Goal: Task Accomplishment & Management: Complete application form

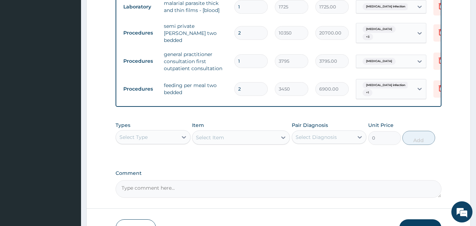
scroll to position [274, 0]
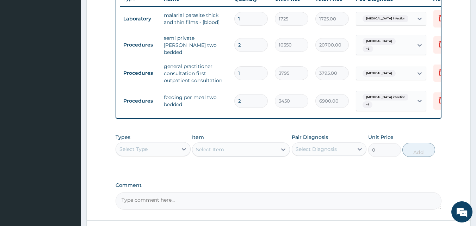
type input "1"
type input "3450.00"
type input "0"
type input "0.00"
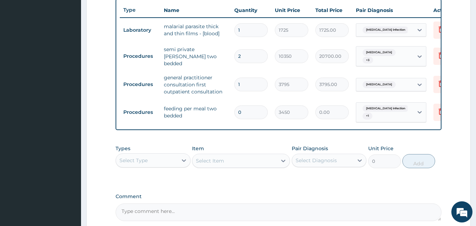
scroll to position [228, 0]
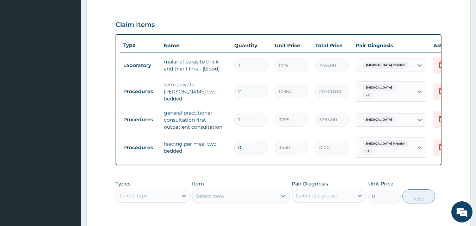
type input "0"
click at [151, 205] on div "Types Select Type Item Select Item Pair Diagnosis Select Diagnosis Unit Price 0…" at bounding box center [279, 191] width 326 height 30
click at [154, 197] on div "Select Type" at bounding box center [147, 195] width 62 height 11
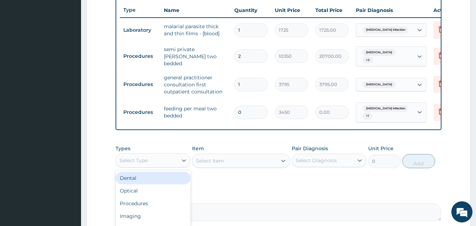
scroll to position [334, 0]
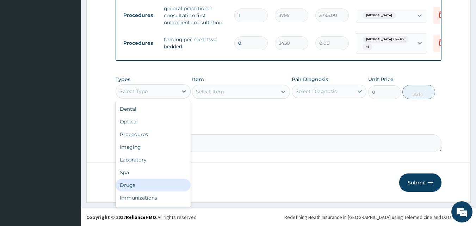
click at [147, 189] on div "Drugs" at bounding box center [153, 185] width 75 height 13
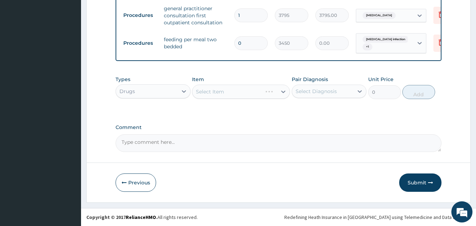
click at [227, 99] on div "Item Select Item" at bounding box center [241, 87] width 98 height 23
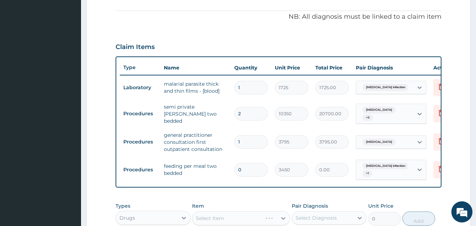
scroll to position [193, 0]
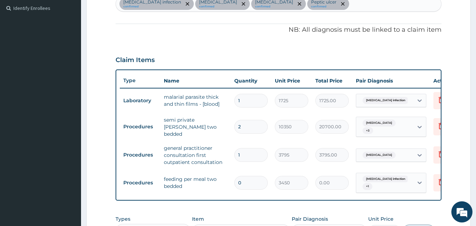
click at [255, 177] on input "0" at bounding box center [250, 183] width 33 height 14
type input "1"
type input "3450.00"
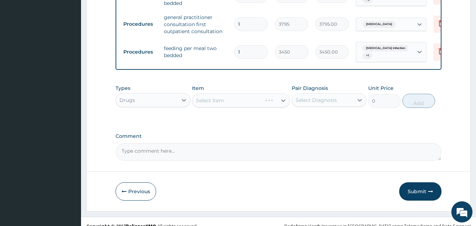
scroll to position [334, 0]
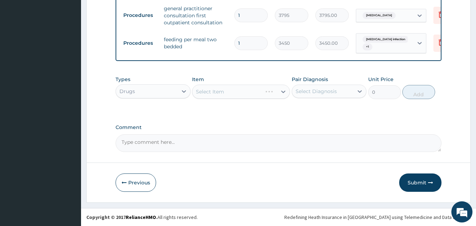
type input "1"
click at [213, 93] on div "Select Item" at bounding box center [241, 92] width 98 height 14
click at [224, 136] on textarea "Comment" at bounding box center [279, 143] width 326 height 18
click at [255, 90] on div "Select Item" at bounding box center [241, 92] width 98 height 14
click at [256, 91] on div "Select Item" at bounding box center [241, 92] width 98 height 14
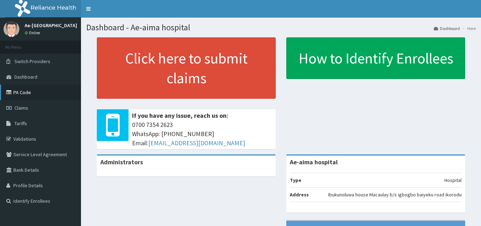
click at [58, 92] on link "PA Code" at bounding box center [40, 92] width 81 height 15
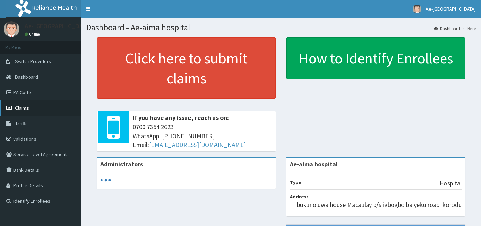
drag, startPoint x: 31, startPoint y: 107, endPoint x: 35, endPoint y: 102, distance: 6.5
click at [32, 106] on link "Claims" at bounding box center [40, 107] width 81 height 15
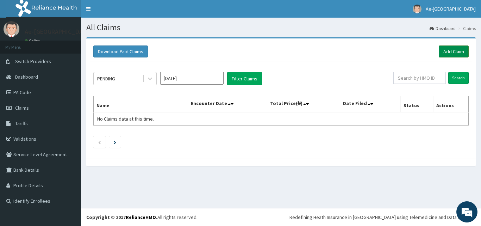
click at [450, 57] on link "Add Claim" at bounding box center [454, 51] width 30 height 12
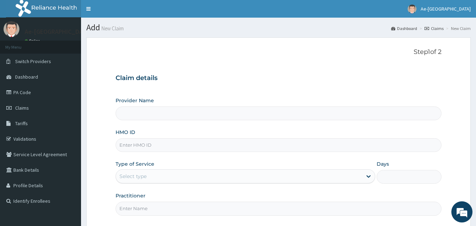
type input "Ae-aima hospital"
paste input "NBC/10535/B"
type input "NBC/10535/B"
click at [167, 183] on div "Select type" at bounding box center [246, 176] width 260 height 14
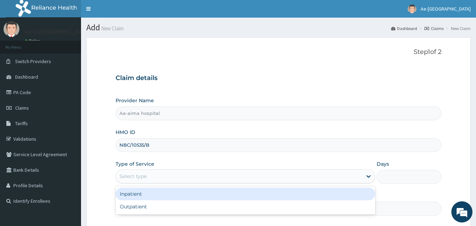
click at [167, 200] on div "Inpatient Outpatient" at bounding box center [246, 200] width 260 height 28
click at [167, 192] on div "Inpatient" at bounding box center [246, 193] width 260 height 13
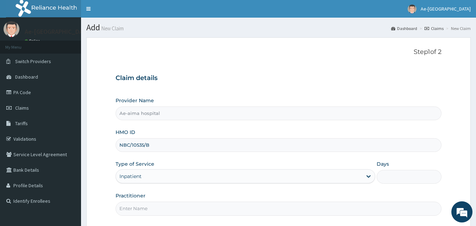
click at [401, 169] on div "Days" at bounding box center [409, 171] width 65 height 23
click at [385, 178] on input "Days" at bounding box center [409, 177] width 65 height 14
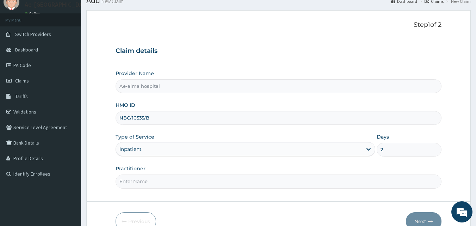
scroll to position [66, 0]
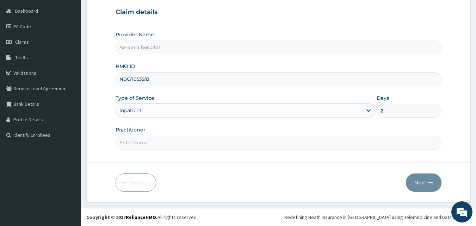
type input "2"
click at [144, 120] on div "Provider Name Ae-aima hospital HMO ID NBC/10535/B Type of Service Inpatient Day…" at bounding box center [279, 90] width 326 height 118
click at [154, 142] on input "Practitioner" at bounding box center [279, 143] width 326 height 14
type input "DR ANTHONY E"
click at [423, 179] on button "Next" at bounding box center [424, 182] width 36 height 18
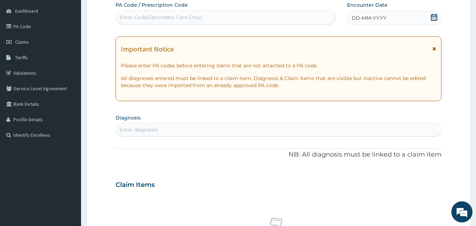
click at [138, 15] on div "Enter Code(Secondary Care Only)" at bounding box center [160, 17] width 83 height 7
click at [138, 16] on div "Enter Code(Secondary Care Only)" at bounding box center [160, 17] width 83 height 7
paste input "PA/E9C2F5"
type input "PA/E9C2F5"
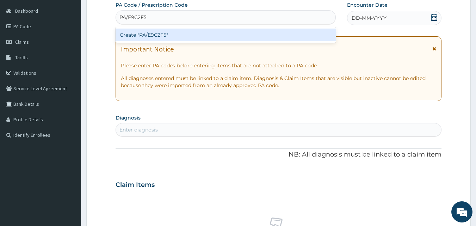
click at [151, 38] on div "Create "PA/E9C2F5"" at bounding box center [226, 35] width 220 height 13
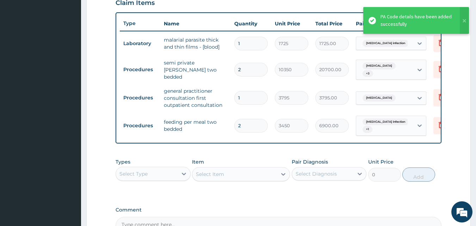
scroll to position [294, 0]
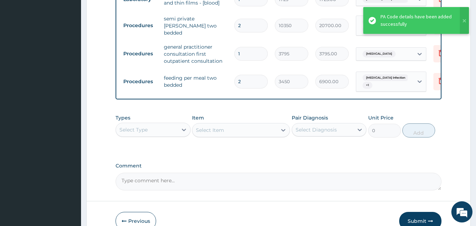
drag, startPoint x: 162, startPoint y: 130, endPoint x: 165, endPoint y: 141, distance: 11.4
click at [162, 131] on div "Select Type" at bounding box center [147, 129] width 62 height 11
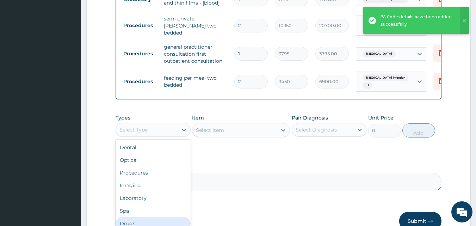
drag, startPoint x: 157, startPoint y: 221, endPoint x: 166, endPoint y: 213, distance: 12.0
click at [158, 219] on div "Drugs" at bounding box center [153, 223] width 75 height 13
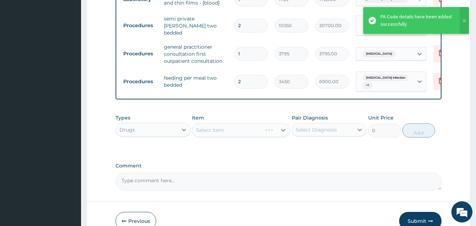
click at [215, 129] on div "Select Item" at bounding box center [241, 130] width 98 height 14
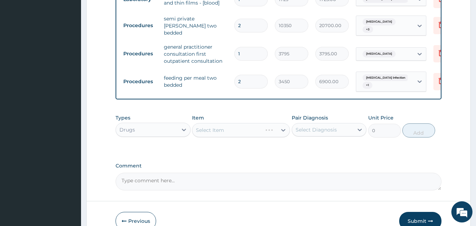
click at [222, 132] on div "Select Item" at bounding box center [241, 130] width 98 height 14
click at [226, 129] on div "Select Item" at bounding box center [241, 130] width 98 height 14
click at [227, 129] on div "Select Item" at bounding box center [234, 129] width 85 height 11
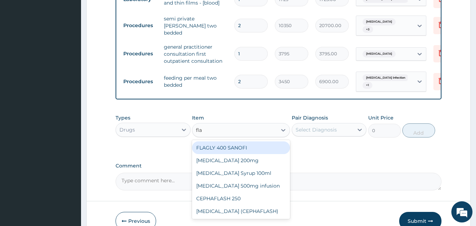
type input "flag"
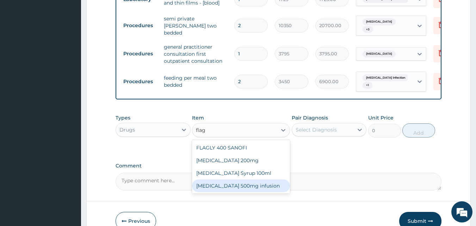
click at [255, 185] on div "Flagyl 500mg infusion" at bounding box center [241, 185] width 98 height 13
type input "632.5"
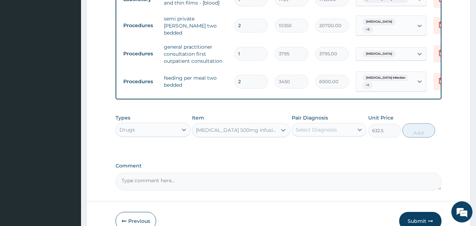
click at [323, 131] on div "Select Diagnosis" at bounding box center [316, 129] width 41 height 7
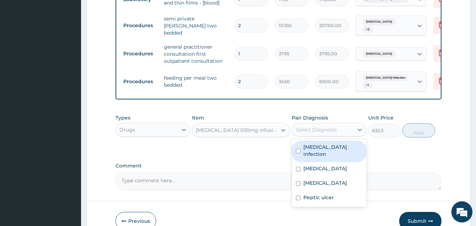
click at [328, 150] on label "Salmonella infection" at bounding box center [332, 150] width 59 height 14
checkbox input "true"
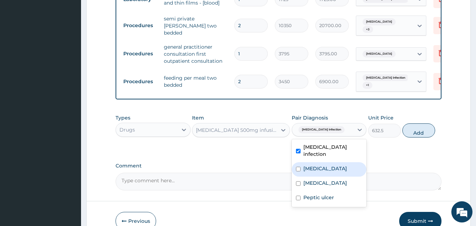
click at [320, 169] on div "Gastroenteritis" at bounding box center [329, 169] width 75 height 14
checkbox input "true"
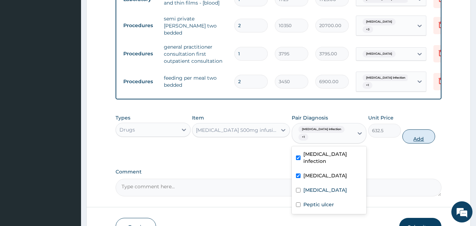
click at [411, 131] on button "Add" at bounding box center [418, 136] width 33 height 14
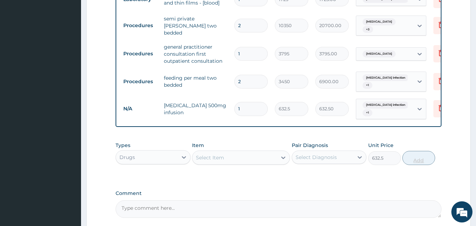
type input "0"
click at [236, 166] on div "Types Drugs Item Select Item Pair Diagnosis Select Diagnosis Unit Price 0 Add" at bounding box center [279, 153] width 326 height 30
click at [236, 153] on div "Select Item" at bounding box center [234, 157] width 85 height 11
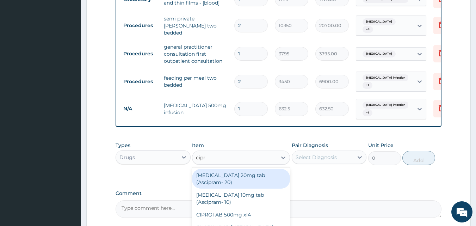
type input "cipro"
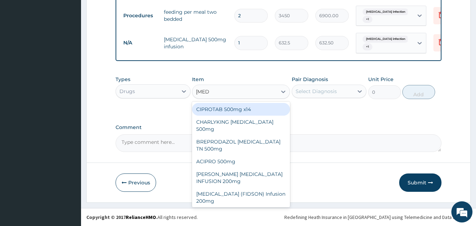
scroll to position [361, 0]
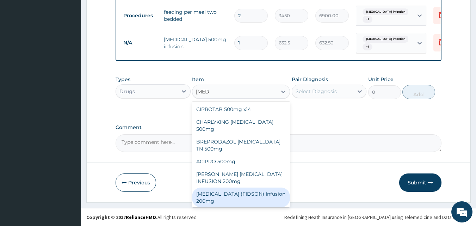
click at [267, 187] on div "CIPRO (FIDSON) Infusion 200mg" at bounding box center [241, 197] width 98 height 20
type input "1265"
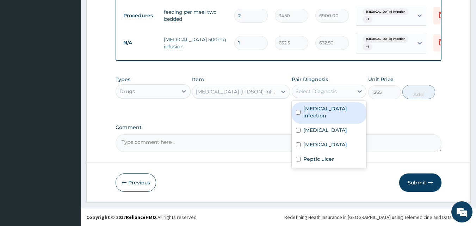
drag, startPoint x: 300, startPoint y: 87, endPoint x: 314, endPoint y: 96, distance: 16.7
click at [302, 88] on div "Select Diagnosis" at bounding box center [323, 91] width 62 height 11
drag, startPoint x: 321, startPoint y: 110, endPoint x: 369, endPoint y: 95, distance: 50.6
click at [324, 108] on label "Salmonella infection" at bounding box center [332, 112] width 59 height 14
checkbox input "true"
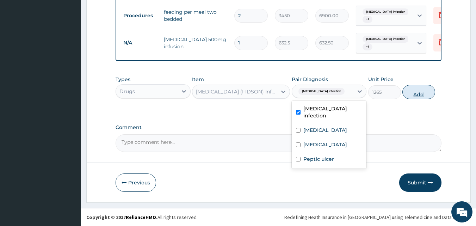
click at [416, 91] on button "Add" at bounding box center [418, 92] width 33 height 14
type input "0"
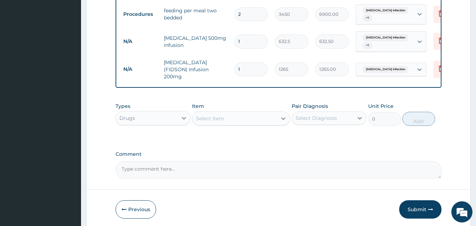
click at [251, 114] on div "Select Item" at bounding box center [234, 118] width 85 height 11
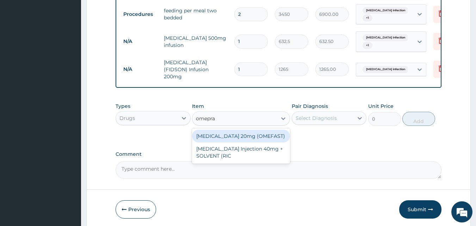
type input "omepraz"
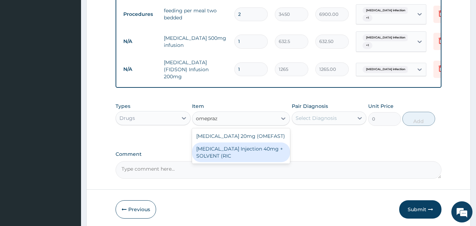
click at [264, 148] on div "[MEDICAL_DATA] Injection 40mg + SOLVENT (RIC" at bounding box center [241, 152] width 98 height 20
type input "1644.5"
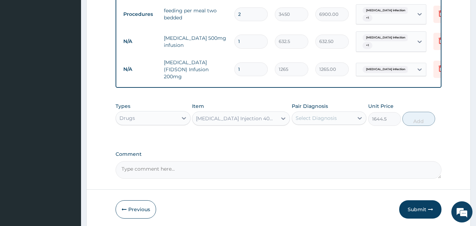
click at [343, 122] on div "Select Diagnosis" at bounding box center [329, 117] width 75 height 13
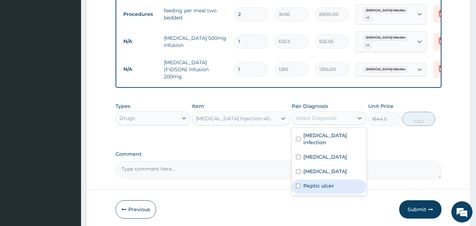
click at [343, 179] on div "Peptic ulcer" at bounding box center [329, 186] width 75 height 14
checkbox input "true"
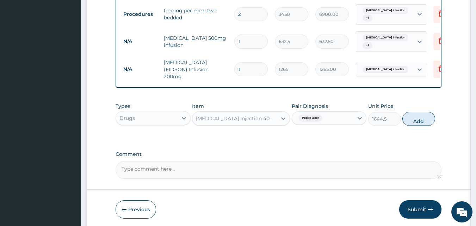
drag, startPoint x: 414, startPoint y: 120, endPoint x: 347, endPoint y: 117, distance: 67.0
click at [414, 120] on button "Add" at bounding box center [418, 119] width 33 height 14
type input "0"
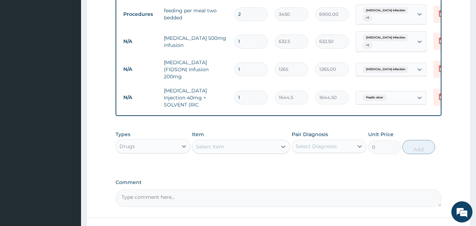
click at [240, 146] on div "Select Item" at bounding box center [241, 146] width 98 height 14
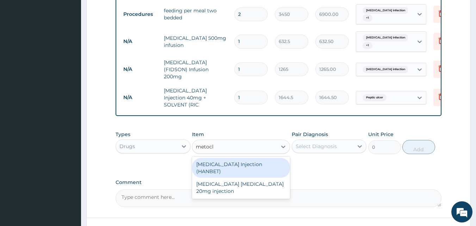
type input "metoclo"
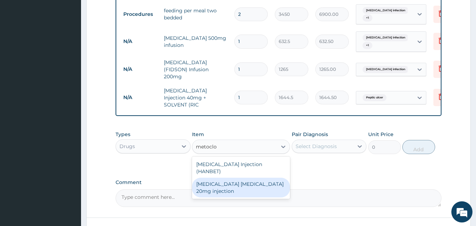
click at [274, 180] on div "Maxolon Metoclopramide 20mg injection" at bounding box center [241, 188] width 98 height 20
type input "88.55"
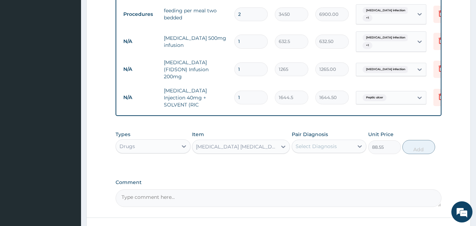
click at [348, 141] on div "Select Diagnosis" at bounding box center [323, 146] width 62 height 11
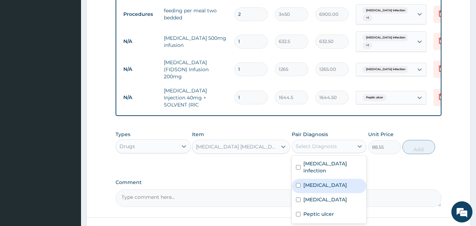
click at [337, 181] on label "Gastroenteritis" at bounding box center [325, 184] width 44 height 7
checkbox input "true"
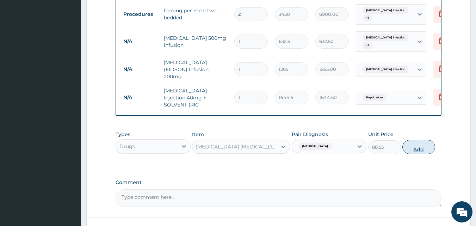
click at [408, 141] on button "Add" at bounding box center [418, 147] width 33 height 14
type input "0"
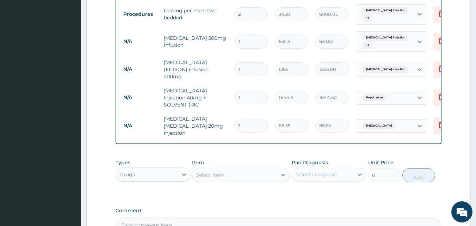
click at [251, 169] on div "Select Item" at bounding box center [234, 174] width 85 height 11
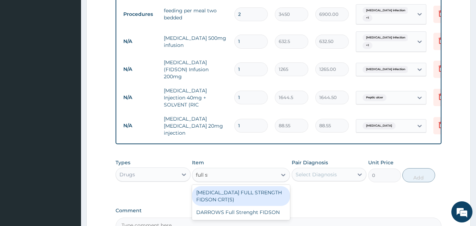
type input "full str"
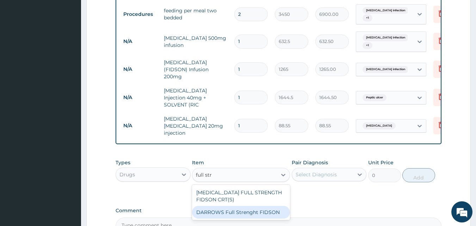
click at [275, 206] on div "DARROWS Full Strenght FIDSON" at bounding box center [241, 212] width 98 height 13
type input "1897.5"
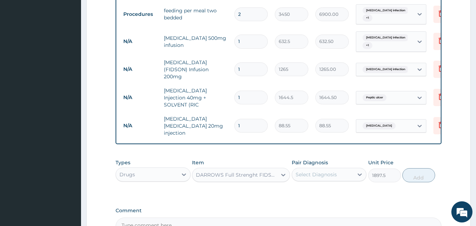
click at [328, 171] on div "Pair Diagnosis Select Diagnosis" at bounding box center [329, 170] width 75 height 23
click at [328, 171] on div "Select Diagnosis" at bounding box center [316, 174] width 41 height 7
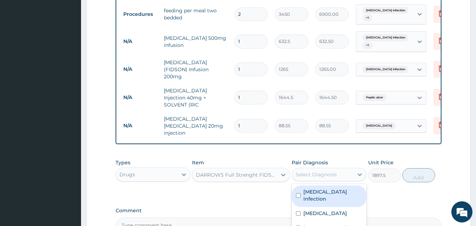
click at [330, 188] on label "Salmonella infection" at bounding box center [332, 195] width 59 height 14
checkbox input "true"
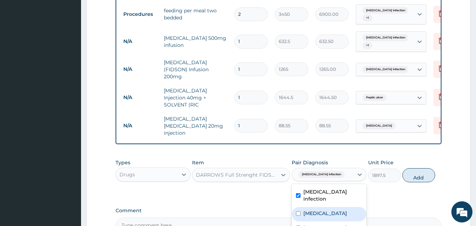
click at [332, 210] on label "Gastroenteritis" at bounding box center [325, 213] width 44 height 7
checkbox input "true"
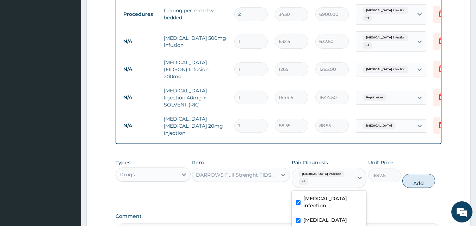
drag, startPoint x: 331, startPoint y: 210, endPoint x: 366, endPoint y: 175, distance: 49.3
checkbox input "true"
drag, startPoint x: 416, startPoint y: 167, endPoint x: 403, endPoint y: 170, distance: 13.3
click at [415, 174] on button "Add" at bounding box center [418, 181] width 33 height 14
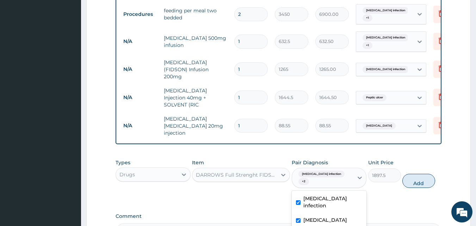
type input "0"
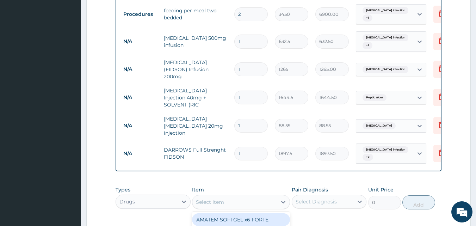
click at [235, 196] on div "Select Item" at bounding box center [234, 201] width 85 height 11
type input "ringer"
click at [277, 213] on div "RINGERS INFUSION (UNIHART)/HARMATTAN" at bounding box center [241, 223] width 98 height 20
type input "1897.5"
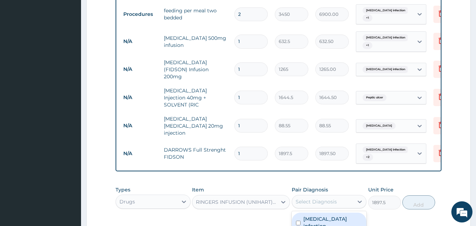
drag, startPoint x: 318, startPoint y: 187, endPoint x: 319, endPoint y: 194, distance: 7.5
click at [318, 196] on div "Select Diagnosis" at bounding box center [323, 201] width 62 height 11
click at [326, 215] on label "Salmonella infection" at bounding box center [332, 222] width 59 height 14
checkbox input "true"
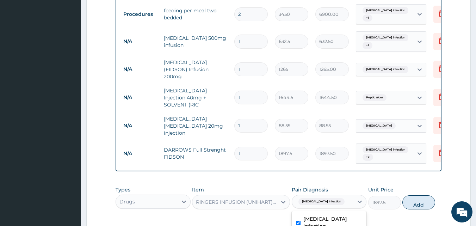
drag, startPoint x: 328, startPoint y: 220, endPoint x: 376, endPoint y: 199, distance: 52.7
checkbox input "true"
click at [412, 201] on button "Add" at bounding box center [418, 208] width 33 height 14
type input "0"
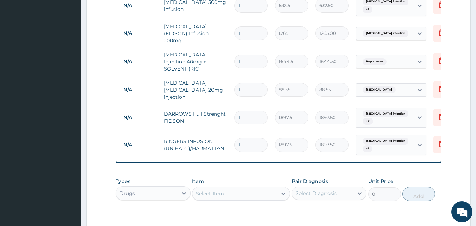
scroll to position [431, 0]
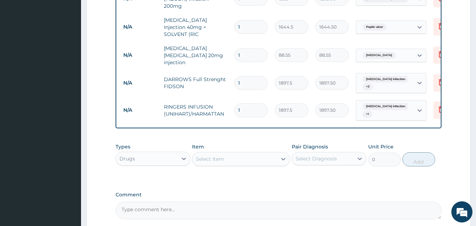
click at [226, 153] on div "Select Item" at bounding box center [234, 158] width 85 height 11
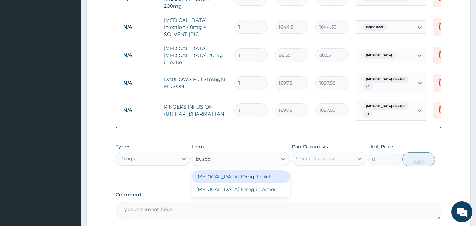
type input "buscop"
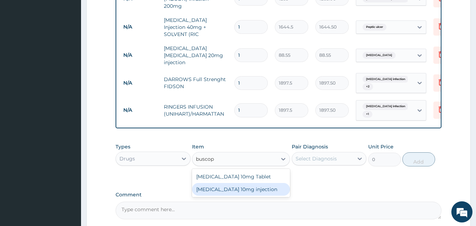
drag, startPoint x: 233, startPoint y: 179, endPoint x: 299, endPoint y: 155, distance: 70.3
click at [236, 183] on div "Buscopan 10mg injection" at bounding box center [241, 189] width 98 height 13
type input "506"
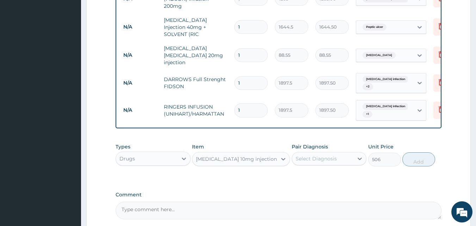
click at [320, 155] on div "Select Diagnosis" at bounding box center [316, 158] width 41 height 7
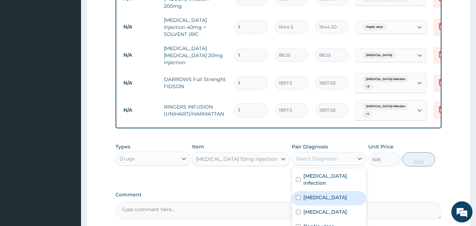
click at [322, 194] on label "Gastroenteritis" at bounding box center [325, 197] width 44 height 7
checkbox input "true"
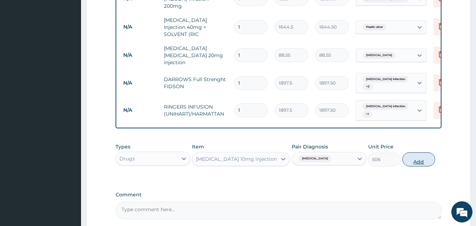
click at [413, 152] on button "Add" at bounding box center [418, 159] width 33 height 14
type input "0"
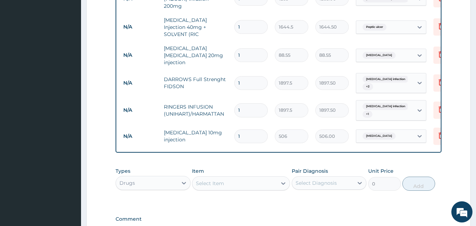
click at [250, 178] on div "Select Item" at bounding box center [234, 183] width 85 height 11
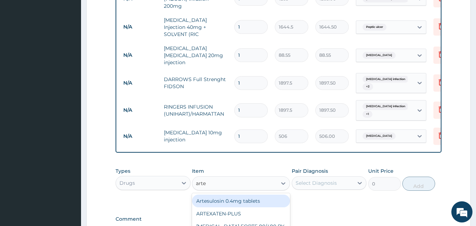
type input "artes"
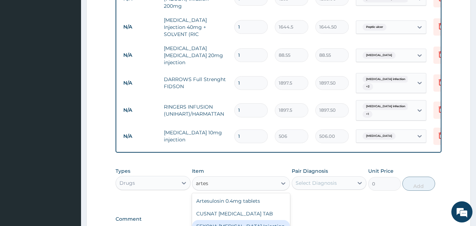
drag, startPoint x: 266, startPoint y: 215, endPoint x: 323, endPoint y: 182, distance: 65.8
click at [268, 220] on div "FEXONA ARTESUNATE Injection" at bounding box center [241, 226] width 98 height 13
type input "1644.5"
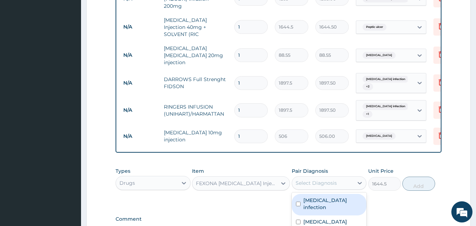
click at [329, 179] on div "Select Diagnosis" at bounding box center [316, 182] width 41 height 7
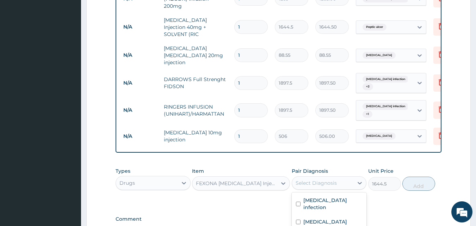
drag, startPoint x: 336, startPoint y: 224, endPoint x: 349, endPoint y: 205, distance: 23.0
checkbox input "true"
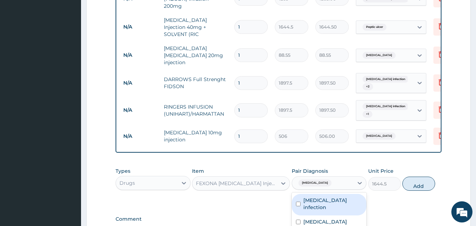
drag, startPoint x: 414, startPoint y: 178, endPoint x: 395, endPoint y: 179, distance: 18.4
click at [413, 178] on button "Add" at bounding box center [418, 183] width 33 height 14
type input "0"
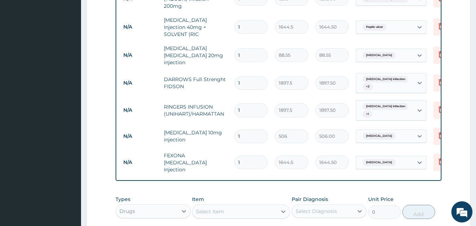
click at [235, 206] on div "Select Item" at bounding box center [234, 211] width 85 height 11
type input "omepra"
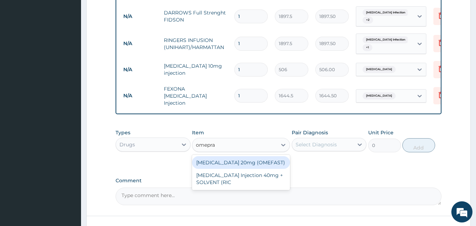
scroll to position [537, 0]
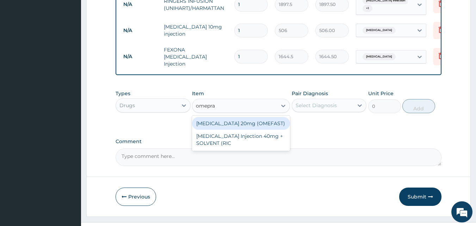
click at [272, 117] on div "OMEPRAZOLE 20mg (OMEFAST)" at bounding box center [241, 123] width 98 height 13
type input "88.55"
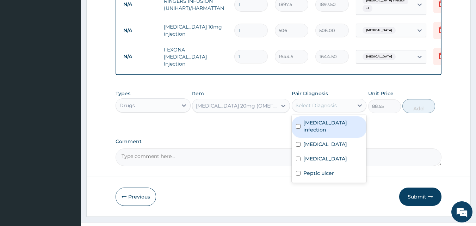
click at [329, 102] on div "Select Diagnosis" at bounding box center [316, 105] width 41 height 7
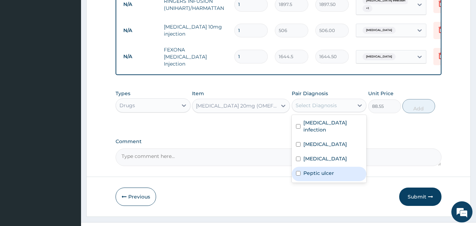
drag, startPoint x: 336, startPoint y: 149, endPoint x: 366, endPoint y: 119, distance: 42.3
click at [339, 167] on div "Peptic ulcer" at bounding box center [329, 174] width 75 height 14
checkbox input "true"
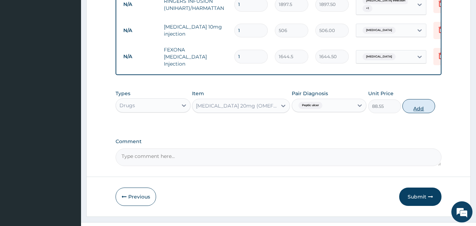
click at [418, 99] on button "Add" at bounding box center [418, 106] width 33 height 14
type input "0"
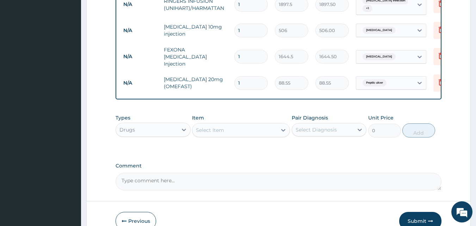
click at [230, 124] on div "Select Item" at bounding box center [234, 129] width 85 height 11
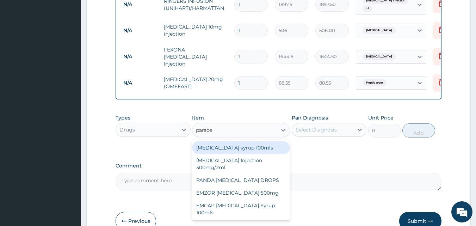
type input "paracet"
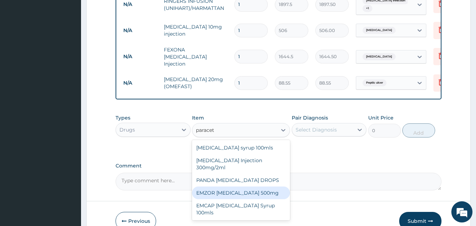
drag, startPoint x: 258, startPoint y: 177, endPoint x: 348, endPoint y: 132, distance: 100.5
click at [258, 186] on div "EMZOR PARACETAMOL 500mg" at bounding box center [241, 192] width 98 height 13
type input "25.3"
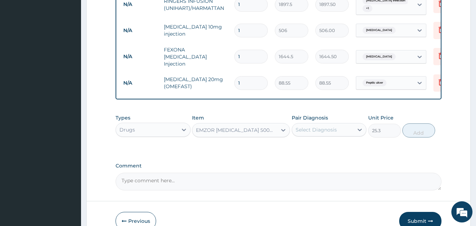
click at [356, 114] on div "Pair Diagnosis Select Diagnosis" at bounding box center [329, 125] width 75 height 23
click at [348, 123] on div "Select Diagnosis" at bounding box center [329, 129] width 75 height 13
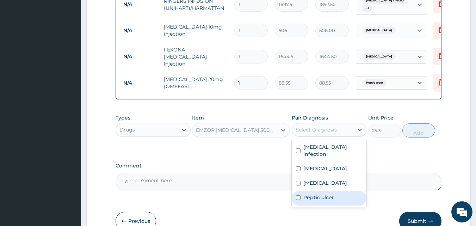
drag, startPoint x: 343, startPoint y: 176, endPoint x: 342, endPoint y: 156, distance: 20.1
click at [342, 191] on div "Peptic ulcer" at bounding box center [329, 198] width 75 height 14
checkbox input "true"
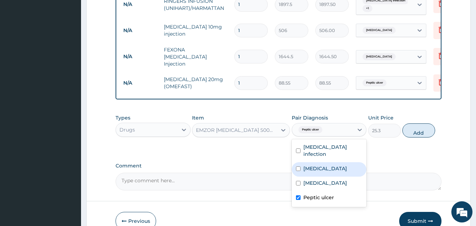
drag, startPoint x: 342, startPoint y: 154, endPoint x: 342, endPoint y: 147, distance: 7.1
click at [342, 162] on div "Gastroenteritis" at bounding box center [329, 169] width 75 height 14
click at [347, 162] on div "Gastroenteritis" at bounding box center [329, 169] width 75 height 14
checkbox input "false"
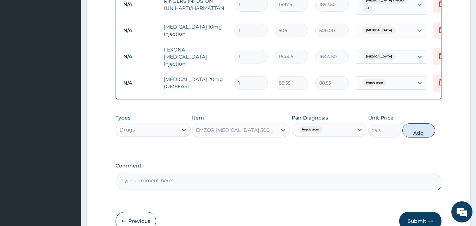
click at [415, 123] on button "Add" at bounding box center [418, 130] width 33 height 14
type input "0"
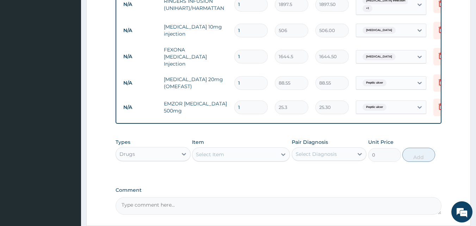
click at [231, 149] on div "Select Item" at bounding box center [234, 154] width 85 height 11
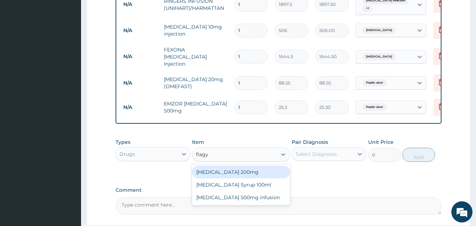
type input "flag"
click at [233, 166] on div "FLAGLY 400 SANOFI" at bounding box center [241, 172] width 98 height 13
type input "75.9"
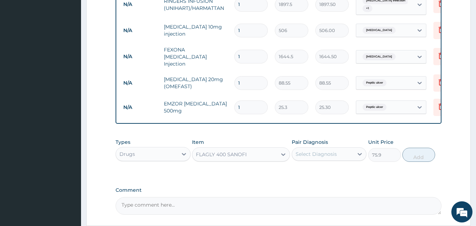
click at [308, 150] on div "Select Diagnosis" at bounding box center [316, 153] width 41 height 7
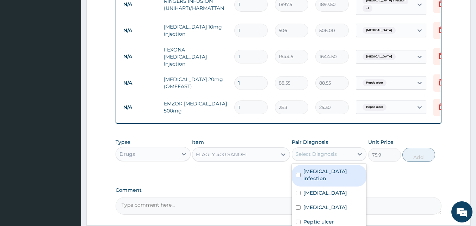
click at [332, 168] on label "Salmonella infection" at bounding box center [332, 175] width 59 height 14
checkbox input "true"
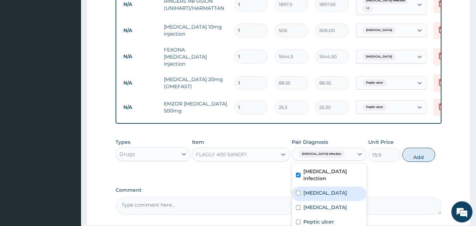
click at [333, 189] on label "Gastroenteritis" at bounding box center [325, 192] width 44 height 7
checkbox input "true"
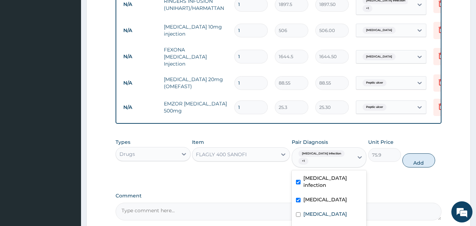
drag, startPoint x: 408, startPoint y: 138, endPoint x: 402, endPoint y: 138, distance: 6.0
click at [409, 153] on button "Add" at bounding box center [418, 160] width 33 height 14
type input "0"
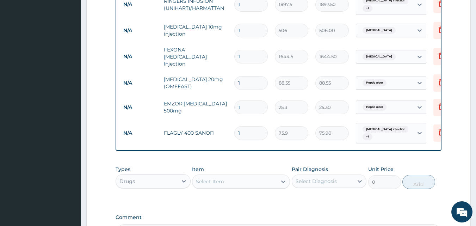
click at [251, 176] on div "Select Item" at bounding box center [234, 181] width 85 height 11
type input "dia"
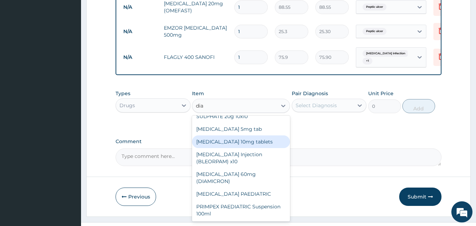
scroll to position [0, 0]
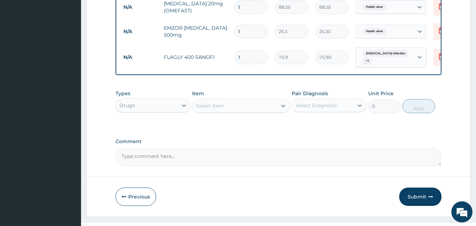
click at [228, 100] on div "Select Item" at bounding box center [234, 105] width 85 height 11
type input "g"
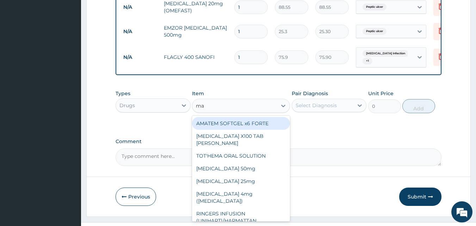
type input "mat"
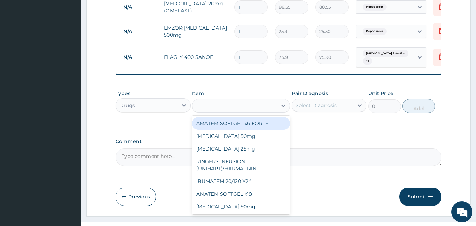
click at [257, 100] on div "mat" at bounding box center [234, 105] width 85 height 11
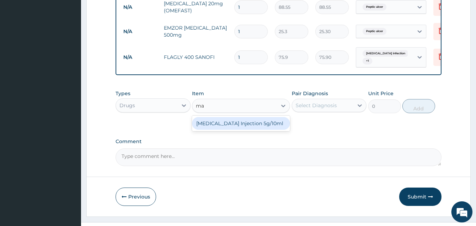
type input "m"
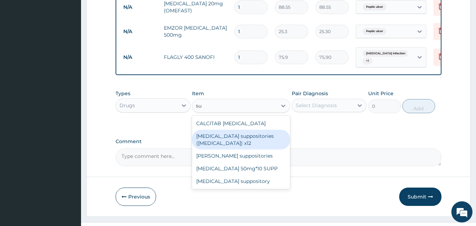
type input "s"
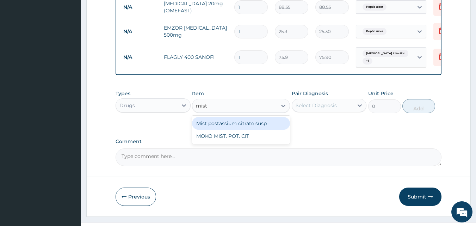
type input "mist"
click at [255, 117] on div "Mist postassium citrate susp" at bounding box center [241, 123] width 98 height 13
type input "1265"
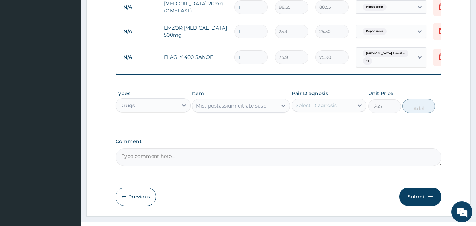
click at [305, 100] on div "Select Diagnosis" at bounding box center [323, 105] width 62 height 11
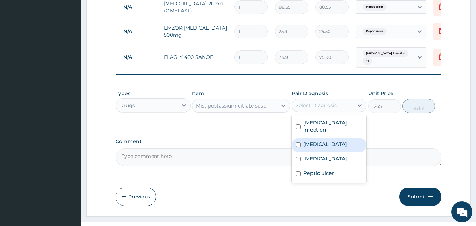
click at [330, 141] on label "Gastroenteritis" at bounding box center [325, 144] width 44 height 7
checkbox input "true"
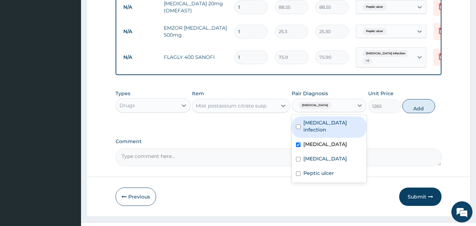
click at [345, 119] on label "Salmonella infection" at bounding box center [332, 126] width 59 height 14
checkbox input "true"
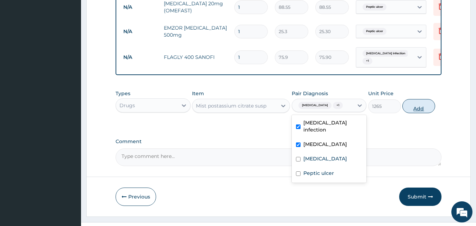
click at [417, 99] on button "Add" at bounding box center [418, 106] width 33 height 14
type input "0"
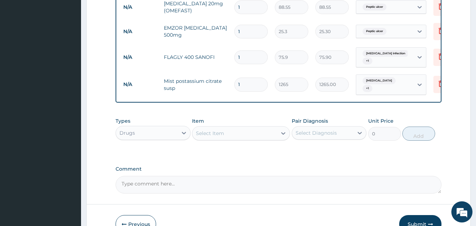
click at [240, 128] on div "Select Item" at bounding box center [234, 133] width 85 height 11
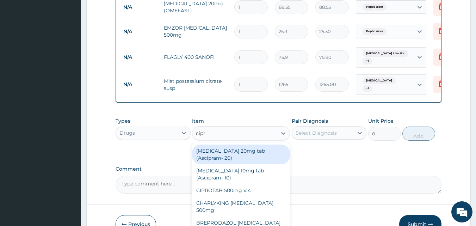
type input "cipro"
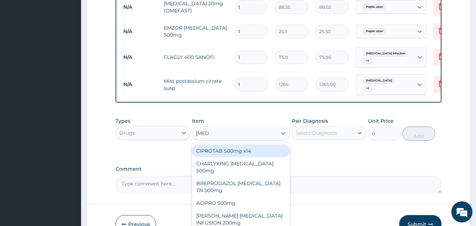
click at [258, 144] on div "CIPROTAB 500mg x14" at bounding box center [241, 150] width 98 height 13
type input "341.55"
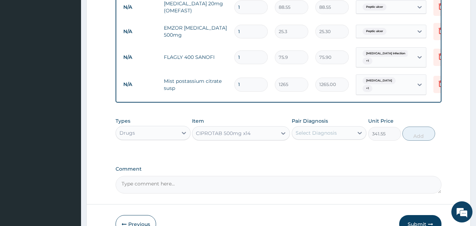
click at [328, 129] on div "Select Diagnosis" at bounding box center [316, 132] width 41 height 7
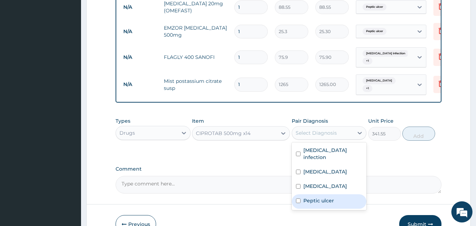
drag, startPoint x: 331, startPoint y: 175, endPoint x: 333, endPoint y: 168, distance: 7.2
click at [331, 197] on label "Peptic ulcer" at bounding box center [318, 200] width 31 height 7
checkbox input "true"
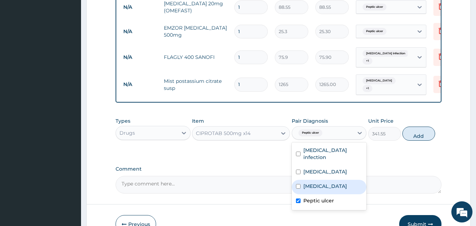
click at [336, 180] on div "Malaria" at bounding box center [329, 187] width 75 height 14
checkbox input "true"
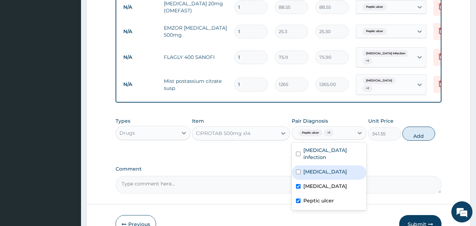
click at [337, 168] on label "Gastroenteritis" at bounding box center [325, 171] width 44 height 7
checkbox input "true"
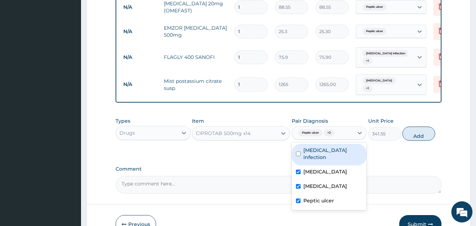
click at [340, 147] on label "Salmonella infection" at bounding box center [332, 154] width 59 height 14
checkbox input "true"
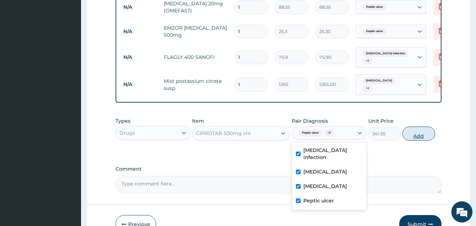
click at [411, 126] on button "Add" at bounding box center [418, 133] width 33 height 14
type input "0"
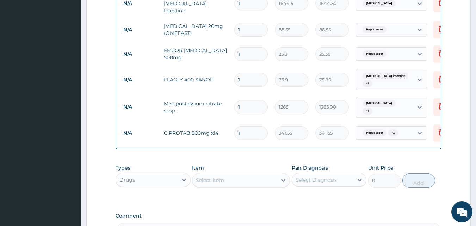
scroll to position [578, 0]
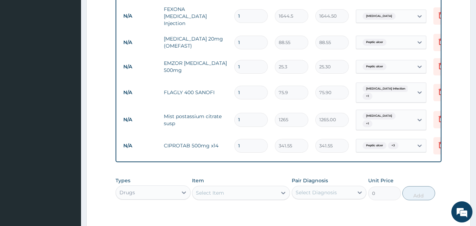
click at [244, 86] on input "1" at bounding box center [250, 93] width 33 height 14
type input "14"
type input "1062.60"
type input "14"
click at [244, 60] on input "1" at bounding box center [250, 67] width 33 height 14
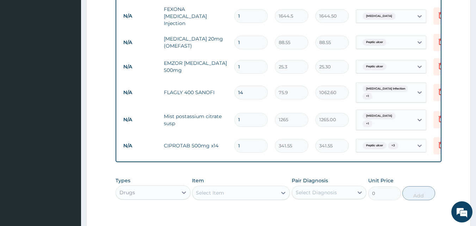
type input "18"
type input "455.40"
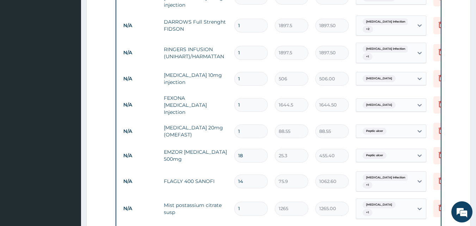
scroll to position [472, 0]
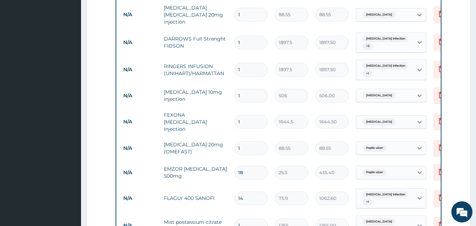
type input "18"
click at [252, 141] on input "1" at bounding box center [250, 148] width 33 height 14
type input "14"
type input "1239.70"
type input "14"
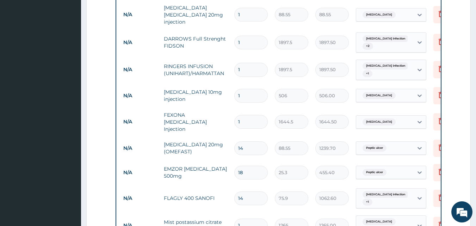
click at [246, 115] on input "1" at bounding box center [250, 122] width 33 height 14
type input "0.00"
type input "3"
type input "4933.50"
type input "3"
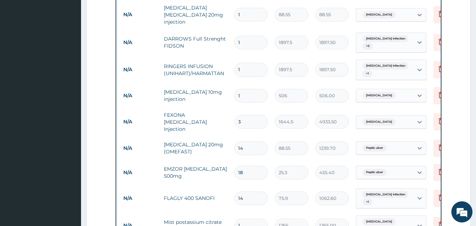
click at [248, 89] on input "1" at bounding box center [250, 96] width 33 height 14
type input "0.00"
type input "3"
type input "1518.00"
type input "3"
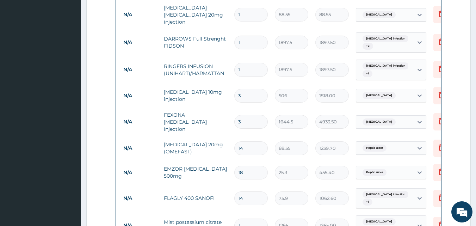
click at [252, 63] on input "1" at bounding box center [250, 70] width 33 height 14
click at [242, 36] on input "1" at bounding box center [250, 43] width 33 height 14
type input "0.00"
type input "2"
type input "3795.00"
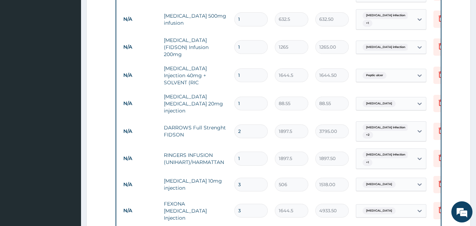
scroll to position [366, 0]
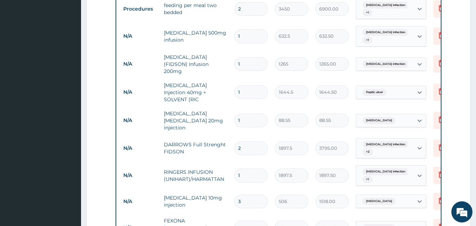
type input "2"
click at [245, 113] on input "1" at bounding box center [250, 120] width 33 height 14
type input "0.00"
type input "3"
type input "265.65"
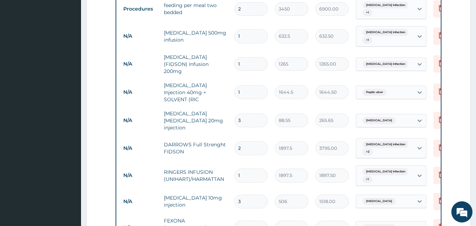
type input "3"
click at [248, 86] on input "1" at bounding box center [250, 92] width 33 height 14
type input "0.00"
type input "2"
type input "3289.00"
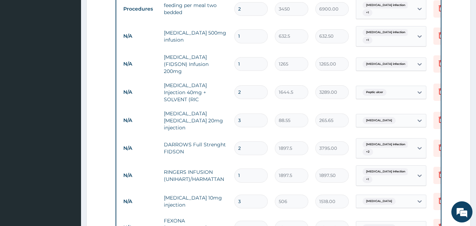
type input "2"
click at [251, 57] on input "1" at bounding box center [250, 64] width 33 height 14
type input "0.00"
type input "2"
type input "2530.00"
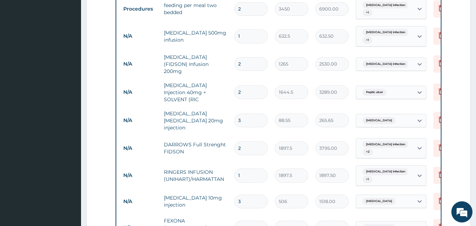
type input "2"
click at [246, 32] on input "1" at bounding box center [250, 36] width 33 height 14
type input "0.00"
type input "2"
type input "1265.00"
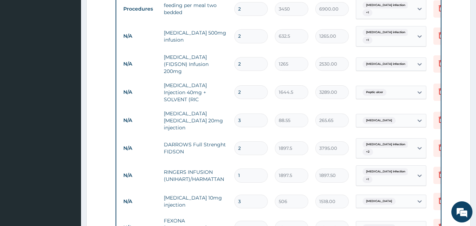
type input "2"
click at [186, 43] on tr "N/A Flagyl 500mg infusion 2 632.5 1265.00 Salmonella infection + 1 Delete" at bounding box center [292, 36] width 345 height 27
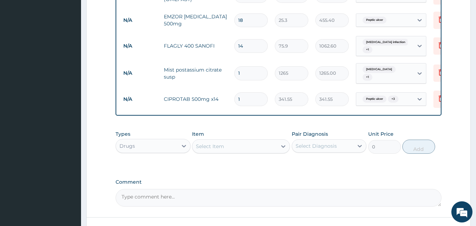
scroll to position [661, 0]
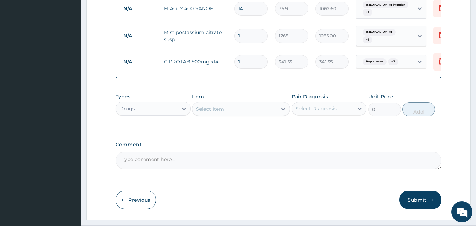
click at [427, 191] on button "Submit" at bounding box center [420, 200] width 42 height 18
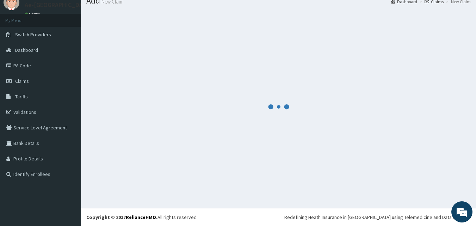
scroll to position [27, 0]
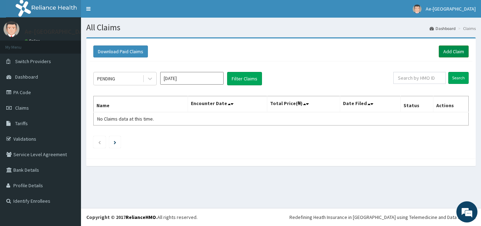
click at [441, 51] on link "Add Claim" at bounding box center [454, 51] width 30 height 12
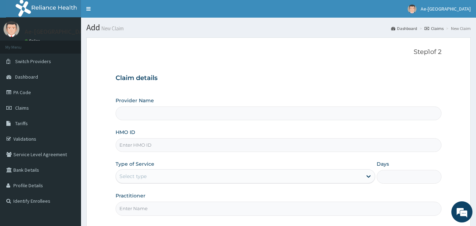
click at [151, 146] on input "HMO ID" at bounding box center [279, 145] width 326 height 14
type input "v"
type input "Ae-aima hospital"
paste input "BCT/10033/B"
type input "BCT/10033/B"
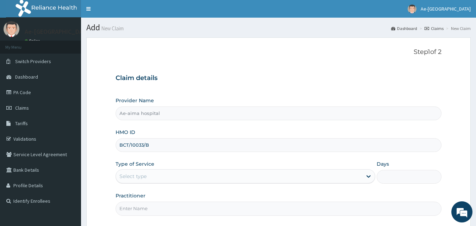
click at [181, 176] on div "Select type" at bounding box center [239, 175] width 246 height 11
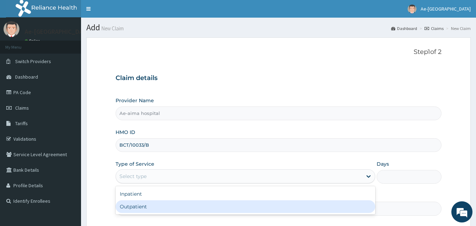
click at [190, 209] on div "Outpatient" at bounding box center [246, 206] width 260 height 13
type input "1"
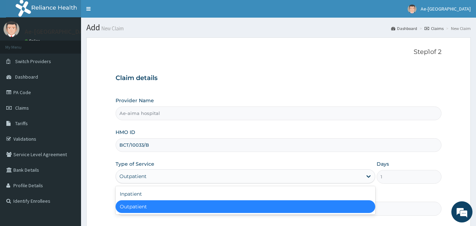
click at [231, 171] on div "Outpatient" at bounding box center [239, 175] width 246 height 11
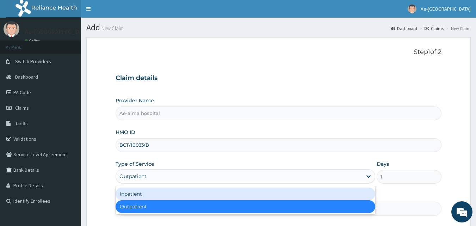
click at [213, 193] on div "Inpatient" at bounding box center [246, 193] width 260 height 13
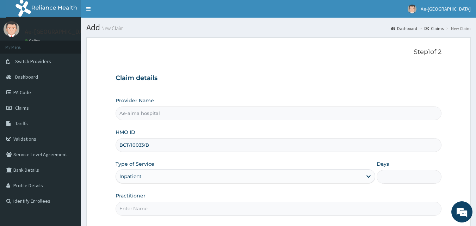
click at [394, 174] on input "Days" at bounding box center [409, 177] width 65 height 14
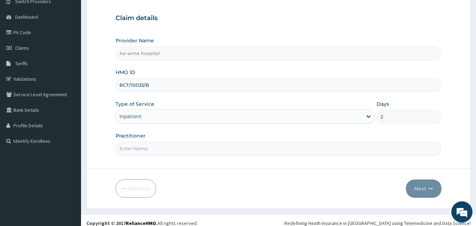
scroll to position [66, 0]
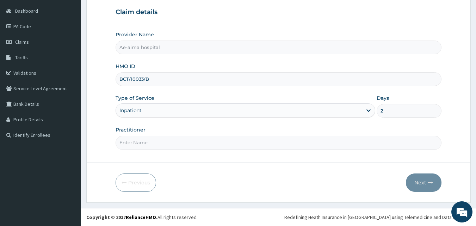
type input "2"
click at [139, 142] on input "Practitioner" at bounding box center [279, 143] width 326 height 14
type input "[PERSON_NAME]"
click at [437, 187] on button "Next" at bounding box center [424, 182] width 36 height 18
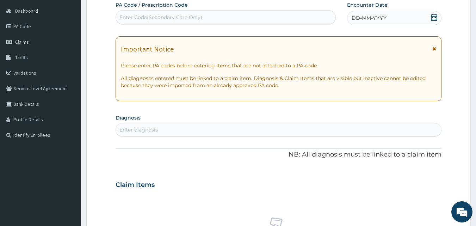
click at [425, 180] on div "Claim Items" at bounding box center [279, 183] width 326 height 18
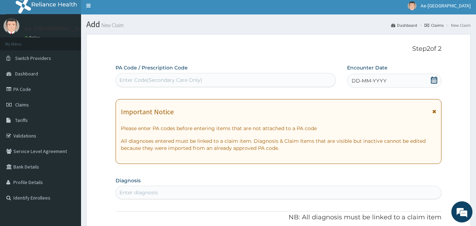
scroll to position [0, 0]
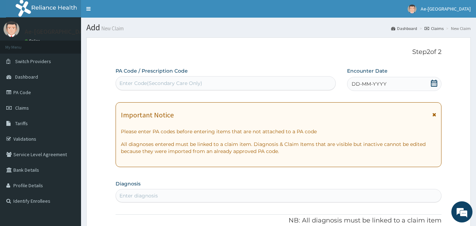
click at [145, 81] on div "Enter Code(Secondary Care Only)" at bounding box center [160, 83] width 83 height 7
paste input "PA/3124DB"
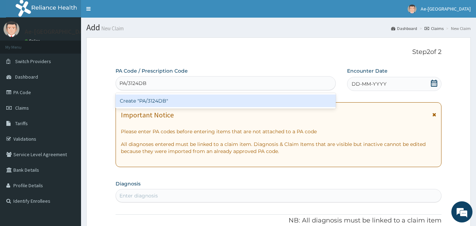
paste input "PA/3124DB"
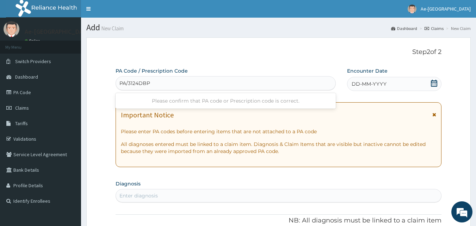
type input "PA/3124DB"
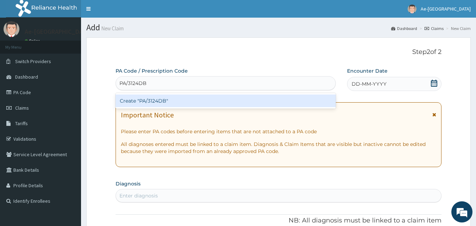
click at [163, 99] on div "Create "PA/3124DB"" at bounding box center [226, 100] width 220 height 13
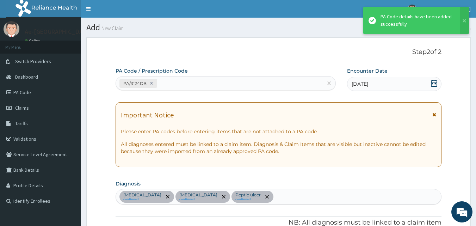
scroll to position [229, 0]
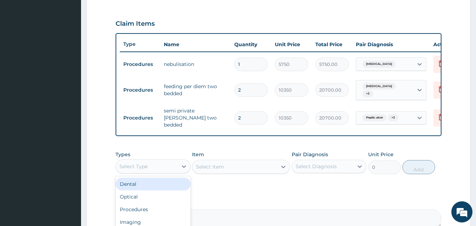
click at [151, 169] on div "Select Type" at bounding box center [147, 166] width 62 height 11
type input "drug"
click at [150, 185] on div "Drugs" at bounding box center [153, 184] width 75 height 13
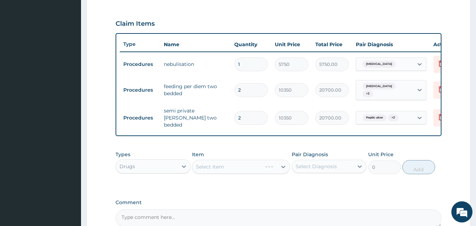
click at [221, 164] on div "Select Item" at bounding box center [241, 167] width 98 height 14
click at [243, 167] on div "Select Item" at bounding box center [234, 166] width 85 height 11
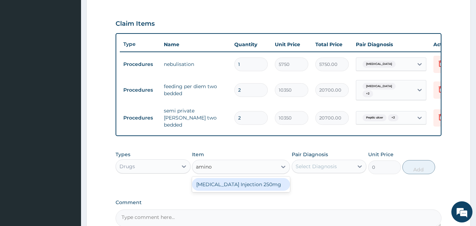
type input "aminop"
click at [266, 188] on div "AMINOPHYLLINE Injection 250mg" at bounding box center [241, 184] width 98 height 13
type input "1265"
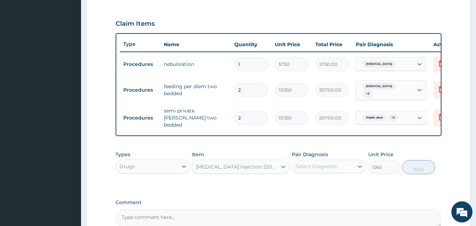
click at [354, 166] on div at bounding box center [359, 166] width 13 height 13
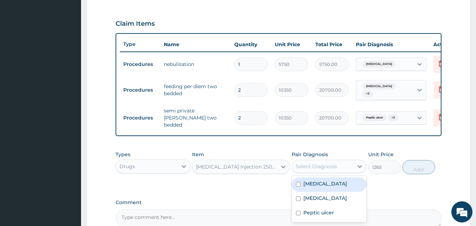
click at [331, 180] on label "Pneumonia" at bounding box center [325, 183] width 44 height 7
checkbox input "true"
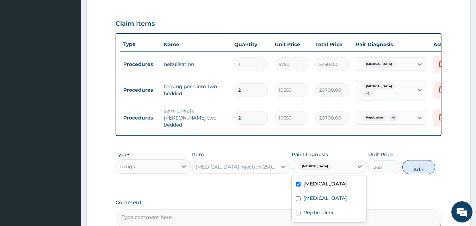
click at [436, 159] on div "Types Drugs Item AMINOPHYLLINE Injection 250mg Pair Diagnosis option Pneumonia,…" at bounding box center [279, 162] width 326 height 30
click at [425, 163] on button "Add" at bounding box center [418, 167] width 33 height 14
type input "0"
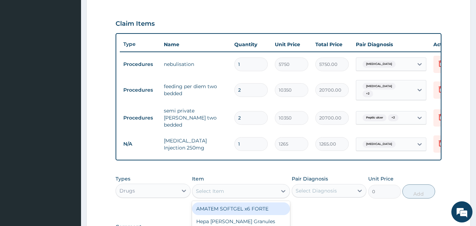
click at [271, 189] on div "Select Item" at bounding box center [234, 190] width 85 height 11
type input "paracet"
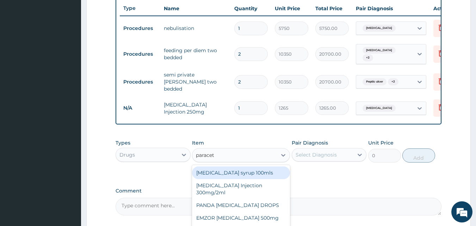
scroll to position [327, 0]
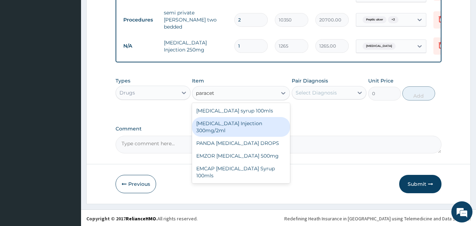
click at [259, 129] on div "PARACETAMOL Injection 300mg/2ml" at bounding box center [241, 127] width 98 height 20
type input "278.3"
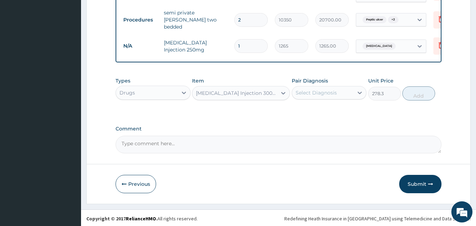
click at [322, 87] on div "Select Diagnosis" at bounding box center [323, 92] width 62 height 11
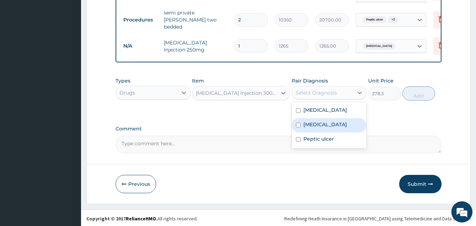
drag, startPoint x: 324, startPoint y: 135, endPoint x: 323, endPoint y: 131, distance: 4.8
click at [323, 133] on div "Peptic ulcer" at bounding box center [329, 139] width 75 height 14
checkbox input "true"
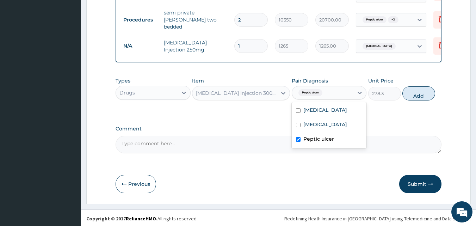
click at [323, 128] on div "Malaria" at bounding box center [329, 125] width 75 height 14
click at [322, 118] on div "Malaria" at bounding box center [329, 125] width 75 height 14
checkbox input "false"
drag, startPoint x: 324, startPoint y: 110, endPoint x: 327, endPoint y: 122, distance: 12.6
click at [324, 110] on label "Pneumonia" at bounding box center [325, 109] width 44 height 7
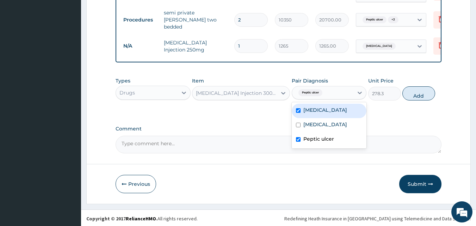
checkbox input "true"
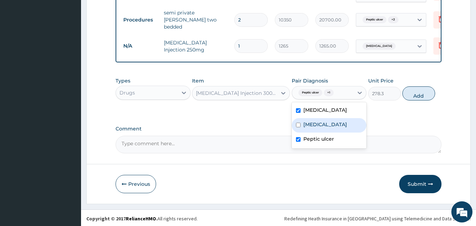
drag, startPoint x: 327, startPoint y: 122, endPoint x: 384, endPoint y: 99, distance: 61.4
click at [328, 121] on div "Malaria" at bounding box center [329, 125] width 75 height 14
checkbox input "true"
click at [423, 89] on button "Add" at bounding box center [418, 93] width 33 height 14
type input "0"
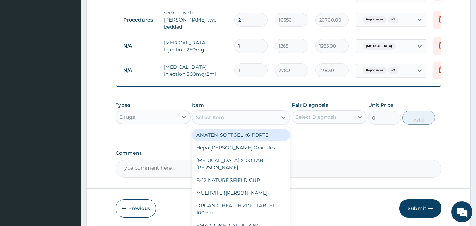
click at [264, 115] on div "Select Item" at bounding box center [234, 117] width 85 height 11
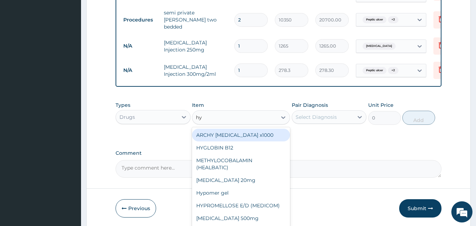
type input "h"
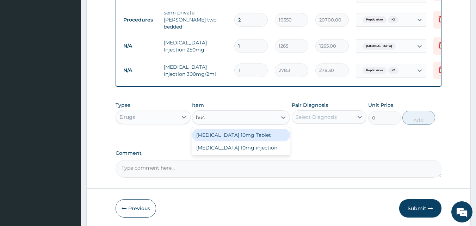
type input "busc"
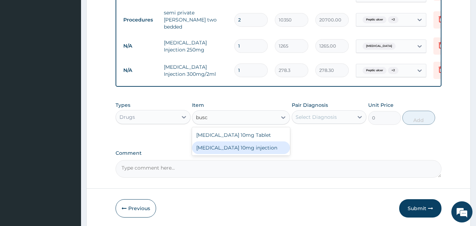
click at [273, 142] on div "Buscopan 10mg injection" at bounding box center [241, 147] width 98 height 13
type input "506"
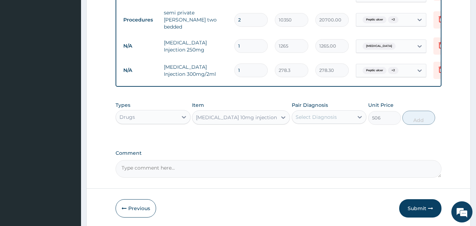
click at [329, 111] on div "Select Diagnosis" at bounding box center [323, 116] width 62 height 11
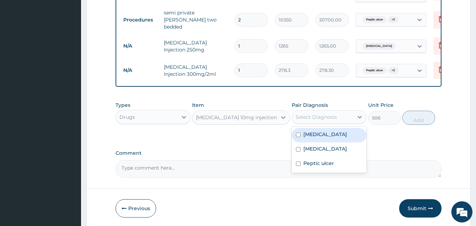
click at [327, 132] on label "Pneumonia" at bounding box center [325, 134] width 44 height 7
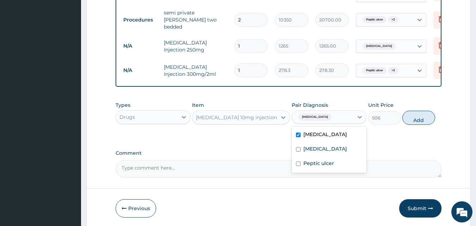
click at [328, 131] on label "Pneumonia" at bounding box center [325, 134] width 44 height 7
checkbox input "false"
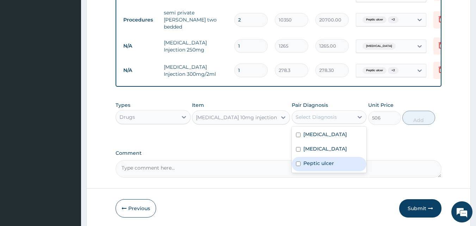
click at [336, 155] on div "Pneumonia Malaria Peptic ulcer" at bounding box center [329, 149] width 75 height 46
click at [339, 160] on div "Peptic ulcer" at bounding box center [329, 164] width 75 height 14
checkbox input "true"
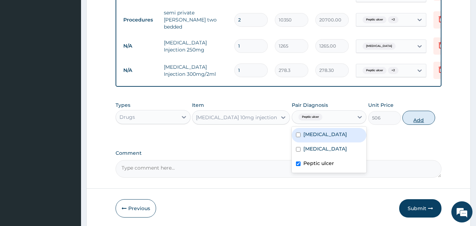
click at [416, 120] on button "Add" at bounding box center [418, 118] width 33 height 14
type input "0"
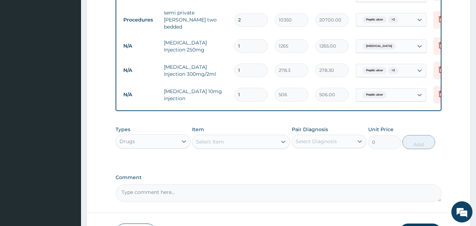
click at [219, 138] on div "Select Item" at bounding box center [210, 141] width 28 height 7
type input "ceftr"
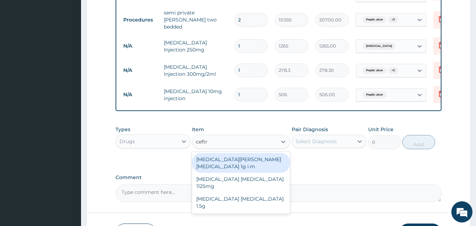
click at [232, 159] on div "ROCEPHIN CEFTRIAXONE 1g i.m" at bounding box center [241, 163] width 98 height 20
type input "8855"
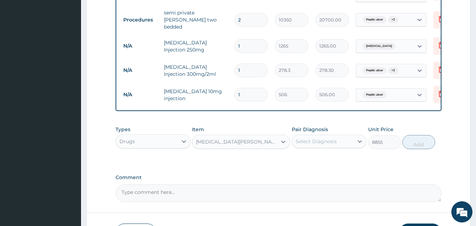
click at [334, 144] on div "Select Diagnosis" at bounding box center [323, 141] width 62 height 11
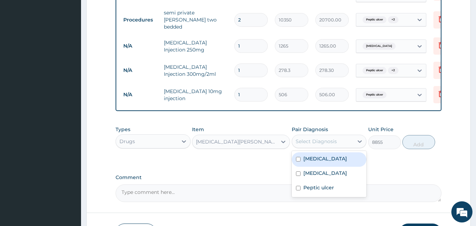
click at [332, 160] on label "Pneumonia" at bounding box center [325, 158] width 44 height 7
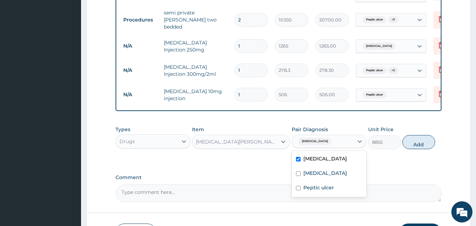
click at [333, 158] on div "Pneumonia" at bounding box center [329, 159] width 75 height 14
checkbox input "false"
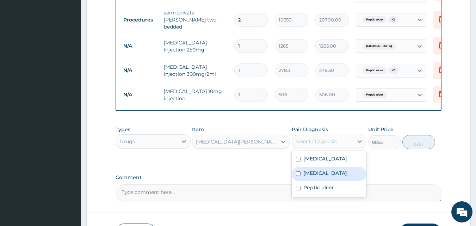
click at [331, 170] on div "Malaria" at bounding box center [329, 174] width 75 height 14
checkbox input "true"
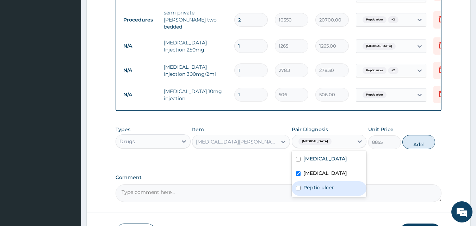
click at [333, 185] on label "Peptic ulcer" at bounding box center [318, 187] width 31 height 7
checkbox input "true"
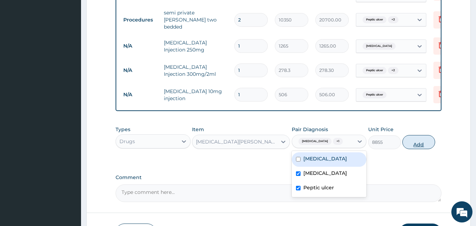
click at [410, 147] on button "Add" at bounding box center [418, 142] width 33 height 14
type input "0"
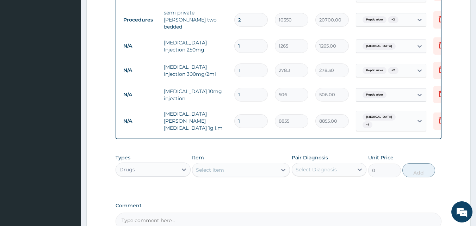
click at [246, 164] on div "Select Item" at bounding box center [234, 169] width 85 height 11
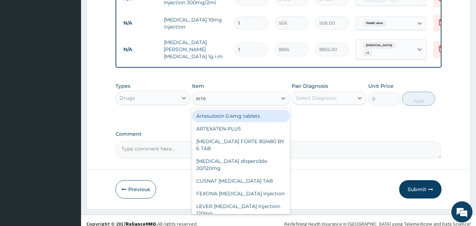
scroll to position [400, 0]
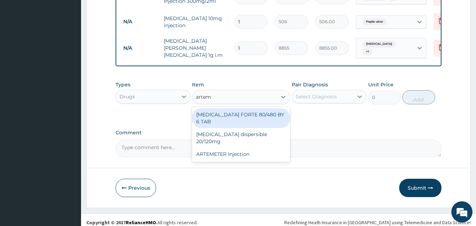
type input "arteme"
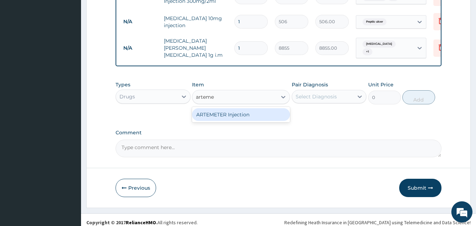
click at [234, 112] on div "ARTEMETER Injection" at bounding box center [241, 114] width 98 height 13
type input "1012"
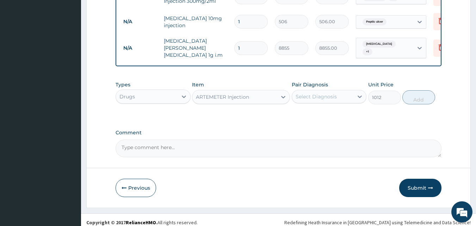
click at [323, 93] on div "Select Diagnosis" at bounding box center [316, 96] width 41 height 7
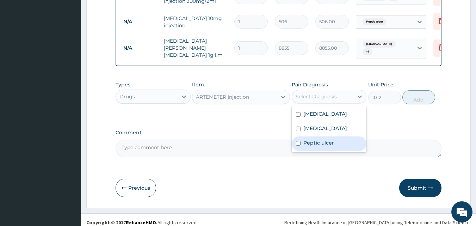
click at [322, 139] on label "Peptic ulcer" at bounding box center [318, 142] width 31 height 7
checkbox input "true"
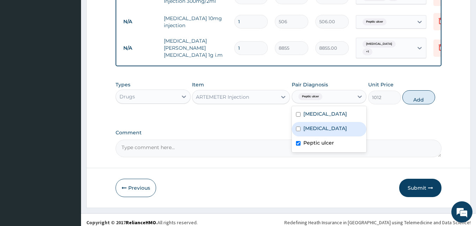
click at [322, 129] on div "Malaria" at bounding box center [329, 129] width 75 height 14
checkbox input "true"
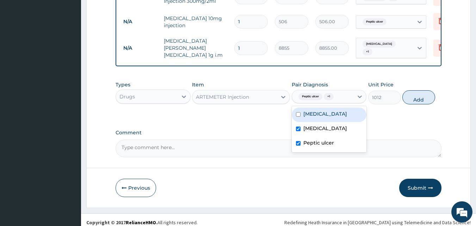
click at [330, 110] on label "Pneumonia" at bounding box center [325, 113] width 44 height 7
checkbox input "true"
click at [412, 93] on button "Add" at bounding box center [418, 97] width 33 height 14
type input "0"
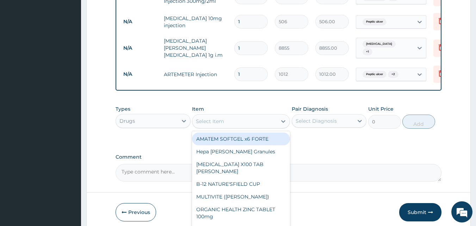
click at [247, 116] on div "Select Item" at bounding box center [234, 121] width 85 height 11
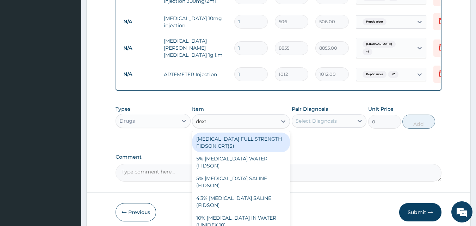
type input "dextr"
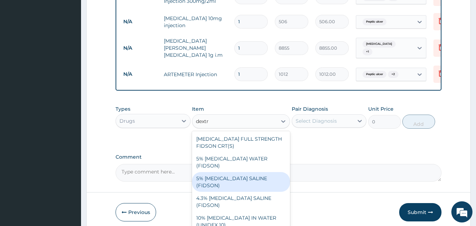
click at [248, 172] on div "5% [MEDICAL_DATA] SALINE (FIDSON)" at bounding box center [241, 182] width 98 height 20
type input "1897.5"
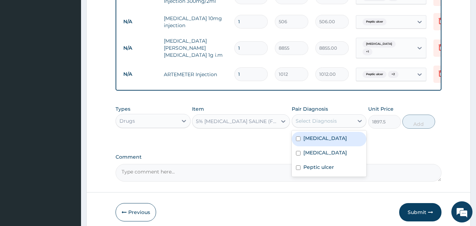
drag, startPoint x: 307, startPoint y: 116, endPoint x: 308, endPoint y: 124, distance: 8.1
click at [308, 117] on div "Select Diagnosis" at bounding box center [316, 120] width 41 height 7
click at [308, 130] on div "Pneumonia Malaria Peptic ulcer" at bounding box center [329, 153] width 75 height 46
click at [309, 135] on label "Pneumonia" at bounding box center [325, 138] width 44 height 7
checkbox input "true"
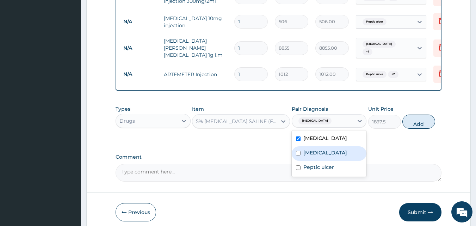
click at [312, 149] on label "Malaria" at bounding box center [325, 152] width 44 height 7
checkbox input "true"
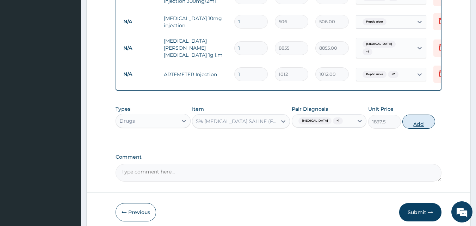
click at [423, 119] on button "Add" at bounding box center [418, 121] width 33 height 14
type input "0"
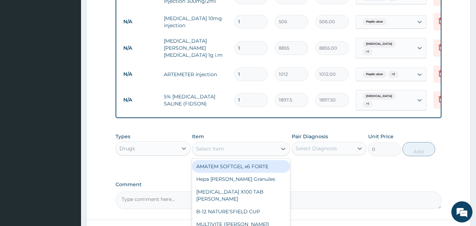
click at [225, 143] on div "Select Item" at bounding box center [234, 148] width 85 height 11
type input "dexa"
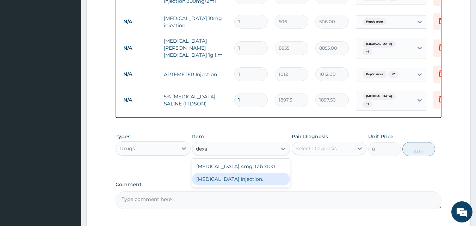
click at [258, 173] on div "[MEDICAL_DATA] Injection." at bounding box center [241, 179] width 98 height 13
type input "632.5"
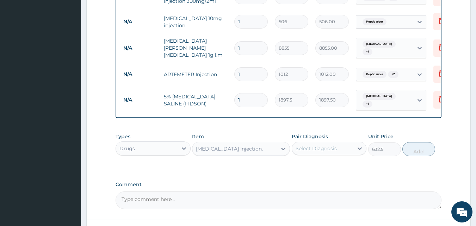
click at [323, 145] on div "Select Diagnosis" at bounding box center [316, 148] width 41 height 7
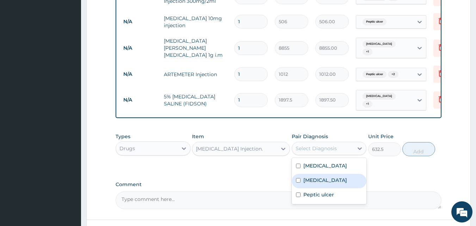
click at [322, 174] on div "Malaria" at bounding box center [329, 181] width 75 height 14
checkbox input "true"
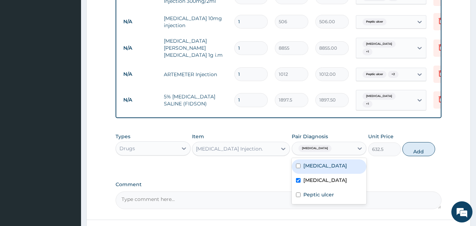
click at [325, 162] on label "Pneumonia" at bounding box center [325, 165] width 44 height 7
checkbox input "true"
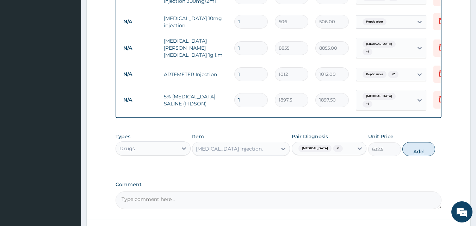
click at [420, 142] on button "Add" at bounding box center [418, 149] width 33 height 14
type input "0"
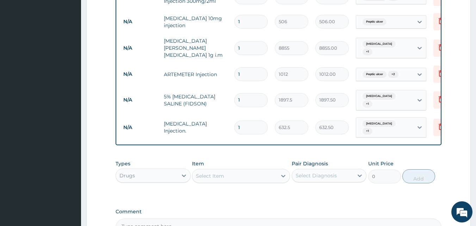
click at [248, 170] on div "Select Item" at bounding box center [234, 175] width 85 height 11
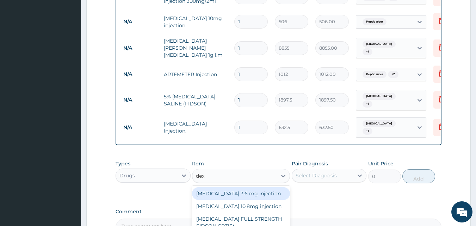
type input "dexa"
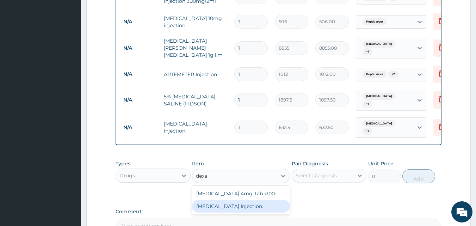
click at [253, 200] on div "[MEDICAL_DATA] Injection." at bounding box center [241, 206] width 98 height 13
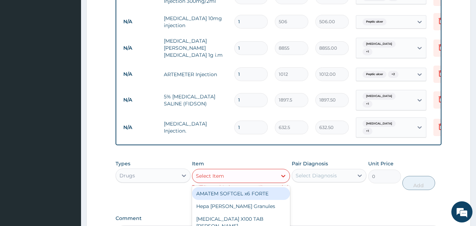
click at [261, 170] on div "Select Item" at bounding box center [234, 175] width 85 height 11
type input "flagy"
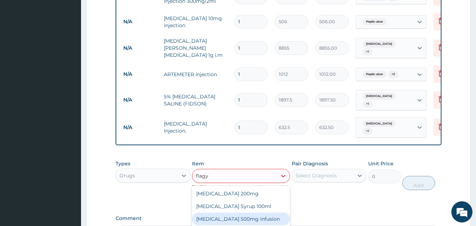
click at [263, 212] on div "[MEDICAL_DATA] 500mg infusion" at bounding box center [241, 218] width 98 height 13
type input "632.5"
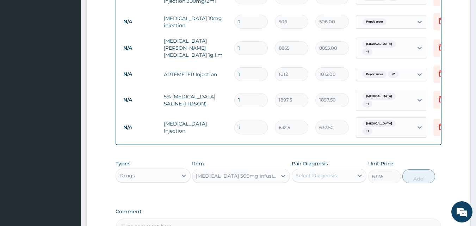
click at [319, 170] on div "Select Diagnosis" at bounding box center [323, 175] width 62 height 11
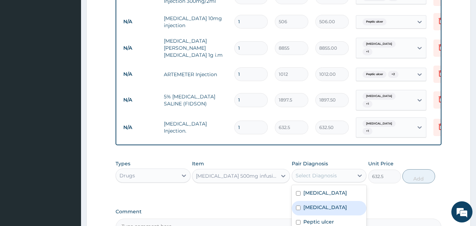
click at [328, 201] on div "Malaria" at bounding box center [329, 208] width 75 height 14
checkbox input "true"
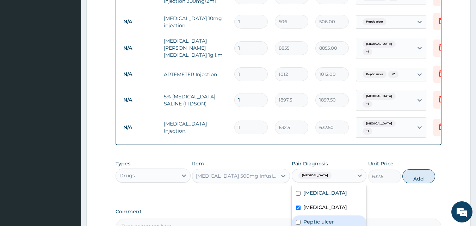
click at [334, 215] on div "Peptic ulcer" at bounding box center [329, 222] width 75 height 14
checkbox input "true"
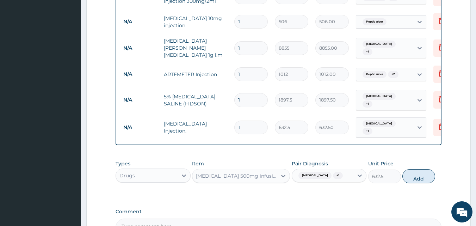
click at [418, 169] on button "Add" at bounding box center [418, 176] width 33 height 14
type input "0"
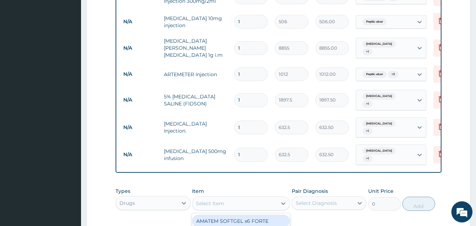
click at [248, 198] on div "Select Item" at bounding box center [234, 203] width 85 height 11
type input "omepr"
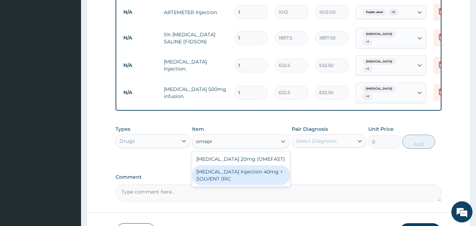
scroll to position [497, 0]
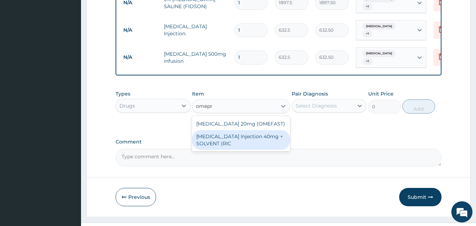
click at [245, 130] on div "OMEPRAZOLE Injection 40mg + SOLVENT (RIC" at bounding box center [241, 140] width 98 height 20
type input "1644.5"
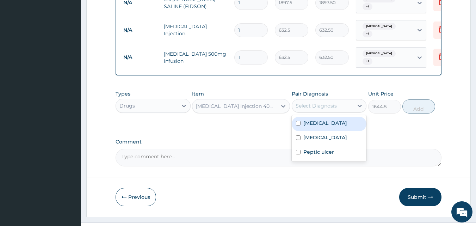
click at [322, 100] on div "Select Diagnosis" at bounding box center [323, 105] width 62 height 11
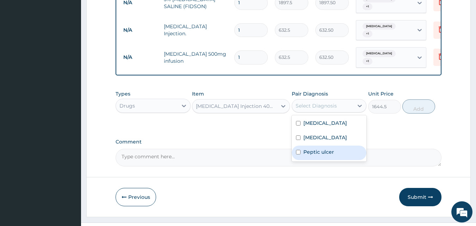
drag, startPoint x: 321, startPoint y: 139, endPoint x: 363, endPoint y: 113, distance: 49.7
click at [323, 148] on label "Peptic ulcer" at bounding box center [318, 151] width 31 height 7
checkbox input "true"
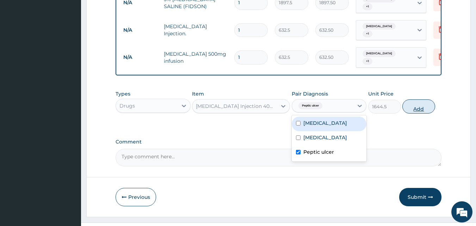
click at [431, 99] on button "Add" at bounding box center [418, 106] width 33 height 14
type input "0"
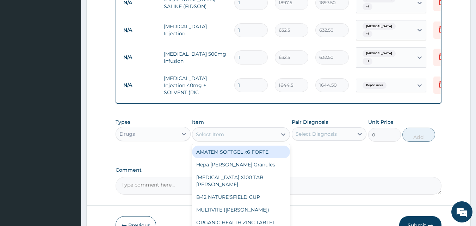
click at [240, 129] on div "Select Item" at bounding box center [234, 134] width 85 height 11
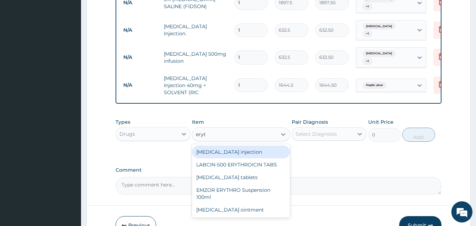
type input "eryth"
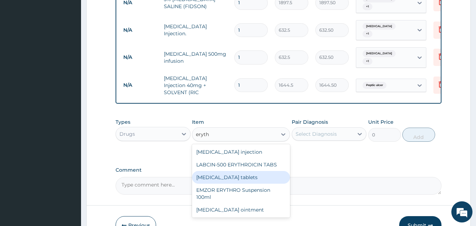
click at [250, 171] on div "Erythromycin tablets" at bounding box center [241, 177] width 98 height 13
type input "221.375"
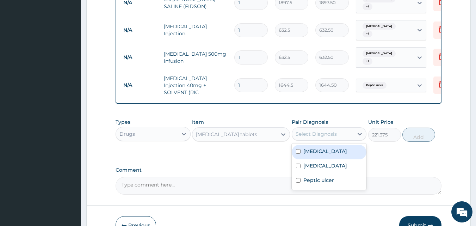
click at [326, 130] on div "Select Diagnosis" at bounding box center [316, 133] width 41 height 7
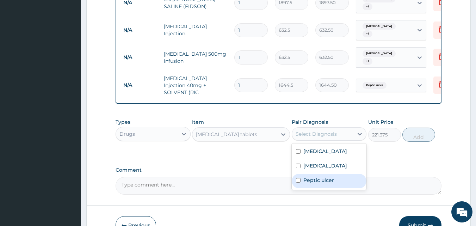
drag, startPoint x: 323, startPoint y: 161, endPoint x: 323, endPoint y: 155, distance: 6.4
click at [323, 176] on label "Peptic ulcer" at bounding box center [318, 179] width 31 height 7
checkbox input "true"
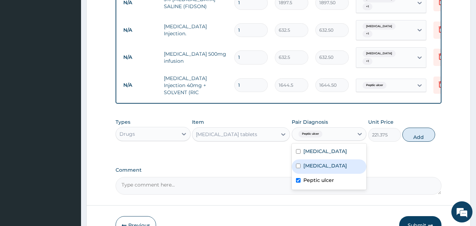
drag, startPoint x: 323, startPoint y: 149, endPoint x: 328, endPoint y: 131, distance: 19.0
click at [324, 159] on div "Malaria" at bounding box center [329, 166] width 75 height 14
checkbox input "true"
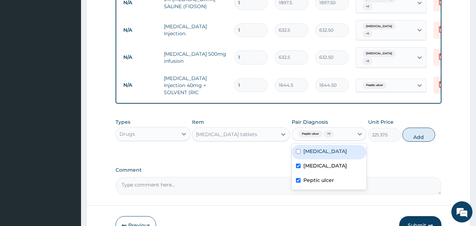
click at [328, 148] on label "Pneumonia" at bounding box center [325, 151] width 44 height 7
checkbox input "true"
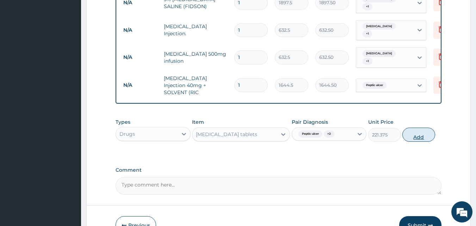
click at [406, 128] on button "Add" at bounding box center [418, 135] width 33 height 14
type input "0"
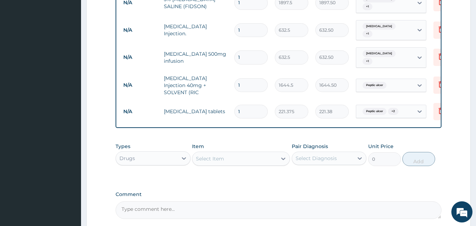
click at [246, 153] on div "Select Item" at bounding box center [234, 158] width 85 height 11
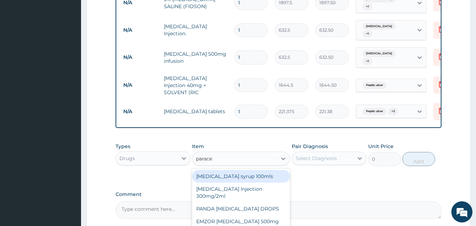
type input "paracet"
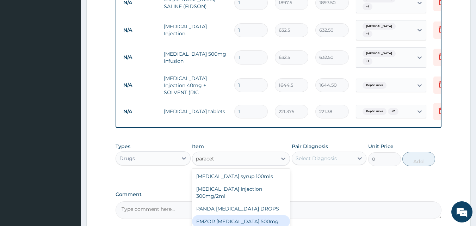
click at [259, 215] on div "EMZOR PARACETAMOL 500mg" at bounding box center [241, 221] width 98 height 13
type input "25.3"
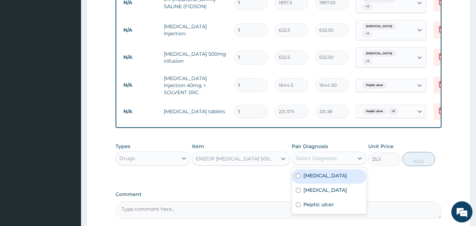
drag, startPoint x: 333, startPoint y: 137, endPoint x: 331, endPoint y: 142, distance: 5.6
click at [333, 155] on div "Select Diagnosis" at bounding box center [316, 158] width 41 height 7
click at [327, 172] on label "Pneumonia" at bounding box center [325, 175] width 44 height 7
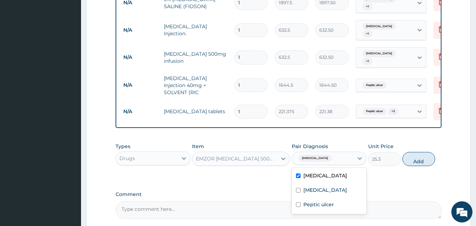
checkbox input "true"
click at [325, 184] on div "Malaria" at bounding box center [329, 191] width 75 height 14
checkbox input "true"
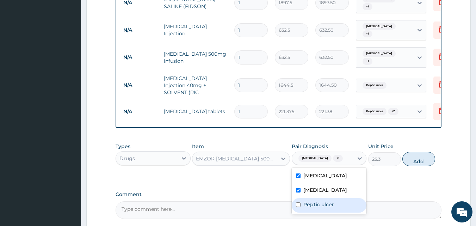
drag, startPoint x: 325, startPoint y: 189, endPoint x: 329, endPoint y: 186, distance: 5.3
click at [325, 198] on div "Peptic ulcer" at bounding box center [329, 205] width 75 height 14
checkbox input "true"
click at [416, 152] on button "Add" at bounding box center [418, 159] width 33 height 14
type input "0"
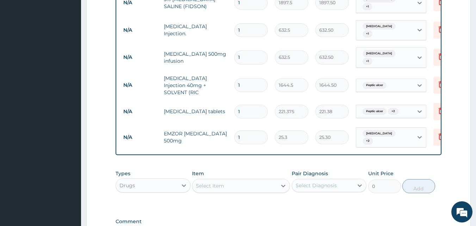
click at [222, 170] on div "Item Select Item" at bounding box center [241, 181] width 98 height 23
click at [216, 182] on div "Select Item" at bounding box center [210, 185] width 28 height 7
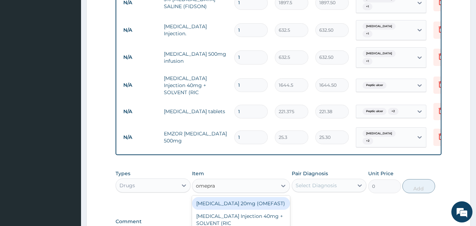
type input "omepraz"
click at [260, 197] on div "OMEPRAZOLE 20mg (OMEFAST)" at bounding box center [241, 203] width 98 height 13
type input "88.55"
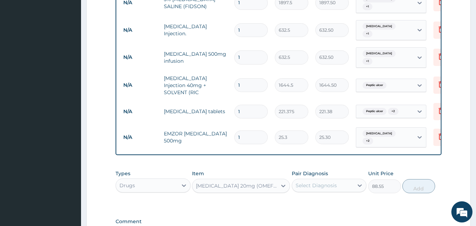
click at [348, 180] on div "Select Diagnosis" at bounding box center [323, 185] width 62 height 11
checkbox input "true"
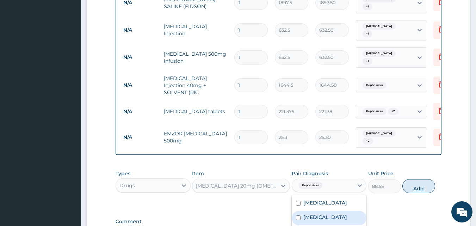
click at [421, 179] on button "Add" at bounding box center [418, 186] width 33 height 14
type input "0"
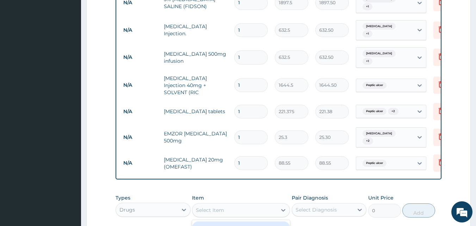
click at [257, 204] on div "Select Item" at bounding box center [234, 209] width 85 height 11
type input "salb"
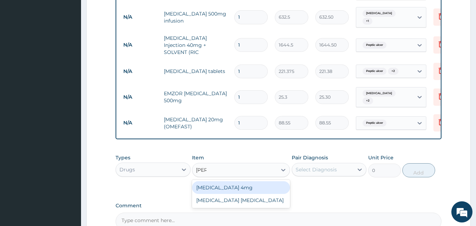
scroll to position [567, 0]
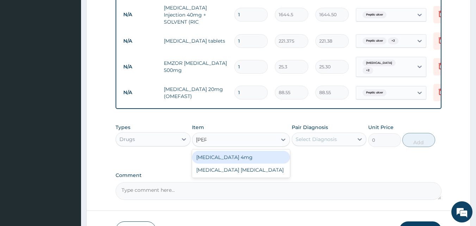
drag, startPoint x: 257, startPoint y: 134, endPoint x: 345, endPoint y: 131, distance: 87.7
click at [258, 151] on div "[MEDICAL_DATA] 4mg" at bounding box center [241, 157] width 98 height 13
type input "44.275"
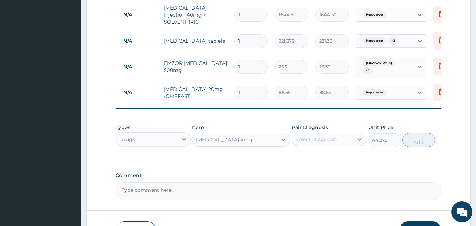
click at [345, 131] on div "Types Drugs Item Salbutamol 4mg Pair Diagnosis Select Diagnosis Unit Price 44.2…" at bounding box center [279, 140] width 326 height 41
click at [338, 133] on div "Select Diagnosis" at bounding box center [323, 138] width 62 height 11
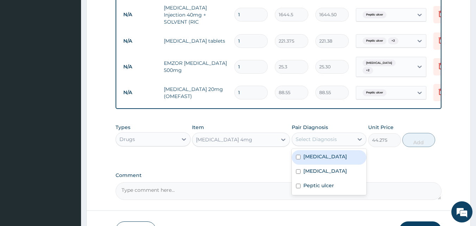
click at [336, 150] on div "Pneumonia" at bounding box center [329, 157] width 75 height 14
checkbox input "true"
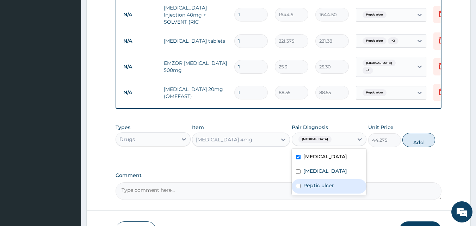
click at [335, 179] on div "Peptic ulcer" at bounding box center [329, 186] width 75 height 14
checkbox input "true"
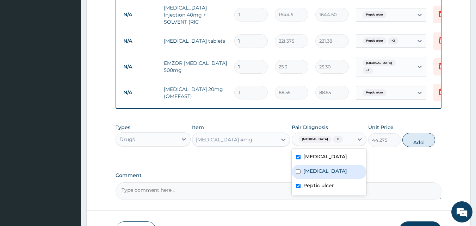
click at [342, 164] on div "[MEDICAL_DATA]" at bounding box center [329, 171] width 75 height 14
checkbox input "true"
click at [337, 179] on div "Peptic ulcer" at bounding box center [329, 186] width 75 height 14
checkbox input "false"
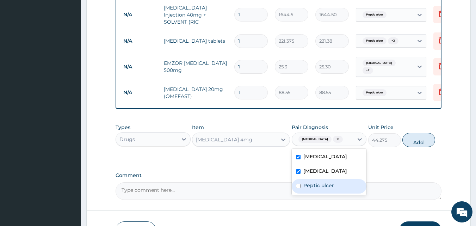
click at [335, 150] on div "Pneumonia" at bounding box center [329, 157] width 75 height 14
checkbox input "false"
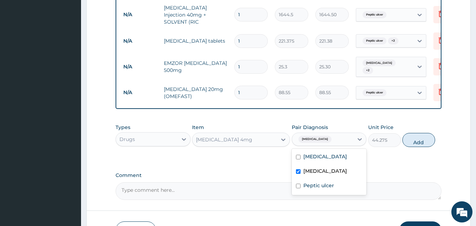
click at [331, 164] on div "[MEDICAL_DATA]" at bounding box center [329, 171] width 75 height 14
checkbox input "false"
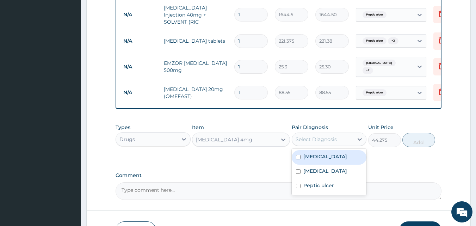
click at [333, 150] on div "Pneumonia" at bounding box center [329, 157] width 75 height 14
checkbox input "true"
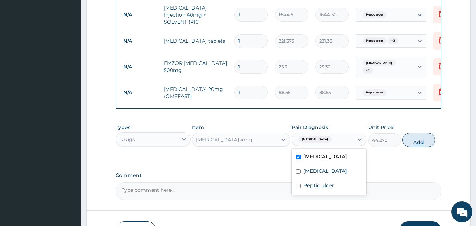
click at [426, 133] on button "Add" at bounding box center [418, 140] width 33 height 14
type input "0"
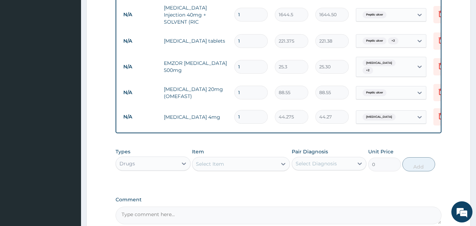
click at [224, 160] on div "Select Item" at bounding box center [210, 163] width 28 height 7
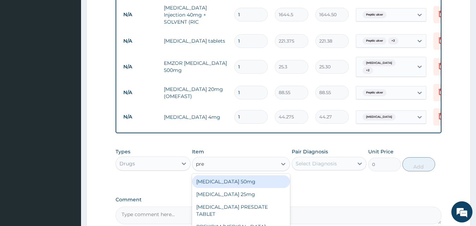
type input "pred"
click at [243, 174] on div "PREDICURE" at bounding box center [241, 181] width 98 height 15
click at [259, 175] on div "PREDICURE" at bounding box center [241, 181] width 98 height 13
type input "56.925"
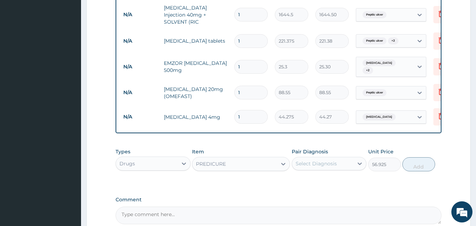
click at [319, 160] on div "Select Diagnosis" at bounding box center [316, 163] width 41 height 7
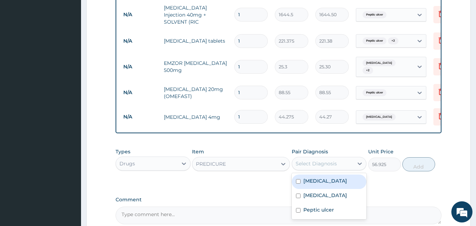
click at [324, 177] on label "Pneumonia" at bounding box center [325, 180] width 44 height 7
checkbox input "true"
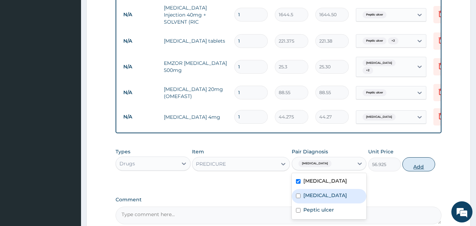
click at [412, 157] on button "Add" at bounding box center [418, 164] width 33 height 14
type input "0"
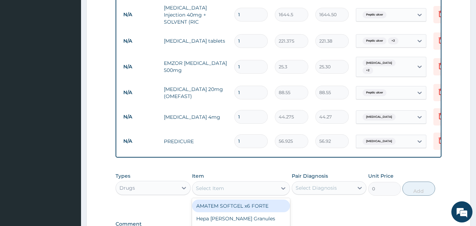
click at [276, 182] on div "Select Item" at bounding box center [234, 187] width 85 height 11
type input "flag"
click at [248, 199] on div "FLAGLY 400 SANOFI" at bounding box center [241, 205] width 98 height 13
type input "75.9"
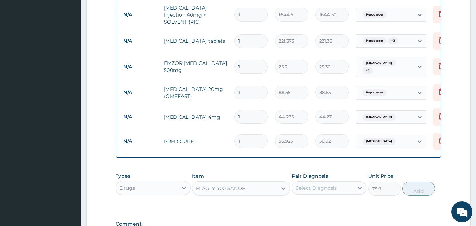
click at [341, 182] on div "Select Diagnosis" at bounding box center [323, 187] width 62 height 11
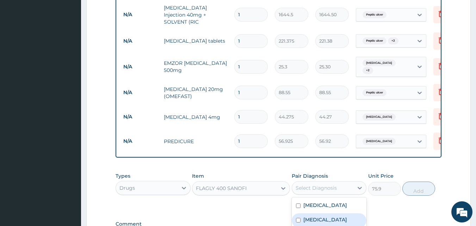
click at [336, 213] on div "Malaria" at bounding box center [329, 220] width 75 height 14
checkbox input "true"
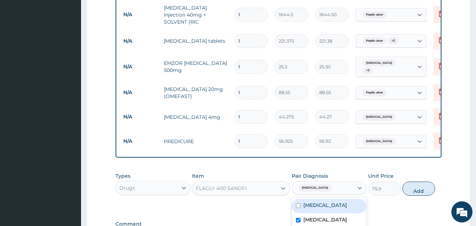
click at [337, 199] on div "Pneumonia" at bounding box center [329, 206] width 75 height 14
checkbox input "true"
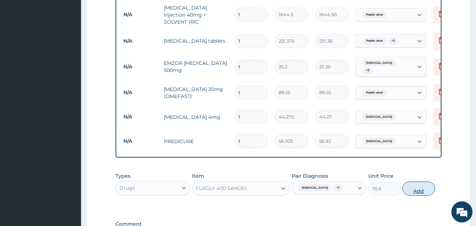
click at [426, 181] on button "Add" at bounding box center [418, 188] width 33 height 14
type input "0"
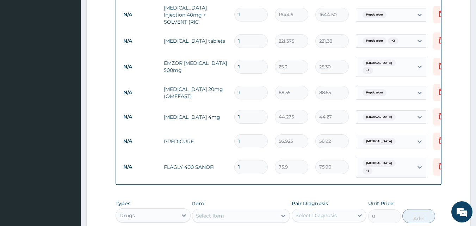
type input "15"
type input "1138.50"
type input "15"
click at [246, 134] on input "1" at bounding box center [250, 141] width 33 height 14
type input "10"
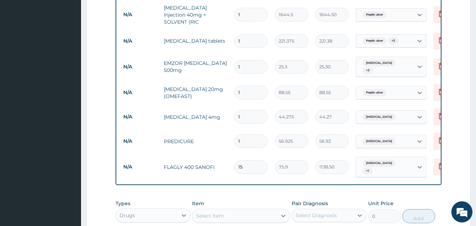
type input "569.25"
type input "10"
click at [253, 110] on input "1" at bounding box center [250, 117] width 33 height 14
type input "0.00"
type input "2"
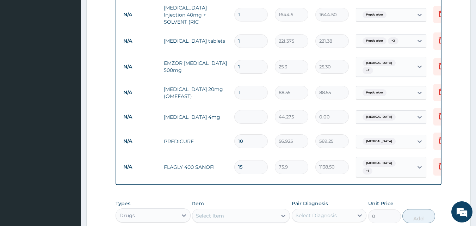
type input "88.55"
type input "21"
type input "929.77"
type input "21"
click at [255, 86] on input "1" at bounding box center [250, 93] width 33 height 14
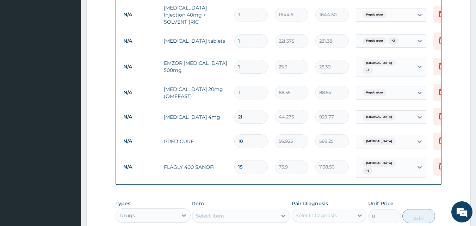
type input "14"
type input "1239.70"
type input "14"
click at [257, 60] on input "1" at bounding box center [250, 67] width 33 height 14
type input "18"
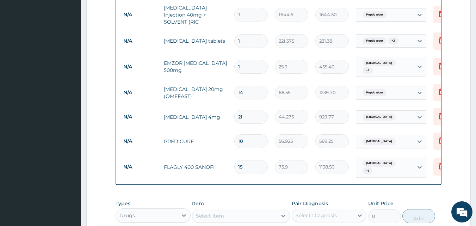
type input "455.40"
type input "18"
click at [262, 34] on input "1" at bounding box center [250, 41] width 33 height 14
type input "10"
type input "2213.75"
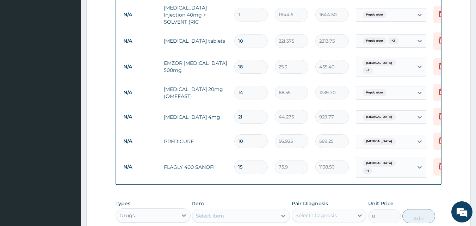
type input "1"
type input "221.38"
type input "14"
type input "3099.25"
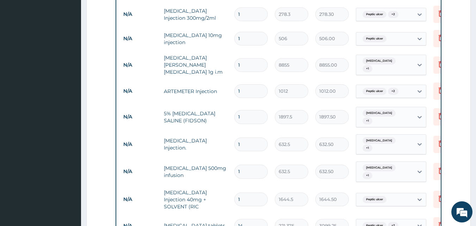
scroll to position [385, 0]
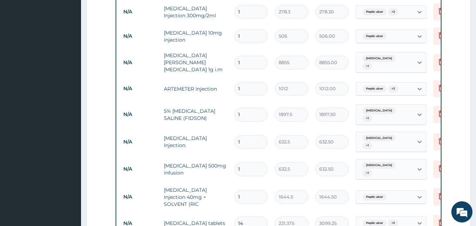
type input "14"
click at [243, 190] on input "1" at bounding box center [250, 197] width 33 height 14
type input "0.00"
type input "3"
type input "4933.50"
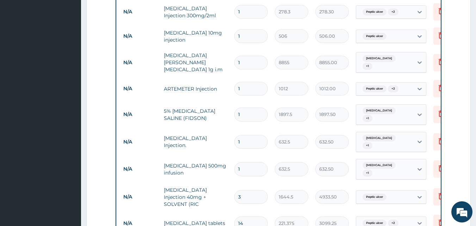
type input "3"
click at [250, 162] on input "1" at bounding box center [250, 169] width 33 height 14
type input "0.00"
type input "3"
type input "1897.50"
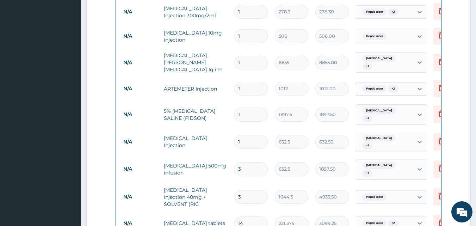
type input "3"
click at [244, 135] on input "1" at bounding box center [250, 142] width 33 height 14
type input "0.00"
type input "3"
type input "1897.50"
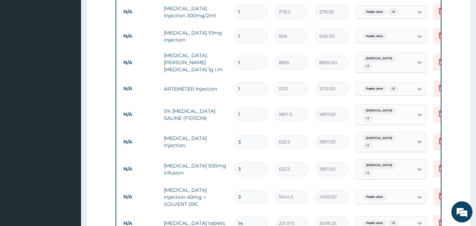
type input "3"
click at [239, 107] on input "1" at bounding box center [250, 114] width 33 height 14
click at [248, 82] on input "1" at bounding box center [250, 89] width 33 height 14
type input "0.00"
type input "6"
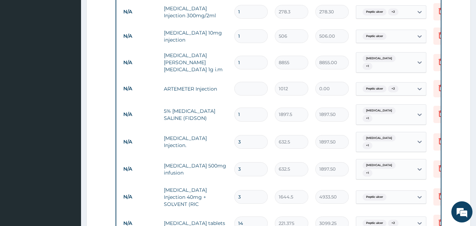
type input "6072.00"
type input "6"
click at [244, 107] on input "1" at bounding box center [250, 114] width 33 height 14
type input "0.00"
type input "2"
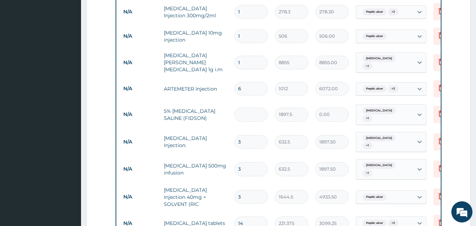
type input "3795.00"
type input "2"
click at [247, 56] on input "1" at bounding box center [250, 63] width 33 height 14
type input "0.00"
type input "3"
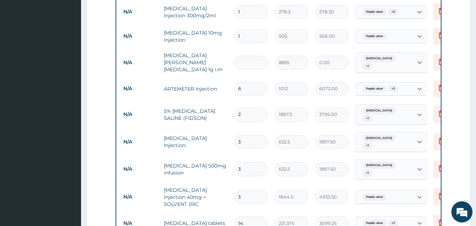
type input "26565.00"
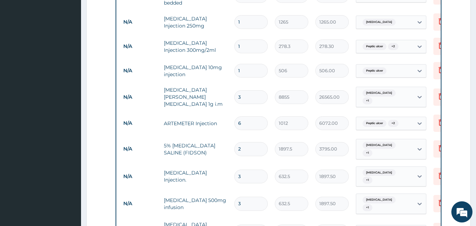
scroll to position [315, 0]
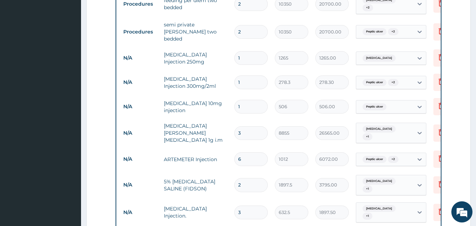
type input "3"
click at [251, 100] on input "1" at bounding box center [250, 107] width 33 height 14
type input "0.00"
type input "3"
type input "1518.00"
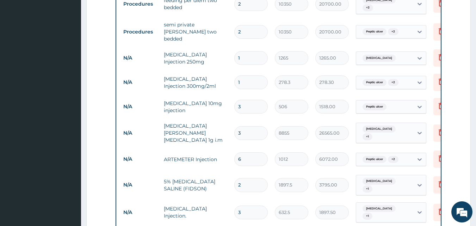
type input "3"
click at [249, 75] on input "1" at bounding box center [250, 82] width 33 height 14
type input "0.00"
type input "6"
type input "1669.80"
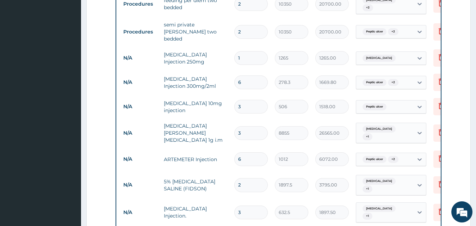
type input "6"
click at [252, 51] on input "1" at bounding box center [250, 58] width 33 height 14
type input "0.00"
type input "6"
type input "7590.00"
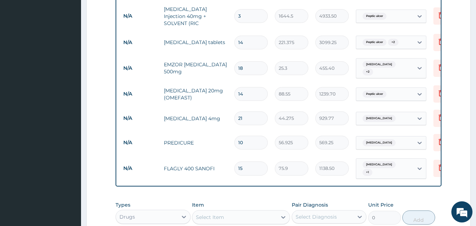
scroll to position [632, 0]
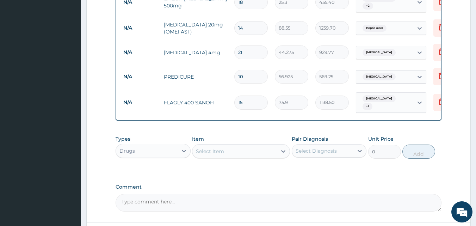
type input "6"
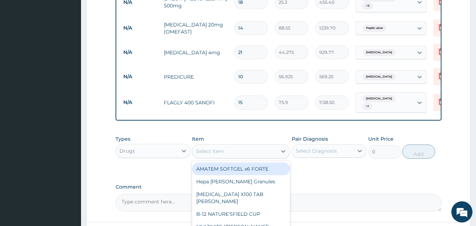
click at [240, 145] on div "Select Item" at bounding box center [234, 150] width 85 height 11
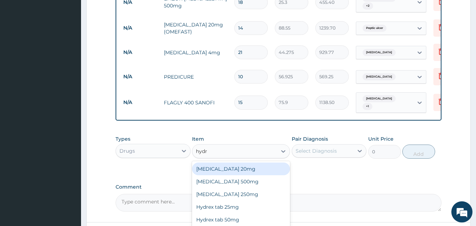
type input "hydro"
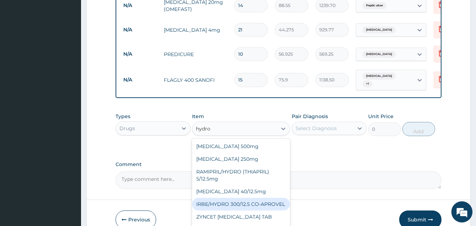
scroll to position [667, 0]
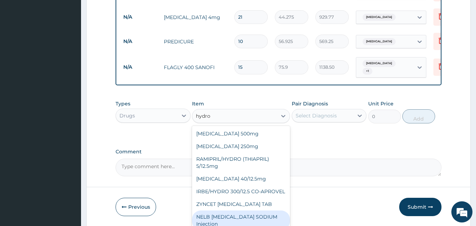
click at [261, 210] on div "NELB [MEDICAL_DATA] SODIUM Injection" at bounding box center [241, 220] width 98 height 20
type input "632.5"
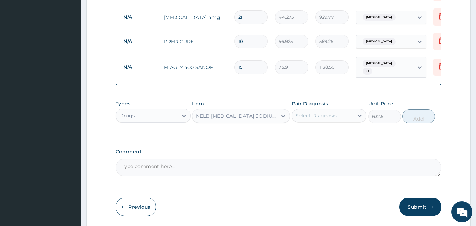
drag, startPoint x: 309, startPoint y: 85, endPoint x: 310, endPoint y: 90, distance: 4.7
click at [310, 110] on div "Select Diagnosis" at bounding box center [323, 115] width 62 height 11
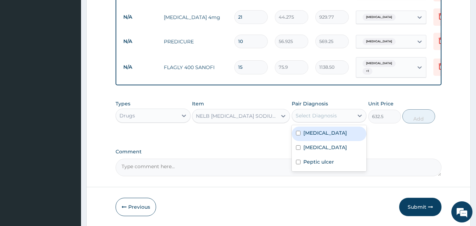
click at [318, 126] on div "Pneumonia" at bounding box center [329, 133] width 75 height 14
checkbox input "true"
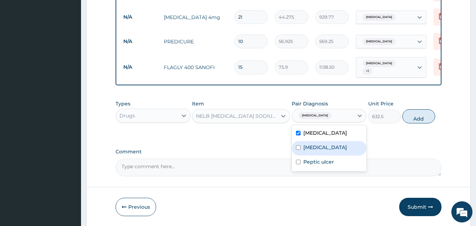
click at [319, 141] on div "[MEDICAL_DATA]" at bounding box center [329, 148] width 75 height 14
checkbox input "true"
click at [435, 97] on div "Types Drugs Item NELB HYDROCORTISONE SODIUM Injection Pair Diagnosis option Mal…" at bounding box center [279, 112] width 326 height 30
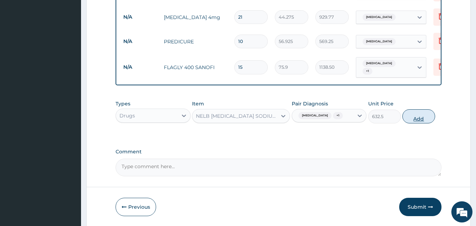
click at [428, 109] on button "Add" at bounding box center [418, 116] width 33 height 14
type input "0"
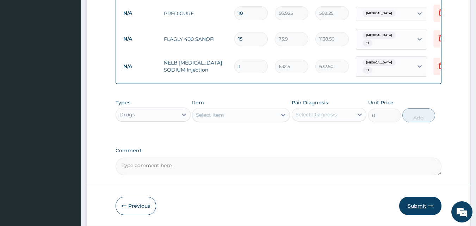
click at [417, 197] on button "Submit" at bounding box center [420, 206] width 42 height 18
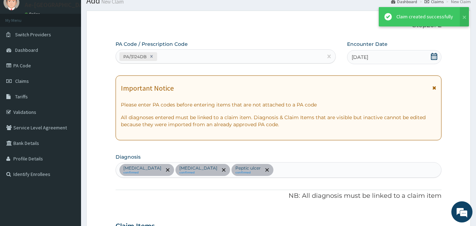
scroll to position [695, 0]
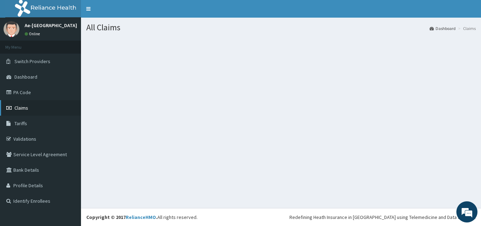
click at [24, 101] on link "Claims" at bounding box center [40, 107] width 81 height 15
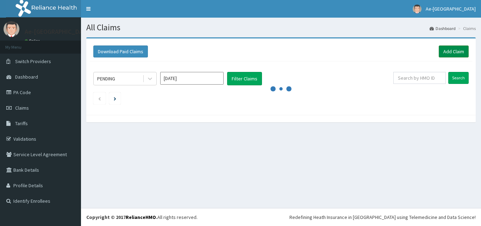
click at [447, 50] on link "Add Claim" at bounding box center [454, 51] width 30 height 12
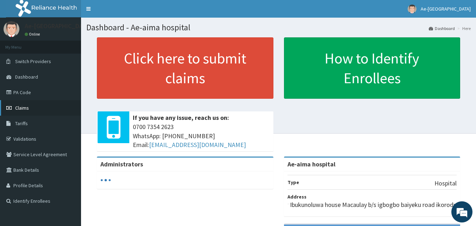
click at [37, 111] on link "Claims" at bounding box center [40, 107] width 81 height 15
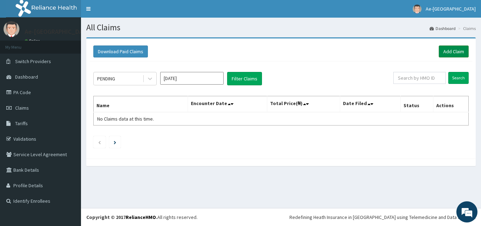
click at [454, 50] on link "Add Claim" at bounding box center [454, 51] width 30 height 12
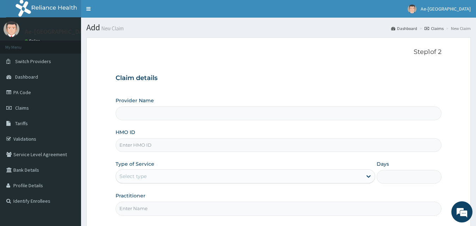
drag, startPoint x: 185, startPoint y: 112, endPoint x: 179, endPoint y: 117, distance: 7.3
click at [185, 112] on input "Provider Name" at bounding box center [279, 113] width 326 height 14
type input "Ae-aima hospital"
click at [144, 145] on input "HMO ID" at bounding box center [279, 145] width 326 height 14
type input "g"
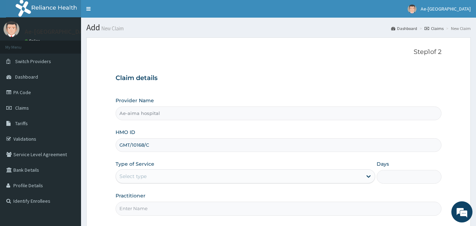
type input "GMT/10168/C"
drag, startPoint x: 141, startPoint y: 172, endPoint x: 139, endPoint y: 184, distance: 11.8
click at [141, 173] on div "Select type" at bounding box center [239, 175] width 246 height 11
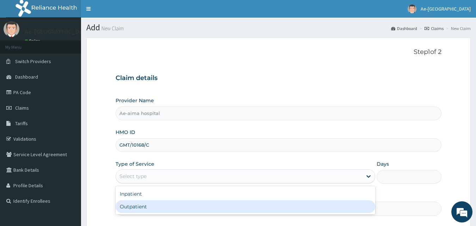
click at [138, 209] on div "Outpatient" at bounding box center [246, 206] width 260 height 13
type input "1"
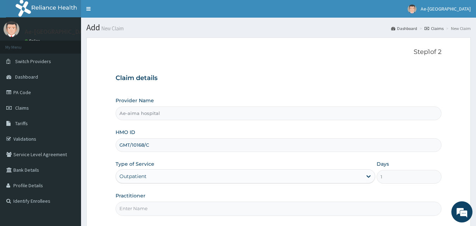
click at [174, 204] on input "Practitioner" at bounding box center [279, 208] width 326 height 14
type input "[PERSON_NAME]"
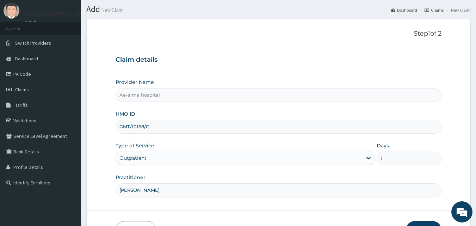
scroll to position [35, 0]
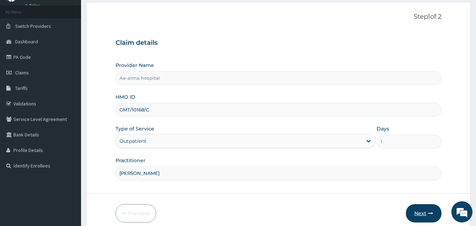
click at [421, 213] on button "Next" at bounding box center [424, 213] width 36 height 18
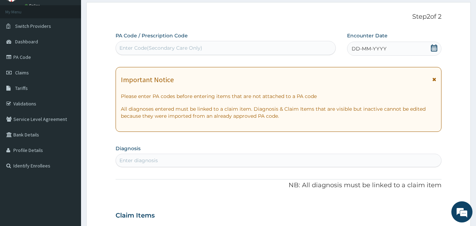
click at [205, 45] on div "Enter Code(Secondary Care Only)" at bounding box center [226, 47] width 220 height 11
click at [287, 43] on div "Enter Code(Secondary Care Only)" at bounding box center [226, 47] width 220 height 11
click at [434, 47] on icon at bounding box center [433, 47] width 7 height 7
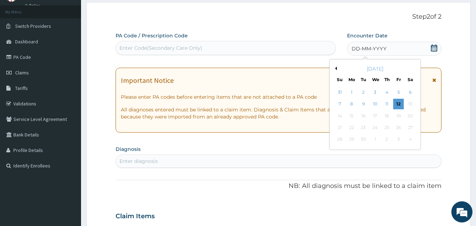
click at [334, 67] on button "Previous Month" at bounding box center [335, 69] width 4 height 4
click at [387, 129] on div "21" at bounding box center [386, 127] width 11 height 11
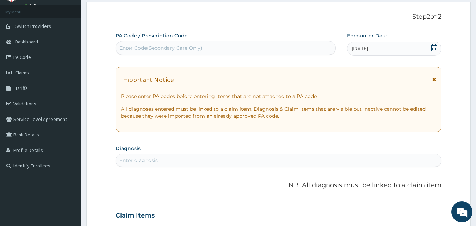
click at [187, 163] on div "Enter diagnosis" at bounding box center [278, 160] width 325 height 11
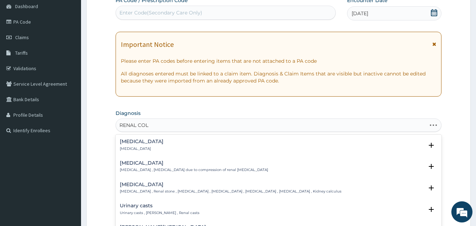
type input "RENAL COLI"
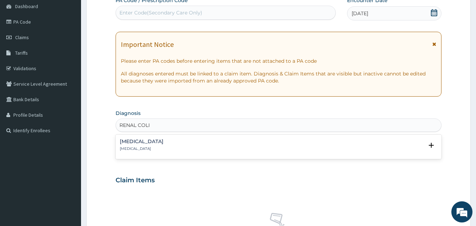
click at [123, 150] on p "[MEDICAL_DATA]" at bounding box center [142, 148] width 44 height 5
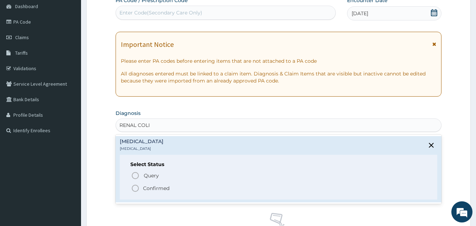
click at [142, 190] on span "Confirmed" at bounding box center [279, 188] width 296 height 8
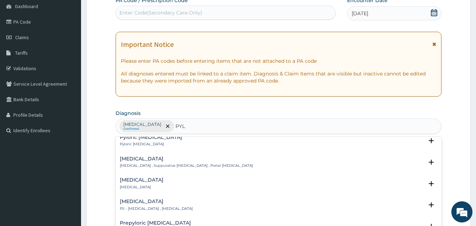
scroll to position [106, 0]
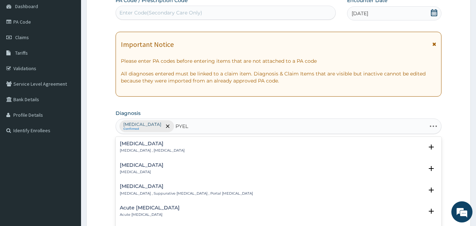
type input "PYELO"
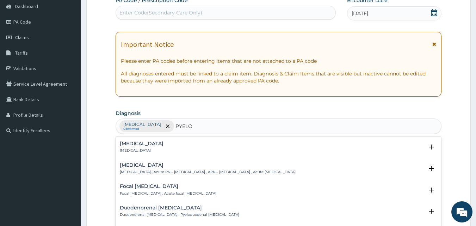
click at [139, 148] on div "[MEDICAL_DATA] [MEDICAL_DATA]" at bounding box center [142, 147] width 44 height 12
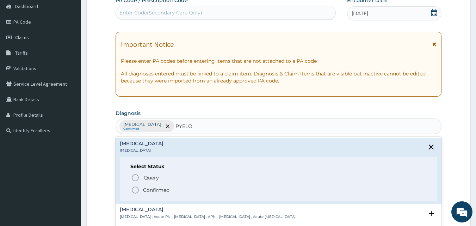
click at [138, 187] on icon "status option filled" at bounding box center [135, 190] width 8 height 8
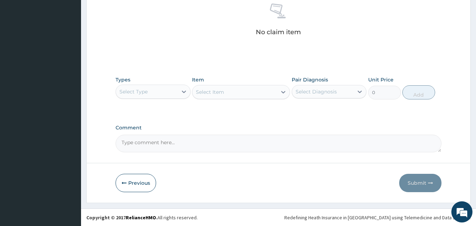
scroll to position [282, 0]
click at [160, 94] on div "Select Type" at bounding box center [147, 91] width 62 height 11
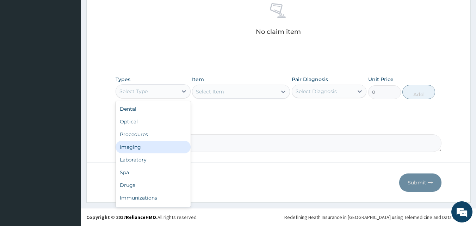
click at [156, 142] on div "Imaging" at bounding box center [153, 147] width 75 height 13
drag, startPoint x: 151, startPoint y: 95, endPoint x: 152, endPoint y: 108, distance: 12.7
click at [152, 96] on div "Imaging" at bounding box center [147, 91] width 62 height 11
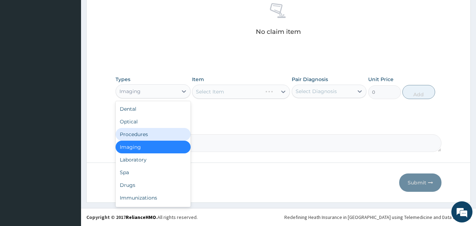
click at [157, 135] on div "Procedures" at bounding box center [153, 134] width 75 height 13
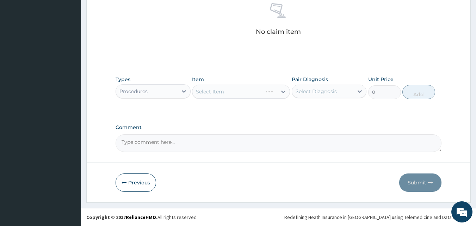
click at [238, 94] on div "Select Item" at bounding box center [241, 92] width 98 height 14
click at [240, 89] on div "Select Item" at bounding box center [234, 91] width 85 height 11
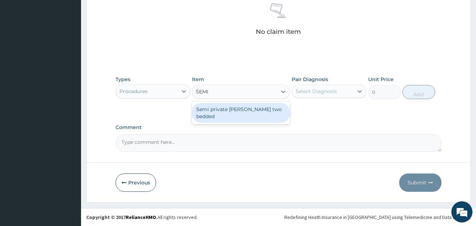
type input "SEMI"
click at [241, 109] on div "Semi private [PERSON_NAME] two bedded" at bounding box center [241, 113] width 98 height 20
type input "10350"
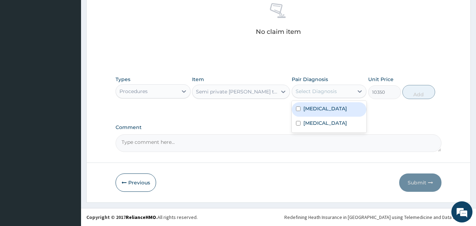
drag, startPoint x: 321, startPoint y: 89, endPoint x: 320, endPoint y: 111, distance: 22.2
click at [321, 91] on div "Select Diagnosis" at bounding box center [316, 91] width 41 height 7
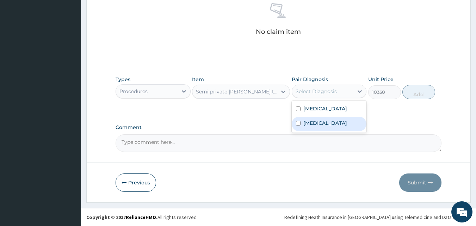
drag, startPoint x: 323, startPoint y: 120, endPoint x: 325, endPoint y: 112, distance: 8.4
click at [324, 118] on div "Pyelonephritis" at bounding box center [329, 124] width 75 height 14
checkbox input "true"
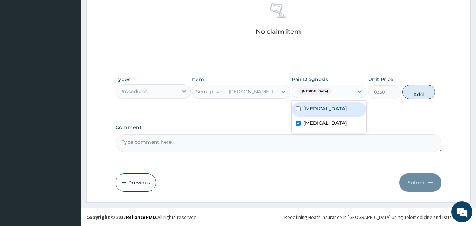
click at [325, 110] on label "Renal colic" at bounding box center [325, 108] width 44 height 7
checkbox input "true"
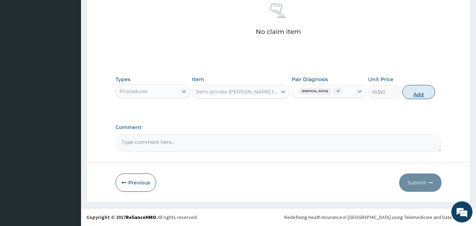
click at [404, 95] on button "Add" at bounding box center [418, 92] width 33 height 14
type input "0"
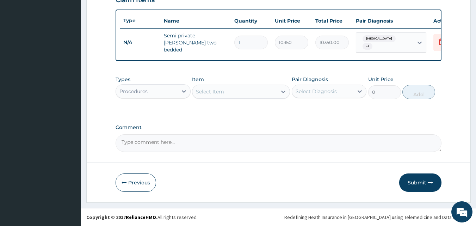
click at [224, 94] on div "Select Item" at bounding box center [210, 91] width 28 height 7
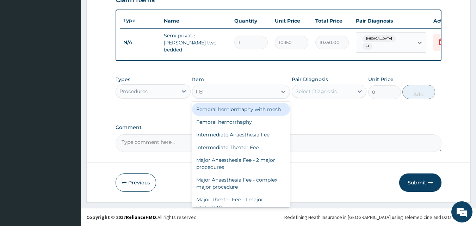
type input "FEED"
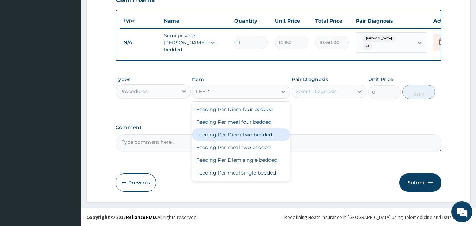
click at [236, 135] on div "Feeding Per Diem two bedded" at bounding box center [241, 134] width 98 height 13
type input "10350"
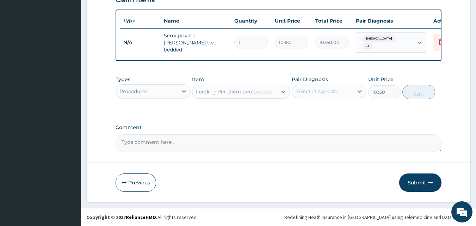
click at [306, 90] on div "Select Diagnosis" at bounding box center [316, 91] width 41 height 7
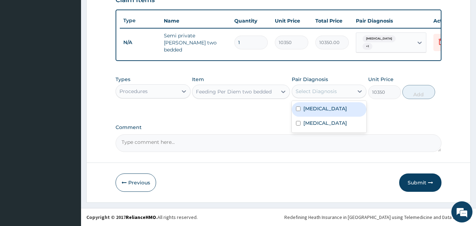
click at [316, 109] on label "Renal colic" at bounding box center [325, 108] width 44 height 7
checkbox input "true"
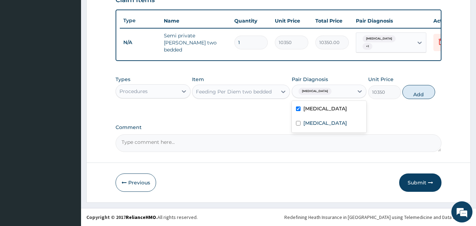
click at [322, 118] on div "Pyelonephritis" at bounding box center [329, 124] width 75 height 14
checkbox input "true"
click at [425, 89] on button "Add" at bounding box center [418, 92] width 33 height 14
type input "0"
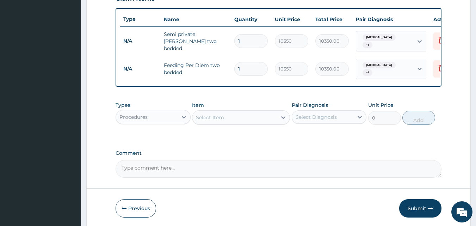
click at [228, 117] on div "Select Item" at bounding box center [234, 117] width 85 height 11
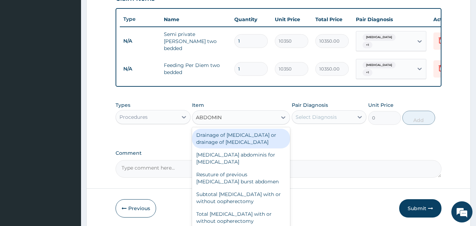
scroll to position [3, 0]
type input "ABDOMIN"
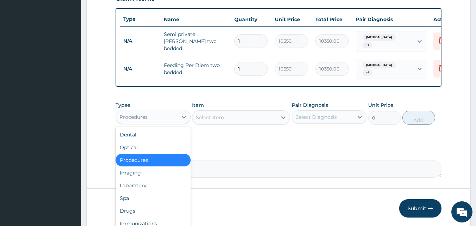
click at [171, 114] on div "Procedures" at bounding box center [147, 116] width 62 height 11
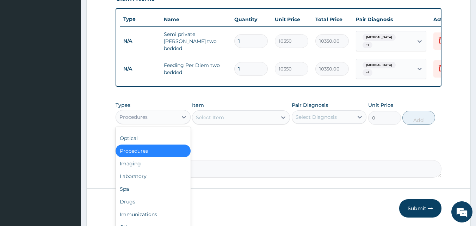
scroll to position [24, 0]
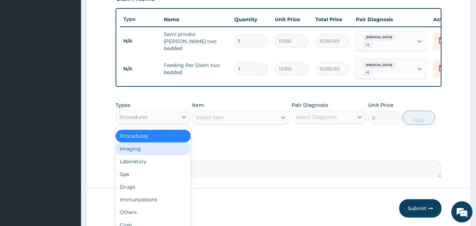
click at [157, 144] on div "Imaging" at bounding box center [153, 148] width 75 height 13
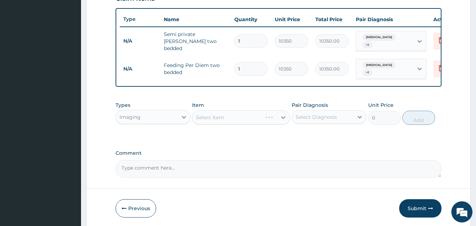
click at [224, 113] on div "Select Item" at bounding box center [241, 117] width 98 height 14
click at [229, 116] on div "Select Item" at bounding box center [241, 117] width 98 height 14
click at [245, 117] on div "Select Item" at bounding box center [234, 117] width 85 height 11
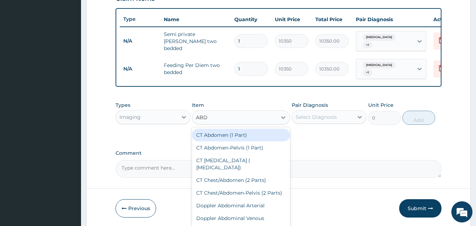
type input "ABDO"
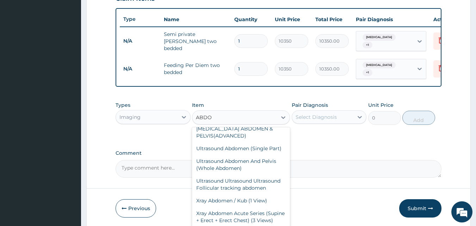
scroll to position [117, 0]
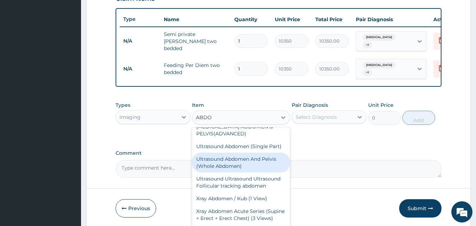
click at [265, 172] on div "Ultrasound Abdomen And Pelvis (Whole Abdomen)" at bounding box center [241, 163] width 98 height 20
type input "10350"
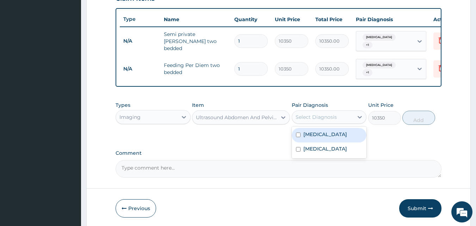
drag, startPoint x: 316, startPoint y: 110, endPoint x: 322, endPoint y: 137, distance: 27.8
click at [316, 111] on div "Select Diagnosis" at bounding box center [323, 116] width 62 height 11
drag, startPoint x: 322, startPoint y: 137, endPoint x: 322, endPoint y: 142, distance: 4.9
click at [322, 139] on div "Renal colic" at bounding box center [329, 135] width 75 height 14
checkbox input "true"
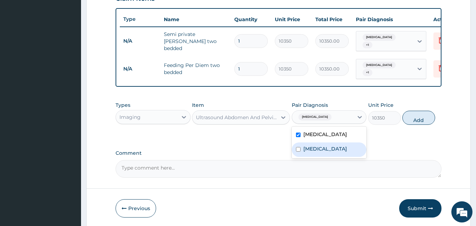
click at [322, 150] on div "Pyelonephritis" at bounding box center [329, 149] width 75 height 14
checkbox input "true"
click at [421, 117] on button "Add" at bounding box center [418, 118] width 33 height 14
type input "0"
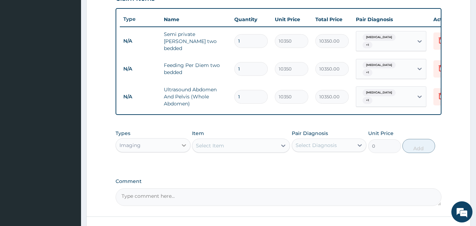
click at [179, 148] on div at bounding box center [184, 145] width 13 height 13
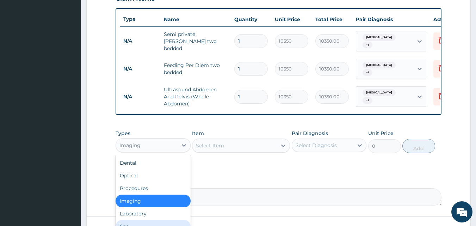
scroll to position [24, 0]
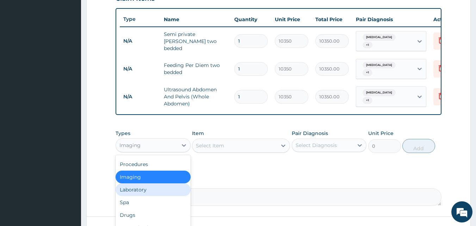
click at [155, 187] on div "Laboratory" at bounding box center [153, 189] width 75 height 13
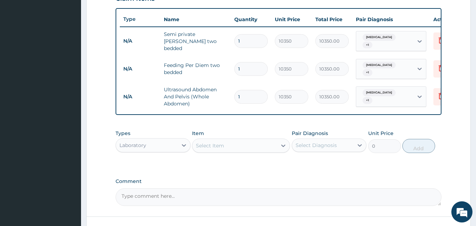
click at [174, 144] on div "Laboratory" at bounding box center [147, 144] width 62 height 11
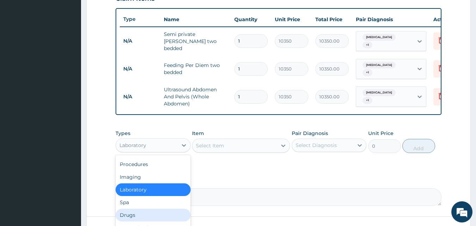
click at [163, 217] on div "Drugs" at bounding box center [153, 215] width 75 height 13
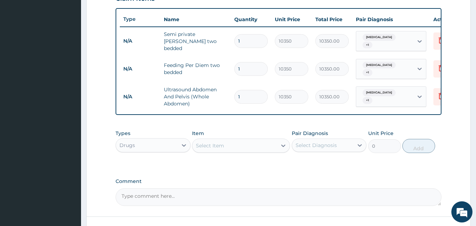
click at [227, 140] on div "Select Item" at bounding box center [234, 145] width 85 height 11
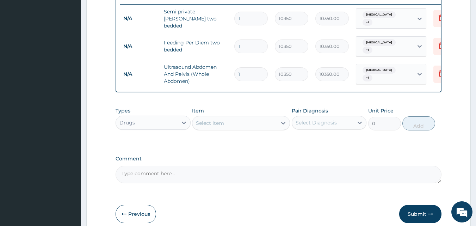
scroll to position [306, 0]
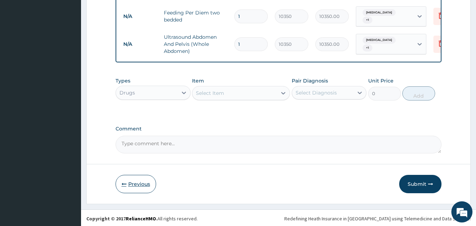
click at [141, 178] on button "Previous" at bounding box center [136, 184] width 41 height 18
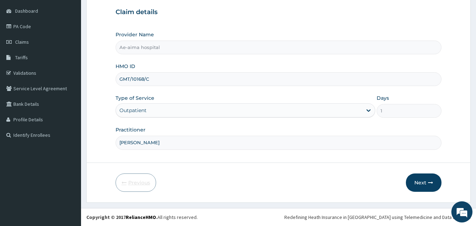
scroll to position [66, 0]
drag, startPoint x: 150, startPoint y: 78, endPoint x: 103, endPoint y: 81, distance: 47.3
click at [103, 81] on form "Step 1 of 2 Claim details Provider Name Ae-aima hospital HMO ID GMT/10168/C Typ…" at bounding box center [278, 86] width 384 height 231
click at [451, 175] on form "Step 1 of 2 Claim details Provider Name Ae-aima hospital HMO ID GMT/10168/C Typ…" at bounding box center [278, 86] width 384 height 231
click at [437, 176] on button "Next" at bounding box center [424, 182] width 36 height 18
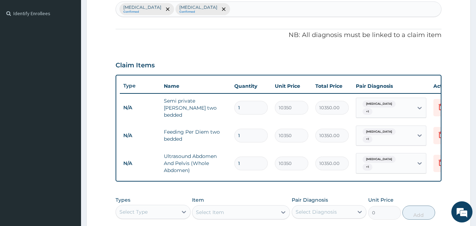
scroll to position [211, 0]
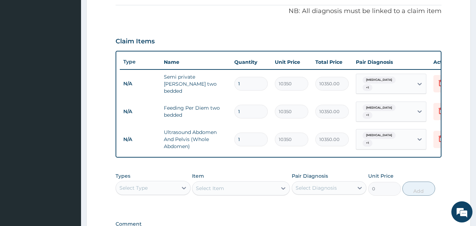
click at [236, 184] on div "Select Item" at bounding box center [241, 188] width 98 height 14
click at [168, 192] on div "Select Type" at bounding box center [153, 188] width 75 height 14
type input "DRU"
click at [172, 203] on div "Drugs" at bounding box center [153, 205] width 75 height 13
click at [225, 187] on div "Select Item" at bounding box center [241, 188] width 98 height 14
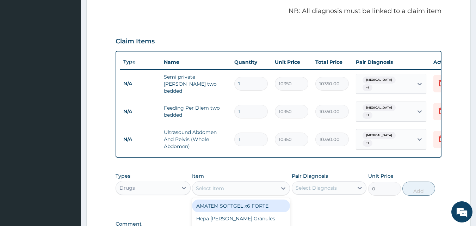
click at [225, 187] on div "Select Item" at bounding box center [234, 187] width 85 height 11
type input "FLAG"
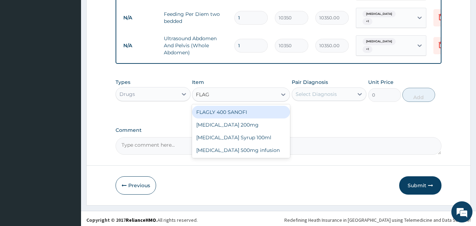
scroll to position [306, 0]
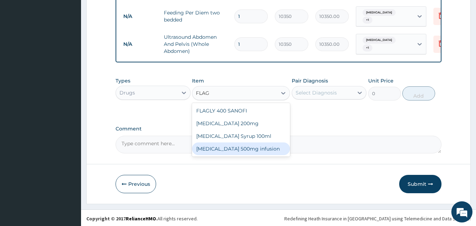
click at [261, 148] on div "[MEDICAL_DATA] 500mg infusion" at bounding box center [241, 148] width 98 height 13
type input "632.5"
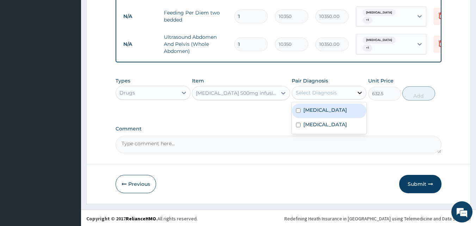
click at [365, 86] on div at bounding box center [359, 92] width 13 height 13
click at [343, 111] on div "Renal colic" at bounding box center [329, 111] width 75 height 14
checkbox input "true"
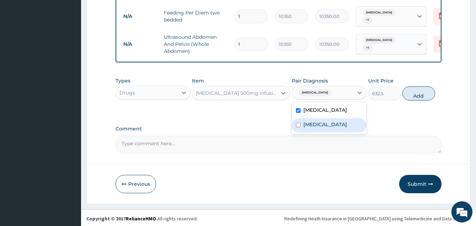
click at [344, 118] on div "Pyelonephritis" at bounding box center [329, 125] width 75 height 14
checkbox input "true"
click at [414, 91] on button "Add" at bounding box center [418, 93] width 33 height 14
type input "0"
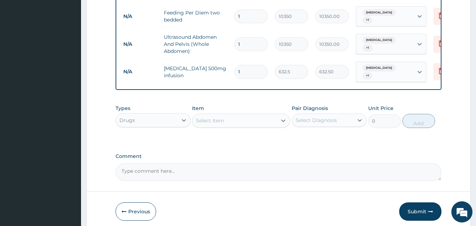
click at [241, 118] on div "Select Item" at bounding box center [234, 120] width 85 height 11
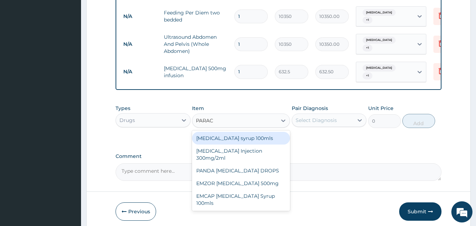
type input "PARACE"
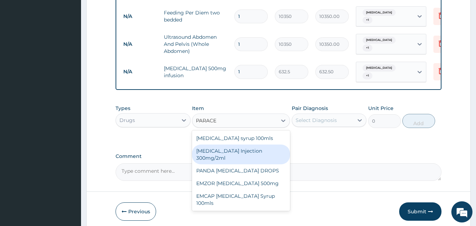
drag, startPoint x: 231, startPoint y: 149, endPoint x: 322, endPoint y: 127, distance: 93.5
click at [234, 149] on div "[MEDICAL_DATA] Injection 300mg/2ml" at bounding box center [241, 154] width 98 height 20
type input "278.3"
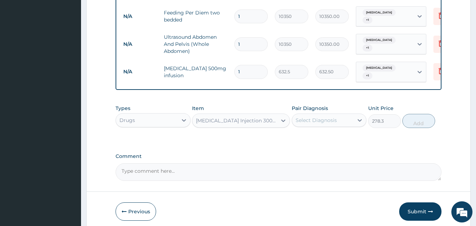
drag, startPoint x: 322, startPoint y: 125, endPoint x: 324, endPoint y: 122, distance: 3.7
click at [322, 124] on div "Types Drugs Item PARACETAMOL Injection 300mg/2ml Pair Diagnosis Select Diagnosi…" at bounding box center [279, 116] width 326 height 30
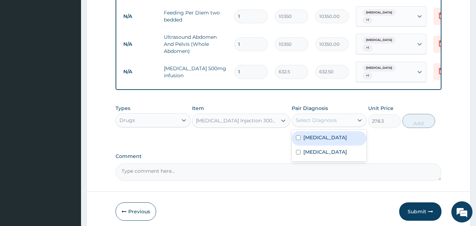
click at [325, 120] on div "Select Diagnosis" at bounding box center [323, 119] width 62 height 11
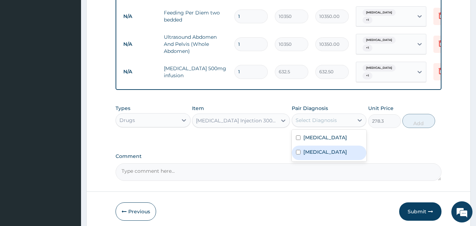
click at [331, 148] on label "Pyelonephritis" at bounding box center [325, 151] width 44 height 7
checkbox input "true"
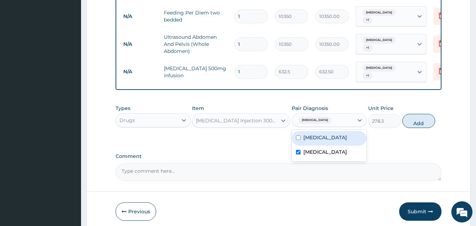
click at [328, 134] on label "Renal colic" at bounding box center [325, 137] width 44 height 7
checkbox input "true"
drag, startPoint x: 418, startPoint y: 123, endPoint x: 400, endPoint y: 125, distance: 17.4
click at [418, 123] on button "Add" at bounding box center [418, 121] width 33 height 14
type input "0"
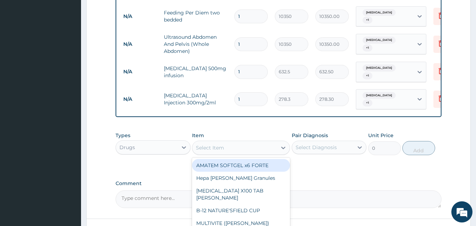
click at [237, 142] on div "Select Item" at bounding box center [234, 147] width 85 height 11
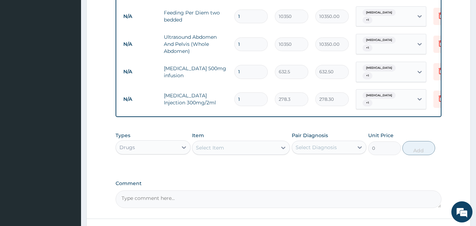
click at [241, 142] on div "Select Item" at bounding box center [234, 147] width 85 height 11
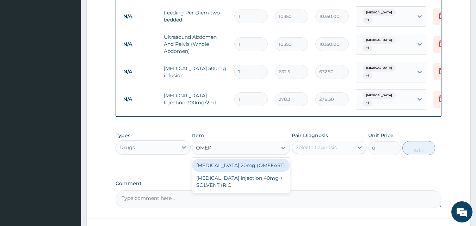
type input "OMEPR"
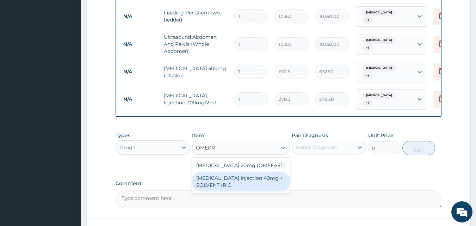
click at [274, 173] on div "OMEPRAZOLE Injection 40mg + SOLVENT (RIC" at bounding box center [241, 182] width 98 height 20
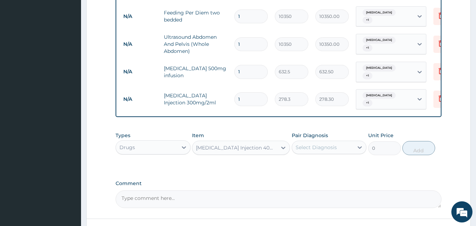
type input "1644.5"
click at [329, 142] on div "Select Diagnosis" at bounding box center [323, 147] width 62 height 11
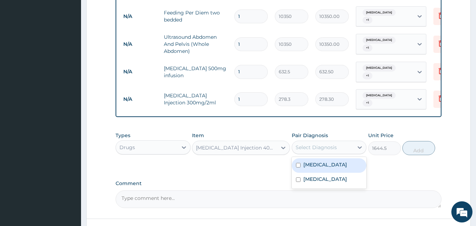
click at [334, 173] on div "Pyelonephritis" at bounding box center [329, 180] width 75 height 14
checkbox input "true"
drag, startPoint x: 337, startPoint y: 162, endPoint x: 355, endPoint y: 154, distance: 19.8
click at [337, 162] on div "Renal colic" at bounding box center [329, 165] width 75 height 14
checkbox input "true"
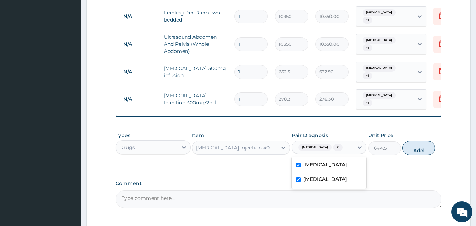
click at [421, 141] on button "Add" at bounding box center [418, 148] width 33 height 14
type input "0"
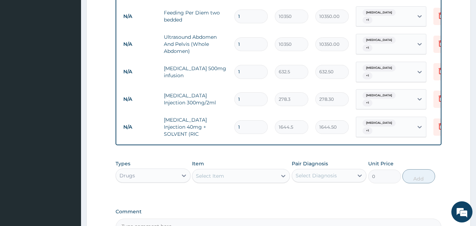
click at [254, 170] on div "Select Item" at bounding box center [234, 175] width 85 height 11
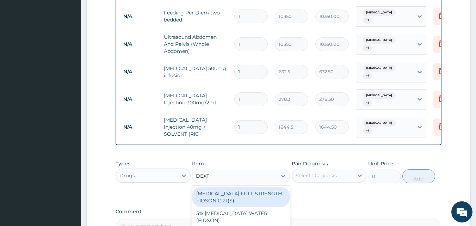
type input "DEXTR"
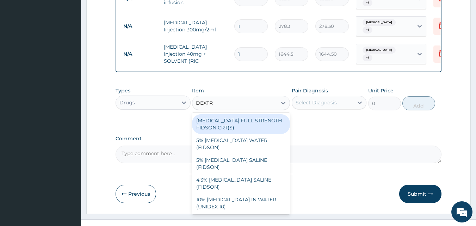
click at [256, 122] on div "DEXTROSE FULL STRENGTH FIDSON CRT(S)" at bounding box center [241, 124] width 98 height 20
type input "1897.5"
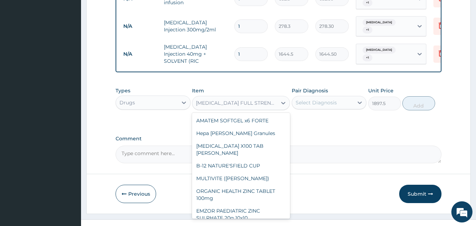
drag, startPoint x: 262, startPoint y: 93, endPoint x: 263, endPoint y: 87, distance: 5.5
click at [262, 99] on div "DEXTROSE FULL STRENGTH FIDSON CRT(S)" at bounding box center [237, 102] width 82 height 7
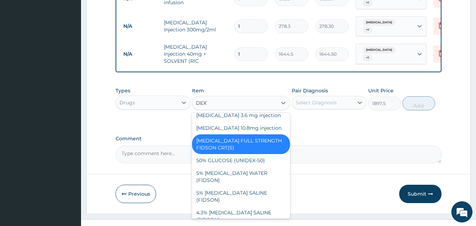
scroll to position [0, 0]
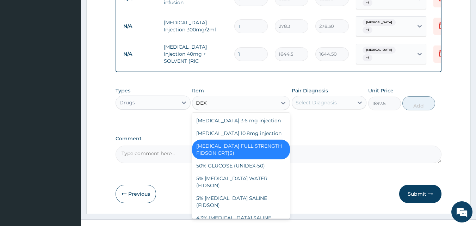
type input "DEXTR"
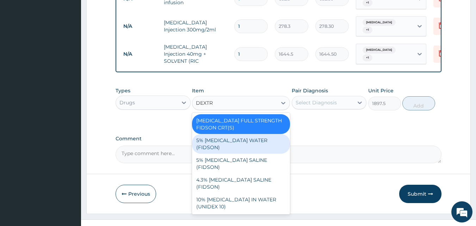
click at [264, 134] on div "5% DEXTROSE WATER (FIDSON)" at bounding box center [241, 144] width 98 height 20
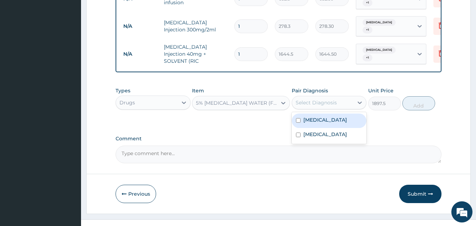
click at [340, 97] on div "Select Diagnosis" at bounding box center [323, 102] width 62 height 11
drag, startPoint x: 328, startPoint y: 109, endPoint x: 331, endPoint y: 118, distance: 9.6
click at [329, 116] on label "Renal colic" at bounding box center [325, 119] width 44 height 7
checkbox input "true"
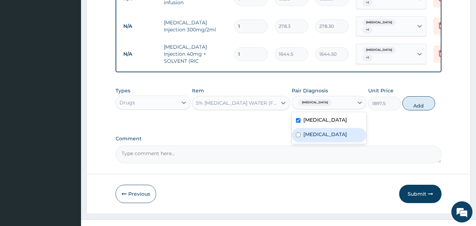
drag, startPoint x: 333, startPoint y: 119, endPoint x: 402, endPoint y: 102, distance: 71.4
click at [333, 128] on div "Pyelonephritis" at bounding box center [329, 135] width 75 height 14
checkbox input "true"
click at [437, 91] on div "Types Drugs Item 5% DEXTROSE WATER (FIDSON) Pair Diagnosis option Pyelonephriti…" at bounding box center [279, 98] width 326 height 30
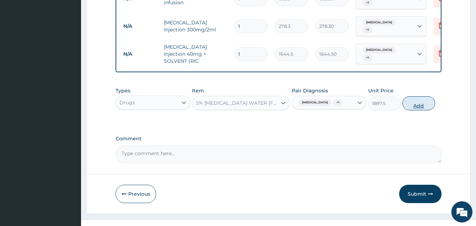
click at [423, 96] on button "Add" at bounding box center [418, 103] width 33 height 14
type input "0"
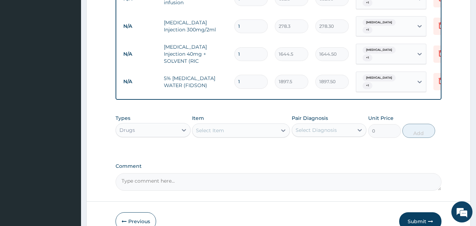
click at [219, 125] on div "Select Item" at bounding box center [234, 130] width 85 height 11
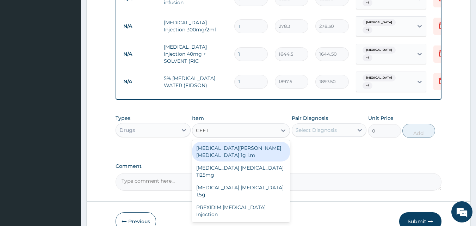
type input "CEFTR"
click at [257, 142] on div "ROCEPHIN CEFTRIAXONE 1g i.m" at bounding box center [241, 152] width 98 height 20
type input "8855"
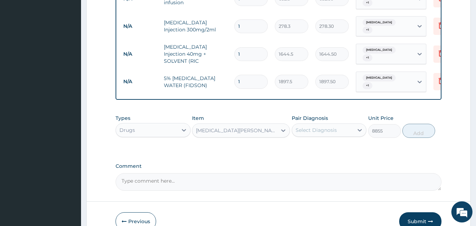
click at [329, 126] on div "Select Diagnosis" at bounding box center [316, 129] width 41 height 7
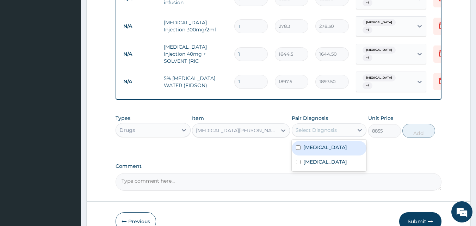
click at [334, 141] on div "Renal colic" at bounding box center [329, 148] width 75 height 14
checkbox input "true"
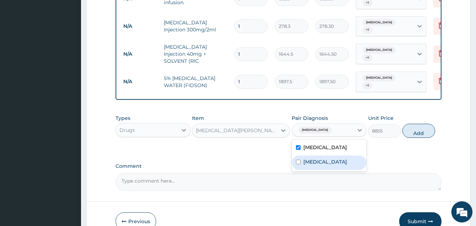
drag, startPoint x: 334, startPoint y: 149, endPoint x: 417, endPoint y: 129, distance: 86.3
click at [335, 158] on label "Pyelonephritis" at bounding box center [325, 161] width 44 height 7
checkbox input "true"
click at [411, 124] on button "Add" at bounding box center [418, 131] width 33 height 14
type input "0"
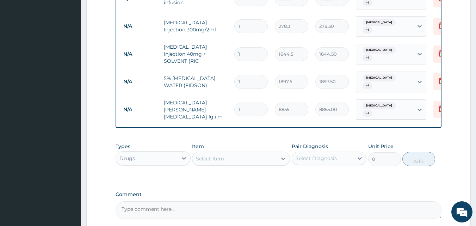
click at [217, 155] on div "Select Item" at bounding box center [210, 158] width 28 height 7
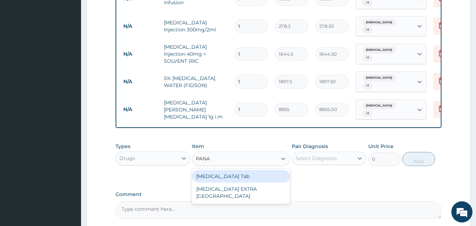
type input "PANAD"
click at [224, 170] on div "PANADOL Tab" at bounding box center [241, 176] width 98 height 13
type input "53.13"
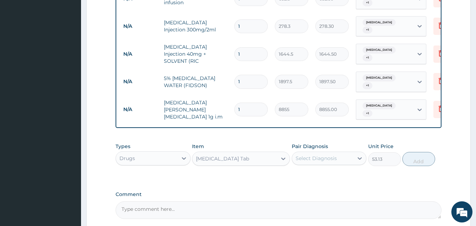
click at [312, 149] on div "Types Drugs Item option PANADOL Tab, selected. Select is focused ,type to refin…" at bounding box center [279, 154] width 326 height 30
click at [315, 155] on div "Select Diagnosis" at bounding box center [316, 158] width 41 height 7
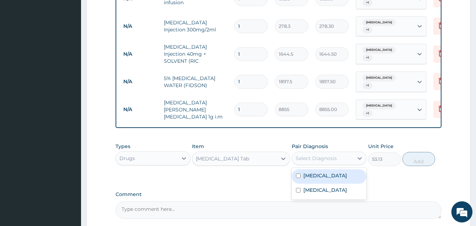
drag, startPoint x: 312, startPoint y: 158, endPoint x: 313, endPoint y: 167, distance: 9.3
click at [312, 172] on label "Renal colic" at bounding box center [325, 175] width 44 height 7
checkbox input "true"
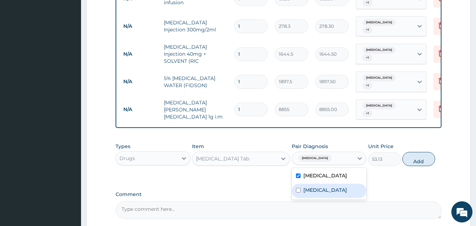
drag, startPoint x: 313, startPoint y: 167, endPoint x: 350, endPoint y: 156, distance: 38.5
click at [314, 184] on div "Pyelonephritis" at bounding box center [329, 191] width 75 height 14
checkbox input "true"
drag, startPoint x: 415, startPoint y: 147, endPoint x: 399, endPoint y: 145, distance: 16.2
click at [415, 152] on button "Add" at bounding box center [418, 159] width 33 height 14
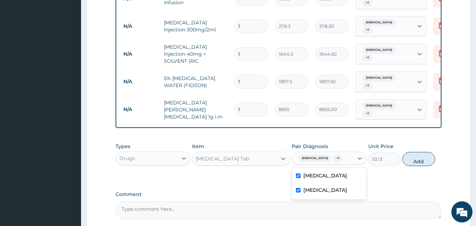
type input "0"
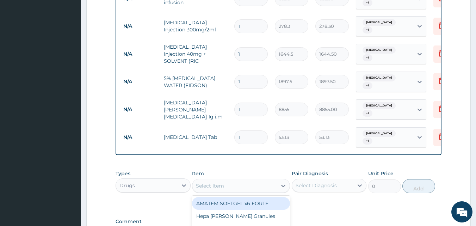
click at [231, 180] on div "Select Item" at bounding box center [234, 185] width 85 height 11
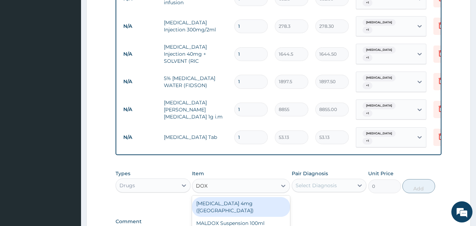
type input "DOXY"
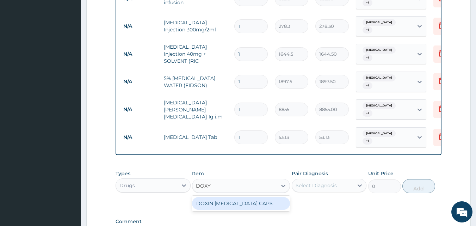
click at [236, 197] on div "DOXIN DOXYCYCLINE CAPS" at bounding box center [241, 203] width 98 height 13
type input "63.25"
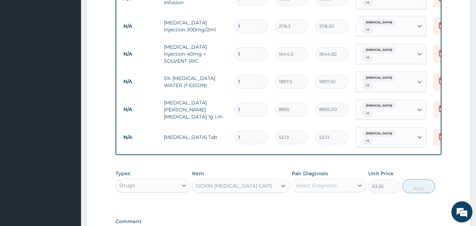
click at [322, 182] on div "Select Diagnosis" at bounding box center [316, 185] width 41 height 7
click at [322, 199] on label "Renal colic" at bounding box center [325, 202] width 44 height 7
checkbox input "true"
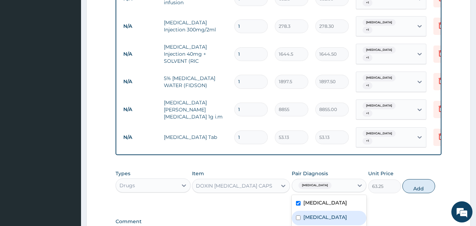
click at [324, 213] on label "Pyelonephritis" at bounding box center [325, 216] width 44 height 7
checkbox input "true"
click at [420, 179] on button "Add" at bounding box center [418, 186] width 33 height 14
type input "0"
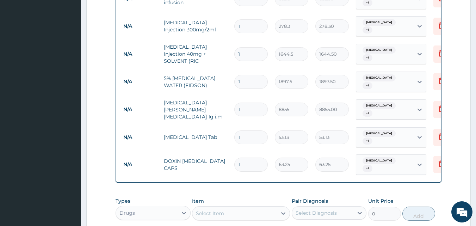
click at [239, 207] on div "Select Item" at bounding box center [234, 212] width 85 height 11
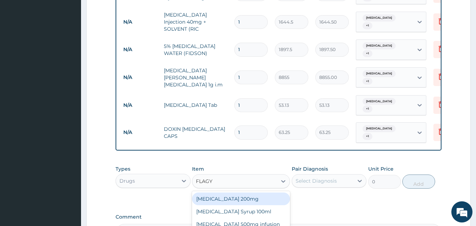
scroll to position [477, 0]
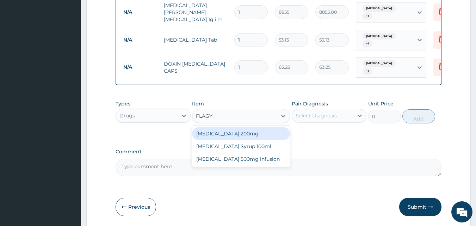
type input "FLAG"
click at [239, 127] on div "FLAGLY 400 SANOFI" at bounding box center [241, 133] width 98 height 13
type input "75.9"
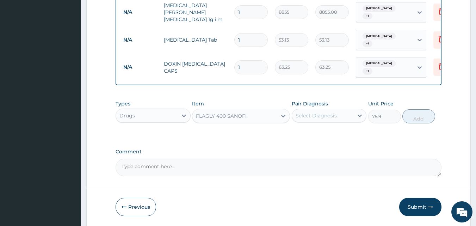
click at [321, 112] on div "Select Diagnosis" at bounding box center [316, 115] width 41 height 7
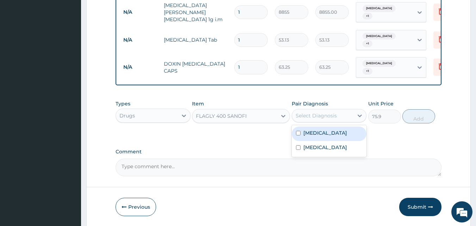
click at [322, 129] on label "Renal colic" at bounding box center [325, 132] width 44 height 7
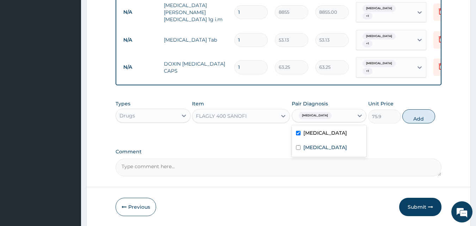
drag, startPoint x: 324, startPoint y: 113, endPoint x: 358, endPoint y: 107, distance: 34.3
click at [329, 126] on div "Renal colic" at bounding box center [329, 133] width 75 height 14
checkbox input "false"
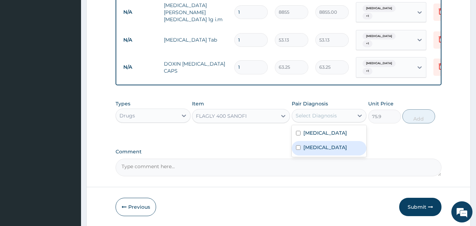
click at [334, 141] on div "Pyelonephritis" at bounding box center [329, 148] width 75 height 14
checkbox input "true"
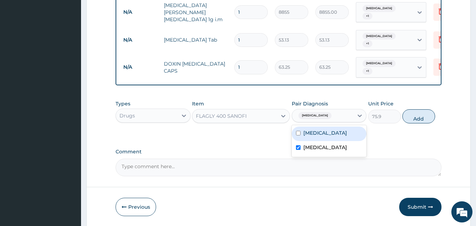
click at [331, 126] on div "Renal colic" at bounding box center [329, 133] width 75 height 14
checkbox input "true"
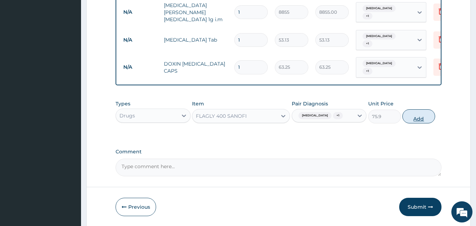
click at [414, 109] on button "Add" at bounding box center [418, 116] width 33 height 14
type input "0"
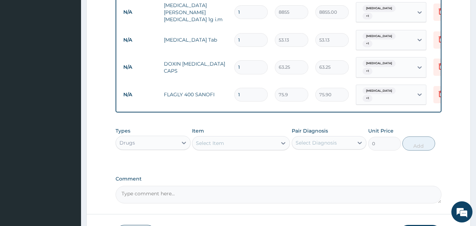
type input "14"
type input "1062.60"
type input "14"
click at [256, 60] on input "1" at bounding box center [250, 67] width 33 height 14
type input "10"
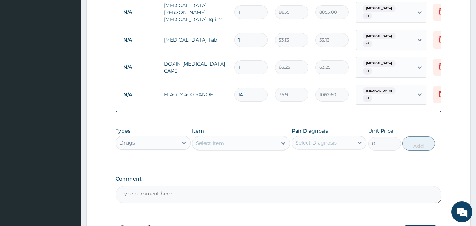
type input "632.50"
type input "10"
click at [257, 33] on input "1" at bounding box center [250, 40] width 33 height 14
type input "10"
type input "531.30"
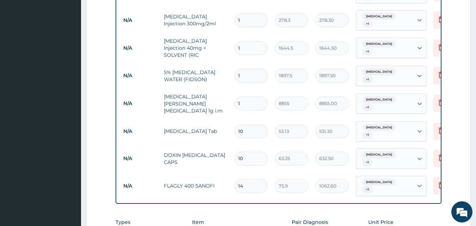
scroll to position [336, 0]
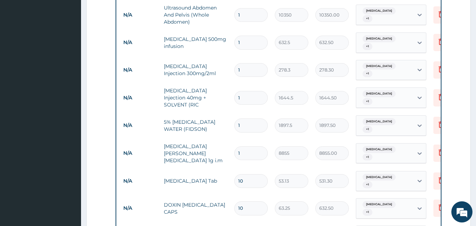
type input "10"
click at [249, 146] on input "1" at bounding box center [250, 153] width 33 height 14
type input "0.00"
type input "2"
type input "17710.00"
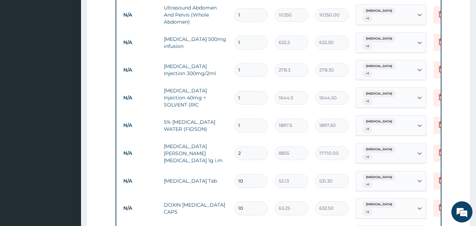
type input "2"
click at [249, 118] on input "1" at bounding box center [250, 125] width 33 height 14
type input "0.00"
type input "2"
type input "3795.00"
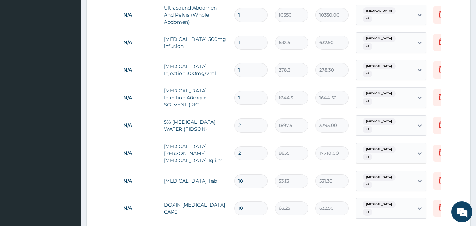
type input "2"
click at [254, 91] on input "1" at bounding box center [250, 98] width 33 height 14
type input "0.00"
type input "2"
type input "3289.00"
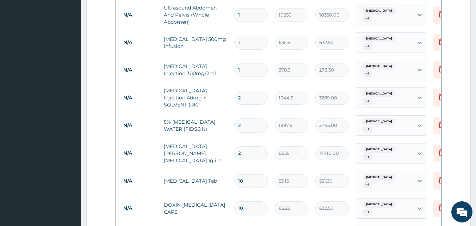
type input "2"
click at [262, 63] on input "1" at bounding box center [250, 70] width 33 height 14
type input "0.00"
type input "6"
type input "1669.80"
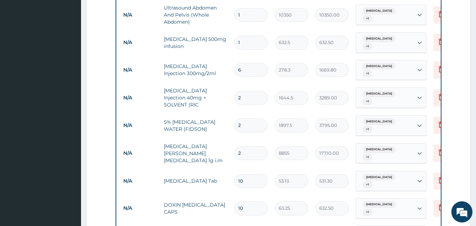
type input "6"
click at [252, 36] on input "1" at bounding box center [250, 43] width 33 height 14
type input "0.00"
type input "3"
type input "1897.50"
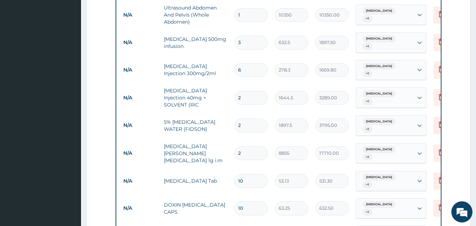
type input "4"
type input "2530.00"
type input "5"
type input "3162.50"
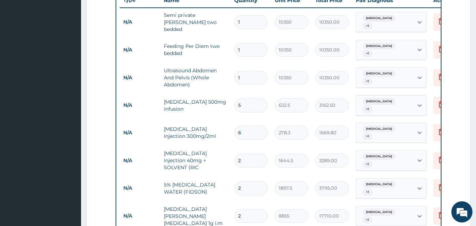
scroll to position [230, 0]
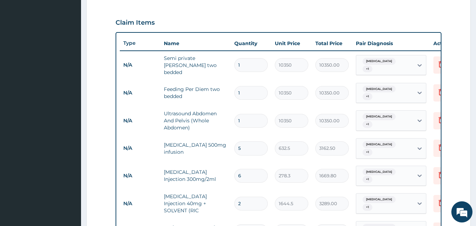
type input "5"
click at [252, 67] on input "1" at bounding box center [250, 65] width 33 height 14
type input "0.00"
type input "2"
type input "20700.00"
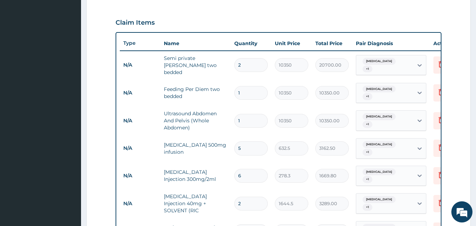
type input "2"
click at [256, 88] on input "1" at bounding box center [250, 93] width 33 height 14
type input "0.00"
type input "2"
type input "20700.00"
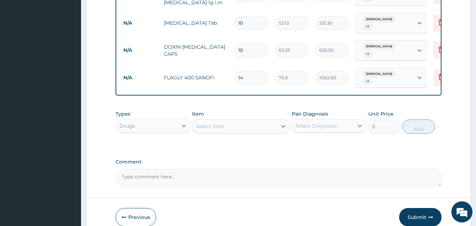
scroll to position [501, 0]
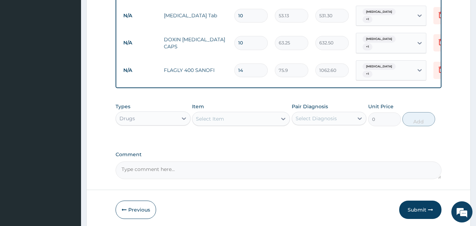
type input "2"
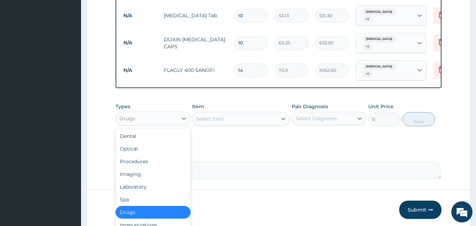
click at [162, 113] on div "Drugs" at bounding box center [147, 118] width 62 height 11
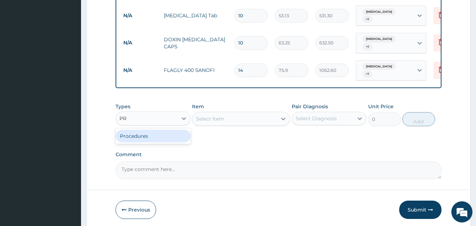
type input "PRO"
click at [162, 130] on div "Procedures" at bounding box center [153, 136] width 75 height 13
click at [261, 112] on div "Select Item" at bounding box center [241, 119] width 98 height 14
click at [258, 112] on div "Select Item" at bounding box center [241, 119] width 98 height 14
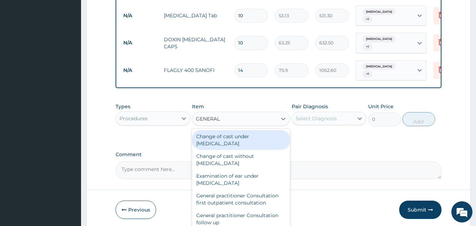
type input "GENERAL P"
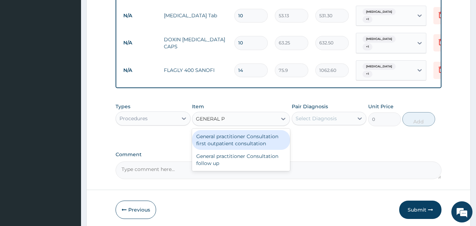
click at [261, 130] on div "General practitioner Consultation first outpatient consultation" at bounding box center [241, 140] width 98 height 20
type input "3795"
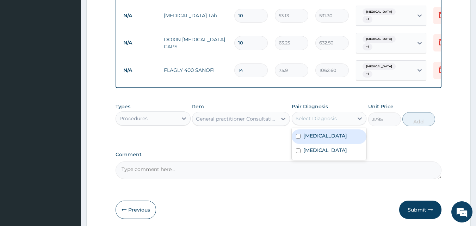
click at [325, 113] on div "Select Diagnosis" at bounding box center [323, 118] width 62 height 11
click at [325, 129] on div "Renal colic" at bounding box center [329, 136] width 75 height 14
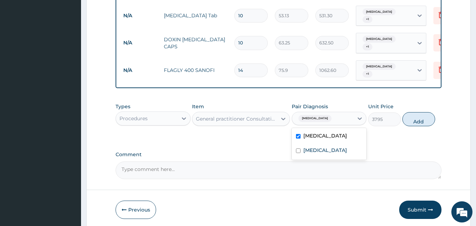
click at [324, 129] on div "Renal colic" at bounding box center [329, 136] width 75 height 14
checkbox input "false"
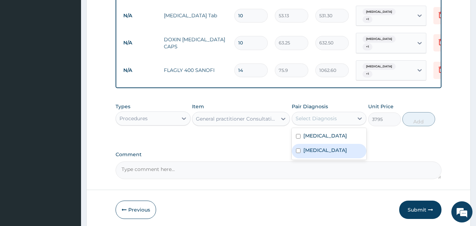
drag, startPoint x: 327, startPoint y: 124, endPoint x: 328, endPoint y: 114, distance: 10.2
click at [328, 147] on label "Pyelonephritis" at bounding box center [325, 150] width 44 height 7
checkbox input "true"
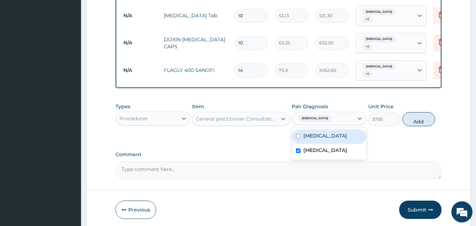
click at [328, 129] on div "Renal colic" at bounding box center [329, 136] width 75 height 14
checkbox input "true"
click at [425, 112] on button "Add" at bounding box center [418, 119] width 33 height 14
type input "0"
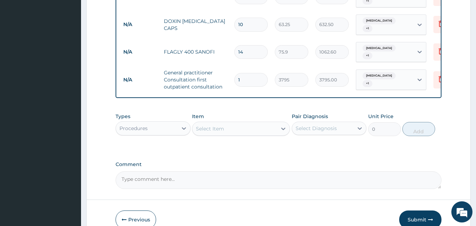
scroll to position [529, 0]
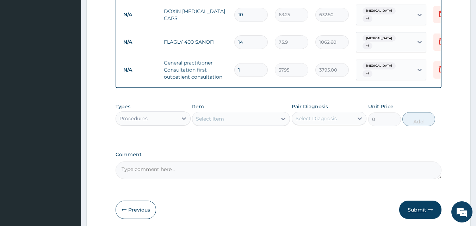
click at [415, 200] on button "Submit" at bounding box center [420, 209] width 42 height 18
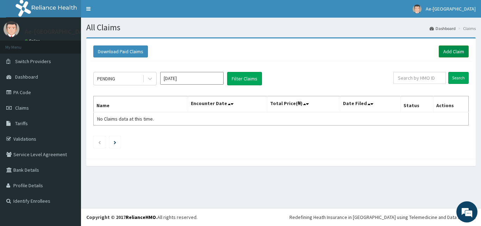
click at [457, 54] on link "Add Claim" at bounding box center [454, 51] width 30 height 12
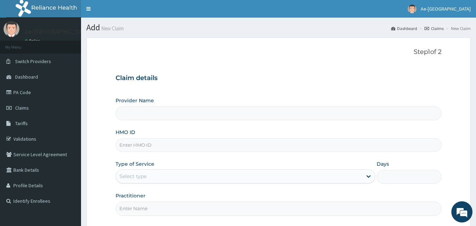
drag, startPoint x: 194, startPoint y: 137, endPoint x: 189, endPoint y: 147, distance: 11.4
click at [191, 142] on div "HMO ID" at bounding box center [279, 140] width 326 height 23
click at [182, 149] on input "HMO ID" at bounding box center [279, 145] width 326 height 14
type input "Ae-aima hospital"
drag, startPoint x: 171, startPoint y: 151, endPoint x: 89, endPoint y: 138, distance: 82.7
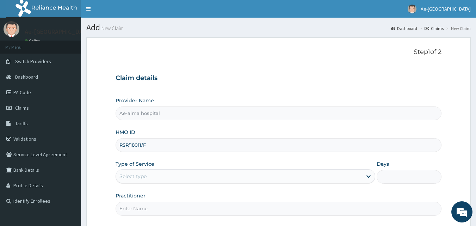
click at [89, 138] on form "Step 1 of 2 Claim details Provider Name Ae-aima hospital HMO ID RSP/18011/F Typ…" at bounding box center [278, 152] width 384 height 231
type input "RSP/18011/F"
paste input "RSP/10011/F"
type input "RSP/10011/F"
click at [148, 168] on div "Type of Service Select type" at bounding box center [246, 171] width 260 height 23
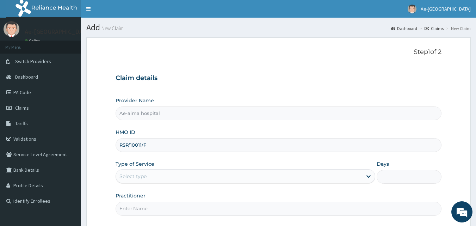
click at [151, 178] on div "Select type" at bounding box center [239, 175] width 246 height 11
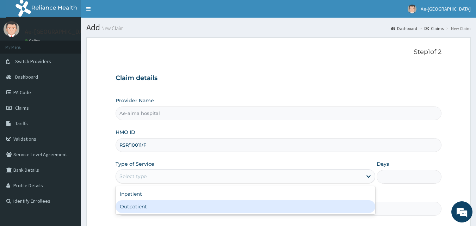
click at [153, 204] on div "Outpatient" at bounding box center [246, 206] width 260 height 13
type input "1"
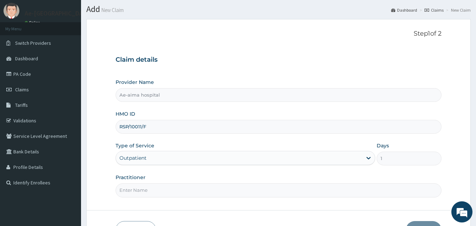
scroll to position [66, 0]
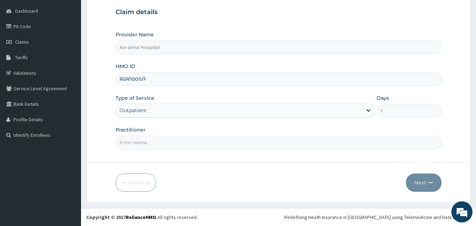
click at [166, 143] on input "Practitioner" at bounding box center [279, 143] width 326 height 14
type input "[PERSON_NAME]"
click at [416, 176] on button "Next" at bounding box center [424, 182] width 36 height 18
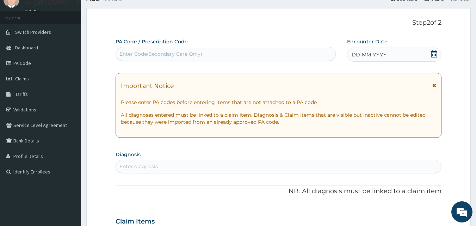
scroll to position [0, 0]
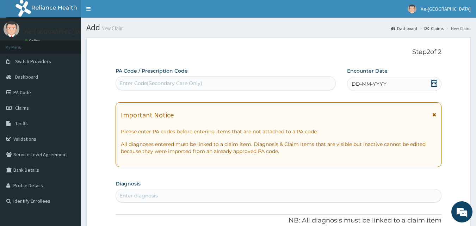
click at [200, 87] on div "Enter Code(Secondary Care Only)" at bounding box center [226, 82] width 220 height 11
click at [429, 81] on div "DD-MM-YYYY" at bounding box center [394, 84] width 94 height 14
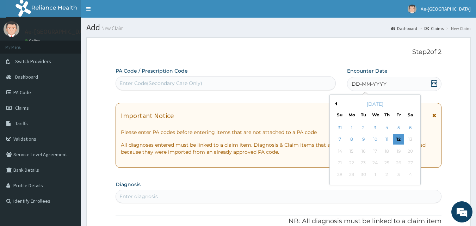
click at [336, 105] on button "Previous Month" at bounding box center [335, 104] width 4 height 4
click at [349, 161] on div "18" at bounding box center [351, 162] width 11 height 11
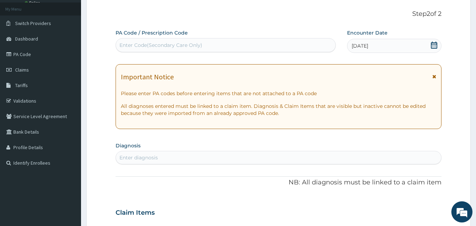
scroll to position [106, 0]
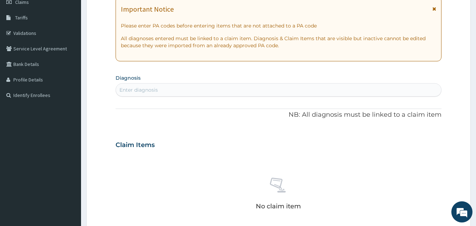
click at [162, 92] on div "Enter diagnosis" at bounding box center [278, 89] width 325 height 11
type input "PLASMO"
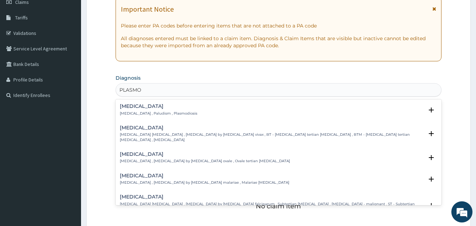
click at [147, 118] on div "[MEDICAL_DATA] [MEDICAL_DATA] , Paludism , Plasmodiosis Select Status Query Que…" at bounding box center [279, 112] width 318 height 16
click at [131, 105] on h4 "Malaria" at bounding box center [158, 106] width 77 height 5
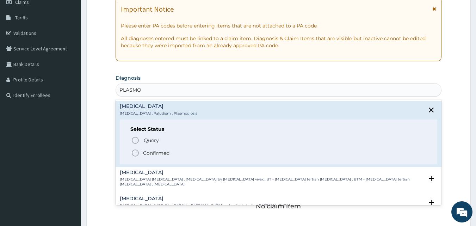
click at [135, 151] on icon "status option filled" at bounding box center [135, 153] width 8 height 8
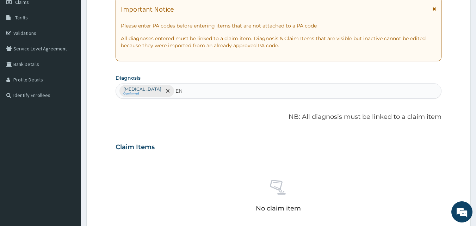
type input "E"
type input "SALMON"
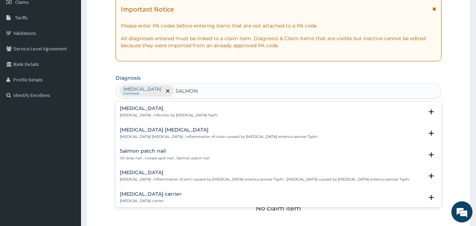
click at [147, 114] on p "Typhoid fever , Infection by Salmonella Typhi" at bounding box center [169, 115] width 98 height 5
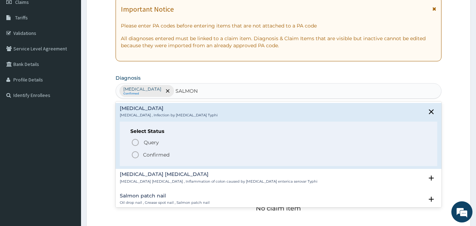
click at [139, 153] on span "Confirmed" at bounding box center [279, 154] width 296 height 8
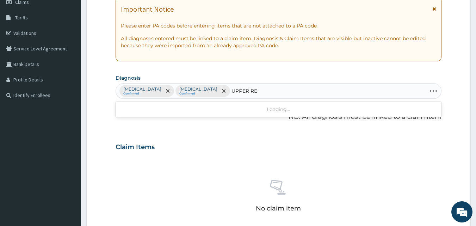
type input "UPPER RES"
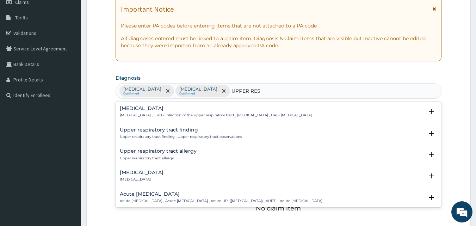
click at [141, 115] on p "Upper respiratory infection , URTI - Infection of the upper respiratory tract ,…" at bounding box center [216, 115] width 192 height 5
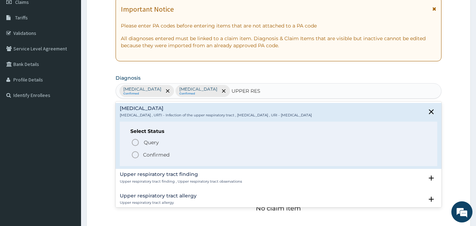
click at [135, 153] on icon "status option filled" at bounding box center [135, 154] width 8 height 8
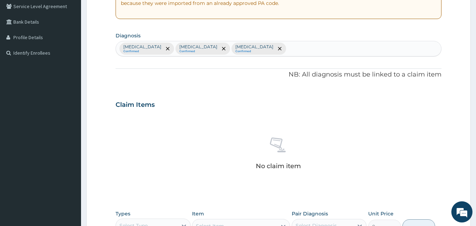
scroll to position [211, 0]
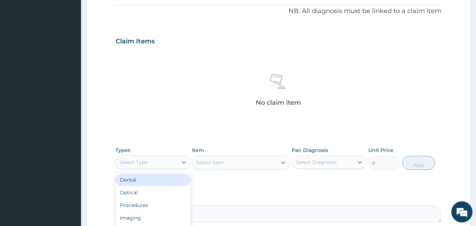
click at [163, 165] on div "Select Type" at bounding box center [147, 161] width 62 height 11
type input "PRO"
click at [166, 184] on div "Procedures" at bounding box center [153, 179] width 75 height 13
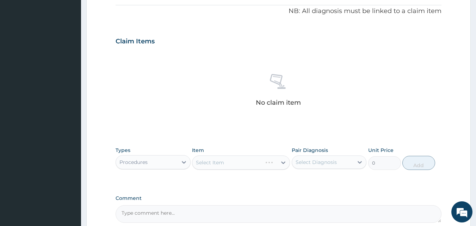
click at [228, 163] on div "Select Item" at bounding box center [241, 162] width 98 height 14
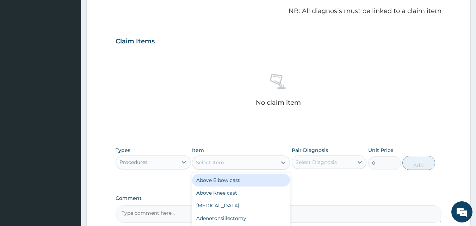
click at [240, 166] on div "Select Item" at bounding box center [234, 162] width 85 height 11
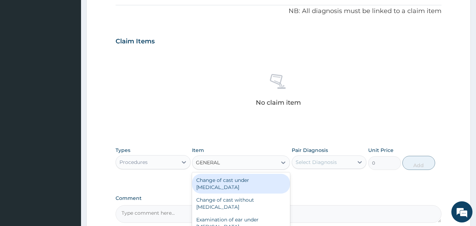
type input "GENERAL P"
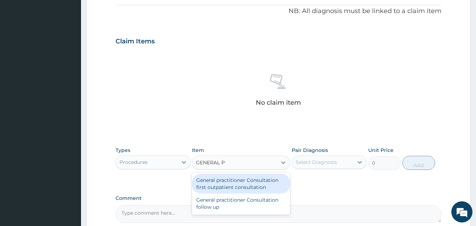
click at [229, 174] on div "General practitioner Consultation first outpatient consultation" at bounding box center [241, 184] width 98 height 20
type input "3795"
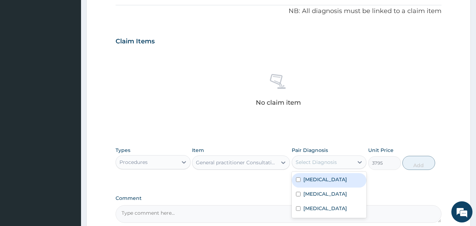
click at [314, 165] on div "Select Diagnosis" at bounding box center [316, 162] width 41 height 7
click at [320, 187] on div "Malaria Typhoid fever Upper respiratory infection" at bounding box center [329, 195] width 75 height 46
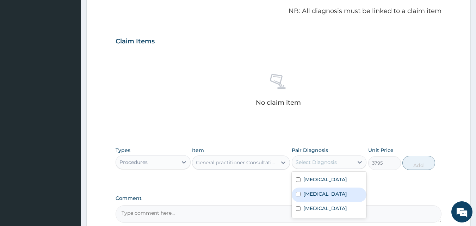
click at [322, 199] on div "Typhoid fever" at bounding box center [329, 194] width 75 height 14
checkbox input "true"
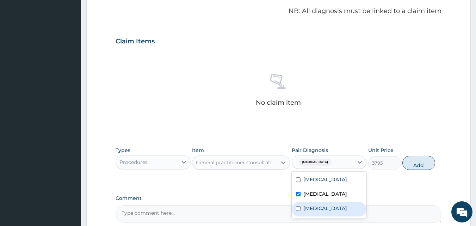
click at [323, 207] on label "Upper respiratory infection" at bounding box center [325, 208] width 44 height 7
checkbox input "true"
click at [414, 166] on button "Add" at bounding box center [418, 163] width 33 height 14
type input "0"
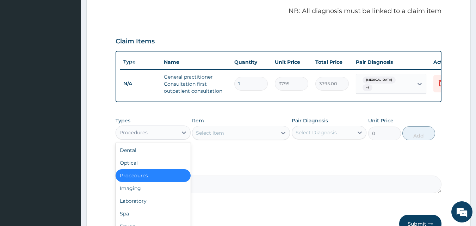
click at [140, 136] on div "Procedures" at bounding box center [133, 132] width 28 height 7
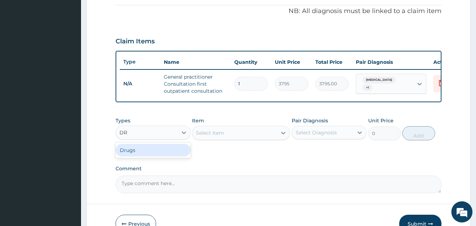
type input "DRU"
drag, startPoint x: 163, startPoint y: 157, endPoint x: 175, endPoint y: 154, distance: 12.3
click at [164, 156] on div "Drugs" at bounding box center [153, 150] width 75 height 13
click at [232, 137] on div "Select Item" at bounding box center [241, 133] width 98 height 14
click at [235, 138] on div "Select Item" at bounding box center [234, 132] width 85 height 11
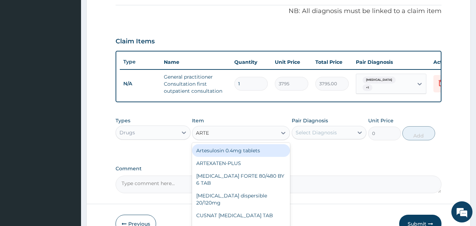
type input "ARTEM"
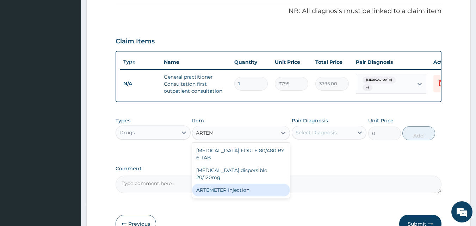
drag, startPoint x: 238, startPoint y: 183, endPoint x: 244, endPoint y: 178, distance: 8.5
click at [238, 184] on div "ARTEMETER Injection" at bounding box center [241, 190] width 98 height 13
type input "1012"
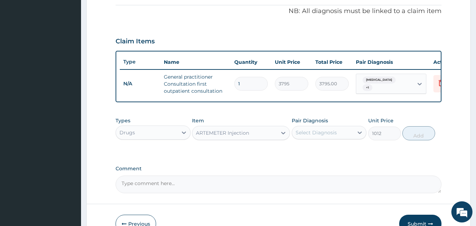
click at [352, 136] on div "Select Diagnosis" at bounding box center [323, 132] width 62 height 11
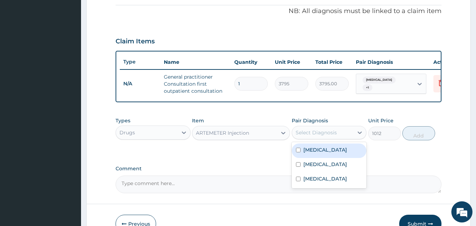
click at [339, 156] on div "Malaria" at bounding box center [329, 150] width 75 height 14
checkbox input "true"
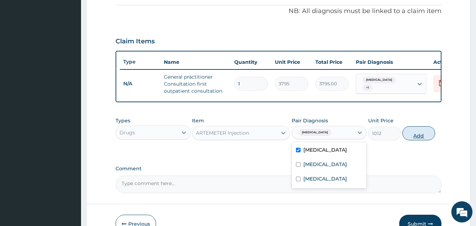
click at [412, 139] on button "Add" at bounding box center [418, 133] width 33 height 14
type input "0"
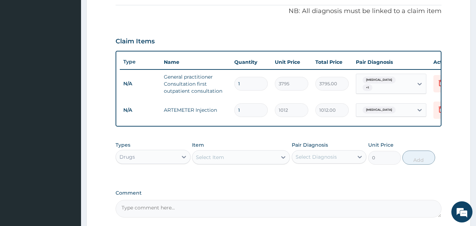
click at [238, 160] on div "Select Item" at bounding box center [234, 156] width 85 height 11
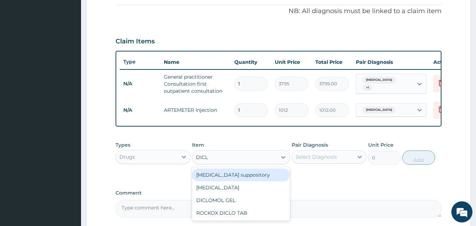
type input "DICLO"
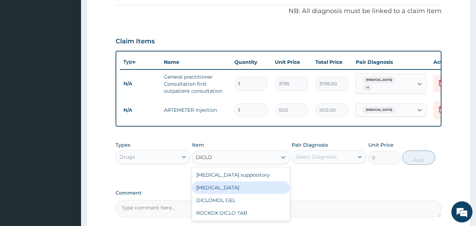
click at [223, 190] on div "Diclofenac" at bounding box center [241, 187] width 98 height 13
type input "632.5"
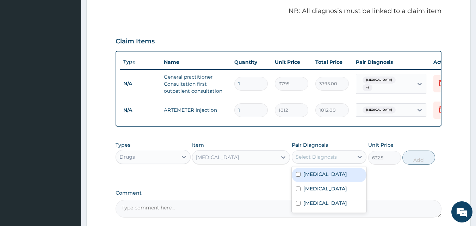
drag, startPoint x: 310, startPoint y: 160, endPoint x: 318, endPoint y: 175, distance: 17.5
click at [310, 160] on div "Select Diagnosis" at bounding box center [316, 156] width 41 height 7
click at [318, 175] on div "Malaria" at bounding box center [329, 175] width 75 height 14
checkbox input "true"
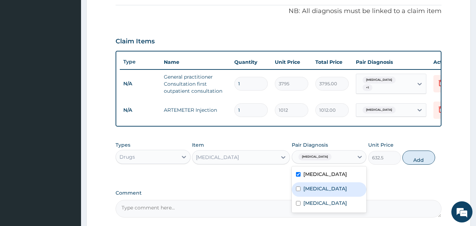
click at [323, 192] on div "Typhoid fever" at bounding box center [329, 189] width 75 height 14
checkbox input "true"
drag, startPoint x: 323, startPoint y: 201, endPoint x: 325, endPoint y: 206, distance: 4.6
click at [323, 205] on div "Malaria Typhoid fever Upper respiratory infection" at bounding box center [329, 189] width 75 height 46
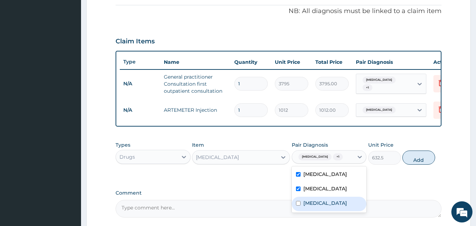
click at [328, 205] on label "Upper respiratory infection" at bounding box center [325, 202] width 44 height 7
checkbox input "true"
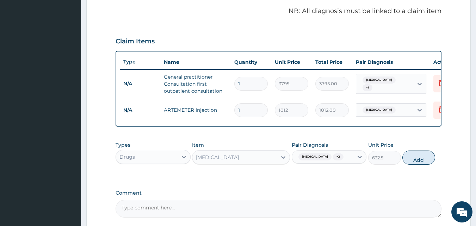
drag, startPoint x: 424, startPoint y: 165, endPoint x: 271, endPoint y: 180, distance: 154.0
click at [423, 164] on button "Add" at bounding box center [418, 157] width 33 height 14
type input "0"
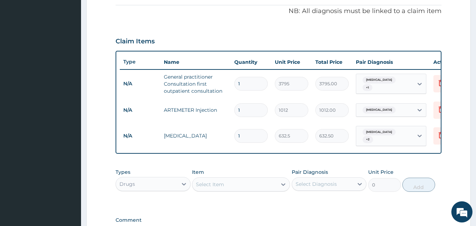
click at [244, 184] on div "Select Item" at bounding box center [234, 184] width 85 height 11
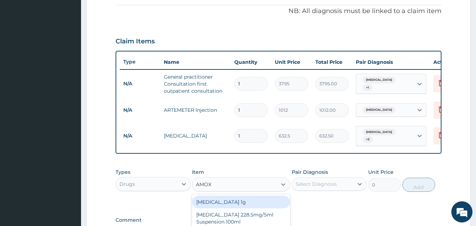
type input "AMOXI"
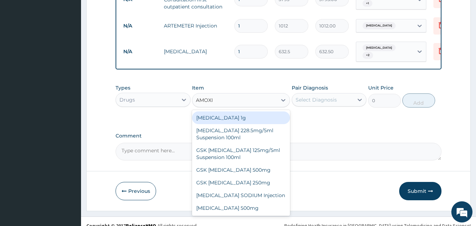
scroll to position [306, 0]
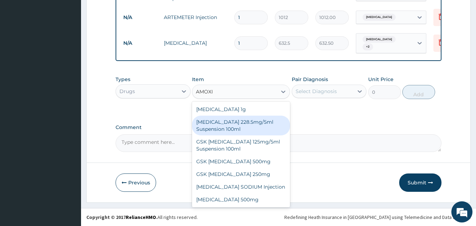
drag, startPoint x: 253, startPoint y: 122, endPoint x: 333, endPoint y: 106, distance: 81.1
click at [255, 122] on div "CO-AMOXICLAV 228.5mg/5ml Suspension 100ml" at bounding box center [241, 126] width 98 height 20
type input "2403.5"
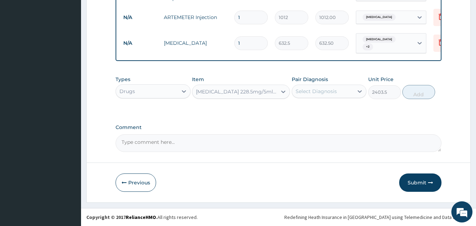
click at [333, 90] on div "Select Diagnosis" at bounding box center [316, 91] width 41 height 7
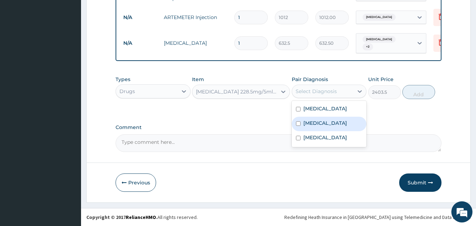
click at [335, 117] on div "[MEDICAL_DATA]" at bounding box center [329, 124] width 75 height 14
checkbox input "true"
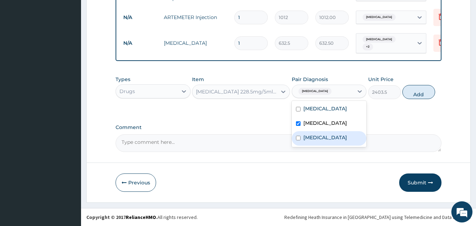
drag, startPoint x: 337, startPoint y: 138, endPoint x: 402, endPoint y: 101, distance: 74.5
click at [339, 137] on label "Upper respiratory infection" at bounding box center [325, 137] width 44 height 7
checkbox input "true"
drag, startPoint x: 417, startPoint y: 90, endPoint x: 410, endPoint y: 94, distance: 8.0
click at [416, 91] on button "Add" at bounding box center [418, 92] width 33 height 14
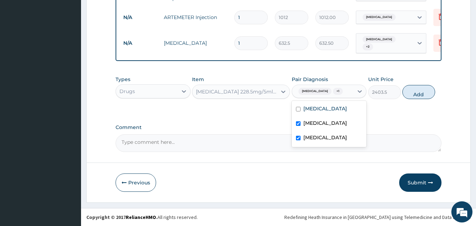
type input "0"
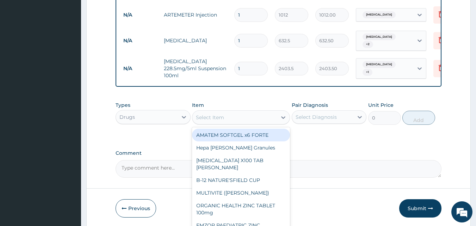
click at [225, 118] on div "Select Item" at bounding box center [234, 117] width 85 height 11
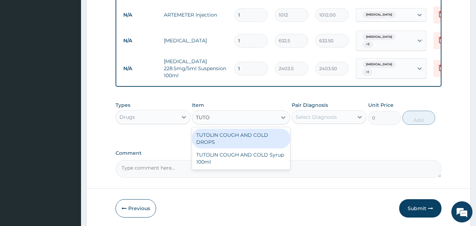
type input "TUTOL"
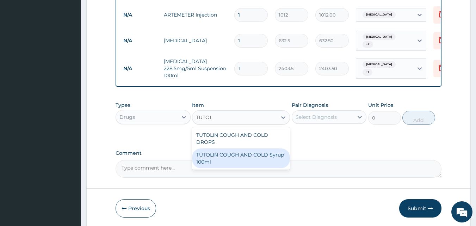
click at [240, 156] on div "TUTOLIN COUGH AND COLD Syrup 100ml" at bounding box center [241, 158] width 98 height 20
type input "1644.5"
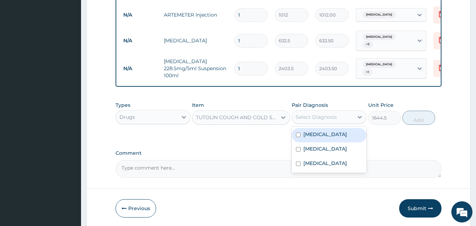
click at [303, 124] on div "Select Diagnosis" at bounding box center [329, 116] width 75 height 13
drag, startPoint x: 313, startPoint y: 137, endPoint x: 313, endPoint y: 150, distance: 12.7
click at [313, 138] on label "[MEDICAL_DATA]" at bounding box center [325, 134] width 44 height 7
checkbox input "true"
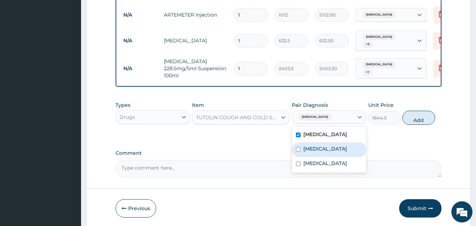
drag, startPoint x: 313, startPoint y: 150, endPoint x: 316, endPoint y: 161, distance: 11.3
click at [313, 151] on label "[MEDICAL_DATA]" at bounding box center [325, 148] width 44 height 7
checkbox input "true"
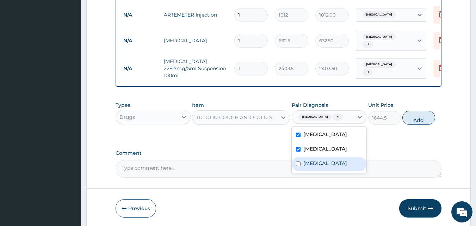
drag, startPoint x: 316, startPoint y: 161, endPoint x: 347, endPoint y: 147, distance: 33.4
click at [317, 161] on div "Upper respiratory infection" at bounding box center [329, 164] width 75 height 14
checkbox input "true"
click at [404, 122] on button "Add" at bounding box center [418, 118] width 33 height 14
type input "0"
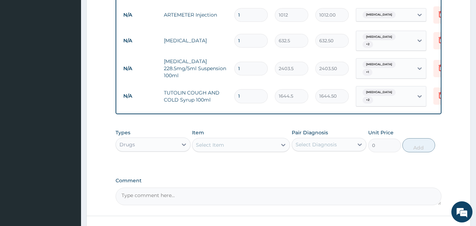
click at [251, 144] on div "Select Item" at bounding box center [234, 144] width 85 height 11
type input "IBU"
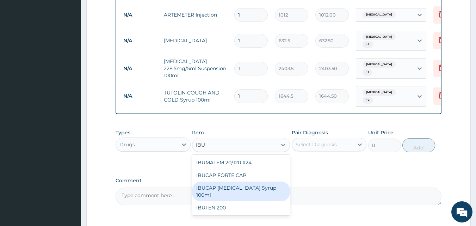
drag, startPoint x: 258, startPoint y: 188, endPoint x: 263, endPoint y: 184, distance: 6.7
click at [258, 188] on div "IBUCAP [MEDICAL_DATA] Syrup 100ml" at bounding box center [241, 191] width 98 height 20
type input "822.25"
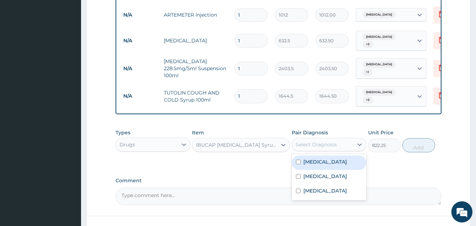
click at [320, 141] on div "Select Diagnosis" at bounding box center [316, 144] width 41 height 7
click at [324, 159] on div "[MEDICAL_DATA]" at bounding box center [329, 162] width 75 height 14
checkbox input "true"
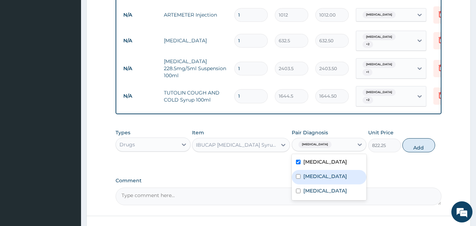
drag, startPoint x: 326, startPoint y: 172, endPoint x: 328, endPoint y: 179, distance: 7.4
click at [327, 174] on label "[MEDICAL_DATA]" at bounding box center [325, 176] width 44 height 7
checkbox input "true"
drag, startPoint x: 328, startPoint y: 188, endPoint x: 332, endPoint y: 186, distance: 4.6
click at [328, 188] on label "Upper respiratory infection" at bounding box center [325, 190] width 44 height 7
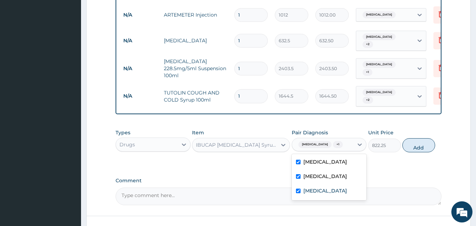
checkbox input "true"
click at [415, 146] on button "Add" at bounding box center [418, 145] width 33 height 14
type input "0"
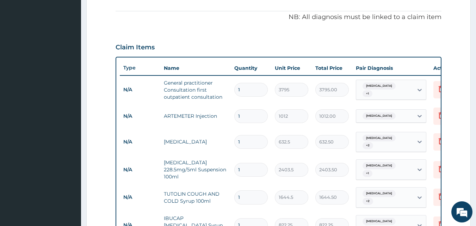
scroll to position [201, 0]
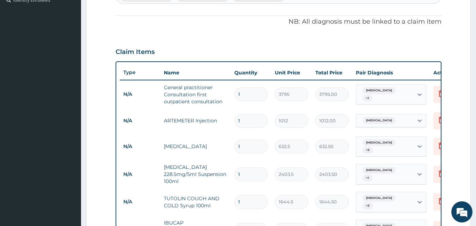
click at [249, 117] on input "1" at bounding box center [250, 121] width 33 height 14
type input "0.00"
type input "3"
type input "3036.00"
type input "3"
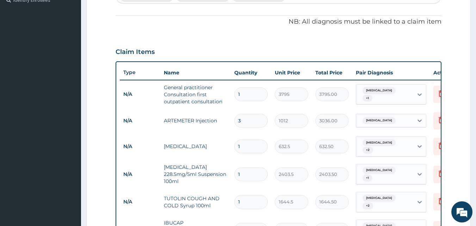
click at [248, 142] on input "1" at bounding box center [250, 146] width 33 height 14
type input "1"
type input "632.50"
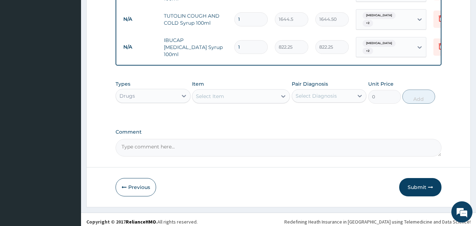
click at [402, 181] on button "Submit" at bounding box center [420, 187] width 42 height 18
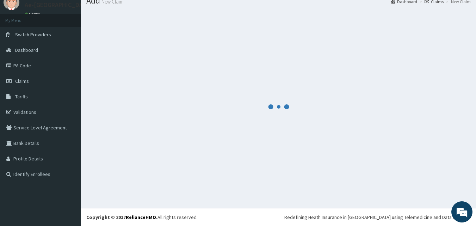
scroll to position [383, 0]
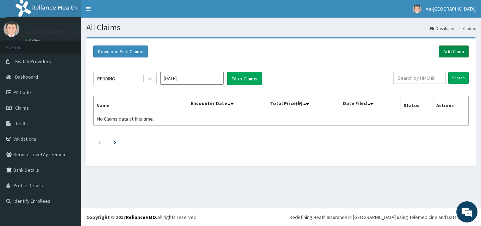
drag, startPoint x: 435, startPoint y: 55, endPoint x: 439, endPoint y: 54, distance: 4.1
click at [435, 55] on div "Download Paid Claims Add Claim" at bounding box center [280, 51] width 375 height 12
click at [448, 50] on link "Add Claim" at bounding box center [454, 51] width 30 height 12
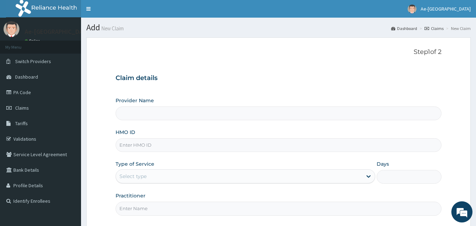
paste input "DTL/10013/B"
type input "DTL/10013/B"
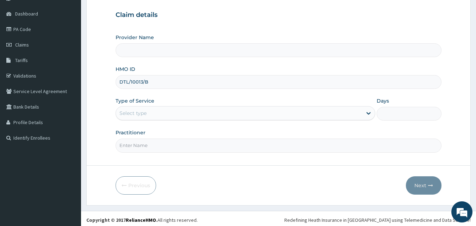
type input "Ae-aima hospital"
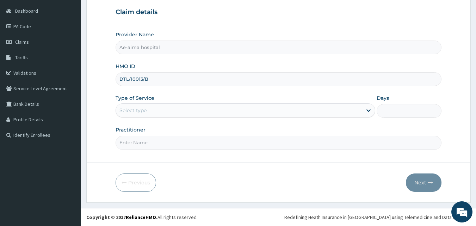
type input "DTL/10013/B"
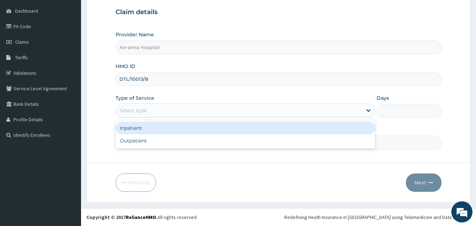
click at [199, 112] on div "Select type" at bounding box center [239, 110] width 246 height 11
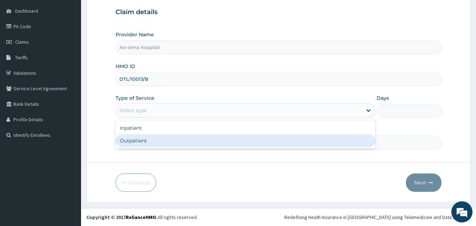
click at [194, 136] on div "Outpatient" at bounding box center [246, 140] width 260 height 13
type input "1"
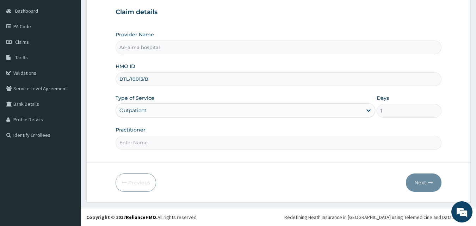
click at [181, 146] on input "Practitioner" at bounding box center [279, 143] width 326 height 14
type input "[PERSON_NAME]"
click at [414, 180] on button "Next" at bounding box center [424, 182] width 36 height 18
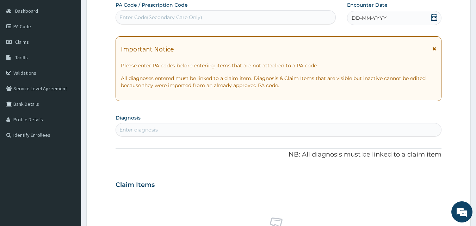
click at [385, 20] on span "DD-MM-YYYY" at bounding box center [369, 17] width 35 height 7
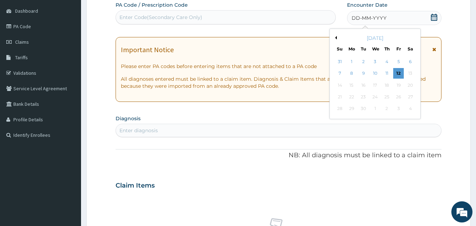
click at [334, 38] on button "Previous Month" at bounding box center [335, 38] width 4 height 4
click at [404, 84] on div "10 11 12 13 14 15 16" at bounding box center [375, 85] width 82 height 12
click at [408, 83] on div "16" at bounding box center [410, 85] width 11 height 11
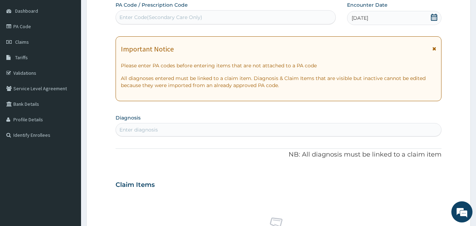
click at [137, 129] on div "Enter diagnosis" at bounding box center [138, 129] width 38 height 7
type input "PLASMO"
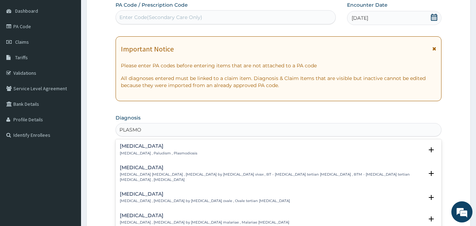
click at [135, 151] on p "[MEDICAL_DATA] , Paludism , Plasmodiosis" at bounding box center [158, 153] width 77 height 5
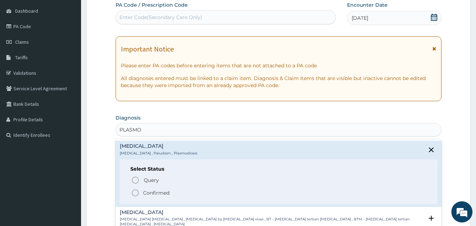
click at [134, 189] on icon "status option filled" at bounding box center [135, 192] width 8 height 8
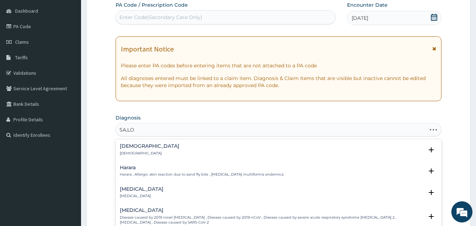
type input "SA,LOM"
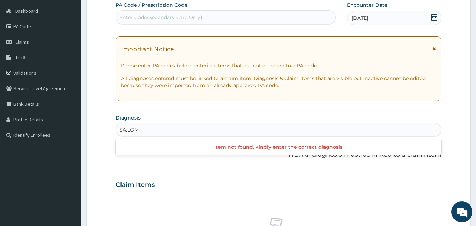
click at [129, 129] on input "SA,LOM" at bounding box center [129, 129] width 20 height 7
click at [126, 125] on div "SA,LOM" at bounding box center [278, 129] width 325 height 11
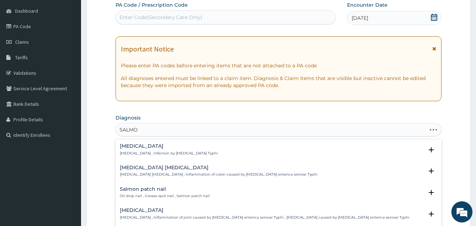
type input "SALMON"
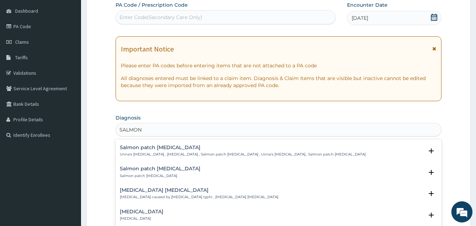
scroll to position [141, 0]
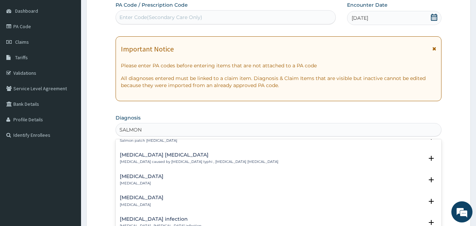
click at [153, 199] on h4 "[MEDICAL_DATA]" at bounding box center [142, 197] width 44 height 5
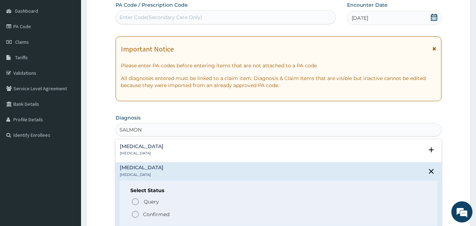
scroll to position [211, 0]
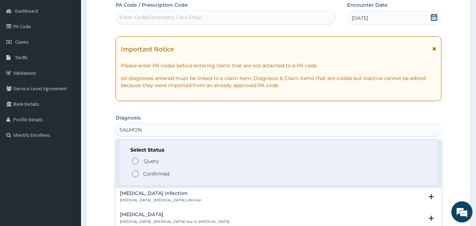
click at [136, 174] on icon "status option filled" at bounding box center [135, 173] width 8 height 8
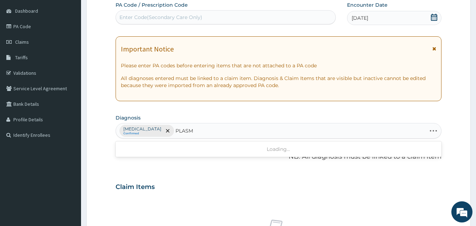
type input "PLASMO"
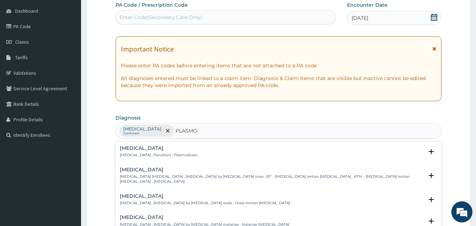
click at [164, 155] on p "[MEDICAL_DATA] , Paludism , Plasmodiosis" at bounding box center [158, 155] width 77 height 5
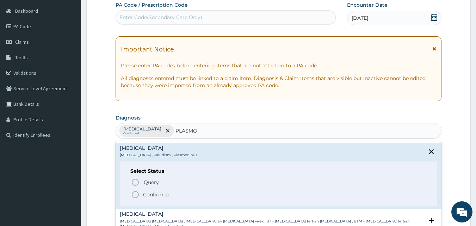
click at [137, 194] on icon "status option filled" at bounding box center [135, 194] width 8 height 8
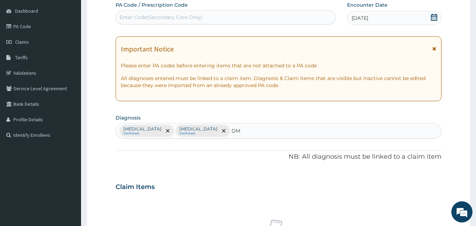
type input "DM"
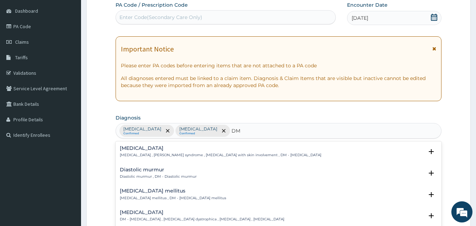
click at [154, 188] on h4 "[MEDICAL_DATA] mellitus" at bounding box center [173, 190] width 106 height 5
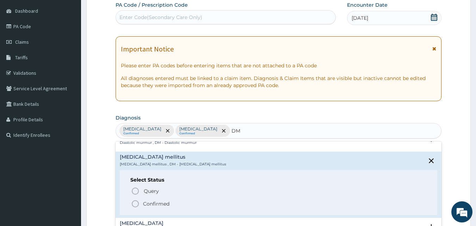
scroll to position [70, 0]
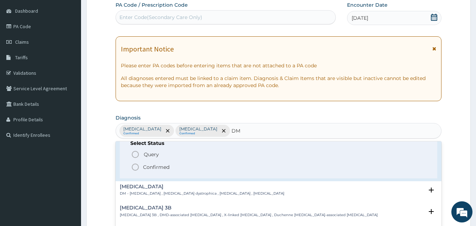
click at [135, 165] on icon "status option filled" at bounding box center [135, 167] width 8 height 8
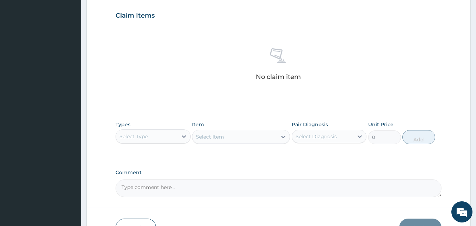
scroll to position [242, 0]
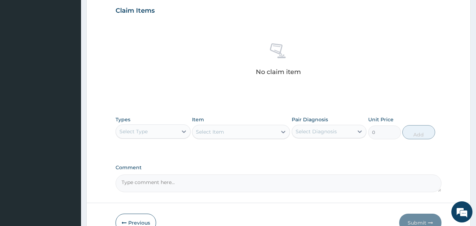
click at [156, 137] on div "Select Type" at bounding box center [147, 131] width 62 height 11
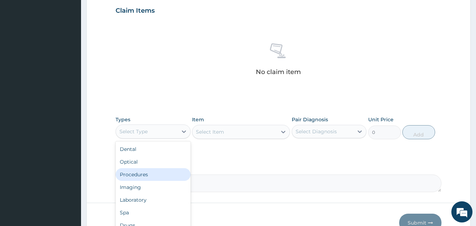
drag, startPoint x: 160, startPoint y: 174, endPoint x: 183, endPoint y: 167, distance: 24.1
click at [160, 174] on div "Procedures" at bounding box center [153, 174] width 75 height 13
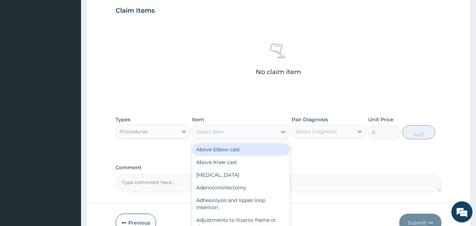
click at [260, 126] on div "Select Item" at bounding box center [234, 131] width 85 height 11
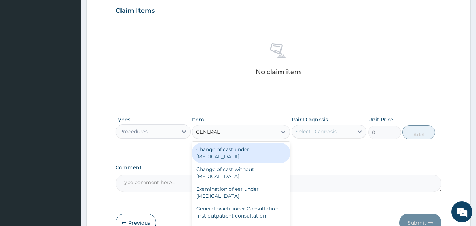
type input "GENERAL P"
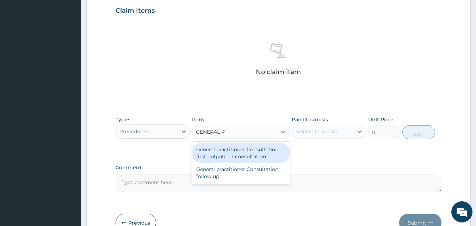
click at [267, 151] on div "General practitioner Consultation first outpatient consultation" at bounding box center [241, 153] width 98 height 20
type input "3795"
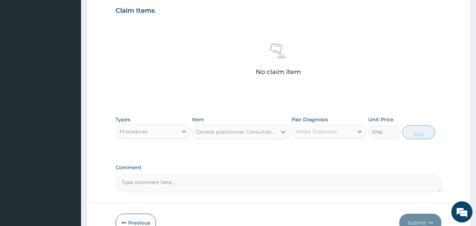
click at [318, 120] on label "Pair Diagnosis" at bounding box center [310, 119] width 36 height 7
click at [320, 129] on div "Select Diagnosis" at bounding box center [316, 131] width 41 height 7
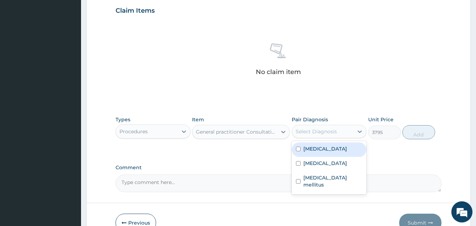
click at [321, 148] on label "Salmonella pneumonia" at bounding box center [325, 148] width 44 height 7
checkbox input "true"
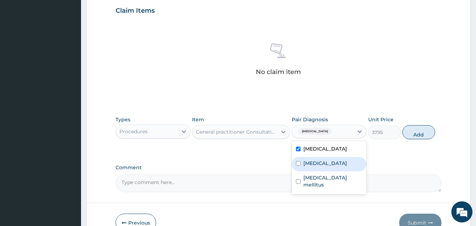
click at [319, 162] on label "Malaria" at bounding box center [325, 163] width 44 height 7
click at [319, 171] on div "Malaria" at bounding box center [329, 164] width 75 height 14
click at [330, 166] on div "Malaria" at bounding box center [329, 164] width 75 height 14
checkbox input "true"
click at [331, 178] on div "Diabetes mellitus" at bounding box center [329, 181] width 75 height 21
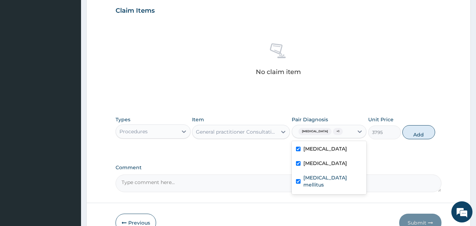
checkbox input "true"
click at [417, 139] on button "Add" at bounding box center [418, 132] width 33 height 14
type input "0"
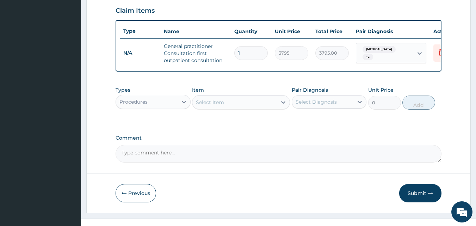
click at [157, 107] on div "Procedures" at bounding box center [147, 101] width 62 height 11
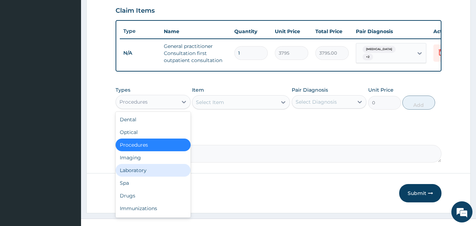
click at [144, 176] on div "Laboratory" at bounding box center [153, 170] width 75 height 13
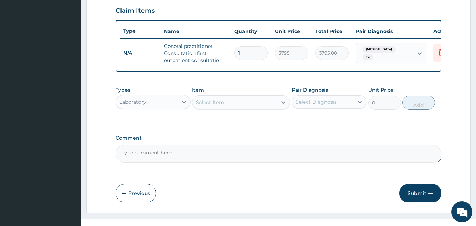
click at [226, 108] on div "Select Item" at bounding box center [234, 102] width 85 height 11
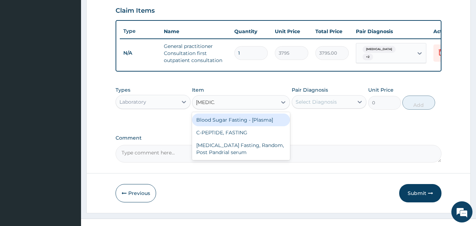
type input "FASTING"
click at [249, 126] on div "Blood Sugar Fasting - [Plasma]" at bounding box center [241, 119] width 98 height 13
type input "1380"
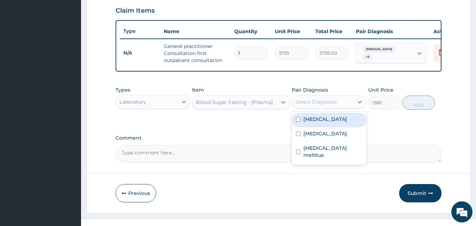
click at [318, 105] on div "Select Diagnosis" at bounding box center [316, 101] width 41 height 7
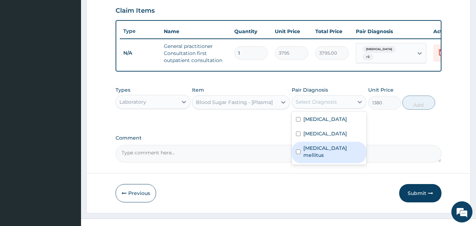
click at [319, 154] on label "Diabetes mellitus" at bounding box center [332, 151] width 59 height 14
checkbox input "true"
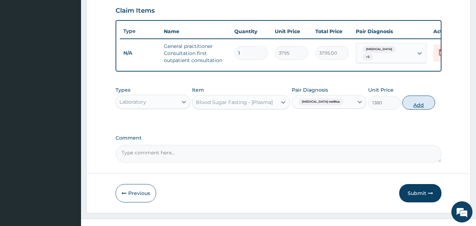
click at [410, 107] on button "Add" at bounding box center [418, 102] width 33 height 14
type input "0"
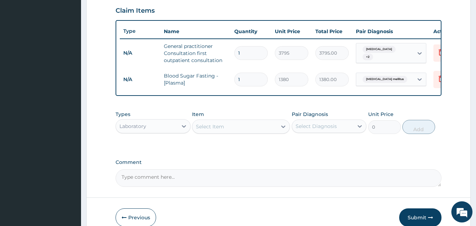
click at [233, 127] on div "Select Item" at bounding box center [234, 126] width 85 height 11
click at [215, 129] on input "MALARA" at bounding box center [207, 126] width 23 height 7
type input "MALARIA"
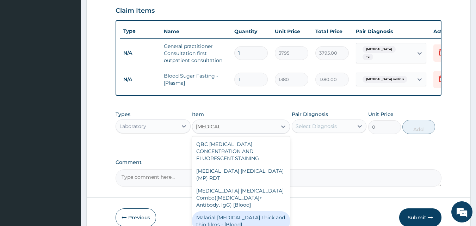
click at [256, 211] on div "Malarial Parasite Thick and thin films - [Blood]" at bounding box center [241, 221] width 98 height 20
type input "1725"
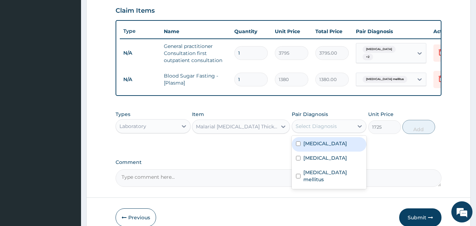
click at [331, 130] on div "Select Diagnosis" at bounding box center [316, 126] width 41 height 7
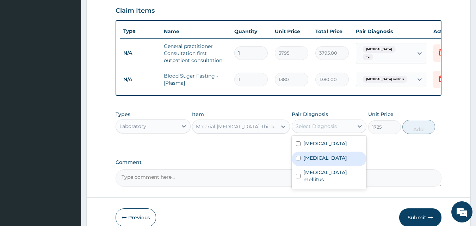
click at [332, 164] on div "Malaria" at bounding box center [329, 158] width 75 height 14
checkbox input "true"
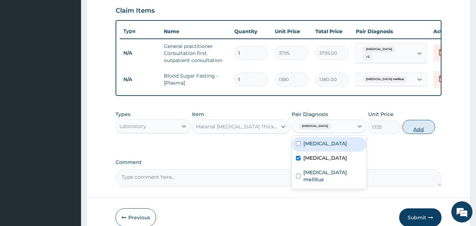
click at [408, 133] on button "Add" at bounding box center [418, 127] width 33 height 14
type input "0"
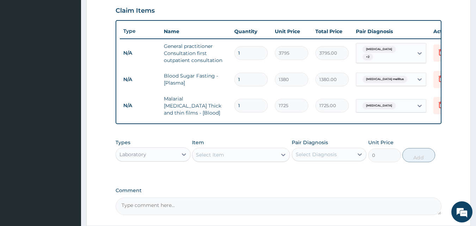
click at [197, 156] on div "Select Item" at bounding box center [210, 154] width 28 height 7
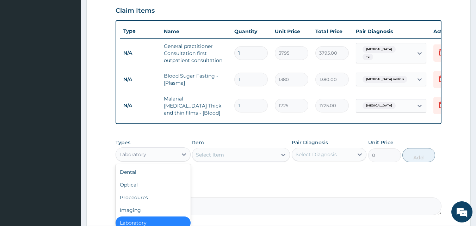
click at [166, 161] on div "Laboratory" at bounding box center [153, 154] width 75 height 14
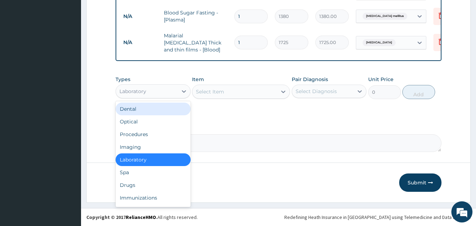
scroll to position [306, 0]
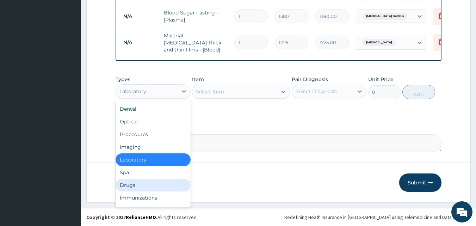
click at [146, 181] on div "Drugs" at bounding box center [153, 185] width 75 height 13
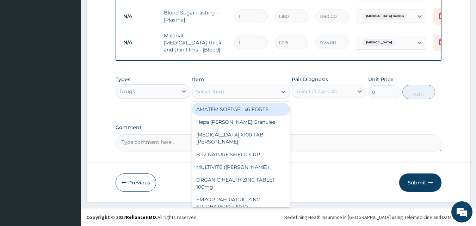
click at [240, 90] on div "Select Item" at bounding box center [234, 91] width 85 height 11
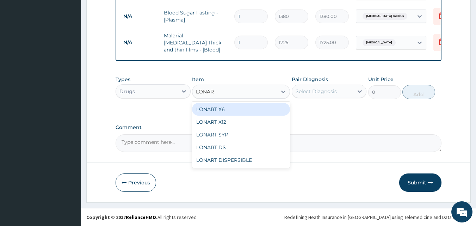
type input "LONART"
click at [255, 106] on div "LONART X6" at bounding box center [241, 109] width 98 height 13
type input "506"
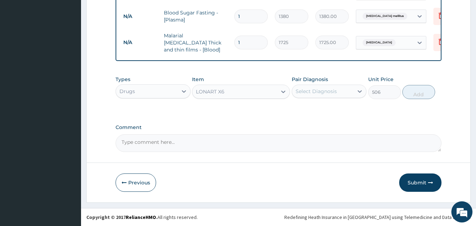
click at [323, 89] on div "Select Diagnosis" at bounding box center [316, 91] width 41 height 7
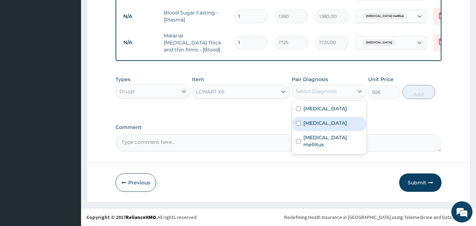
click at [335, 132] on div "Diabetes mellitus" at bounding box center [329, 141] width 75 height 21
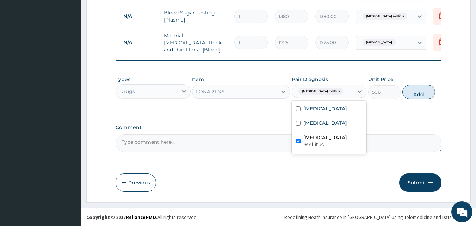
checkbox input "true"
click at [334, 127] on div "Malaria" at bounding box center [329, 124] width 75 height 14
checkbox input "true"
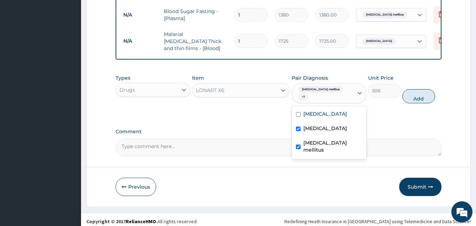
click at [333, 139] on label "Diabetes mellitus" at bounding box center [332, 146] width 59 height 14
checkbox input "false"
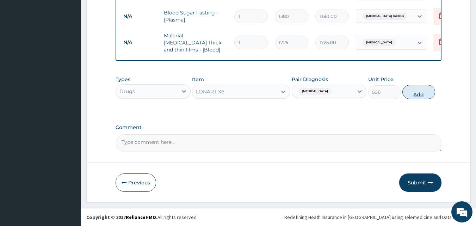
click at [431, 95] on button "Add" at bounding box center [418, 92] width 33 height 14
type input "0"
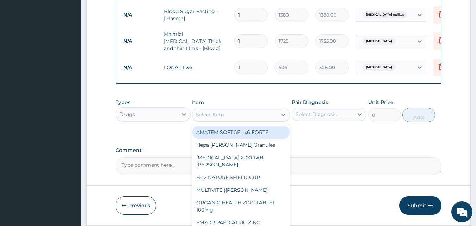
click at [260, 111] on div "Select Item" at bounding box center [234, 114] width 85 height 11
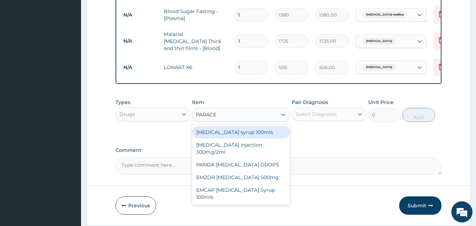
type input "PARACET"
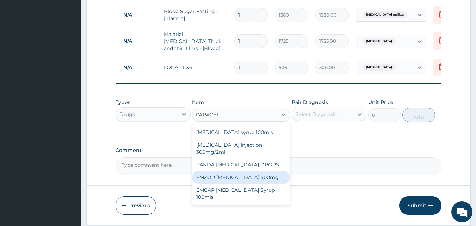
click at [262, 175] on div "EMZOR [MEDICAL_DATA] 500mg" at bounding box center [241, 177] width 98 height 13
type input "25.3"
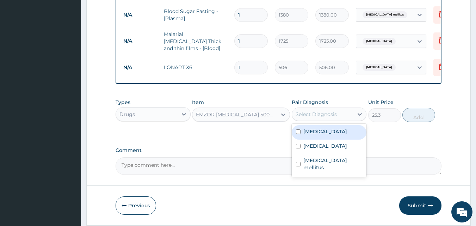
click at [328, 114] on div "Select Diagnosis" at bounding box center [316, 114] width 41 height 7
drag, startPoint x: 335, startPoint y: 138, endPoint x: 335, endPoint y: 157, distance: 19.4
click at [335, 143] on div "Salmonella pneumonia Malaria Diabetes mellitus" at bounding box center [329, 150] width 75 height 53
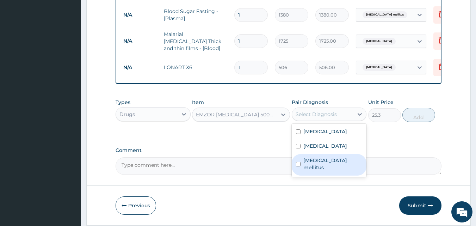
click at [335, 158] on label "Diabetes mellitus" at bounding box center [332, 164] width 59 height 14
checkbox input "true"
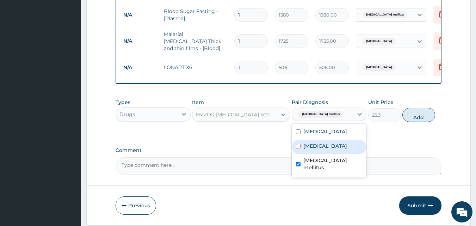
click at [333, 155] on div "Salmonella pneumonia Malaria Diabetes mellitus" at bounding box center [329, 150] width 75 height 53
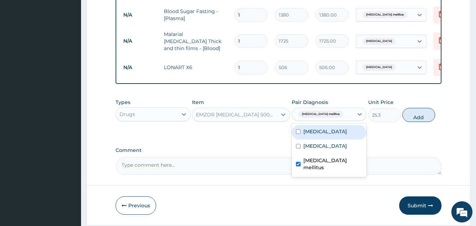
click at [336, 138] on div "Salmonella pneumonia" at bounding box center [329, 132] width 75 height 14
checkbox input "true"
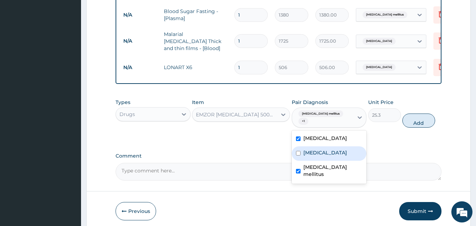
click at [336, 146] on div "Malaria" at bounding box center [329, 153] width 75 height 14
checkbox input "true"
click at [433, 116] on button "Add" at bounding box center [418, 120] width 33 height 14
type input "0"
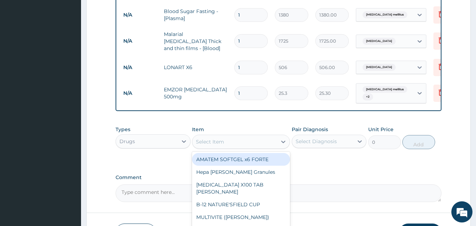
click at [222, 141] on div "Select Item" at bounding box center [210, 141] width 28 height 7
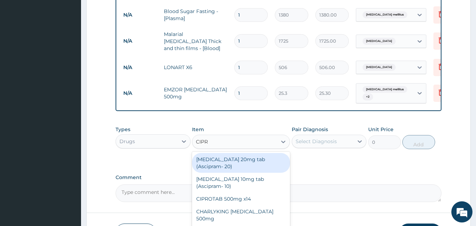
type input "CIPRO"
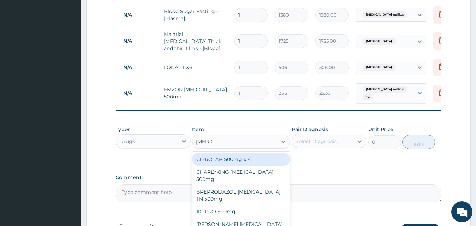
click at [240, 159] on div "CIPROTAB 500mg x14" at bounding box center [241, 159] width 98 height 13
type input "341.55"
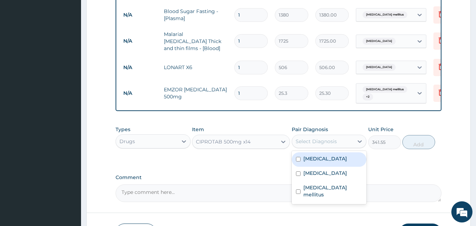
click at [350, 140] on div "Select Diagnosis" at bounding box center [323, 141] width 62 height 11
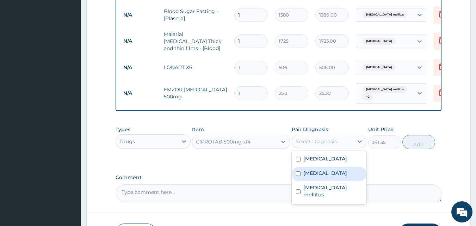
click at [343, 172] on div "Malaria" at bounding box center [329, 174] width 75 height 14
checkbox input "true"
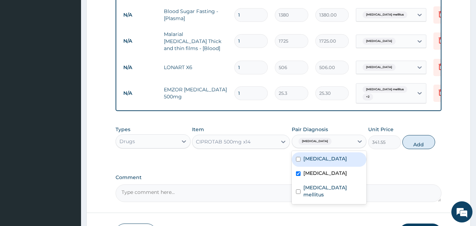
click at [347, 161] on label "Salmonella pneumonia" at bounding box center [325, 158] width 44 height 7
checkbox input "true"
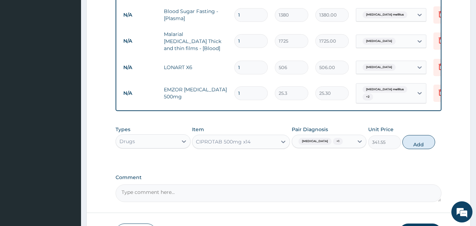
click at [411, 143] on button "Add" at bounding box center [418, 142] width 33 height 14
type input "0"
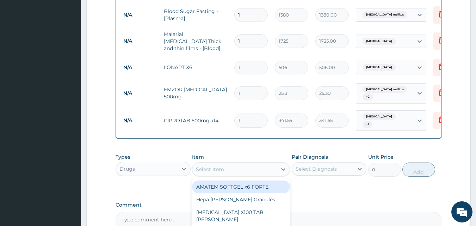
click at [253, 163] on div "Select Item" at bounding box center [234, 168] width 85 height 11
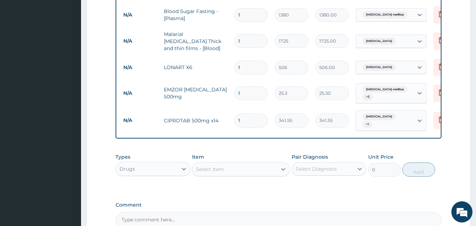
click at [247, 90] on input "1" at bounding box center [250, 93] width 33 height 14
type input "18"
type input "455.40"
type input "18"
click at [253, 57] on td "1" at bounding box center [251, 67] width 41 height 21
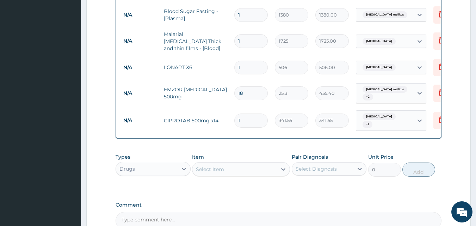
click at [251, 64] on input "1" at bounding box center [250, 68] width 33 height 14
type input "0.00"
type input "5"
type input "2530.00"
type input "0.00"
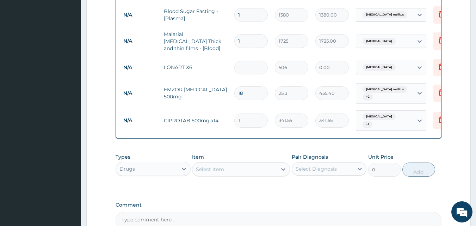
type input "6"
type input "3036.00"
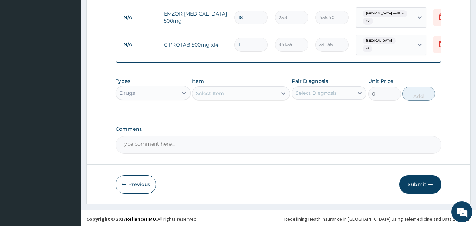
type input "6"
click at [424, 177] on button "Submit" at bounding box center [420, 184] width 42 height 18
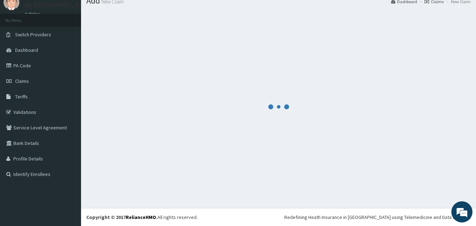
scroll to position [382, 0]
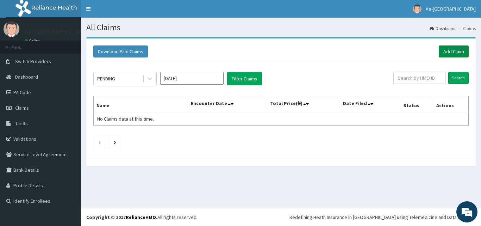
click at [462, 50] on link "Add Claim" at bounding box center [454, 51] width 30 height 12
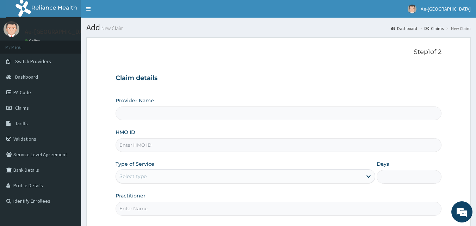
type input "Ae-aima hospital"
paste input "RPN/10054/E"
type input "RPN/10054/E"
drag, startPoint x: 167, startPoint y: 174, endPoint x: 159, endPoint y: 176, distance: 8.2
click at [160, 174] on div "Select type" at bounding box center [239, 175] width 246 height 11
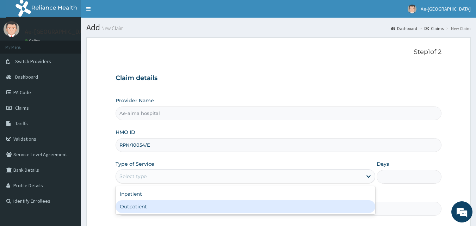
click at [169, 213] on div "Outpatient" at bounding box center [246, 206] width 260 height 13
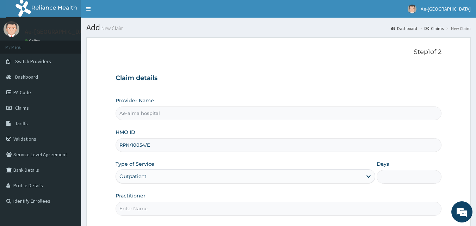
type input "1"
click at [140, 215] on input "Practitioner" at bounding box center [279, 208] width 326 height 14
type input "DR ANTHONY E"
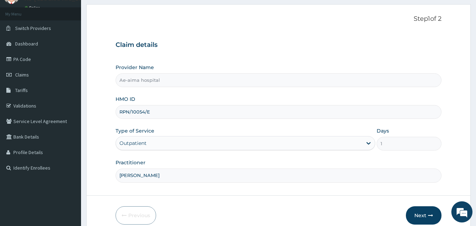
scroll to position [66, 0]
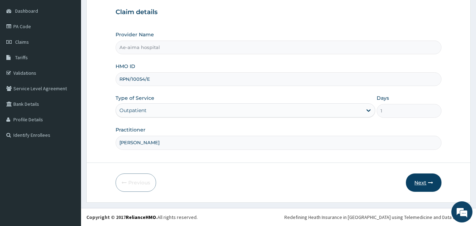
click at [422, 182] on button "Next" at bounding box center [424, 182] width 36 height 18
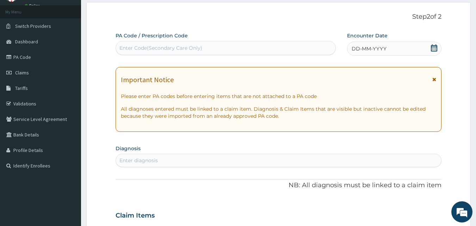
scroll to position [0, 0]
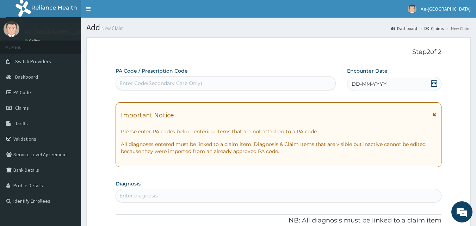
drag, startPoint x: 193, startPoint y: 87, endPoint x: 305, endPoint y: 94, distance: 112.2
click at [192, 87] on div "Enter Code(Secondary Care Only)" at bounding box center [226, 82] width 220 height 11
click at [432, 82] on icon at bounding box center [434, 83] width 6 height 7
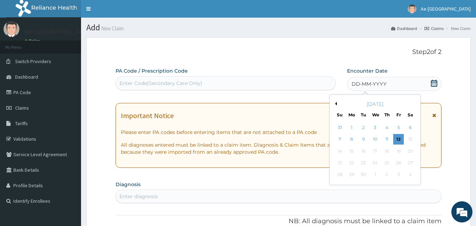
click at [334, 104] on button "Previous Month" at bounding box center [335, 104] width 4 height 4
click at [387, 163] on div "21" at bounding box center [386, 162] width 11 height 11
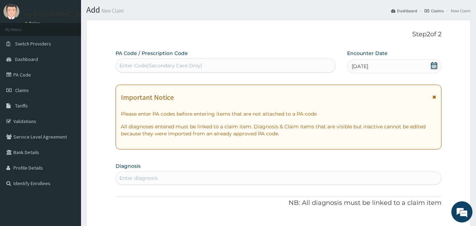
scroll to position [35, 0]
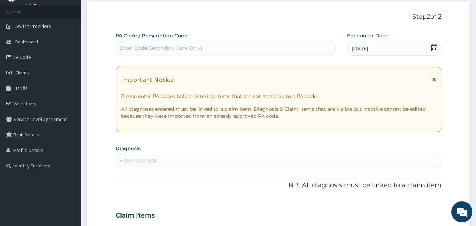
click at [187, 153] on section "Diagnosis Enter diagnosis" at bounding box center [279, 155] width 326 height 24
click at [188, 161] on div "Enter diagnosis" at bounding box center [278, 160] width 325 height 11
type input "PUD"
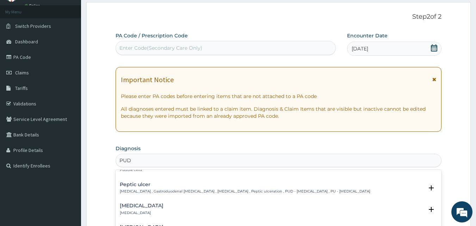
click at [174, 187] on h4 "Peptic ulcer" at bounding box center [245, 184] width 250 height 5
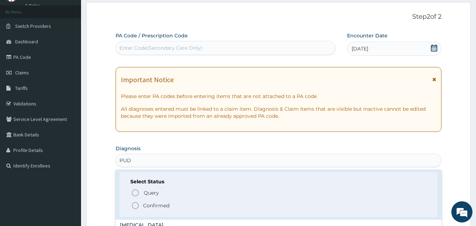
scroll to position [70, 0]
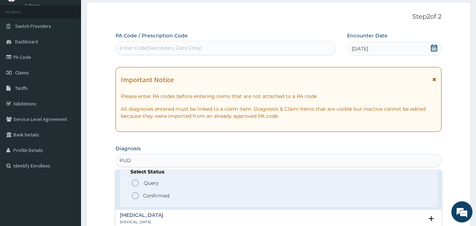
click at [135, 196] on icon "status option filled" at bounding box center [135, 195] width 8 height 8
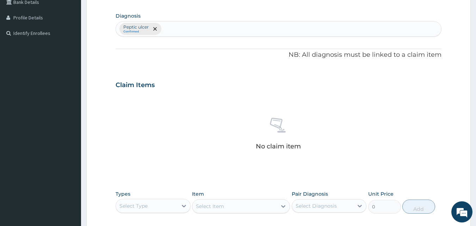
scroll to position [211, 0]
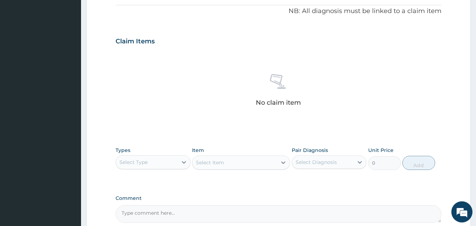
click at [169, 163] on div "Select Type" at bounding box center [147, 161] width 62 height 11
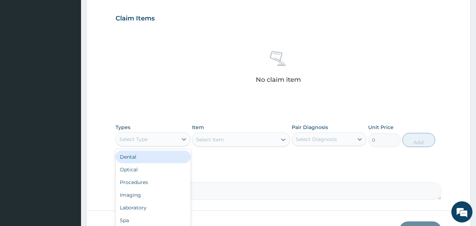
scroll to position [247, 0]
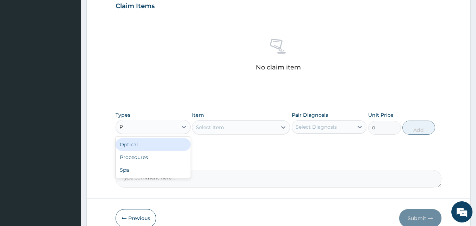
type input "PR"
click at [131, 141] on div "Procedures" at bounding box center [153, 144] width 75 height 13
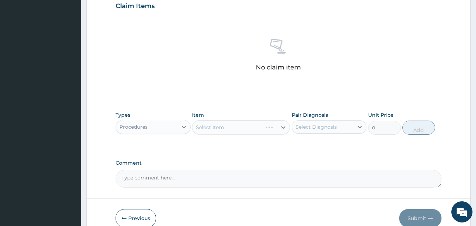
click at [235, 128] on div "Select Item" at bounding box center [241, 127] width 98 height 14
click at [214, 128] on div "Select Item" at bounding box center [210, 127] width 28 height 7
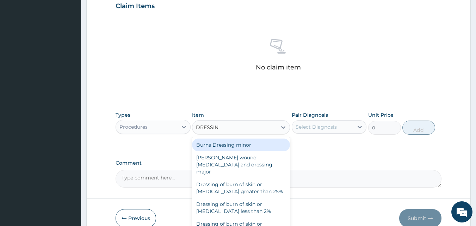
type input "DRESSI"
drag, startPoint x: 241, startPoint y: 143, endPoint x: 276, endPoint y: 130, distance: 36.9
click at [245, 141] on div "Burns Dressing minor" at bounding box center [241, 144] width 98 height 13
type input "4025"
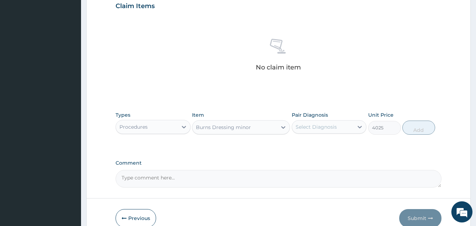
click at [269, 128] on div "Burns Dressing minor" at bounding box center [234, 127] width 85 height 11
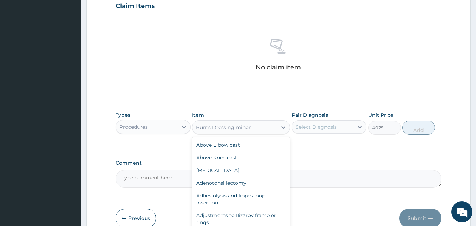
scroll to position [714, 0]
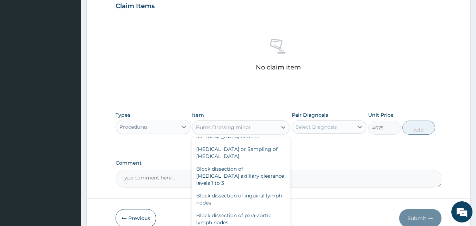
click at [333, 128] on div "Select Diagnosis" at bounding box center [316, 126] width 41 height 7
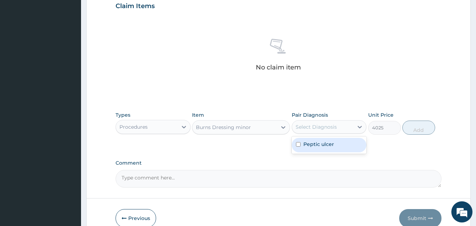
click at [334, 145] on div "Peptic ulcer" at bounding box center [329, 145] width 75 height 14
checkbox input "true"
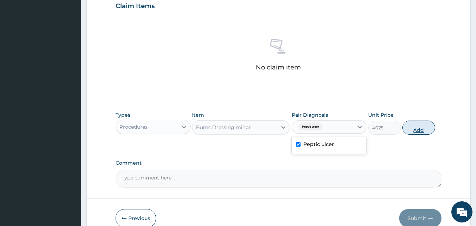
click at [405, 129] on button "Add" at bounding box center [418, 127] width 33 height 14
type input "0"
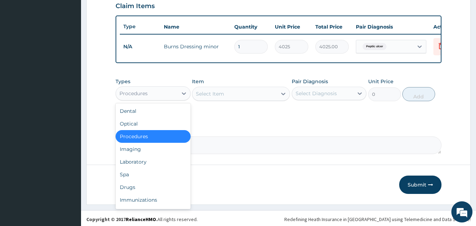
click at [154, 99] on div "Procedures" at bounding box center [147, 93] width 62 height 11
click at [219, 97] on div "Select Item" at bounding box center [210, 93] width 28 height 7
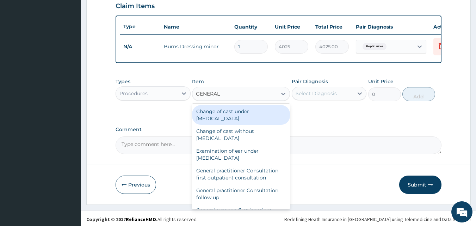
type input "GENERAL P"
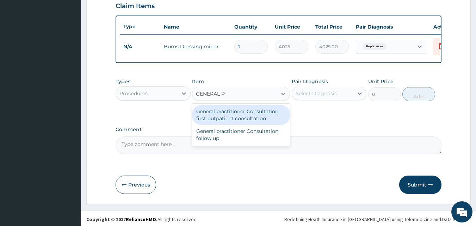
click at [233, 122] on div "General practitioner Consultation first outpatient consultation" at bounding box center [241, 115] width 98 height 20
type input "3795"
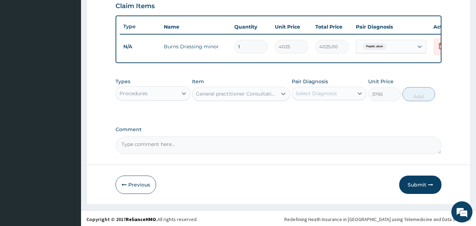
click at [324, 99] on div "Select Diagnosis" at bounding box center [323, 93] width 62 height 11
click at [315, 114] on label "Peptic ulcer" at bounding box center [318, 110] width 31 height 7
checkbox input "true"
click at [426, 98] on button "Add" at bounding box center [418, 94] width 33 height 14
type input "0"
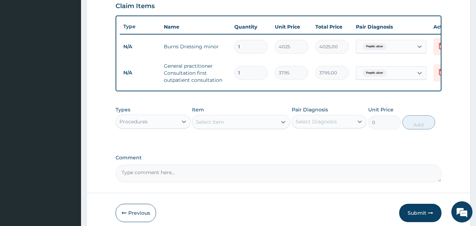
click at [227, 127] on div "Select Item" at bounding box center [234, 121] width 85 height 11
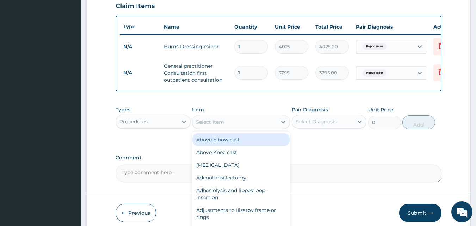
click at [148, 127] on div "Procedures" at bounding box center [147, 121] width 62 height 11
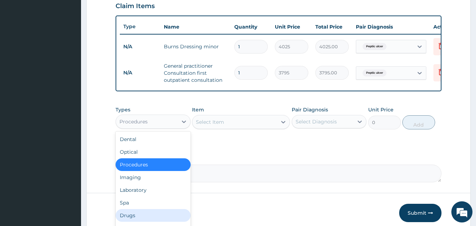
click at [170, 219] on div "Drugs" at bounding box center [153, 215] width 75 height 13
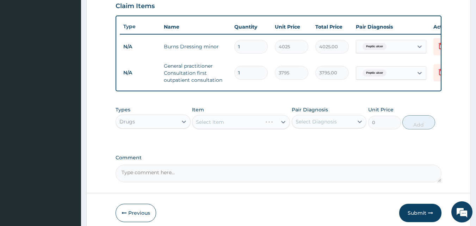
click at [226, 129] on div "Select Item" at bounding box center [241, 122] width 98 height 14
click at [261, 128] on div "Select Item" at bounding box center [234, 121] width 85 height 11
type input "AMOX"
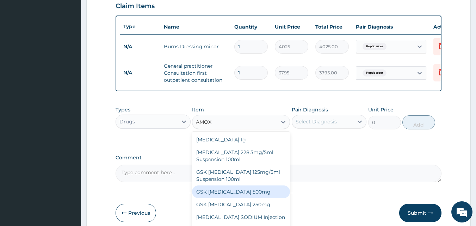
click at [267, 198] on div "GSK AMOXIL 500mg" at bounding box center [241, 191] width 98 height 13
type input "63.25"
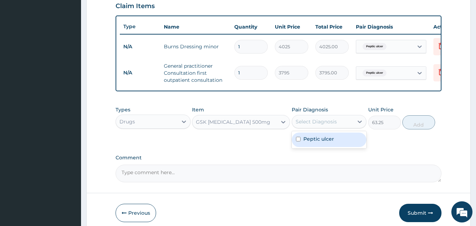
click at [333, 125] on div "Select Diagnosis" at bounding box center [316, 121] width 41 height 7
click at [334, 139] on div "Peptic ulcer" at bounding box center [329, 139] width 75 height 14
checkbox input "true"
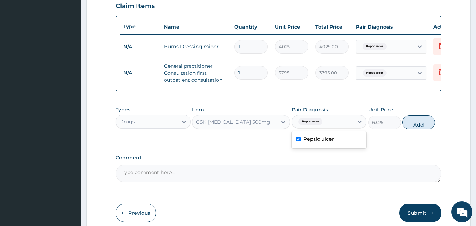
click at [429, 125] on button "Add" at bounding box center [418, 122] width 33 height 14
type input "0"
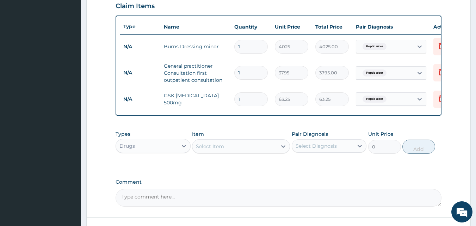
click at [249, 152] on div "Select Item" at bounding box center [234, 146] width 85 height 11
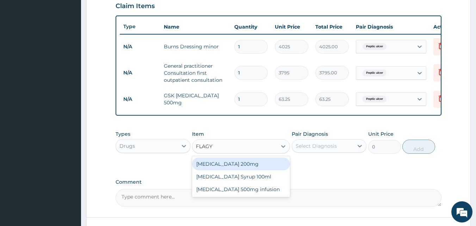
type input "FLAG"
click at [238, 170] on div "FLAGLY 400 SANOFI" at bounding box center [241, 163] width 98 height 13
type input "75.9"
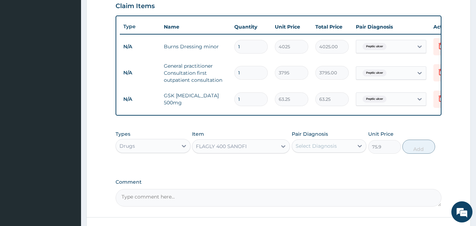
click at [332, 148] on div "Select Diagnosis" at bounding box center [316, 145] width 41 height 7
click at [336, 169] on div "Peptic ulcer" at bounding box center [329, 164] width 75 height 14
checkbox input "true"
click at [449, 149] on form "Step 2 of 2 PA Code / Prescription Code Enter Code(Secondary Care Only) Encount…" at bounding box center [278, 24] width 384 height 466
click at [422, 151] on button "Add" at bounding box center [418, 146] width 33 height 14
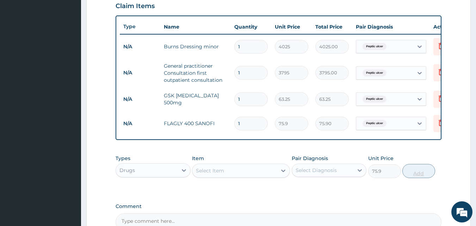
type input "0"
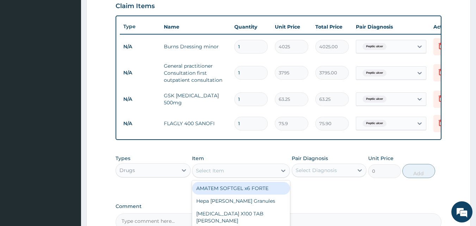
click at [250, 171] on div "Select Item" at bounding box center [234, 170] width 85 height 11
type input "FLAGY"
click at [230, 191] on div "Flagyl 200mg" at bounding box center [241, 188] width 98 height 13
type input "50.6"
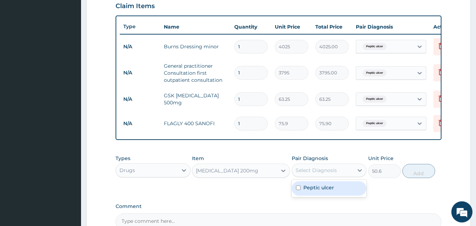
click at [320, 171] on div "Select Diagnosis" at bounding box center [323, 169] width 62 height 11
click at [321, 191] on label "Peptic ulcer" at bounding box center [318, 187] width 31 height 7
checkbox input "true"
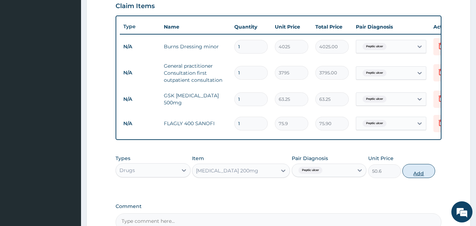
click at [421, 178] on button "Add" at bounding box center [418, 171] width 33 height 14
type input "0"
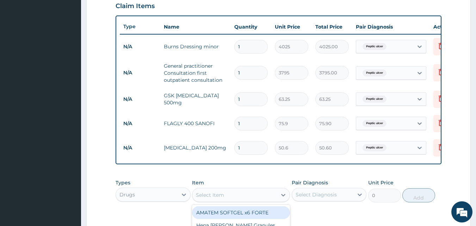
click at [206, 198] on div "Select Item" at bounding box center [210, 194] width 28 height 7
type input "PANADOL"
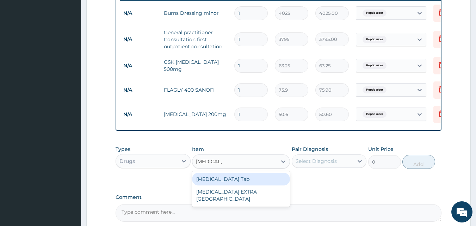
scroll to position [282, 0]
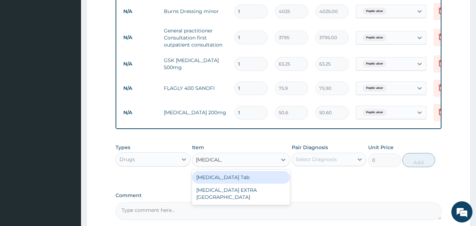
click at [245, 182] on div "PANADOL Tab" at bounding box center [241, 177] width 98 height 13
type input "53.13"
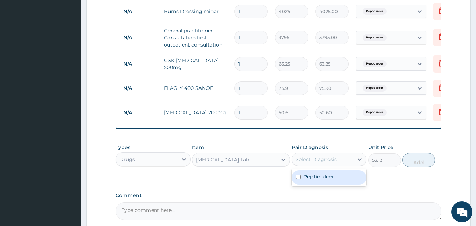
click at [323, 163] on div "Select Diagnosis" at bounding box center [316, 159] width 41 height 7
click at [328, 180] on label "Peptic ulcer" at bounding box center [318, 176] width 31 height 7
checkbox input "true"
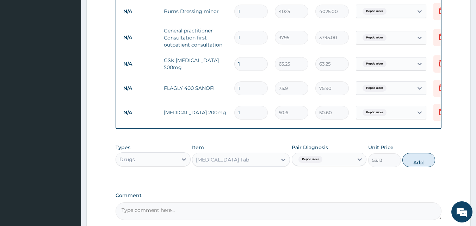
click at [415, 167] on button "Add" at bounding box center [418, 160] width 33 height 14
type input "0"
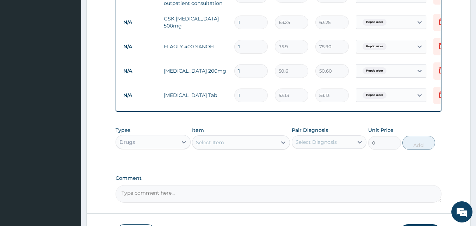
scroll to position [379, 0]
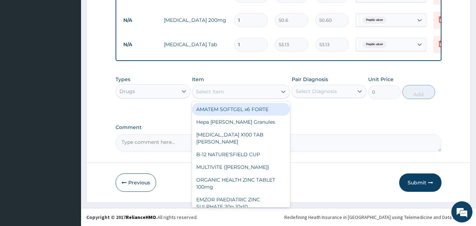
click at [227, 94] on div "Select Item" at bounding box center [234, 91] width 85 height 11
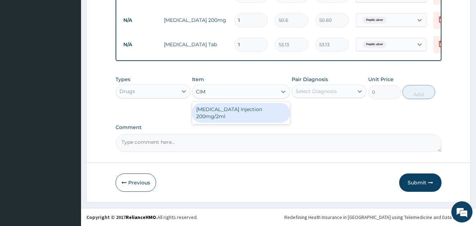
type input "CIME"
drag, startPoint x: 261, startPoint y: 108, endPoint x: 308, endPoint y: 93, distance: 49.4
click at [261, 108] on div "CIMETIDINE Injection 200mg/2ml" at bounding box center [241, 113] width 98 height 20
type input "695.75"
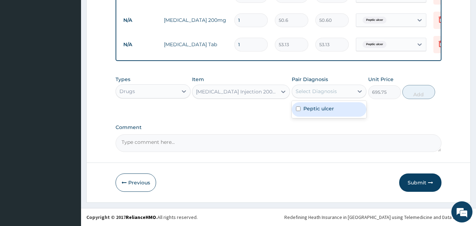
click at [312, 93] on div "Select Diagnosis" at bounding box center [316, 91] width 41 height 7
click at [323, 107] on label "Peptic ulcer" at bounding box center [318, 108] width 31 height 7
checkbox input "true"
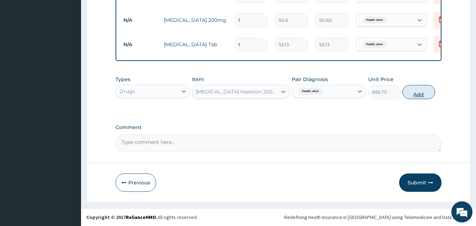
click at [421, 95] on button "Add" at bounding box center [418, 92] width 33 height 14
type input "0"
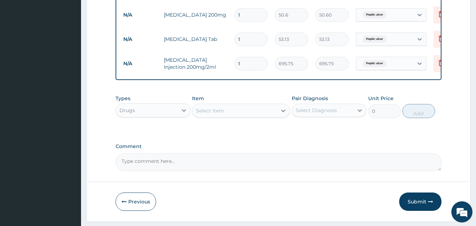
click at [264, 39] on input "1" at bounding box center [250, 39] width 33 height 14
type input "10"
type input "531.30"
type input "10"
click at [262, 14] on input "1" at bounding box center [250, 15] width 33 height 14
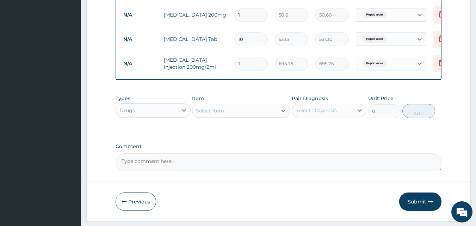
type input "15"
type input "759.00"
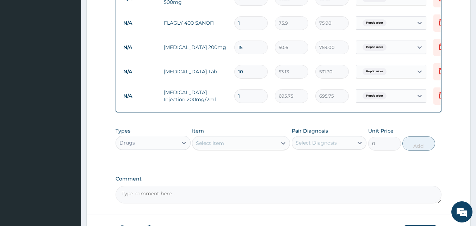
scroll to position [309, 0]
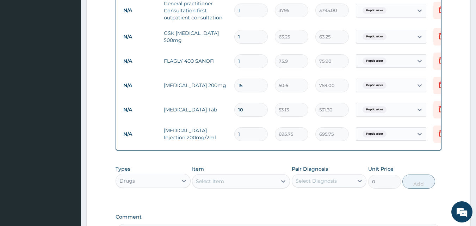
type input "15"
click at [245, 65] on input "1" at bounding box center [250, 61] width 33 height 14
click at [435, 61] on icon at bounding box center [440, 60] width 15 height 17
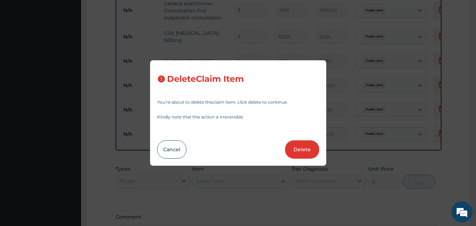
click at [301, 148] on button "Delete" at bounding box center [302, 149] width 34 height 18
type input "15"
type input "50.6"
type input "759.00"
type input "10"
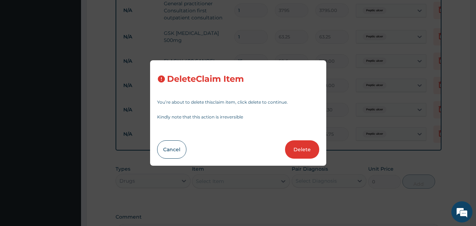
type input "53.13"
type input "531.30"
type input "1"
type input "695.75"
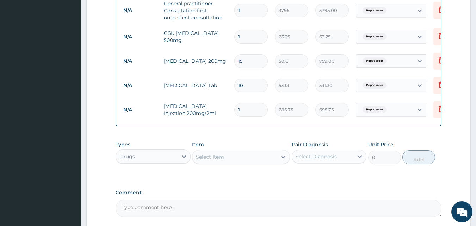
click at [257, 40] on input "1" at bounding box center [250, 37] width 33 height 14
type input "15"
type input "948.75"
type input "154"
type input "9740.50"
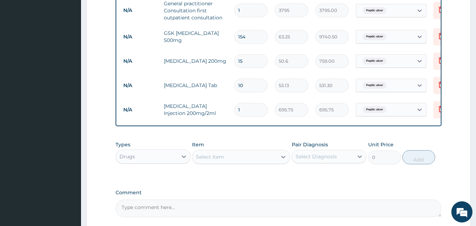
type input "15"
type input "948.75"
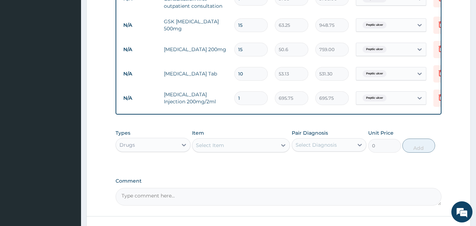
scroll to position [379, 0]
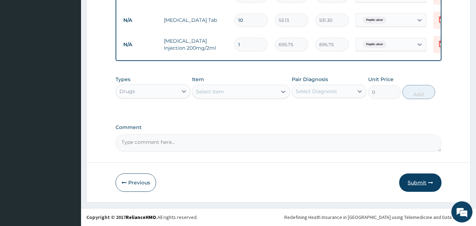
type input "15"
click at [425, 181] on button "Submit" at bounding box center [420, 182] width 42 height 18
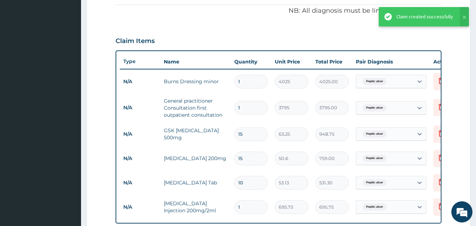
scroll to position [78, 0]
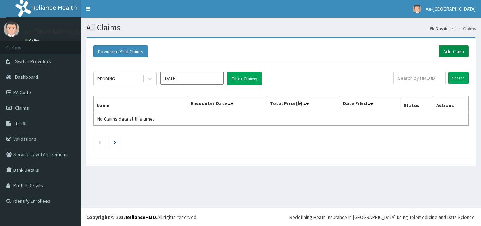
click at [448, 51] on link "Add Claim" at bounding box center [454, 51] width 30 height 12
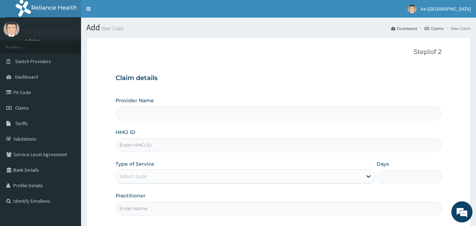
paste input "RPN/10054/E"
type input "RPN/10054/E"
click at [166, 115] on input "Provider Name" at bounding box center [279, 113] width 326 height 14
click at [162, 175] on div "Select type" at bounding box center [239, 175] width 246 height 11
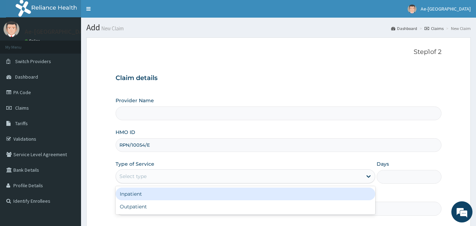
type input "Ae-aima hospital"
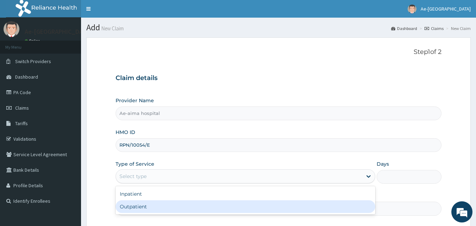
click at [166, 206] on div "Outpatient" at bounding box center [246, 206] width 260 height 13
type input "1"
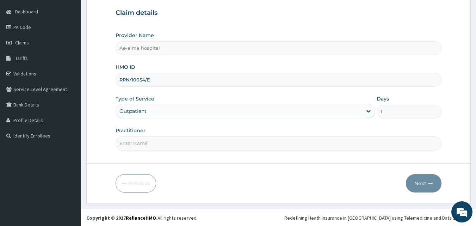
scroll to position [66, 0]
drag, startPoint x: 155, startPoint y: 143, endPoint x: 155, endPoint y: 150, distance: 7.1
click at [155, 143] on input "Practitioner" at bounding box center [279, 143] width 326 height 14
type input "[PERSON_NAME]"
click at [418, 182] on button "Next" at bounding box center [424, 182] width 36 height 18
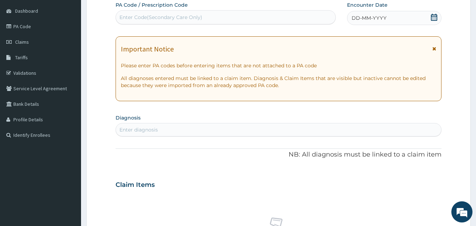
click at [436, 17] on div "DD-MM-YYYY" at bounding box center [394, 18] width 94 height 14
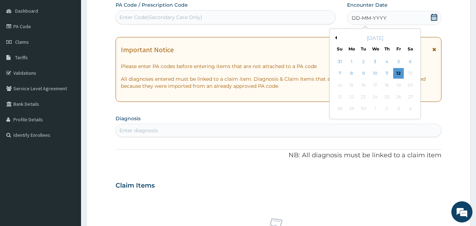
click at [435, 17] on icon at bounding box center [433, 17] width 7 height 7
click at [336, 38] on button "Previous Month" at bounding box center [335, 38] width 4 height 4
click at [343, 110] on div "24" at bounding box center [340, 109] width 11 height 11
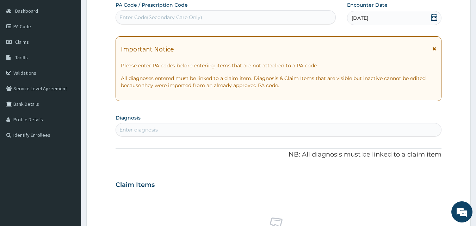
click at [200, 124] on div "Enter diagnosis" at bounding box center [279, 129] width 326 height 13
type input "PUD"
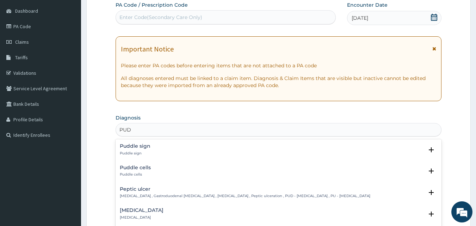
click at [162, 192] on h4 "Peptic ulcer" at bounding box center [245, 188] width 250 height 5
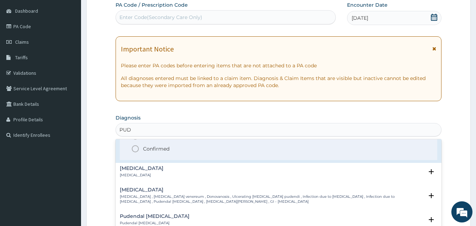
scroll to position [70, 0]
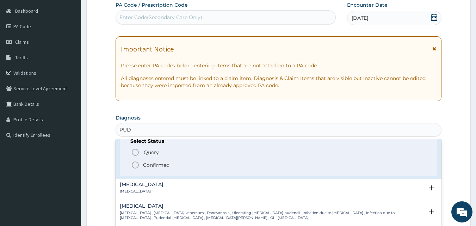
click at [136, 166] on icon "status option filled" at bounding box center [135, 165] width 8 height 8
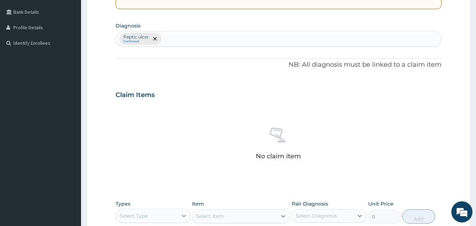
scroll to position [242, 0]
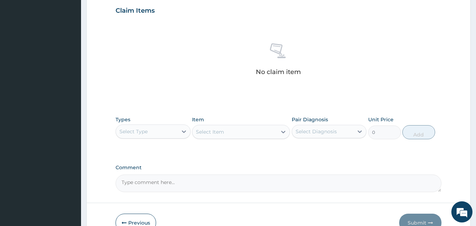
click at [162, 135] on div "Select Type" at bounding box center [147, 131] width 62 height 11
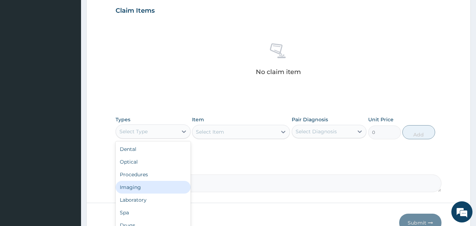
click at [170, 181] on div "Imaging" at bounding box center [153, 187] width 75 height 13
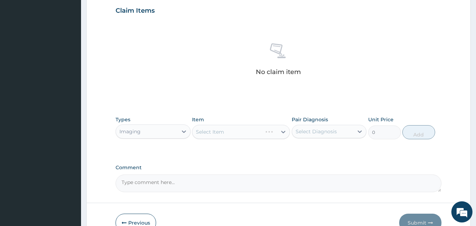
click at [167, 135] on div "Imaging" at bounding box center [147, 131] width 62 height 11
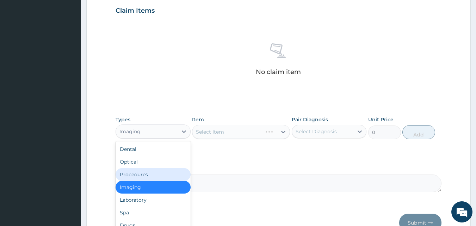
click at [167, 169] on div "Procedures" at bounding box center [153, 174] width 75 height 13
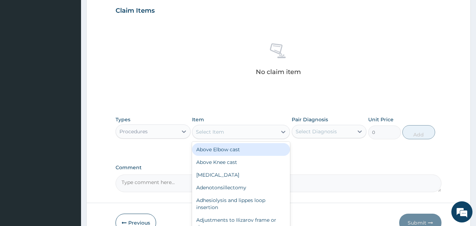
click at [230, 133] on div "Select Item" at bounding box center [234, 131] width 85 height 11
type input "G"
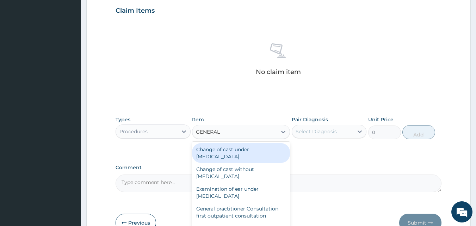
type input "GENERAL P"
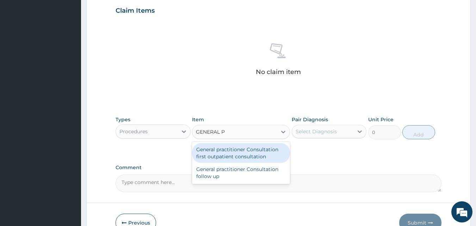
click at [257, 153] on div "General practitioner Consultation first outpatient consultation" at bounding box center [241, 153] width 98 height 20
type input "3795"
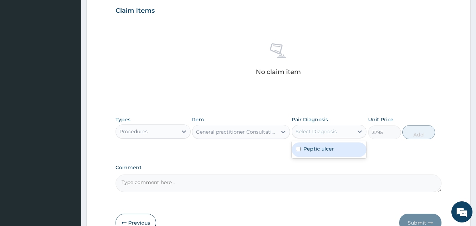
click at [311, 132] on div "Select Diagnosis" at bounding box center [316, 131] width 41 height 7
drag, startPoint x: 320, startPoint y: 147, endPoint x: 344, endPoint y: 139, distance: 25.8
click at [321, 147] on label "Peptic ulcer" at bounding box center [318, 148] width 31 height 7
checkbox input "true"
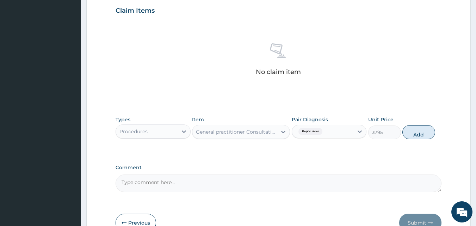
click at [409, 129] on button "Add" at bounding box center [418, 132] width 33 height 14
type input "0"
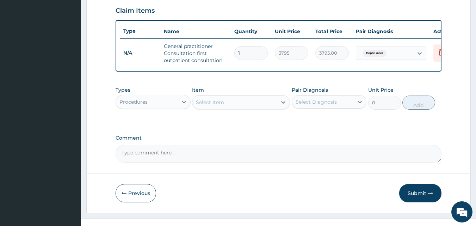
click at [166, 107] on div "Procedures" at bounding box center [147, 101] width 62 height 11
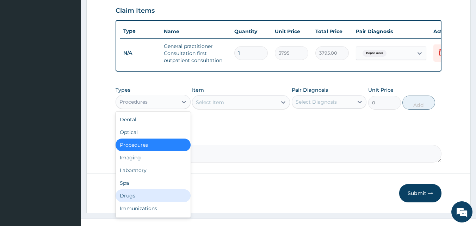
click at [157, 196] on div "Drugs" at bounding box center [153, 195] width 75 height 13
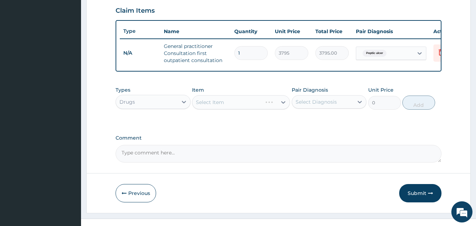
drag, startPoint x: 244, startPoint y: 101, endPoint x: 243, endPoint y: 105, distance: 3.6
click at [244, 102] on div "Select Item" at bounding box center [241, 102] width 98 height 14
click at [245, 108] on div "Select Item" at bounding box center [234, 102] width 85 height 11
type input "AMPI"
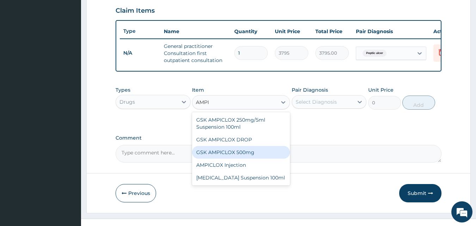
click at [252, 158] on div "GSK AMPICLOX 500mg" at bounding box center [241, 152] width 98 height 13
type input "94.875"
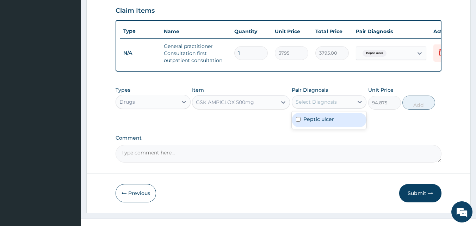
click at [339, 105] on div "Select Diagnosis" at bounding box center [323, 101] width 62 height 11
click at [340, 124] on div "Peptic ulcer" at bounding box center [329, 120] width 75 height 14
checkbox input "true"
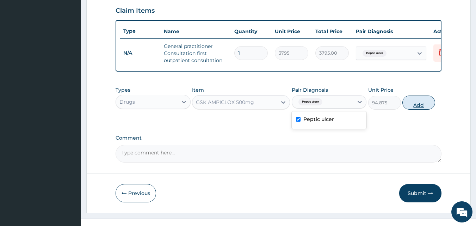
click at [406, 103] on button "Add" at bounding box center [418, 102] width 33 height 14
type input "0"
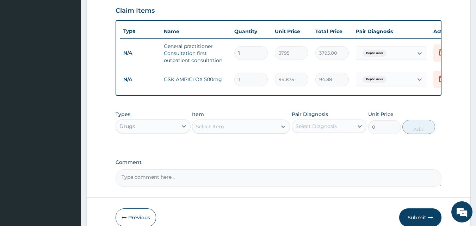
type input "15"
type input "1423.13"
type input "15"
click at [260, 110] on div "PA Code / Prescription Code Enter Code(Secondary Care Only) Encounter Date 24-0…" at bounding box center [279, 5] width 326 height 361
click at [167, 131] on div "Drugs" at bounding box center [147, 125] width 62 height 11
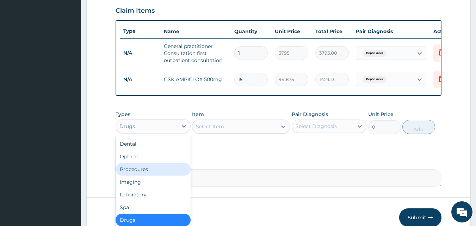
click at [164, 173] on div "Procedures" at bounding box center [153, 169] width 75 height 13
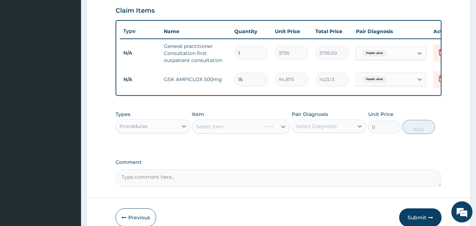
click at [241, 131] on div "Select Item" at bounding box center [241, 126] width 98 height 14
click at [245, 128] on div "Select Item" at bounding box center [234, 126] width 85 height 11
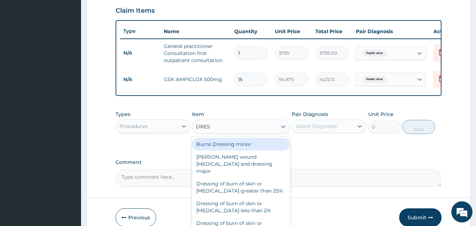
type input "DRESS"
click at [244, 149] on div "Burns Dressing minor" at bounding box center [241, 144] width 98 height 13
type input "4025"
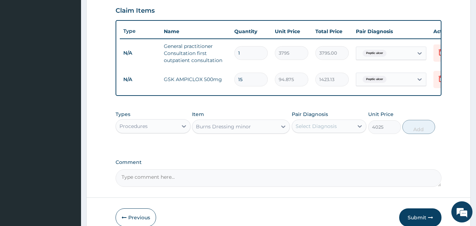
click at [297, 130] on div "Select Diagnosis" at bounding box center [316, 126] width 41 height 7
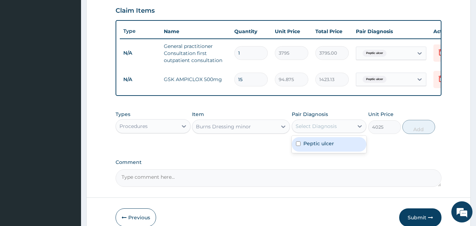
drag, startPoint x: 314, startPoint y: 150, endPoint x: 394, endPoint y: 130, distance: 82.1
click at [315, 147] on label "Peptic ulcer" at bounding box center [318, 143] width 31 height 7
checkbox input "true"
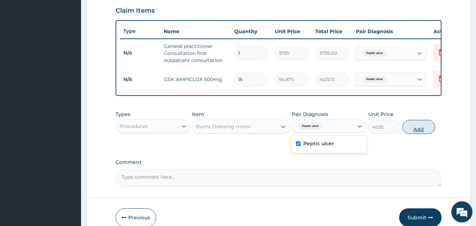
click at [408, 129] on button "Add" at bounding box center [418, 127] width 33 height 14
type input "0"
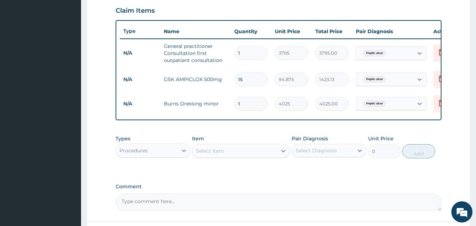
type input "0.00"
type input "3"
type input "12075.00"
type input "3"
click at [343, 185] on div "PA Code / Prescription Code Enter Code(Secondary Care Only) Encounter Date 24-0…" at bounding box center [279, 18] width 326 height 386
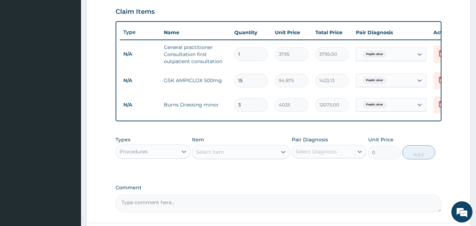
scroll to position [306, 0]
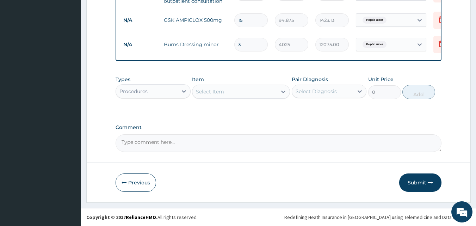
click at [415, 175] on button "Submit" at bounding box center [420, 182] width 42 height 18
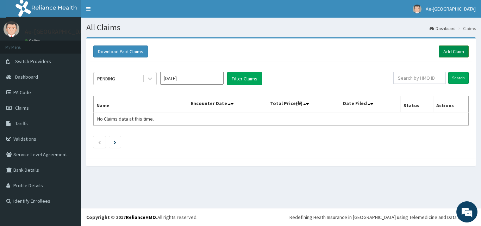
click at [451, 53] on link "Add Claim" at bounding box center [454, 51] width 30 height 12
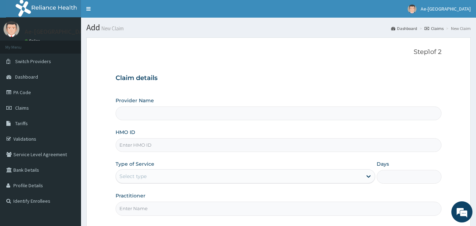
type input "Ae-aima hospital"
paste input "OHT/12556/A"
type input "OHT/12556/A"
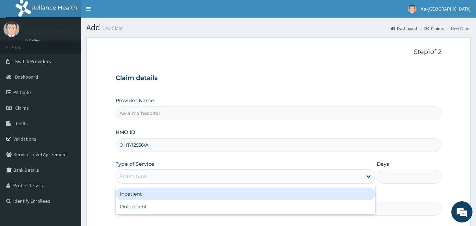
drag, startPoint x: 161, startPoint y: 178, endPoint x: 163, endPoint y: 189, distance: 11.5
click at [160, 179] on div "Select type" at bounding box center [239, 175] width 246 height 11
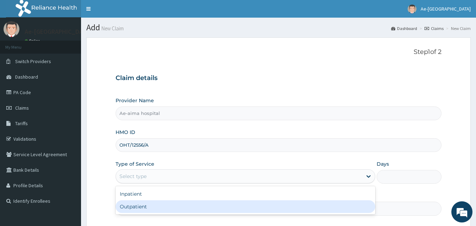
click at [168, 207] on div "Outpatient" at bounding box center [246, 206] width 260 height 13
type input "1"
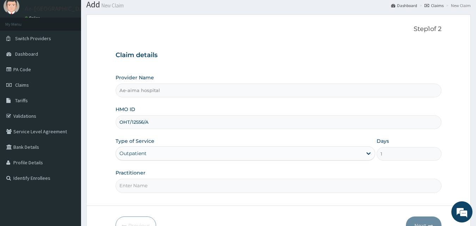
scroll to position [35, 0]
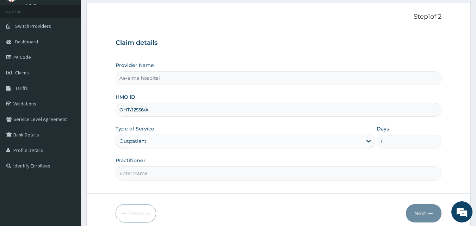
drag, startPoint x: 171, startPoint y: 176, endPoint x: 174, endPoint y: 180, distance: 4.6
click at [171, 176] on input "Practitioner" at bounding box center [279, 173] width 326 height 14
type input "[PERSON_NAME]"
click at [427, 207] on button "Next" at bounding box center [424, 213] width 36 height 18
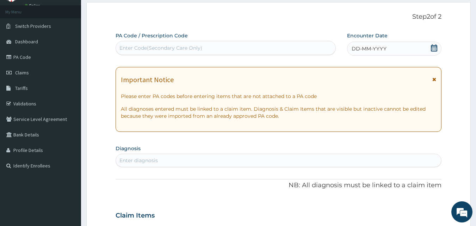
click at [433, 49] on icon at bounding box center [433, 47] width 7 height 7
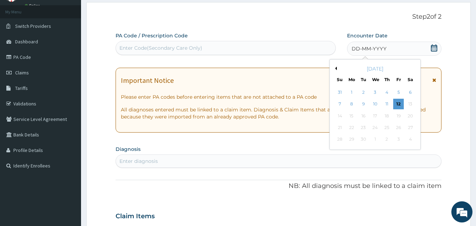
click at [334, 68] on button "Previous Month" at bounding box center [335, 69] width 4 height 4
click at [333, 137] on div "[DATE] Su Mo Tu We Th Fr Sa 27 28 29 30 31 1 2 3 4 5 6 7 8 9 10 11 12 13 14 15 …" at bounding box center [375, 110] width 85 height 96
click at [336, 138] on div "24" at bounding box center [340, 139] width 11 height 11
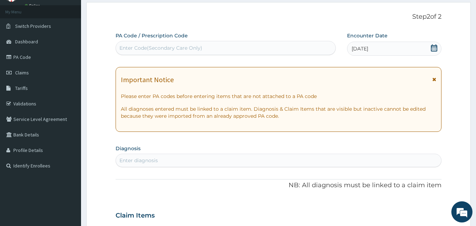
click at [191, 165] on div "Enter diagnosis" at bounding box center [278, 160] width 325 height 11
type input "UTI"
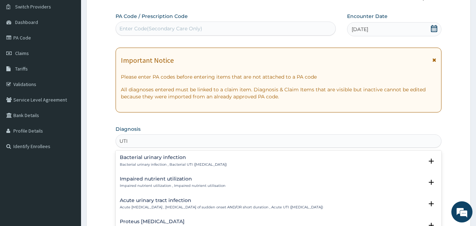
scroll to position [70, 0]
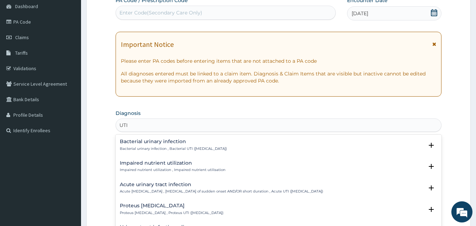
click at [175, 186] on h4 "Acute urinary tract infection" at bounding box center [221, 184] width 203 height 5
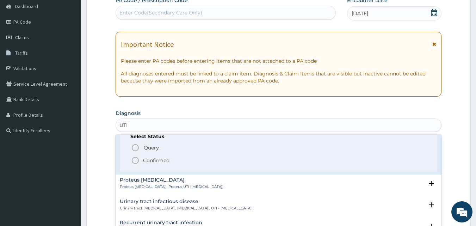
click at [135, 160] on icon "status option filled" at bounding box center [135, 160] width 8 height 8
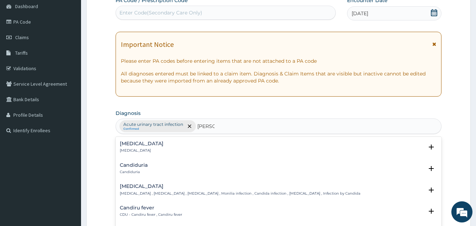
type input "CANDID"
click at [141, 189] on div "Candidiasis Candidiasis , Moniliasis , Candidosis , Monilia infection , Candida…" at bounding box center [240, 190] width 241 height 12
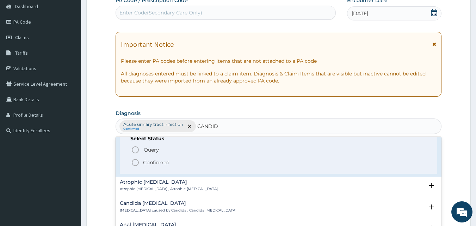
click at [133, 161] on icon "status option filled" at bounding box center [135, 162] width 8 height 8
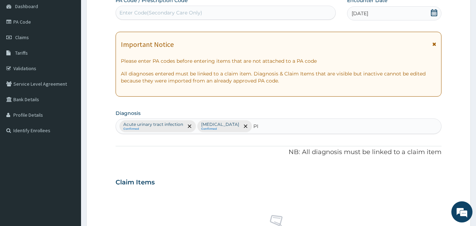
type input "PID"
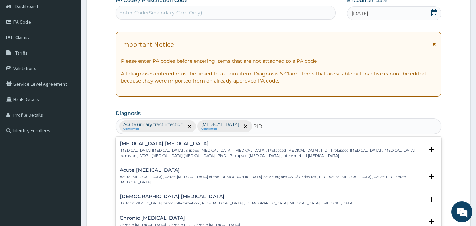
click at [149, 202] on p "Female pelvic inflammation , PID - pelvic inflammatory disease , Female pelvic …" at bounding box center [237, 203] width 234 height 5
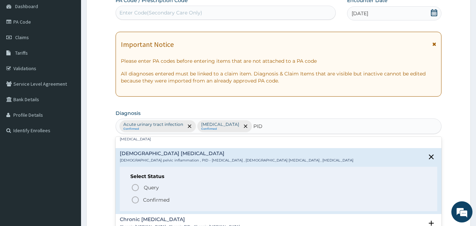
scroll to position [64, 0]
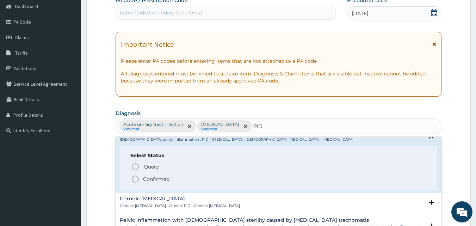
click at [133, 177] on circle "status option filled" at bounding box center [135, 179] width 6 height 6
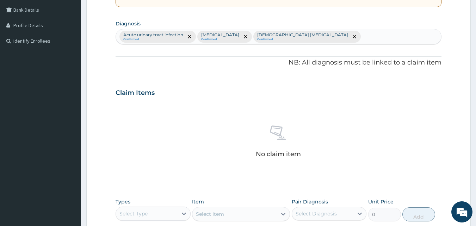
scroll to position [247, 0]
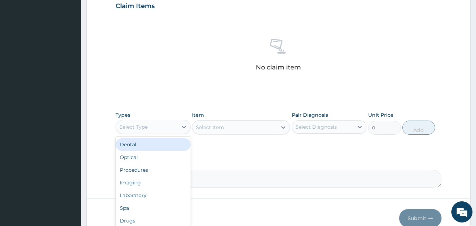
click at [149, 127] on div "Select Type" at bounding box center [147, 126] width 62 height 11
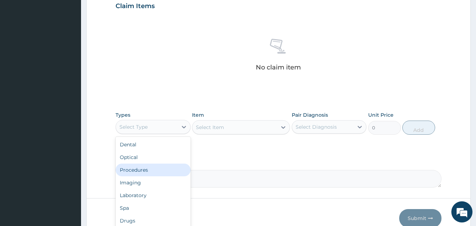
click at [154, 170] on div "Procedures" at bounding box center [153, 169] width 75 height 13
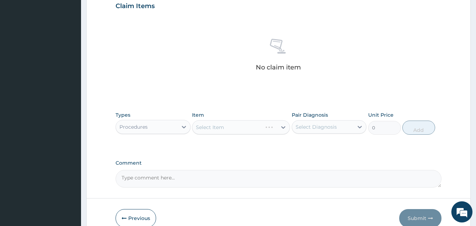
click at [246, 130] on div "Select Item" at bounding box center [241, 127] width 98 height 14
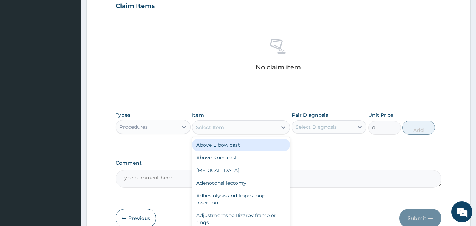
click at [251, 126] on div "Select Item" at bounding box center [234, 127] width 85 height 11
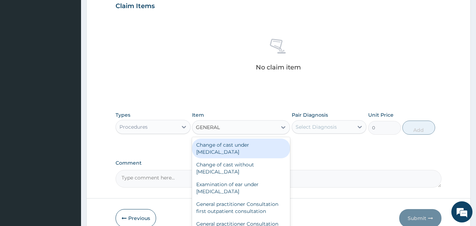
type input "GENERAL P"
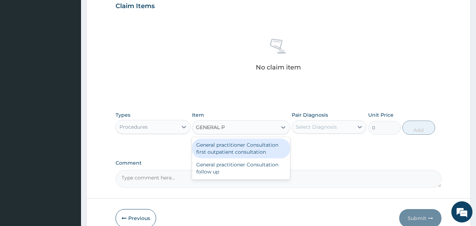
drag, startPoint x: 254, startPoint y: 143, endPoint x: 256, endPoint y: 146, distance: 3.7
click at [254, 144] on div "General practitioner Consultation first outpatient consultation" at bounding box center [241, 148] width 98 height 20
type input "3795"
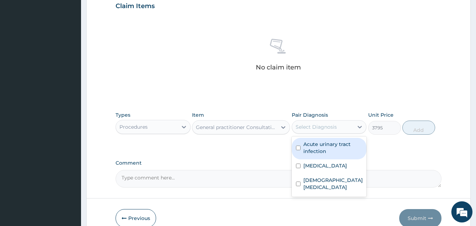
click at [344, 126] on div "Select Diagnosis" at bounding box center [323, 126] width 62 height 11
click at [345, 143] on label "Acute urinary tract infection" at bounding box center [332, 148] width 59 height 14
checkbox input "true"
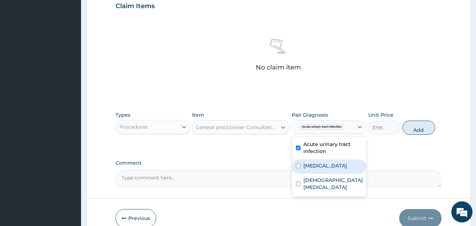
drag, startPoint x: 340, startPoint y: 171, endPoint x: 337, endPoint y: 187, distance: 16.5
click at [340, 172] on div "Candidiasis" at bounding box center [329, 166] width 75 height 14
checkbox input "true"
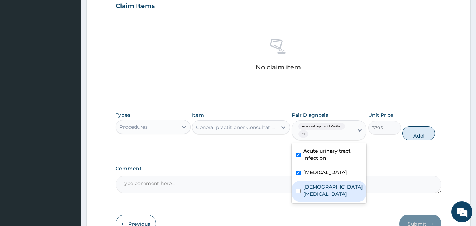
click at [337, 187] on label "Female pelvic inflammatory disease" at bounding box center [333, 190] width 60 height 14
checkbox input "true"
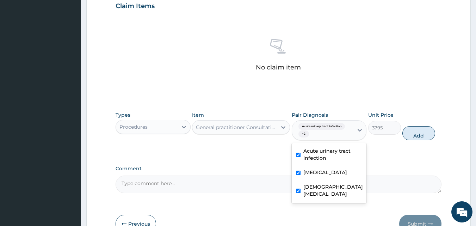
click at [427, 133] on button "Add" at bounding box center [418, 133] width 33 height 14
type input "0"
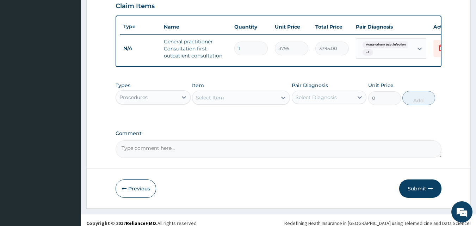
click at [157, 102] on div "Procedures" at bounding box center [147, 97] width 62 height 11
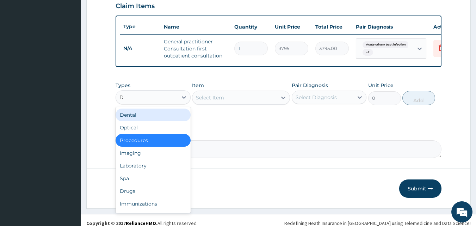
type input "DR"
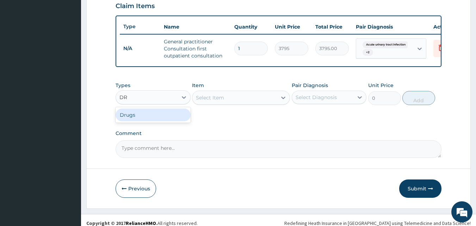
click at [155, 120] on div "Drugs" at bounding box center [153, 114] width 75 height 13
click at [235, 92] on div "Item Select Item" at bounding box center [241, 93] width 98 height 23
click at [234, 100] on div "Select Item" at bounding box center [234, 97] width 85 height 11
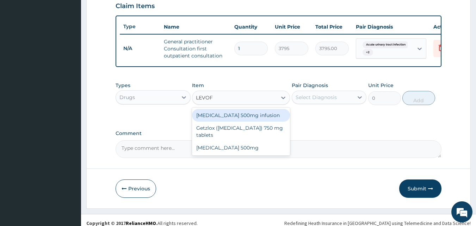
type input "LEVOFL"
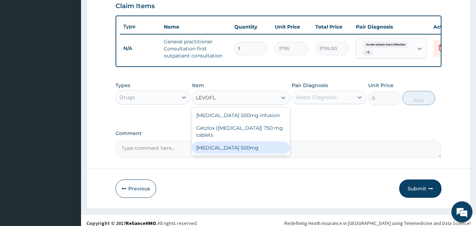
click at [249, 151] on div "LEVOFLOXACIN 500mg" at bounding box center [241, 147] width 98 height 13
type input "253"
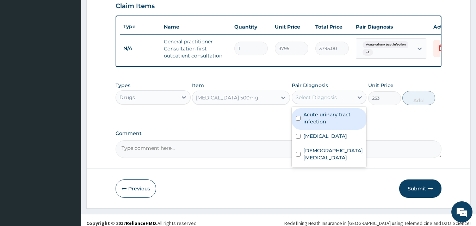
click at [318, 101] on div "Select Diagnosis" at bounding box center [316, 97] width 41 height 7
click at [320, 124] on label "Acute urinary tract infection" at bounding box center [332, 118] width 59 height 14
checkbox input "true"
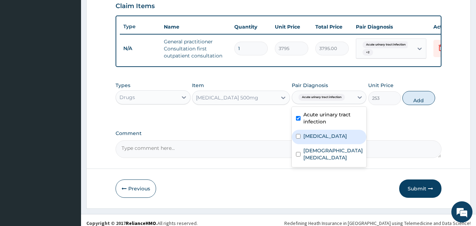
drag, startPoint x: 320, startPoint y: 143, endPoint x: 322, endPoint y: 160, distance: 17.7
click at [320, 144] on div "Candidiasis" at bounding box center [329, 137] width 75 height 14
checkbox input "true"
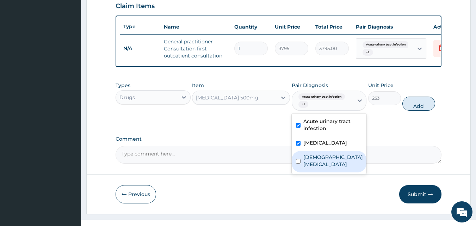
drag, startPoint x: 322, startPoint y: 162, endPoint x: 360, endPoint y: 138, distance: 44.8
click at [323, 162] on label "Female pelvic inflammatory disease" at bounding box center [333, 161] width 60 height 14
checkbox input "true"
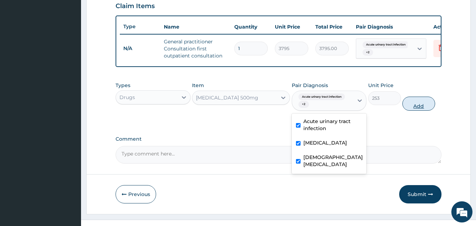
click at [410, 111] on button "Add" at bounding box center [418, 104] width 33 height 14
type input "0"
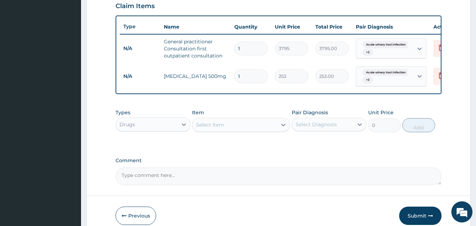
click at [237, 127] on div "Select Item" at bounding box center [234, 124] width 85 height 11
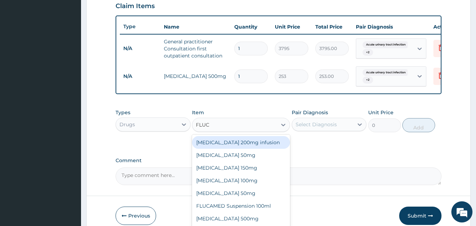
type input "FLUCO"
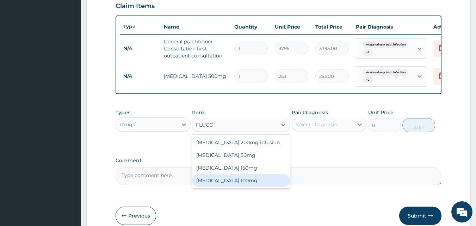
click at [245, 182] on div "[MEDICAL_DATA] 100mg" at bounding box center [241, 180] width 98 height 13
type input "132.825"
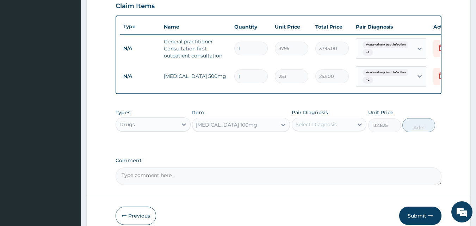
click at [302, 128] on div "Select Diagnosis" at bounding box center [316, 124] width 41 height 7
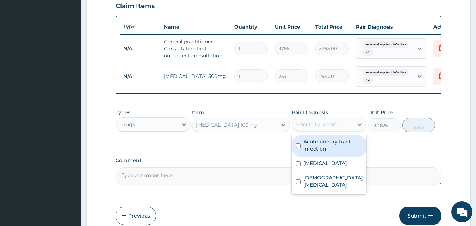
drag, startPoint x: 300, startPoint y: 154, endPoint x: 311, endPoint y: 175, distance: 24.0
click at [301, 155] on div "Acute urinary tract infection" at bounding box center [329, 145] width 75 height 21
checkbox input "true"
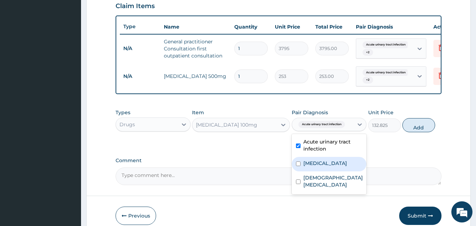
drag, startPoint x: 312, startPoint y: 175, endPoint x: 314, endPoint y: 180, distance: 4.9
click at [313, 171] on div "Candidiasis" at bounding box center [329, 164] width 75 height 14
checkbox input "true"
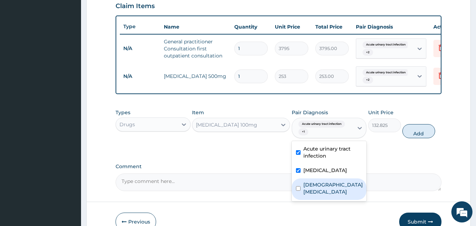
click at [314, 189] on label "Female pelvic inflammatory disease" at bounding box center [333, 188] width 60 height 14
checkbox input "true"
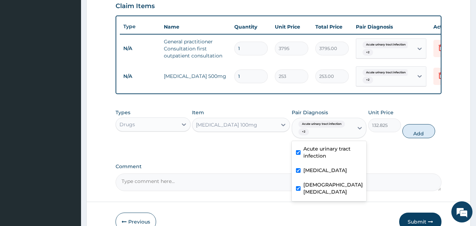
drag, startPoint x: 418, startPoint y: 139, endPoint x: 395, endPoint y: 139, distance: 23.6
click at [418, 138] on button "Add" at bounding box center [418, 131] width 33 height 14
type input "0"
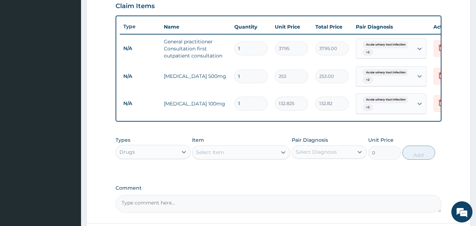
click at [231, 157] on div "Select Item" at bounding box center [234, 152] width 85 height 11
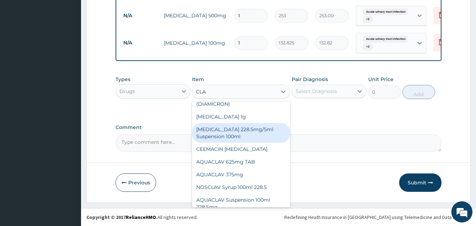
scroll to position [25, 0]
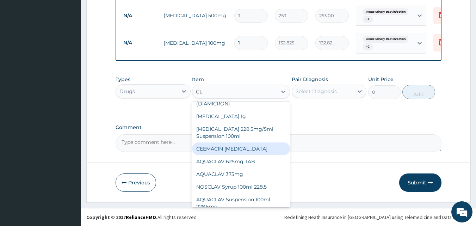
type input "C"
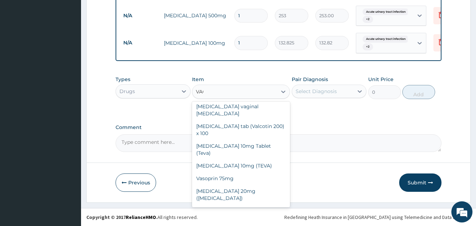
scroll to position [0, 0]
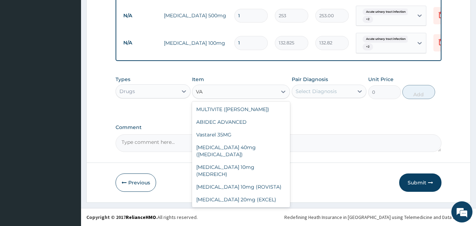
type input "V"
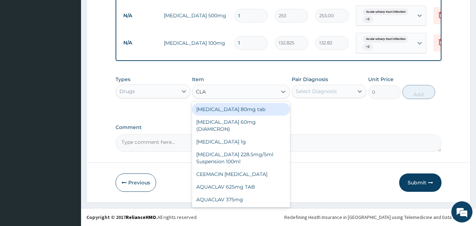
type input "CLA"
drag, startPoint x: 219, startPoint y: 77, endPoint x: 218, endPoint y: 81, distance: 4.2
click at [218, 80] on div "Item option Fluconazole 100mg, selected. option Gliclazide 80mg tab focused, 14…" at bounding box center [241, 87] width 98 height 23
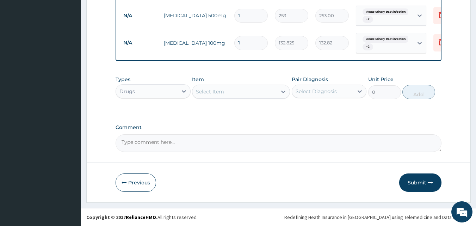
click at [225, 90] on div "Select Item" at bounding box center [234, 91] width 85 height 11
type input "Y"
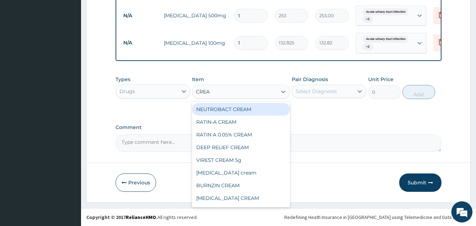
type input "CREAM"
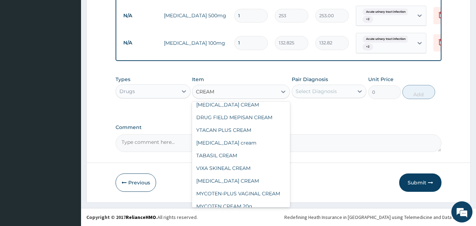
scroll to position [87, 0]
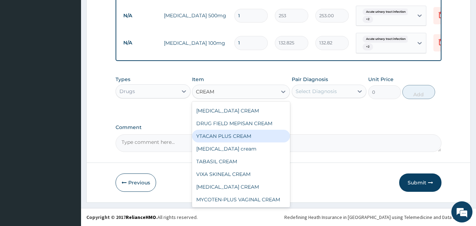
click at [262, 135] on div "YTACAN PLUS CREAM" at bounding box center [241, 136] width 98 height 13
type input "759"
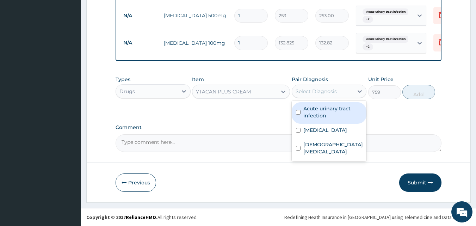
drag, startPoint x: 317, startPoint y: 96, endPoint x: 321, endPoint y: 125, distance: 28.9
click at [317, 97] on div "Select Diagnosis" at bounding box center [323, 91] width 62 height 11
drag, startPoint x: 319, startPoint y: 118, endPoint x: 320, endPoint y: 132, distance: 14.8
click at [319, 124] on div "Acute urinary tract infection Candidiasis Female pelvic inflammatory disease" at bounding box center [329, 131] width 75 height 60
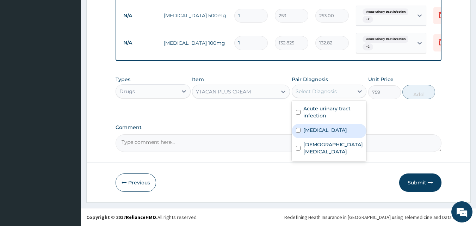
drag, startPoint x: 320, startPoint y: 132, endPoint x: 320, endPoint y: 154, distance: 21.1
click at [320, 134] on div "Candidiasis" at bounding box center [329, 131] width 75 height 14
checkbox input "true"
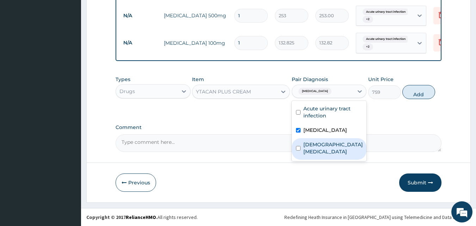
drag, startPoint x: 320, startPoint y: 154, endPoint x: 338, endPoint y: 137, distance: 23.9
click at [320, 153] on label "Female pelvic inflammatory disease" at bounding box center [333, 148] width 60 height 14
checkbox input "true"
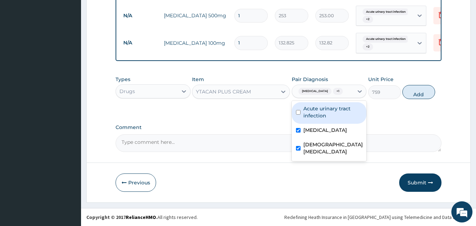
drag, startPoint x: 346, startPoint y: 113, endPoint x: 386, endPoint y: 97, distance: 44.1
click at [347, 113] on label "Acute urinary tract infection" at bounding box center [332, 112] width 59 height 14
checkbox input "true"
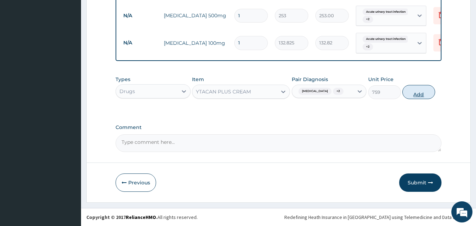
click at [414, 90] on button "Add" at bounding box center [418, 92] width 33 height 14
type input "0"
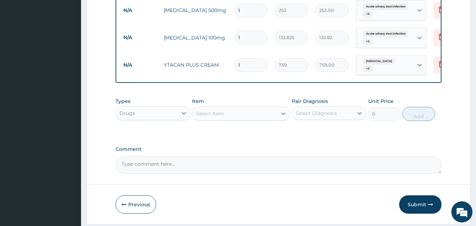
click at [259, 114] on div "Select Item" at bounding box center [234, 113] width 85 height 11
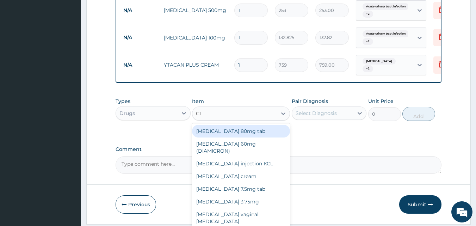
type input "C"
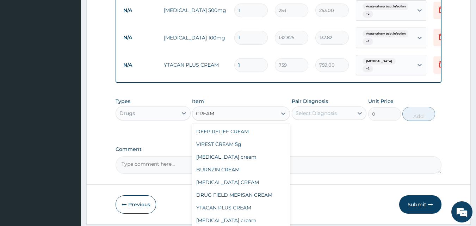
scroll to position [44, 0]
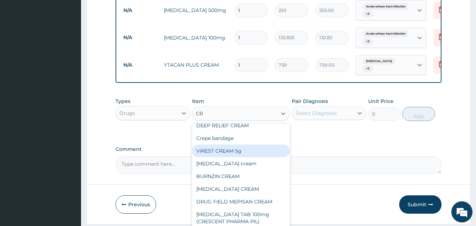
type input "C"
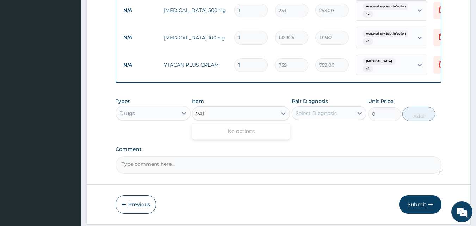
scroll to position [0, 0]
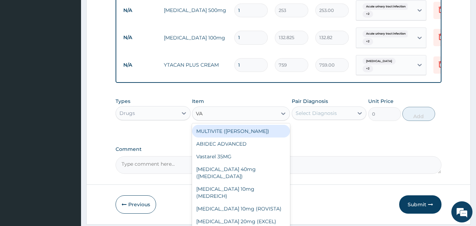
type input "VAG"
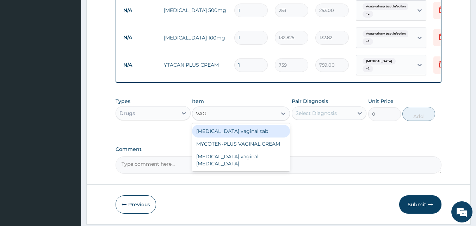
click at [270, 137] on div "Nystatin vaginal tab" at bounding box center [241, 131] width 98 height 13
type input "253"
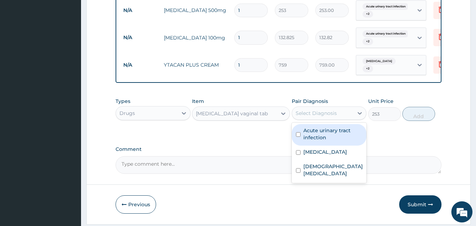
click at [340, 113] on div "Select Diagnosis" at bounding box center [323, 112] width 62 height 11
drag, startPoint x: 341, startPoint y: 138, endPoint x: 339, endPoint y: 152, distance: 14.6
click at [341, 138] on label "Acute urinary tract infection" at bounding box center [332, 134] width 59 height 14
checkbox input "true"
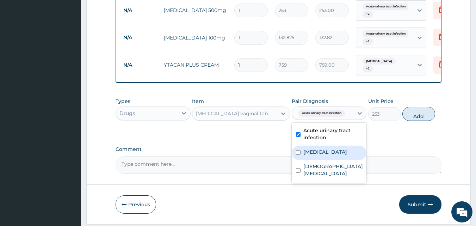
drag, startPoint x: 338, startPoint y: 154, endPoint x: 336, endPoint y: 163, distance: 10.2
click at [338, 155] on div "Candidiasis" at bounding box center [329, 152] width 75 height 14
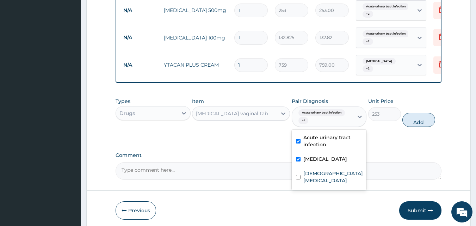
click at [336, 165] on div "Candidiasis" at bounding box center [329, 160] width 75 height 14
checkbox input "false"
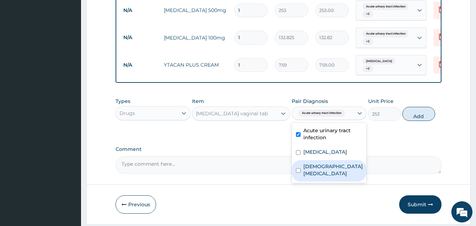
click at [336, 172] on label "Female pelvic inflammatory disease" at bounding box center [333, 170] width 60 height 14
checkbox input "true"
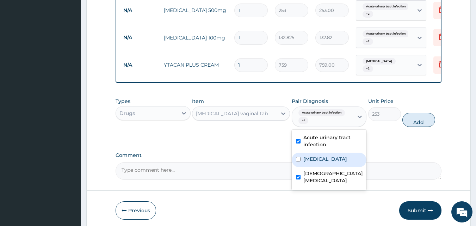
drag, startPoint x: 341, startPoint y: 158, endPoint x: 403, endPoint y: 138, distance: 65.1
click at [342, 156] on div "Candidiasis" at bounding box center [329, 160] width 75 height 14
checkbox input "true"
click at [421, 121] on button "Add" at bounding box center [418, 120] width 33 height 14
type input "0"
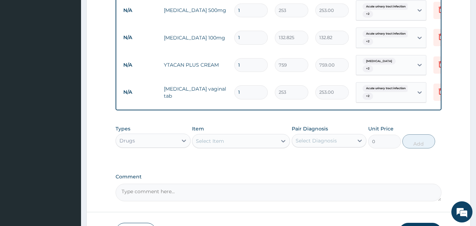
click at [258, 134] on div "Item Select Item" at bounding box center [241, 136] width 98 height 23
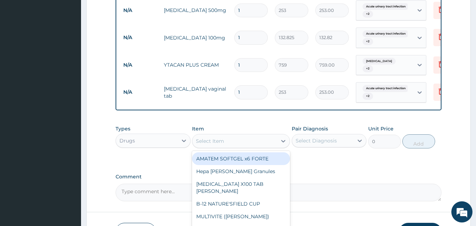
click at [255, 143] on div "Select Item" at bounding box center [234, 140] width 85 height 11
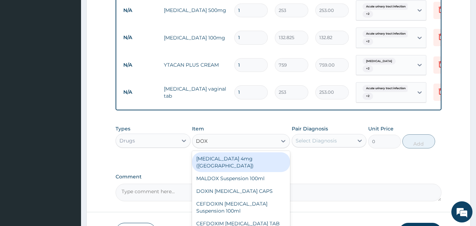
type input "DOXY"
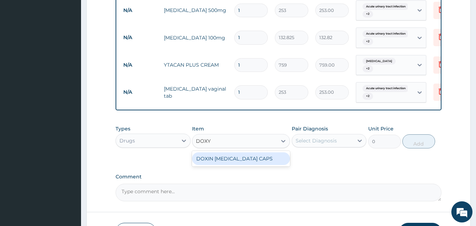
click at [276, 164] on div "DOXIN DOXYCYCLINE CAPS" at bounding box center [241, 158] width 98 height 13
type input "63.25"
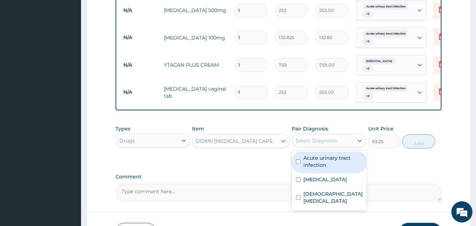
click at [308, 144] on div "Select Diagnosis" at bounding box center [316, 140] width 41 height 7
drag, startPoint x: 319, startPoint y: 172, endPoint x: 321, endPoint y: 188, distance: 16.6
click at [320, 173] on div "Acute urinary tract infection" at bounding box center [329, 161] width 75 height 21
checkbox input "true"
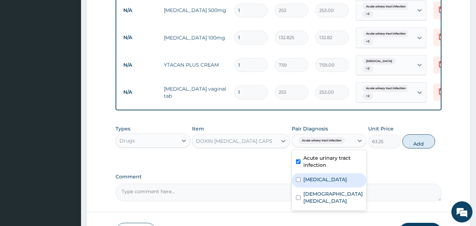
drag, startPoint x: 321, startPoint y: 188, endPoint x: 321, endPoint y: 211, distance: 22.9
click at [321, 198] on div "Acute urinary tract infection Candidiasis Female pelvic inflammatory disease" at bounding box center [329, 180] width 75 height 60
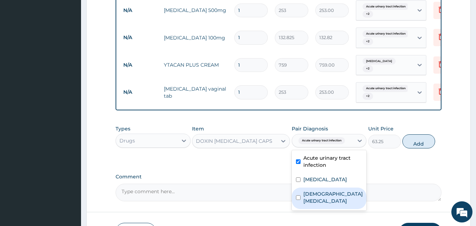
click at [321, 210] on div "Acute urinary tract infection Candidiasis Female pelvic inflammatory disease" at bounding box center [329, 180] width 75 height 60
click at [324, 200] on label "Female pelvic inflammatory disease" at bounding box center [333, 197] width 60 height 14
checkbox input "true"
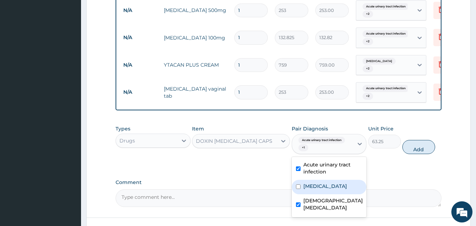
click at [322, 185] on label "Candidiasis" at bounding box center [325, 185] width 44 height 7
checkbox input "true"
click at [418, 151] on button "Add" at bounding box center [418, 147] width 33 height 14
type input "0"
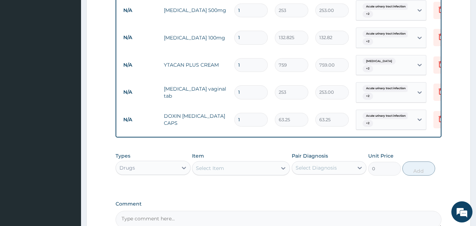
type input "10"
type input "632.50"
type input "10"
click at [258, 88] on input "1" at bounding box center [250, 92] width 33 height 14
click at [246, 37] on input "1" at bounding box center [250, 38] width 33 height 14
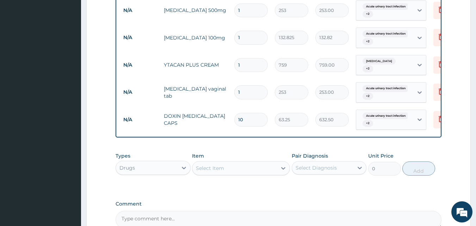
type input "10"
type input "1328.25"
type input "10"
click at [247, 16] on input "1" at bounding box center [250, 11] width 33 height 14
type input "10"
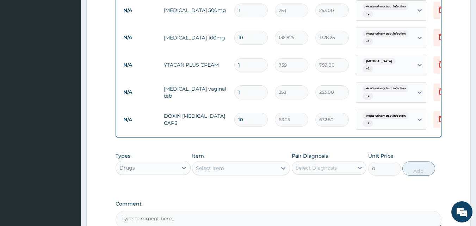
type input "2530.00"
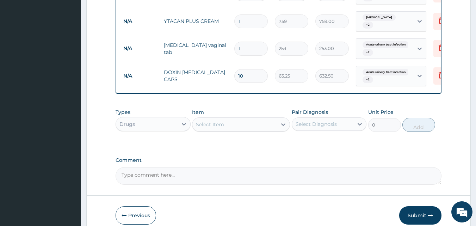
scroll to position [391, 0]
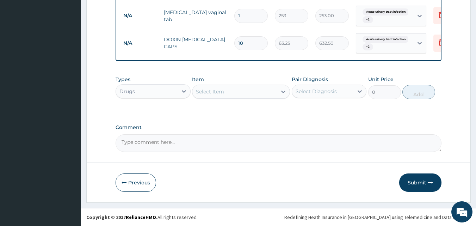
type input "10"
click at [409, 179] on button "Submit" at bounding box center [420, 182] width 42 height 18
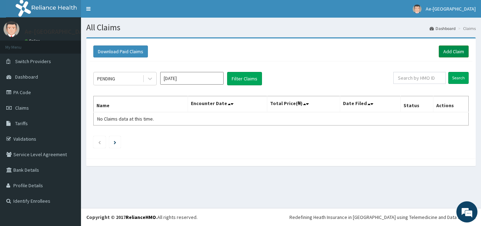
click at [448, 52] on link "Add Claim" at bounding box center [454, 51] width 30 height 12
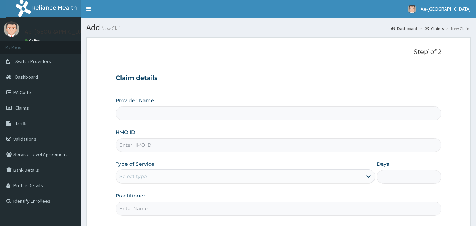
paste input "DTS/10004/B"
type input "DTS/10004/B"
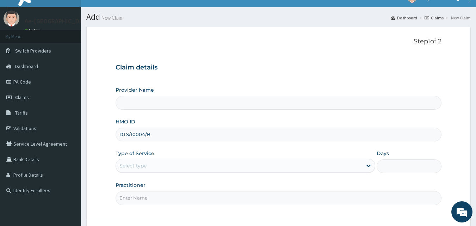
scroll to position [66, 0]
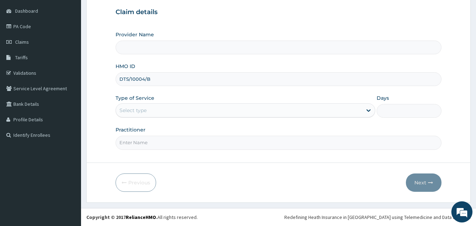
type input "Ae-aima hospital"
type input "DTS/10004/B"
click at [161, 111] on div "Select type" at bounding box center [239, 110] width 246 height 11
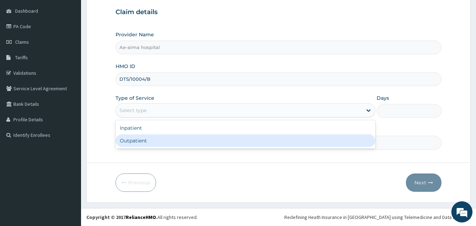
click at [165, 137] on div "Outpatient" at bounding box center [246, 140] width 260 height 13
type input "1"
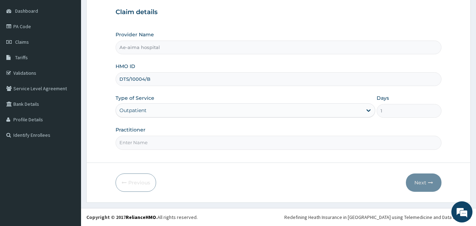
click at [138, 144] on input "Practitioner" at bounding box center [279, 143] width 326 height 14
type input "[PERSON_NAME]"
click at [425, 183] on button "Next" at bounding box center [424, 182] width 36 height 18
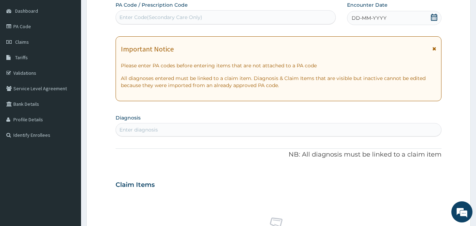
click at [434, 20] on icon at bounding box center [433, 17] width 7 height 7
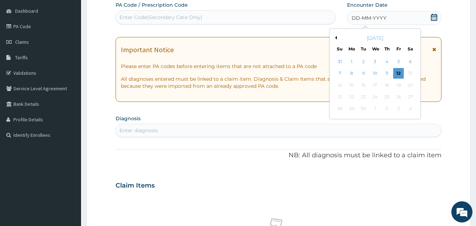
scroll to position [0, 0]
click at [334, 38] on button "Previous Month" at bounding box center [335, 38] width 4 height 4
drag, startPoint x: 366, startPoint y: 72, endPoint x: 371, endPoint y: 72, distance: 4.6
click at [366, 72] on div "5" at bounding box center [363, 73] width 11 height 11
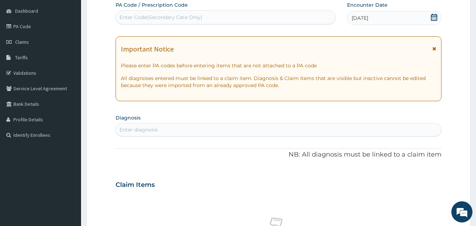
click at [368, 21] on span "[DATE]" at bounding box center [360, 17] width 17 height 7
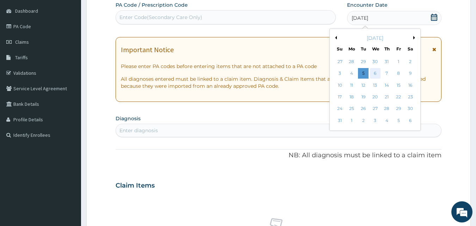
click at [374, 72] on div "6" at bounding box center [375, 73] width 11 height 11
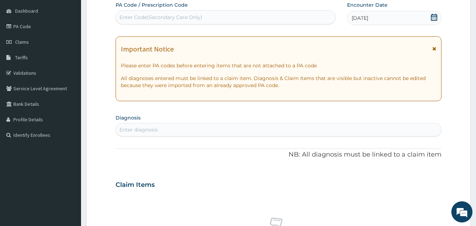
click at [147, 127] on div "Enter diagnosis" at bounding box center [138, 129] width 38 height 7
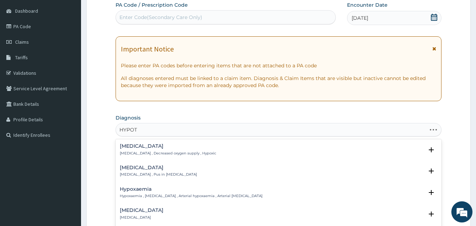
type input "HYPOTH"
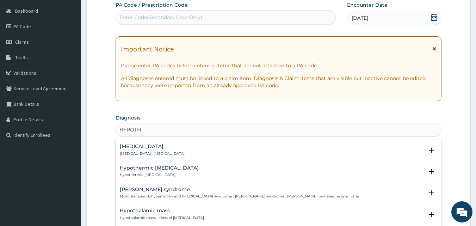
scroll to position [70, 0]
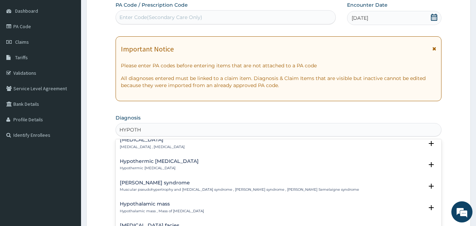
click at [139, 140] on h4 "[MEDICAL_DATA]" at bounding box center [152, 139] width 65 height 5
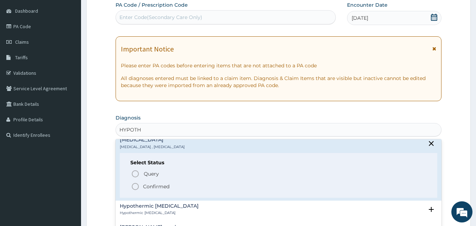
click at [139, 185] on icon "status option filled" at bounding box center [135, 186] width 8 height 8
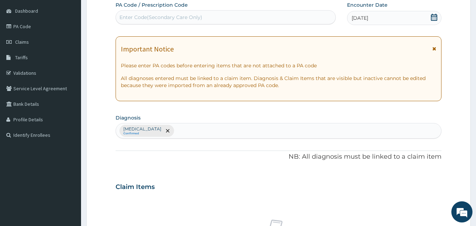
type input "B"
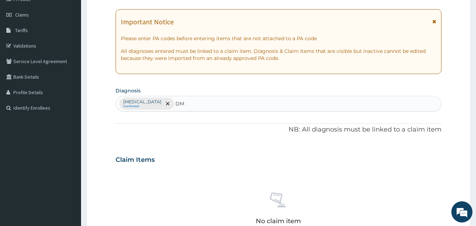
scroll to position [136, 0]
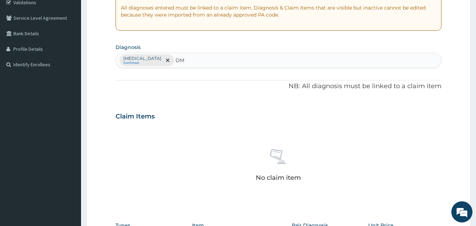
type input "DM"
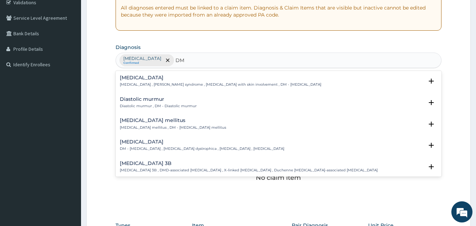
click at [151, 122] on h4 "[MEDICAL_DATA] mellitus" at bounding box center [173, 120] width 106 height 5
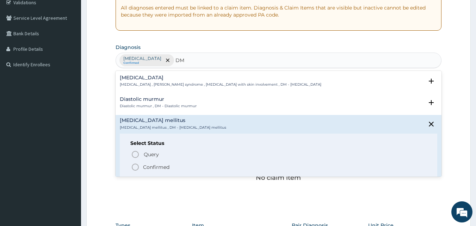
click at [139, 167] on icon "status option filled" at bounding box center [135, 167] width 8 height 8
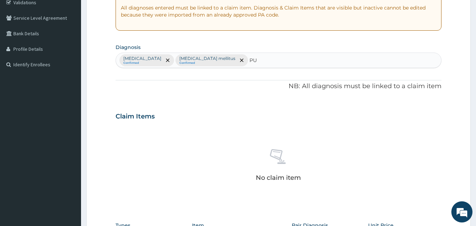
type input "PUD"
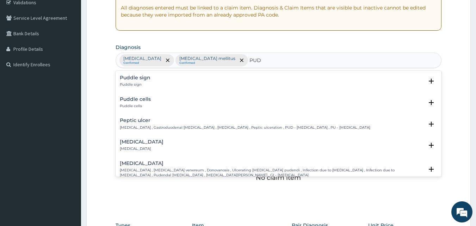
click at [140, 123] on h4 "Peptic ulcer" at bounding box center [245, 120] width 250 height 5
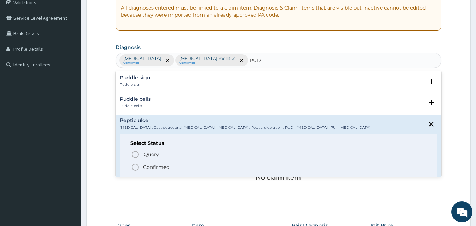
click at [135, 167] on icon "status option filled" at bounding box center [135, 167] width 8 height 8
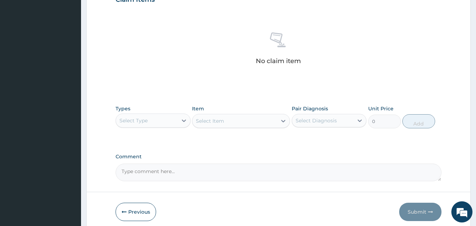
scroll to position [277, 0]
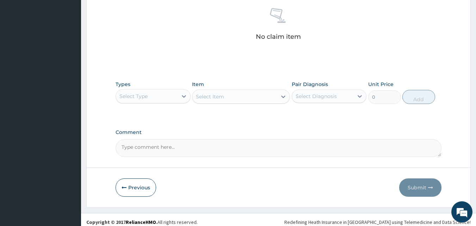
click at [160, 89] on div "Select Type" at bounding box center [153, 96] width 75 height 14
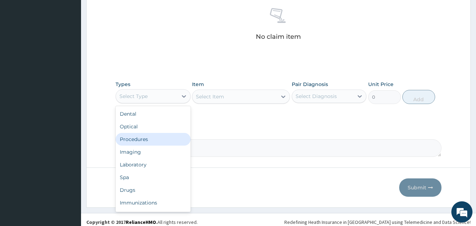
click at [166, 138] on div "Procedures" at bounding box center [153, 139] width 75 height 13
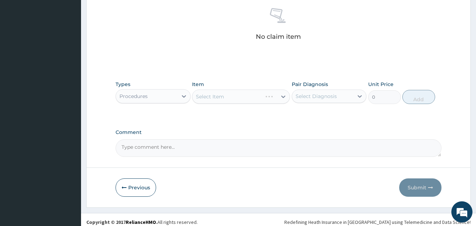
click at [241, 95] on div "Select Item" at bounding box center [241, 96] width 98 height 14
click at [239, 100] on div "Select Item" at bounding box center [241, 96] width 98 height 14
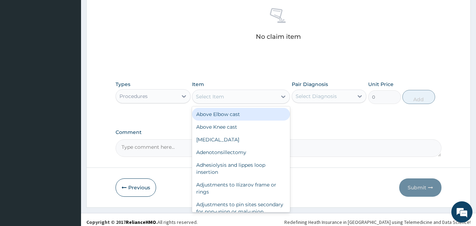
click at [238, 101] on div "Select Item" at bounding box center [234, 96] width 85 height 11
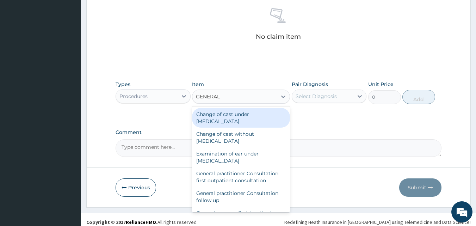
type input "GENERAL P"
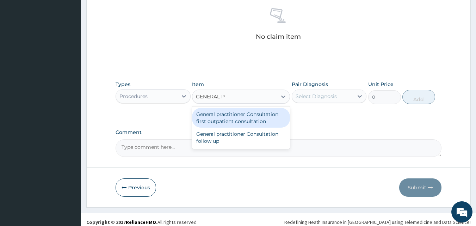
click at [240, 111] on div "General practitioner Consultation first outpatient consultation" at bounding box center [241, 118] width 98 height 20
type input "3795"
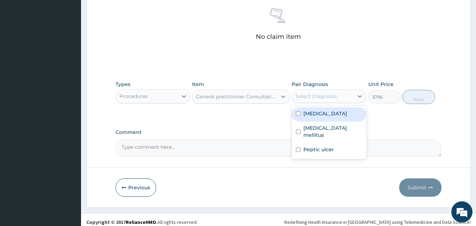
click at [322, 95] on div "Select Diagnosis" at bounding box center [316, 96] width 41 height 7
click at [324, 110] on label "Hypothyroidism" at bounding box center [325, 113] width 44 height 7
checkbox input "true"
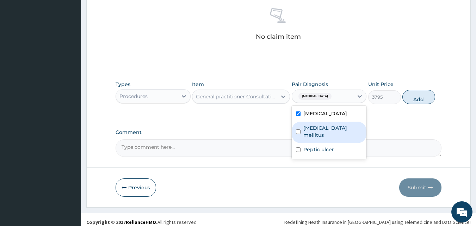
click at [324, 127] on label "Diabetes mellitus" at bounding box center [332, 131] width 59 height 14
checkbox input "true"
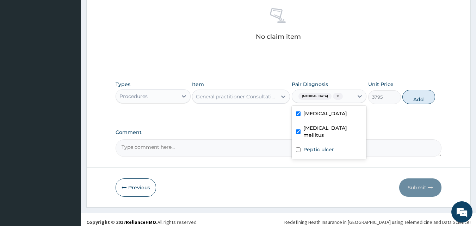
click at [326, 146] on label "Peptic ulcer" at bounding box center [318, 149] width 31 height 7
checkbox input "true"
click at [411, 98] on button "Add" at bounding box center [418, 97] width 33 height 14
type input "0"
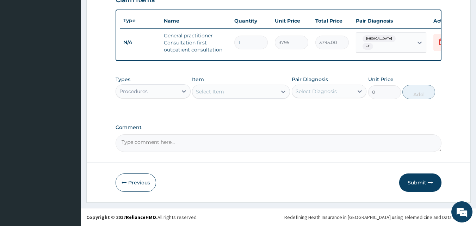
drag, startPoint x: 163, startPoint y: 92, endPoint x: 164, endPoint y: 96, distance: 3.9
click at [163, 93] on div "Procedures" at bounding box center [147, 91] width 62 height 11
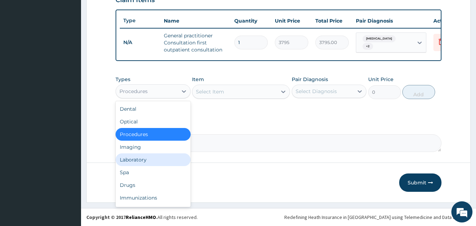
click at [156, 159] on div "Laboratory" at bounding box center [153, 159] width 75 height 13
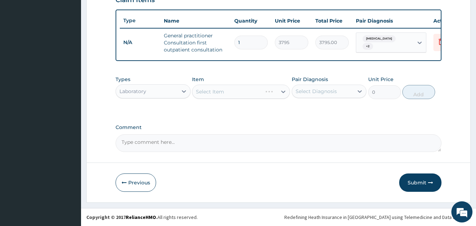
click at [229, 91] on div "Select Item" at bounding box center [241, 92] width 98 height 14
click at [238, 95] on div "Select Item" at bounding box center [234, 91] width 85 height 11
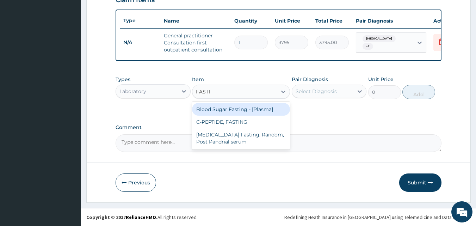
type input "FASTIN"
click at [249, 107] on div "Blood Sugar Fasting - [Plasma]" at bounding box center [241, 109] width 98 height 13
type input "1380"
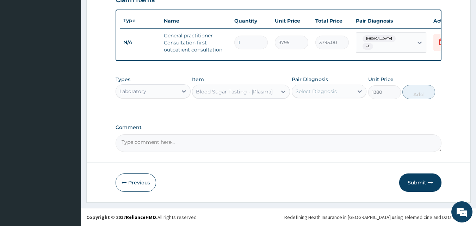
click at [335, 94] on div "Select Diagnosis" at bounding box center [316, 91] width 41 height 7
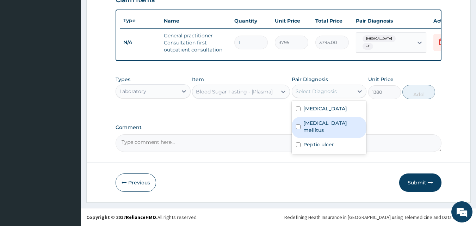
click at [316, 123] on label "Diabetes mellitus" at bounding box center [332, 126] width 59 height 14
checkbox input "true"
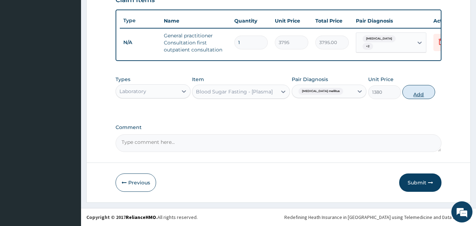
click at [423, 90] on button "Add" at bounding box center [418, 92] width 33 height 14
type input "0"
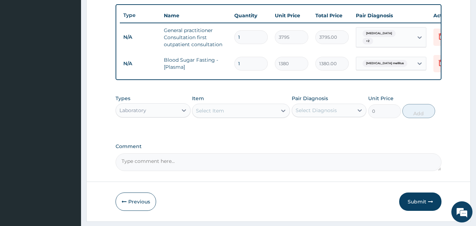
click at [175, 116] on div "Laboratory" at bounding box center [147, 110] width 62 height 11
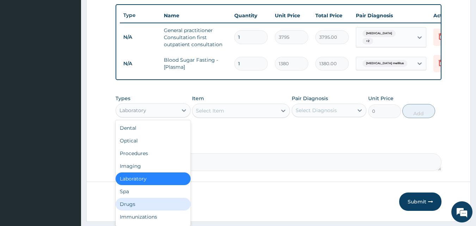
click at [161, 207] on div "Drugs" at bounding box center [153, 204] width 75 height 13
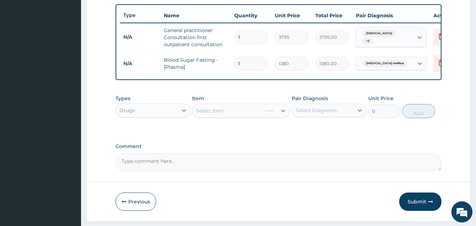
click at [249, 118] on div "Select Item" at bounding box center [241, 111] width 98 height 14
click at [250, 114] on div "Select Item" at bounding box center [241, 111] width 98 height 14
click at [254, 116] on div "Select Item" at bounding box center [234, 110] width 85 height 11
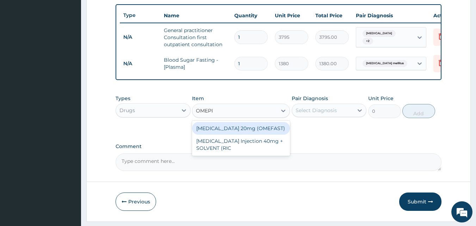
type input "OMEPRA"
click at [271, 133] on div "[MEDICAL_DATA] 20mg (OMEFAST)" at bounding box center [241, 128] width 98 height 13
type input "88.55"
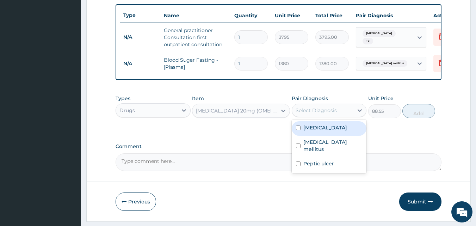
click at [322, 114] on div "Select Diagnosis" at bounding box center [316, 110] width 41 height 7
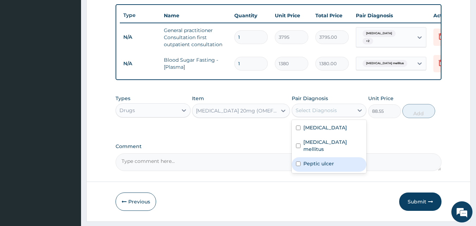
click at [328, 161] on label "Peptic ulcer" at bounding box center [318, 163] width 31 height 7
checkbox input "true"
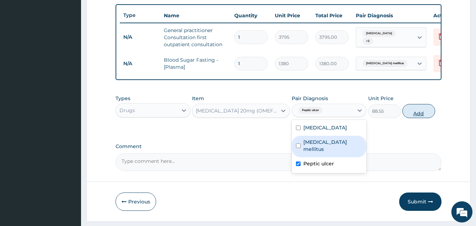
click at [418, 113] on button "Add" at bounding box center [418, 111] width 33 height 14
type input "0"
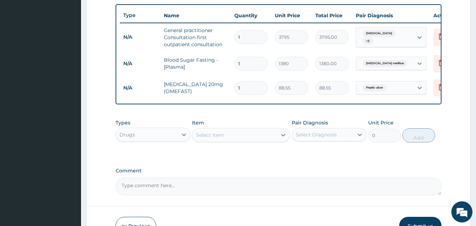
click at [233, 137] on div "Select Item" at bounding box center [234, 134] width 85 height 11
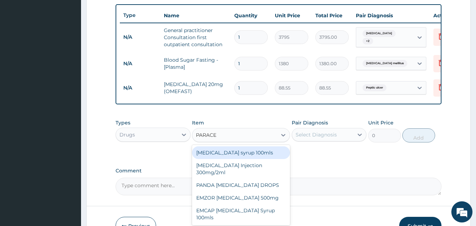
type input "PARACET"
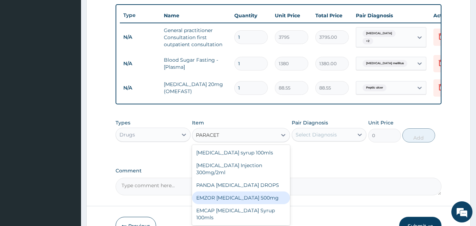
click at [269, 203] on div "EMZOR [MEDICAL_DATA] 500mg" at bounding box center [241, 197] width 98 height 13
type input "25.3"
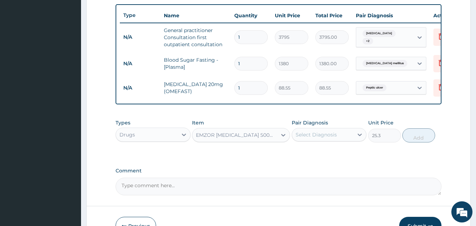
click at [302, 138] on div "Select Diagnosis" at bounding box center [316, 134] width 41 height 7
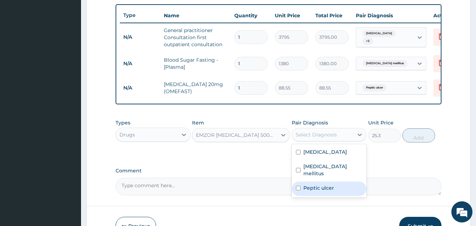
drag, startPoint x: 322, startPoint y: 185, endPoint x: 336, endPoint y: 167, distance: 22.8
click at [322, 184] on label "Peptic ulcer" at bounding box center [318, 187] width 31 height 7
checkbox input "true"
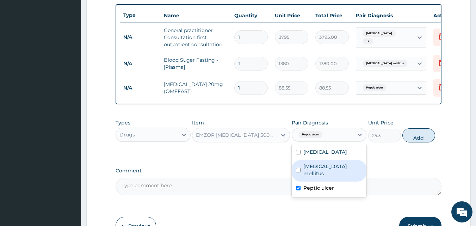
click at [336, 166] on div "Diabetes mellitus" at bounding box center [329, 170] width 75 height 21
checkbox input "true"
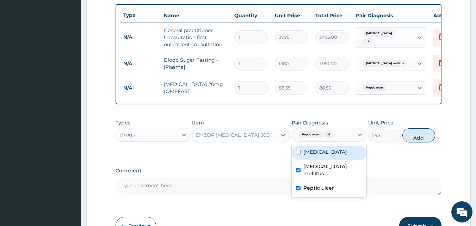
drag, startPoint x: 340, startPoint y: 152, endPoint x: 406, endPoint y: 125, distance: 70.8
click at [342, 152] on div "Hypothyroidism" at bounding box center [329, 152] width 75 height 14
checkbox input "true"
drag, startPoint x: 418, startPoint y: 146, endPoint x: 401, endPoint y: 144, distance: 17.7
click at [418, 142] on button "Add" at bounding box center [418, 135] width 33 height 14
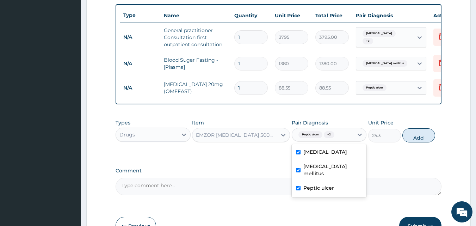
type input "0"
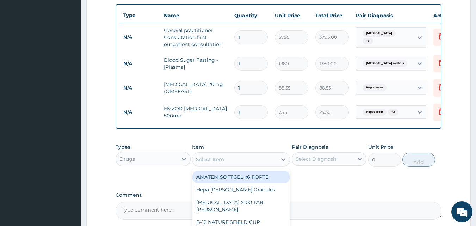
click at [248, 160] on div "Select Item" at bounding box center [234, 159] width 85 height 11
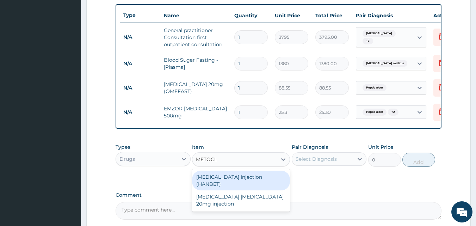
type input "METOCLO"
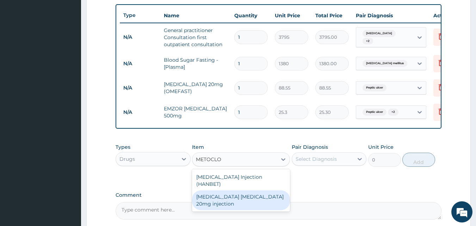
click at [265, 201] on div "[MEDICAL_DATA] [MEDICAL_DATA] 20mg injection" at bounding box center [241, 200] width 98 height 20
type input "88.55"
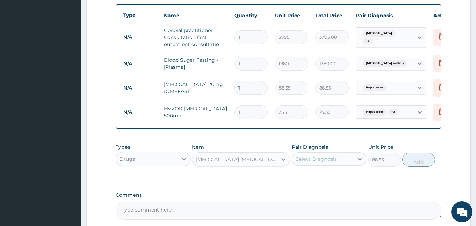
click at [267, 161] on div "[MEDICAL_DATA] [MEDICAL_DATA] 20mg injection" at bounding box center [237, 159] width 82 height 7
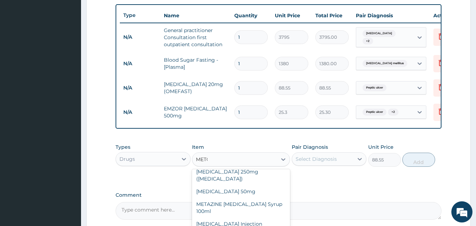
scroll to position [0, 0]
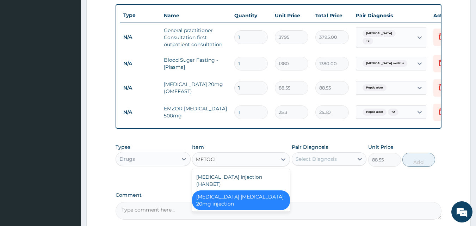
type input "METOCLO"
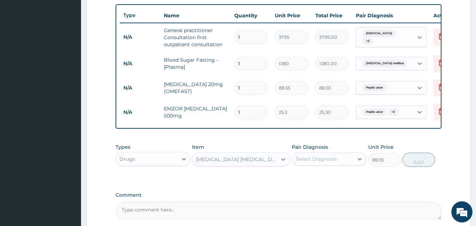
drag, startPoint x: 239, startPoint y: 167, endPoint x: 194, endPoint y: 158, distance: 45.3
click at [195, 158] on div "option Maxolon Metoclopramide 20mg injection, selected. Select is focused ,type…" at bounding box center [241, 159] width 98 height 14
type input "M"
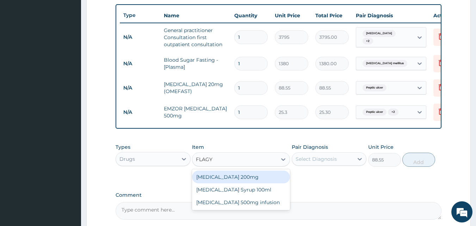
type input "FLAG"
click at [226, 182] on div "FLAGLY 400 SANOFI" at bounding box center [241, 176] width 98 height 13
type input "75.9"
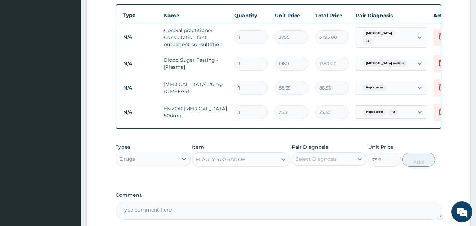
drag, startPoint x: 304, startPoint y: 163, endPoint x: 307, endPoint y: 167, distance: 5.3
click at [305, 162] on div "Select Diagnosis" at bounding box center [316, 158] width 41 height 7
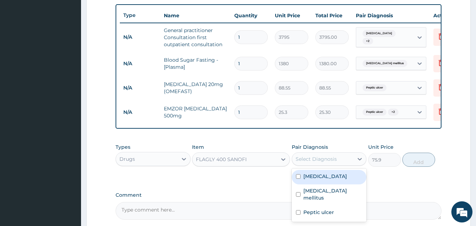
drag, startPoint x: 313, startPoint y: 185, endPoint x: 319, endPoint y: 204, distance: 19.6
click at [314, 184] on div "Hypothyroidism" at bounding box center [329, 177] width 75 height 14
checkbox input "true"
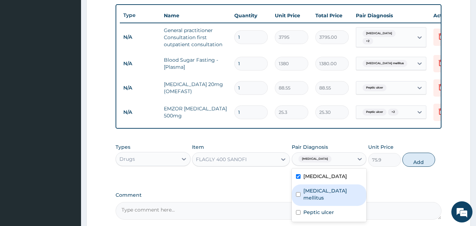
click at [320, 199] on label "Diabetes mellitus" at bounding box center [332, 194] width 59 height 14
checkbox input "true"
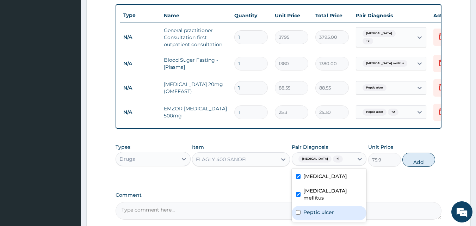
click at [320, 213] on label "Peptic ulcer" at bounding box center [318, 212] width 31 height 7
checkbox input "true"
click at [414, 167] on button "Add" at bounding box center [418, 160] width 33 height 14
type input "0"
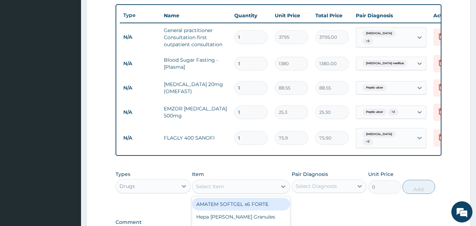
click at [216, 187] on div "Select Item" at bounding box center [210, 186] width 28 height 7
type input "GEST"
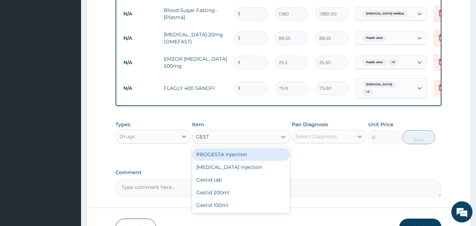
scroll to position [355, 0]
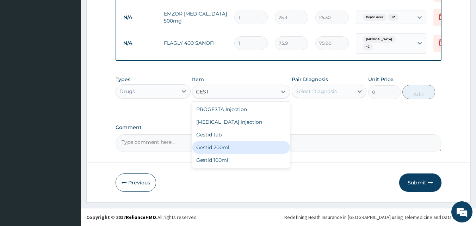
click at [245, 153] on div "Gestid 200ml" at bounding box center [241, 147] width 98 height 13
type input "1138.5"
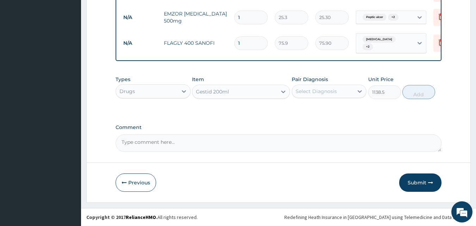
drag, startPoint x: 345, startPoint y: 91, endPoint x: 342, endPoint y: 99, distance: 8.0
click at [345, 92] on div "Select Diagnosis" at bounding box center [323, 91] width 62 height 11
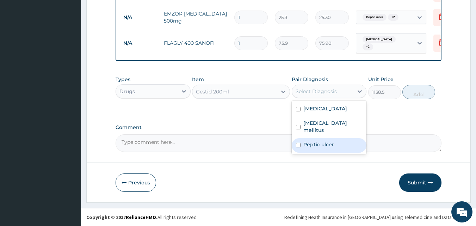
click at [340, 138] on div "Peptic ulcer" at bounding box center [329, 145] width 75 height 14
checkbox input "true"
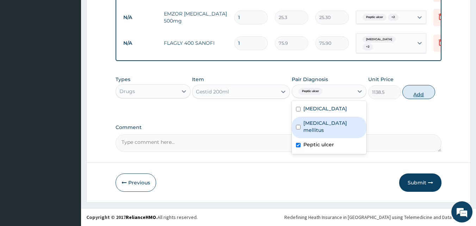
click at [415, 88] on button "Add" at bounding box center [418, 92] width 33 height 14
type input "0"
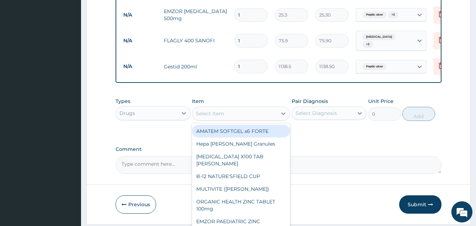
click at [225, 116] on div "Select Item" at bounding box center [234, 113] width 85 height 11
drag, startPoint x: 251, startPoint y: 92, endPoint x: 257, endPoint y: 78, distance: 15.6
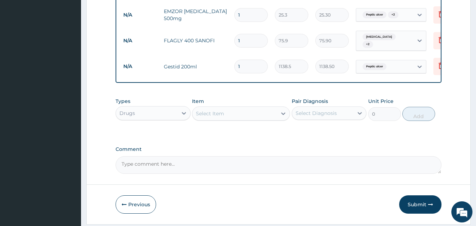
click at [249, 37] on input "1" at bounding box center [250, 41] width 33 height 14
type input "15"
type input "1138.50"
type input "15"
click at [249, 16] on input "1" at bounding box center [250, 15] width 33 height 14
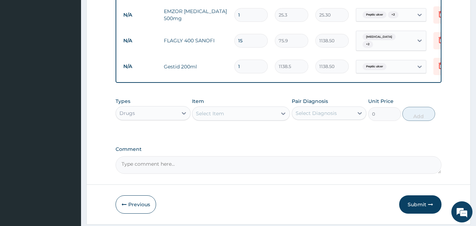
type input "18"
type input "455.40"
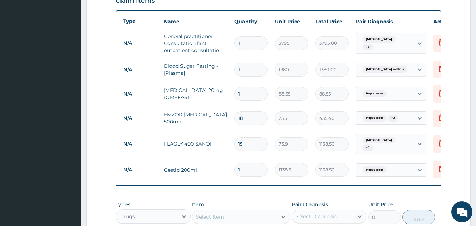
scroll to position [249, 0]
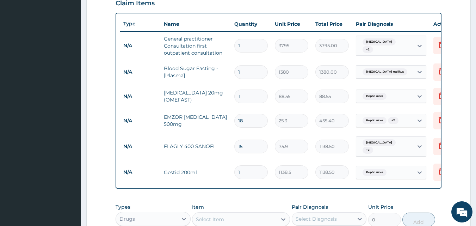
type input "18"
click at [244, 96] on input "1" at bounding box center [250, 96] width 33 height 14
type input "14"
type input "1239.70"
type input "11"
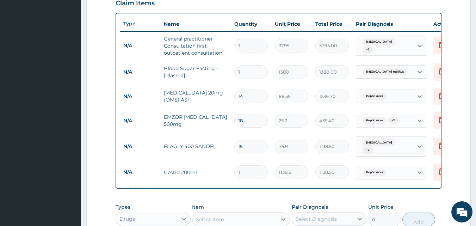
type input "974.05"
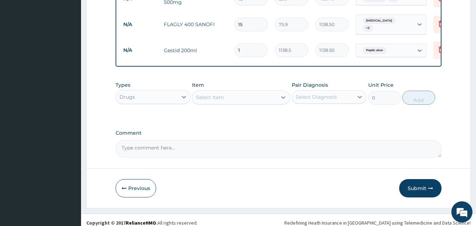
scroll to position [379, 0]
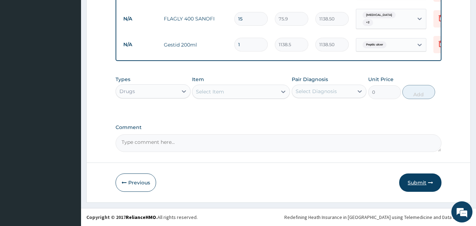
type input "11"
click at [422, 181] on button "Submit" at bounding box center [420, 182] width 42 height 18
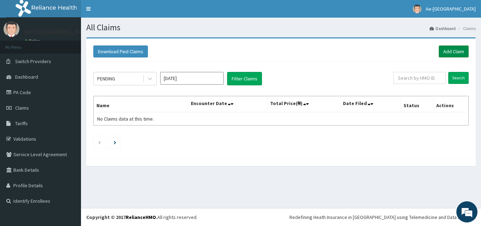
click at [458, 53] on link "Add Claim" at bounding box center [454, 51] width 30 height 12
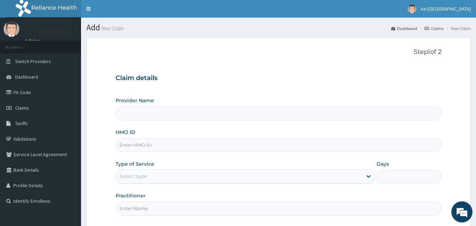
type input "Ae-aima hospital"
paste input "DTS/10004/B"
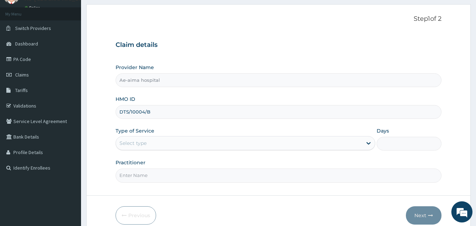
scroll to position [66, 0]
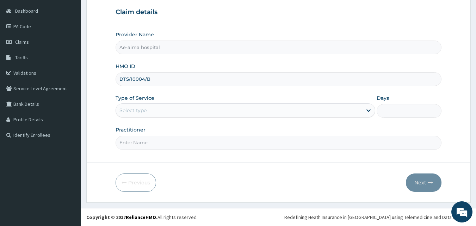
type input "DTS/10004/B"
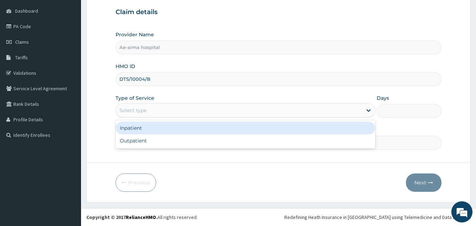
click at [158, 113] on div "Select type" at bounding box center [239, 110] width 246 height 11
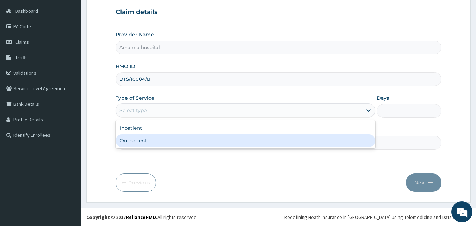
click at [163, 135] on div "Outpatient" at bounding box center [246, 140] width 260 height 13
type input "1"
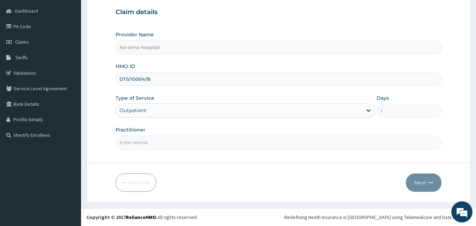
click at [169, 142] on input "Practitioner" at bounding box center [279, 143] width 326 height 14
type input "[PERSON_NAME]"
click at [421, 187] on button "Next" at bounding box center [424, 182] width 36 height 18
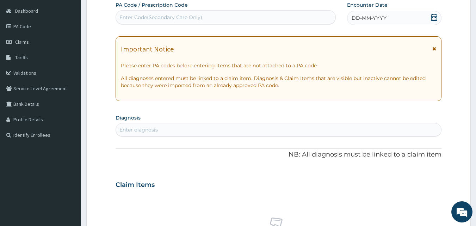
scroll to position [0, 0]
click at [433, 20] on icon at bounding box center [433, 17] width 7 height 7
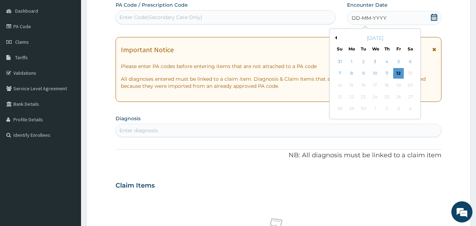
click at [336, 38] on button "Previous Month" at bounding box center [335, 38] width 4 height 4
drag, startPoint x: 398, startPoint y: 96, endPoint x: 351, endPoint y: 77, distance: 50.8
click at [397, 95] on div "22" at bounding box center [398, 97] width 11 height 11
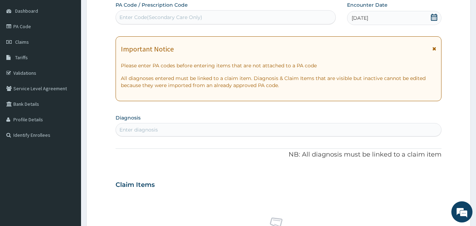
click at [155, 131] on div "Enter diagnosis" at bounding box center [138, 129] width 38 height 7
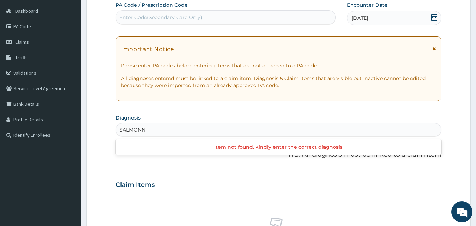
type input "SALMON"
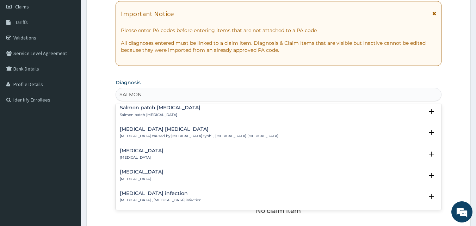
scroll to position [141, 0]
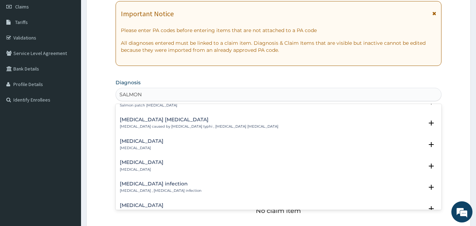
click at [147, 183] on h4 "[MEDICAL_DATA] infection" at bounding box center [161, 183] width 82 height 5
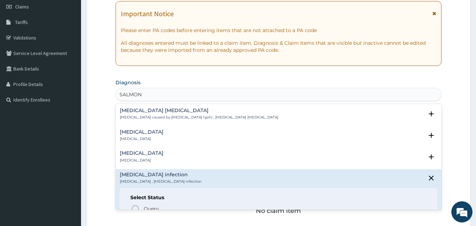
scroll to position [176, 0]
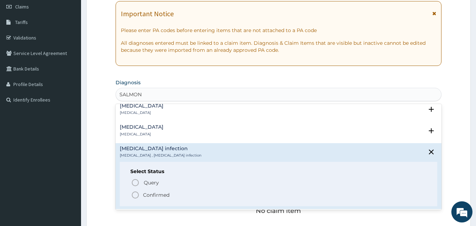
click at [135, 196] on icon "status option filled" at bounding box center [135, 195] width 8 height 8
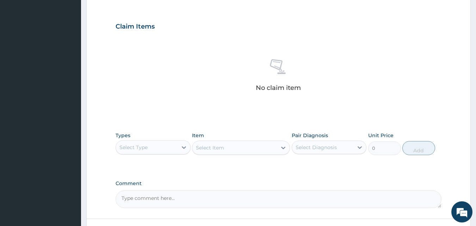
scroll to position [242, 0]
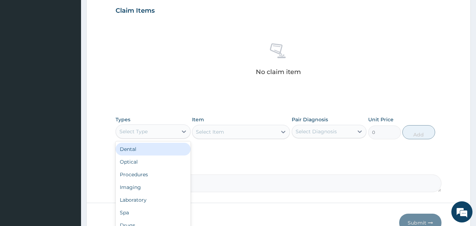
click at [174, 126] on div "Select Type" at bounding box center [147, 131] width 62 height 11
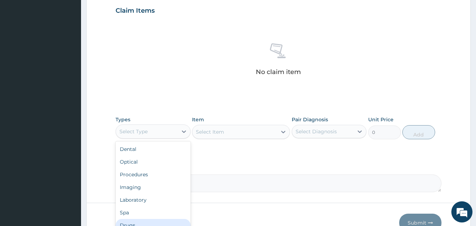
click at [163, 222] on div "Drugs" at bounding box center [153, 225] width 75 height 13
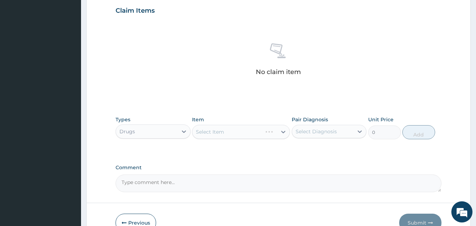
click at [253, 130] on div "Select Item" at bounding box center [241, 132] width 98 height 14
click at [248, 130] on div "Select Item" at bounding box center [241, 132] width 98 height 14
click at [254, 130] on div "Select Item" at bounding box center [234, 131] width 85 height 11
type input "AMOX"
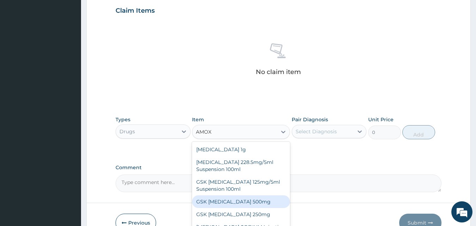
click at [248, 204] on div "GSK [MEDICAL_DATA] 500mg" at bounding box center [241, 201] width 98 height 13
type input "63.25"
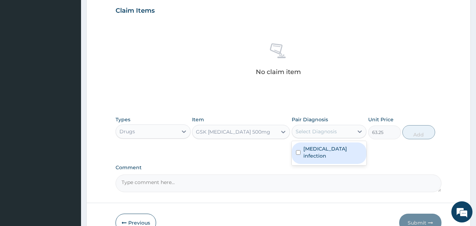
click at [338, 132] on div "Select Diagnosis" at bounding box center [323, 131] width 62 height 11
click at [342, 149] on label "[MEDICAL_DATA] infection" at bounding box center [332, 152] width 59 height 14
checkbox input "true"
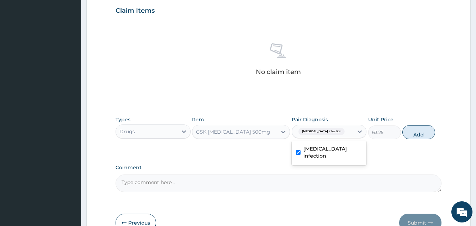
drag, startPoint x: 418, startPoint y: 133, endPoint x: 414, endPoint y: 135, distance: 4.1
click at [418, 133] on button "Add" at bounding box center [418, 132] width 33 height 14
type input "0"
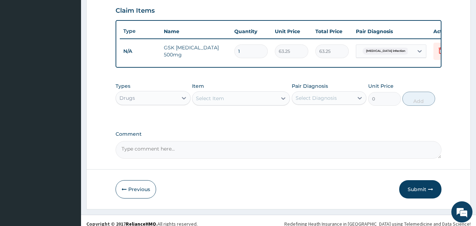
click at [218, 102] on div "Select Item" at bounding box center [210, 98] width 28 height 7
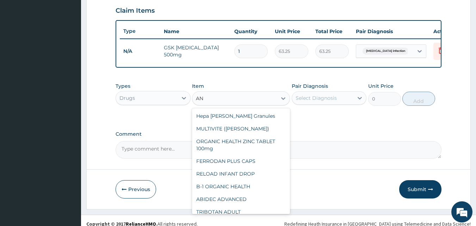
type input "A"
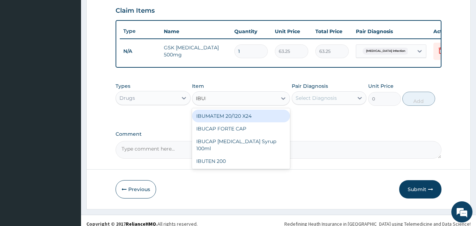
type input "IBU"
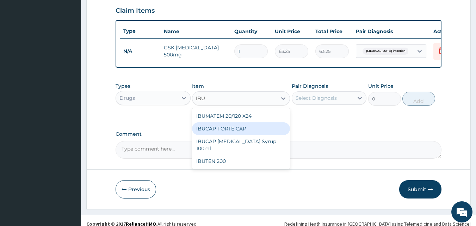
click at [250, 135] on div "IBUCAP FORTE CAP" at bounding box center [241, 128] width 98 height 13
type input "63.25"
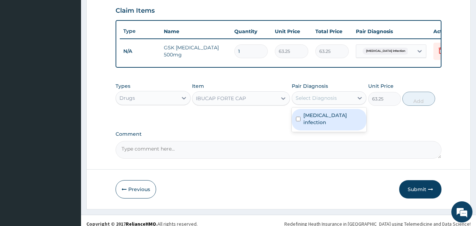
click at [321, 101] on div "Select Diagnosis" at bounding box center [316, 97] width 41 height 7
drag, startPoint x: 328, startPoint y: 121, endPoint x: 338, endPoint y: 119, distance: 10.0
click at [330, 121] on label "[MEDICAL_DATA] infection" at bounding box center [332, 119] width 59 height 14
checkbox input "true"
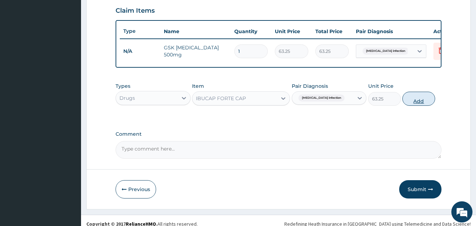
click at [419, 106] on button "Add" at bounding box center [418, 99] width 33 height 14
type input "0"
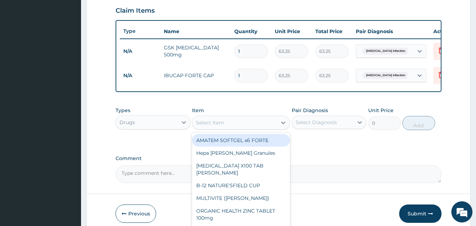
click at [225, 123] on div "Select Item" at bounding box center [234, 122] width 85 height 11
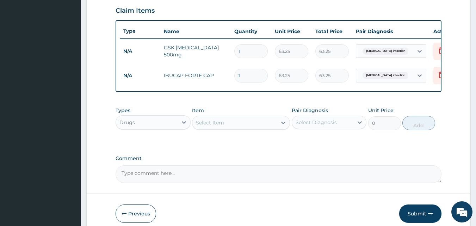
drag, startPoint x: 157, startPoint y: 136, endPoint x: 159, endPoint y: 132, distance: 4.4
click at [157, 133] on div "Types Drugs Item Select Item Pair Diagnosis Select Diagnosis Unit Price 0 Add" at bounding box center [279, 118] width 326 height 30
click at [160, 128] on div "Drugs" at bounding box center [147, 122] width 62 height 11
type input "PRO"
click at [149, 142] on div "Procedures" at bounding box center [153, 139] width 75 height 13
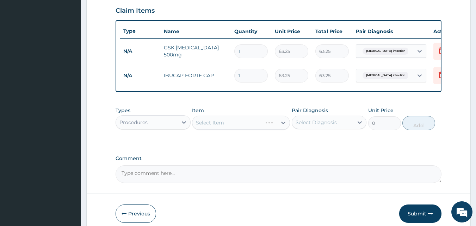
click at [243, 126] on div "Select Item" at bounding box center [241, 123] width 98 height 14
click at [257, 130] on div "Select Item" at bounding box center [241, 123] width 98 height 14
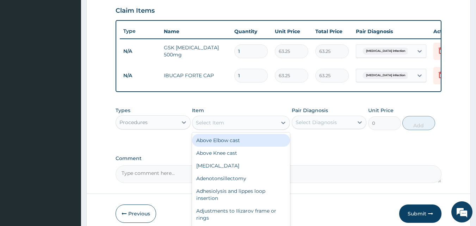
click at [249, 128] on div "Select Item" at bounding box center [234, 122] width 85 height 11
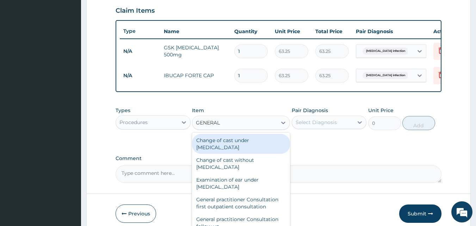
type input "GENERAL P"
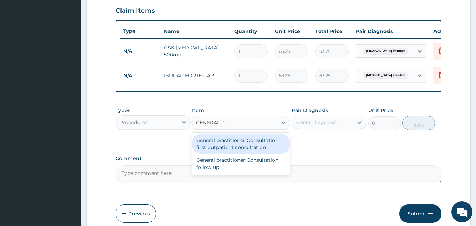
click at [252, 144] on div "General practitioner Consultation first outpatient consultation" at bounding box center [241, 144] width 98 height 20
type input "3795"
click at [256, 144] on div "Types Procedures Item option IBUCAP FORTE CAP, selected. option General practit…" at bounding box center [279, 123] width 326 height 41
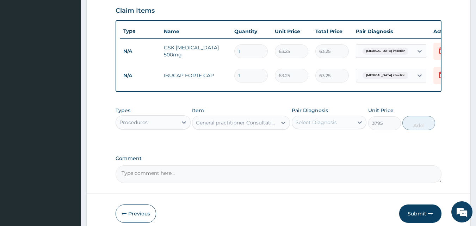
click at [319, 126] on div "Select Diagnosis" at bounding box center [316, 122] width 41 height 7
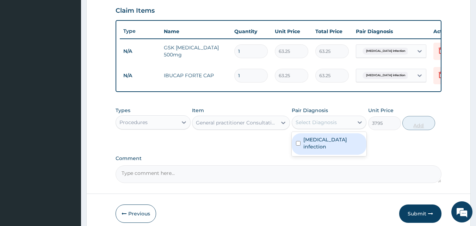
drag, startPoint x: 324, startPoint y: 143, endPoint x: 406, endPoint y: 131, distance: 82.6
click at [330, 143] on label "[MEDICAL_DATA] infection" at bounding box center [332, 143] width 59 height 14
checkbox input "true"
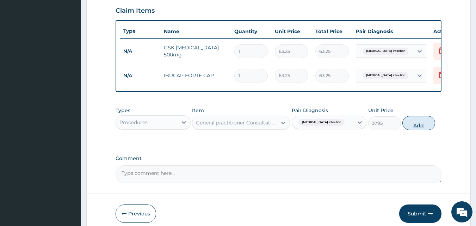
click at [418, 129] on button "Add" at bounding box center [418, 123] width 33 height 14
type input "0"
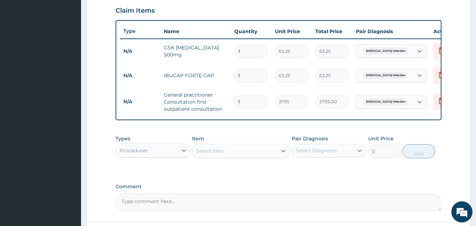
click at [267, 52] on input "1" at bounding box center [250, 51] width 33 height 14
type input "15"
type input "948.75"
type input "15"
click at [248, 69] on input "1" at bounding box center [250, 76] width 33 height 14
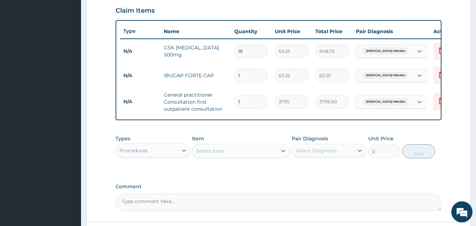
type input "10"
type input "632.50"
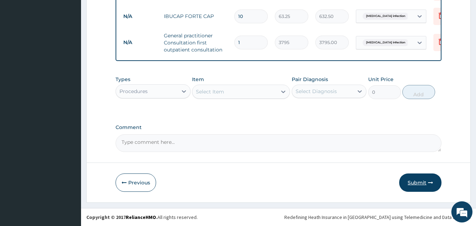
type input "10"
click at [425, 187] on button "Submit" at bounding box center [420, 182] width 42 height 18
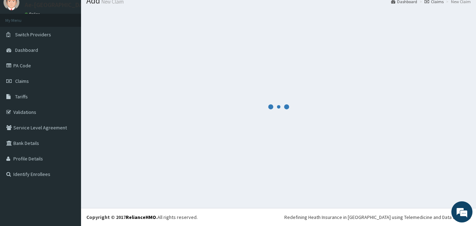
scroll to position [306, 0]
